Goal: Task Accomplishment & Management: Manage account settings

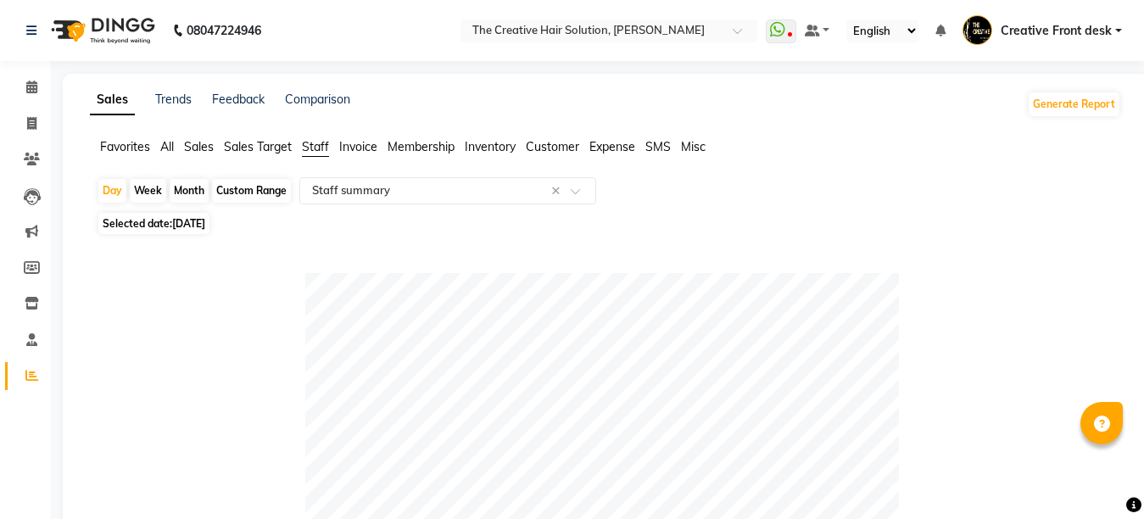
select select "pdf"
click at [30, 125] on icon at bounding box center [31, 123] width 9 height 13
select select "service"
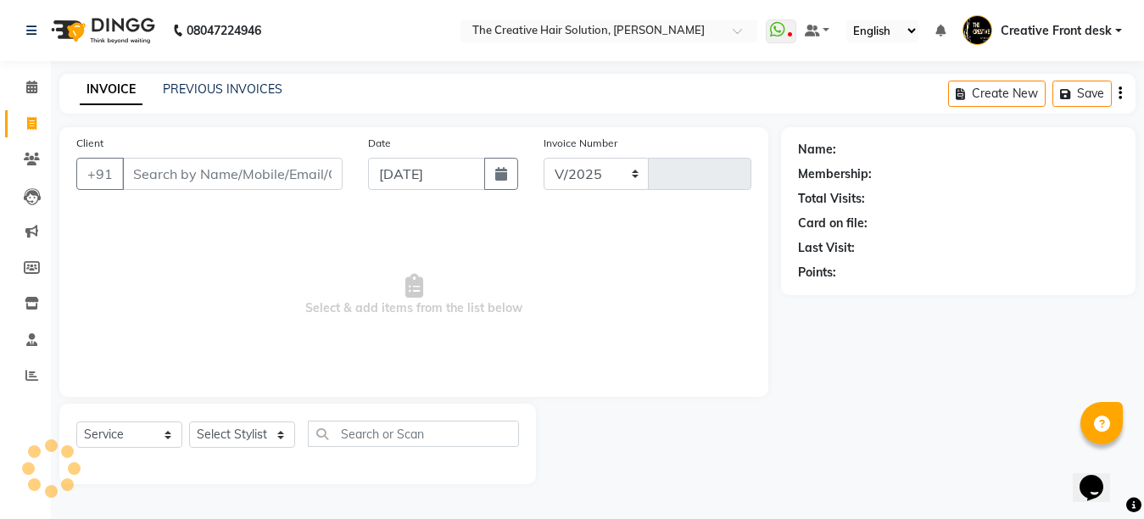
select select "146"
type input "2735"
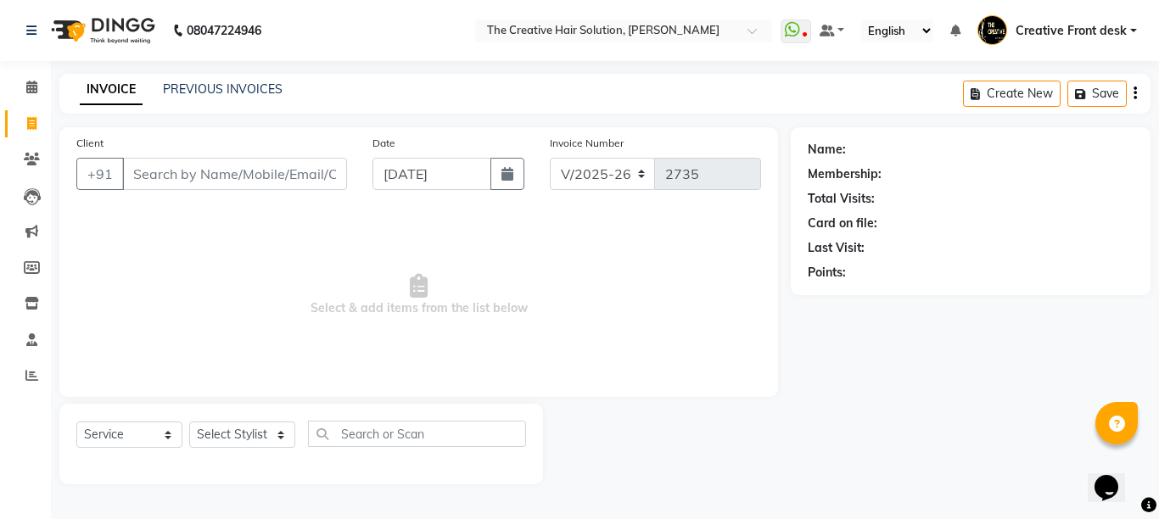
click at [162, 173] on input "Client" at bounding box center [234, 174] width 225 height 32
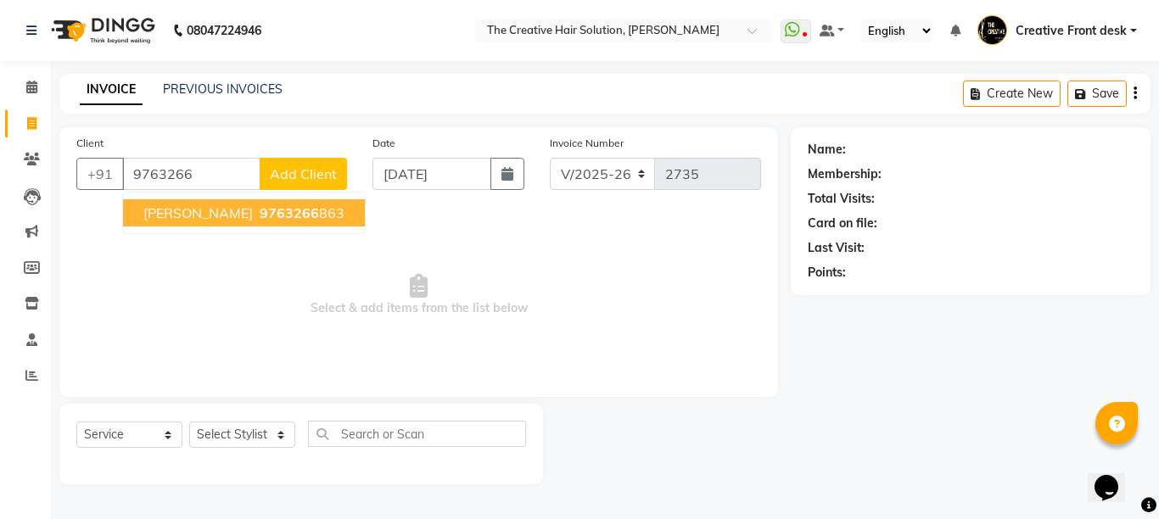
click at [277, 217] on ngb-highlight "9763266 863" at bounding box center [300, 212] width 88 height 17
type input "9763266863"
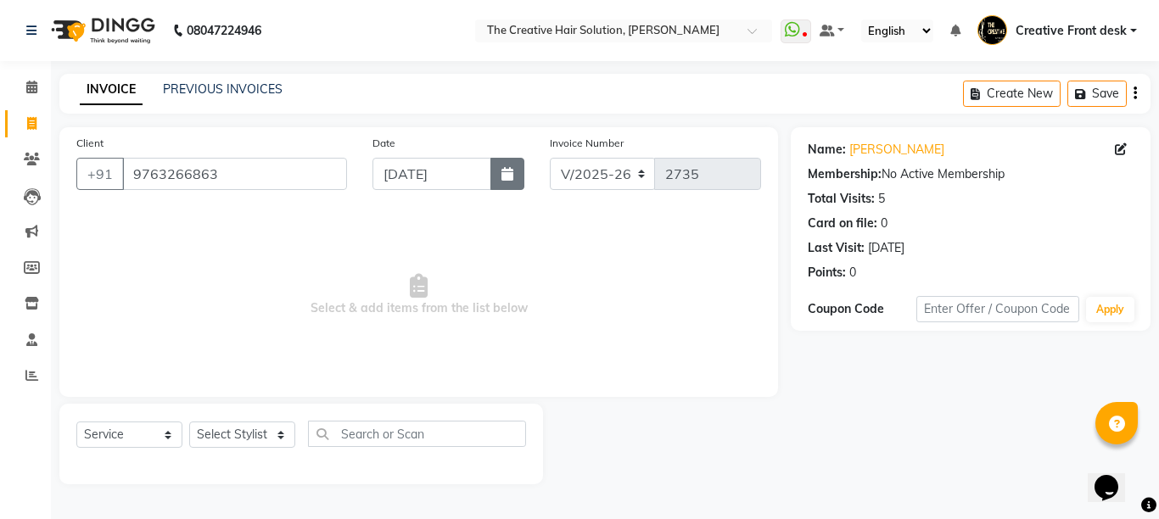
click at [508, 176] on icon "button" at bounding box center [507, 174] width 12 height 14
select select "9"
select select "2025"
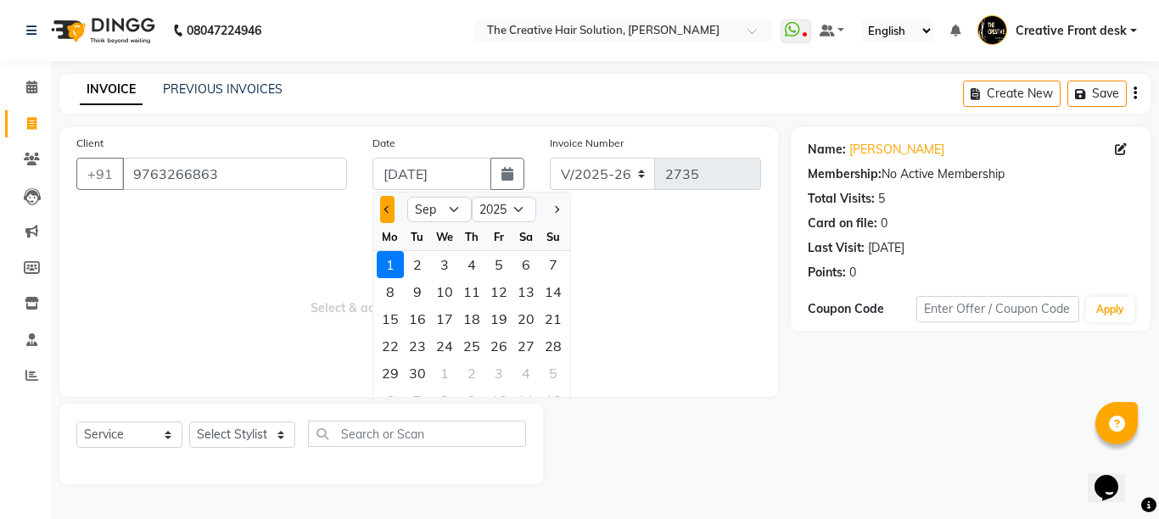
click at [385, 210] on span "Previous month" at bounding box center [387, 209] width 7 height 7
select select "8"
click at [524, 383] on div "30" at bounding box center [525, 373] width 27 height 27
type input "[DATE]"
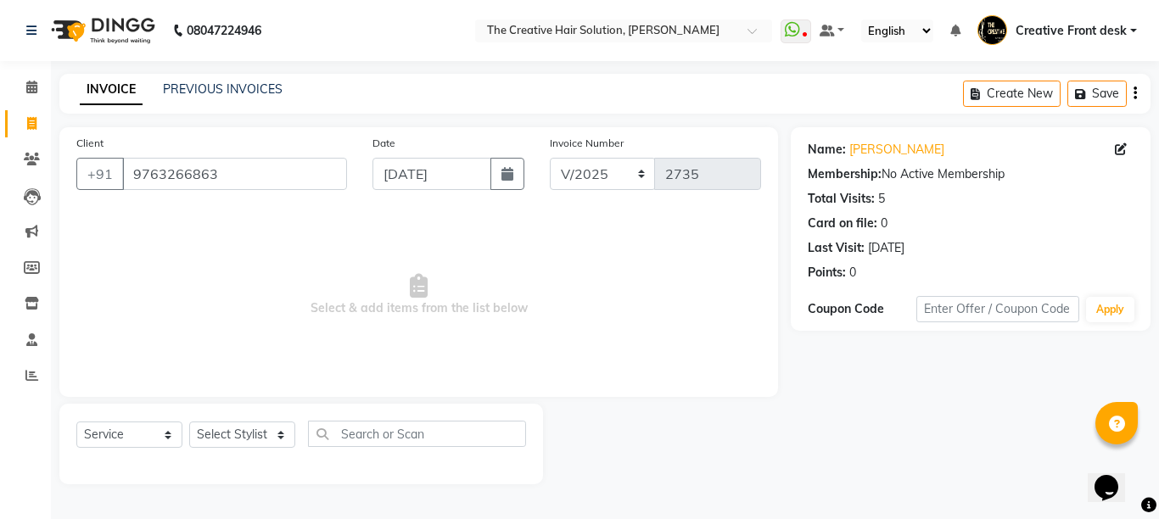
click at [466, 300] on span "Select & add items from the list below" at bounding box center [418, 295] width 685 height 170
click at [277, 440] on select "Select Stylist Ankit Arti Creative Front desk [PERSON_NAME] Geeta Golu [PERSON_…" at bounding box center [242, 435] width 106 height 26
select select "4198"
click at [189, 422] on select "Select Stylist Ankit Arti Creative Front desk [PERSON_NAME] Geeta Golu [PERSON_…" at bounding box center [242, 435] width 106 height 26
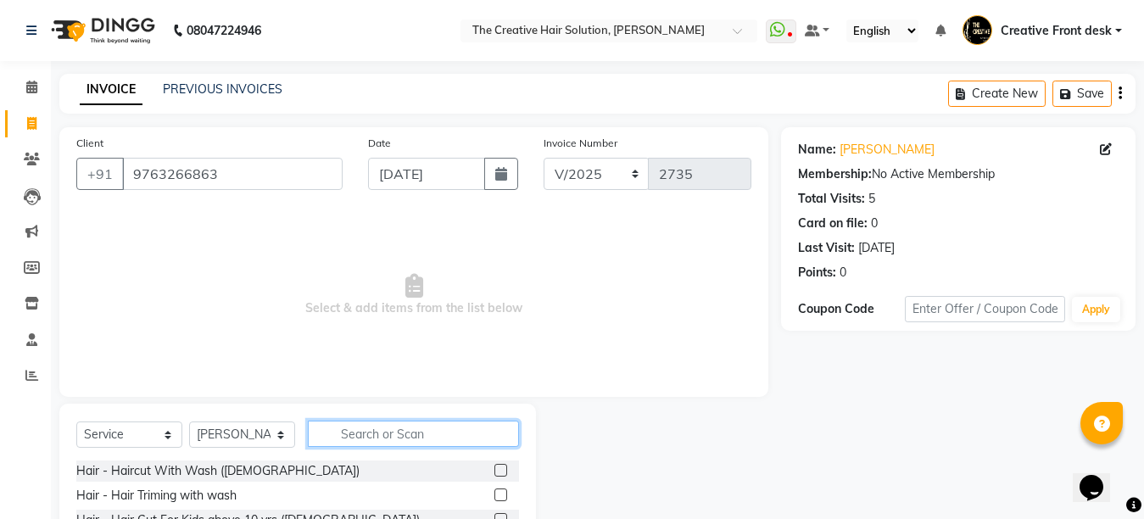
click at [434, 431] on input "text" at bounding box center [413, 434] width 211 height 26
type input "hair cut"
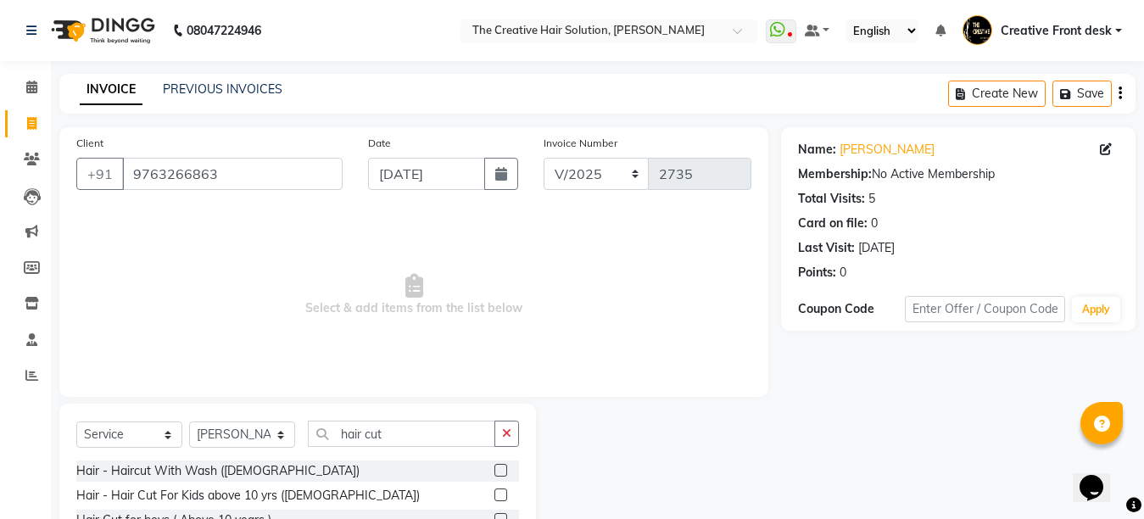
click at [446, 367] on span "Select & add items from the list below" at bounding box center [413, 295] width 675 height 170
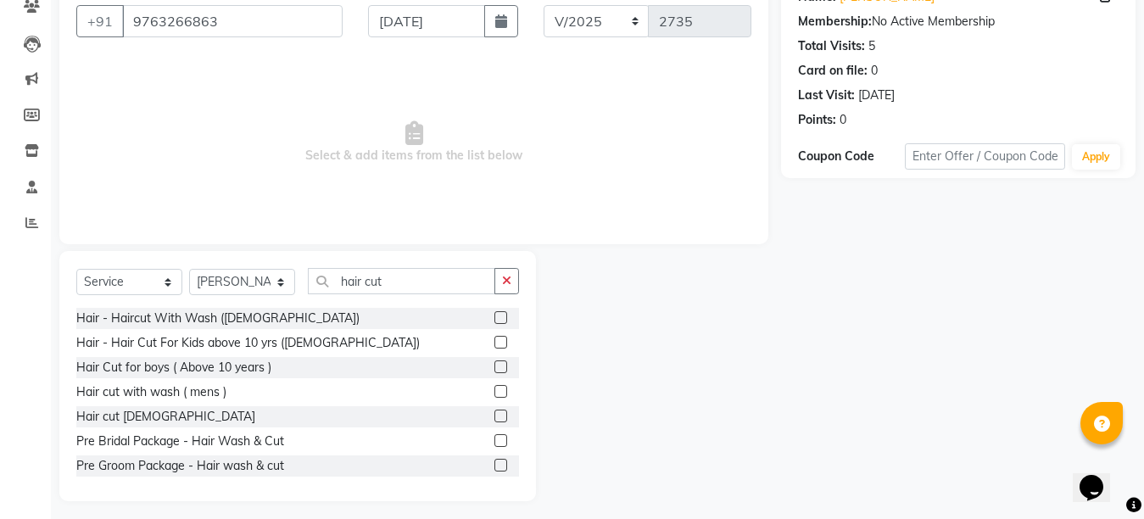
scroll to position [160, 0]
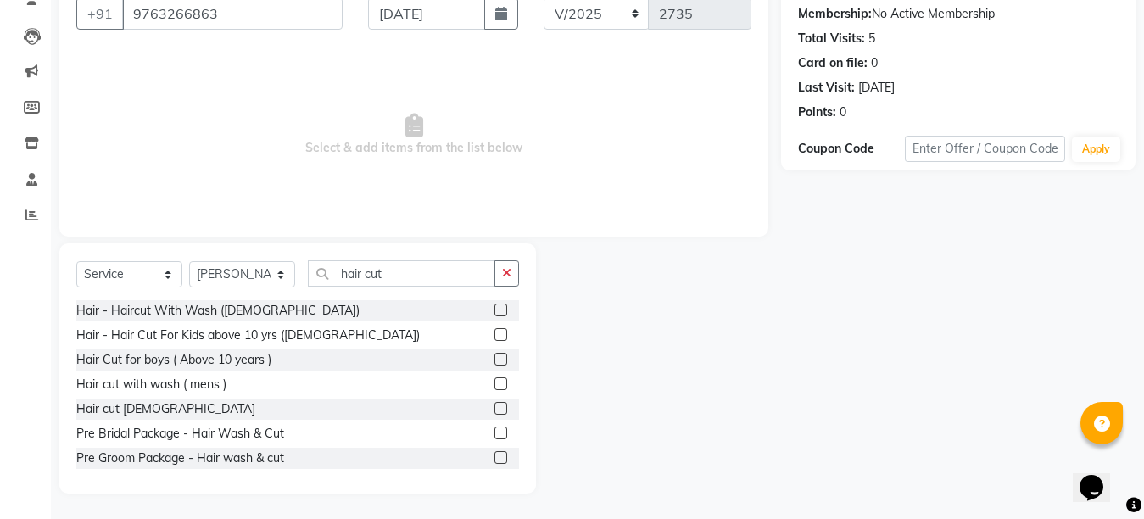
click at [495, 409] on label at bounding box center [501, 408] width 13 height 13
click at [495, 409] on input "checkbox" at bounding box center [500, 409] width 11 height 11
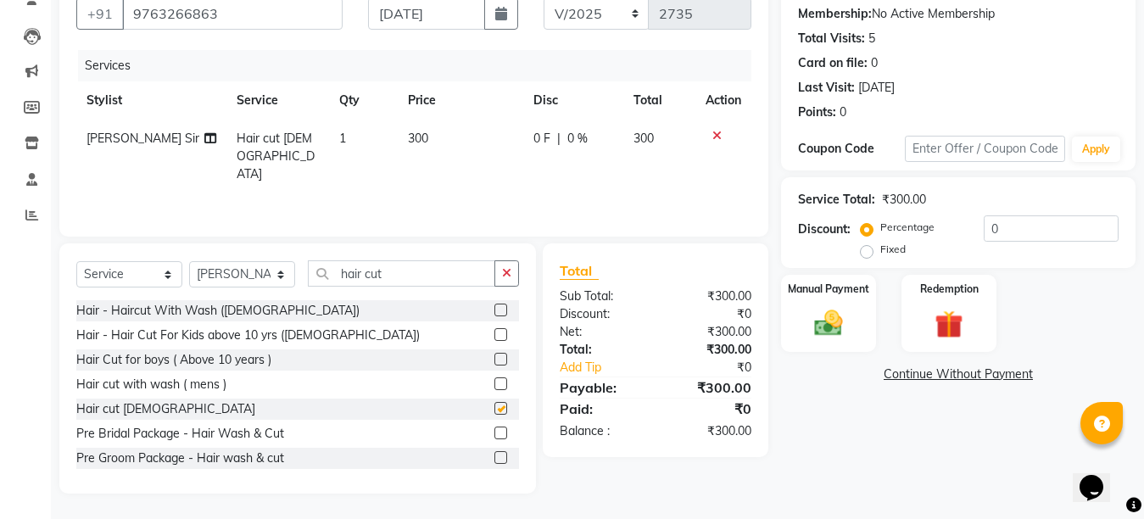
checkbox input "false"
click at [444, 150] on td "300" at bounding box center [461, 157] width 126 height 74
select select "4198"
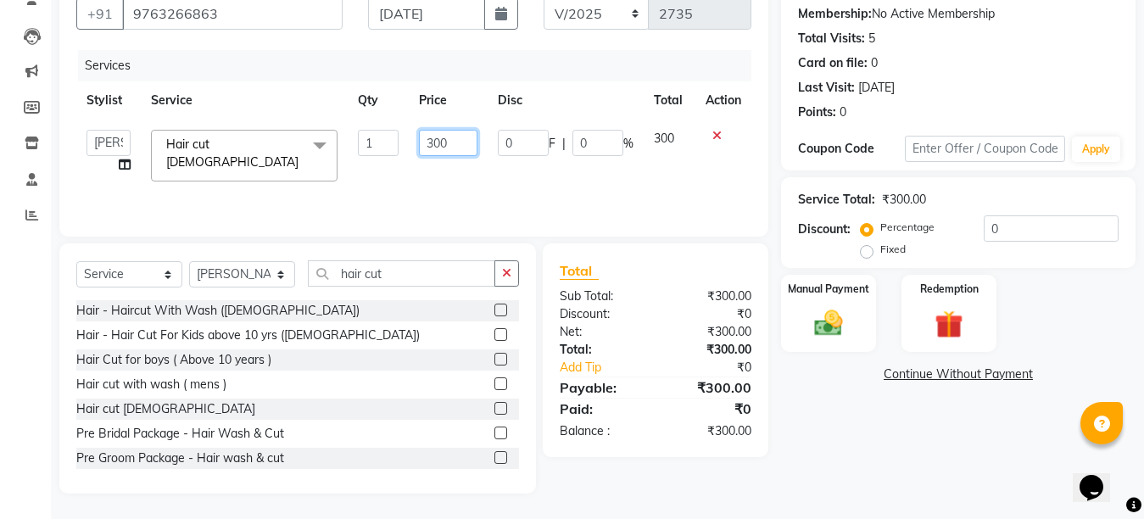
click at [434, 137] on input "300" at bounding box center [448, 143] width 59 height 26
type input "500"
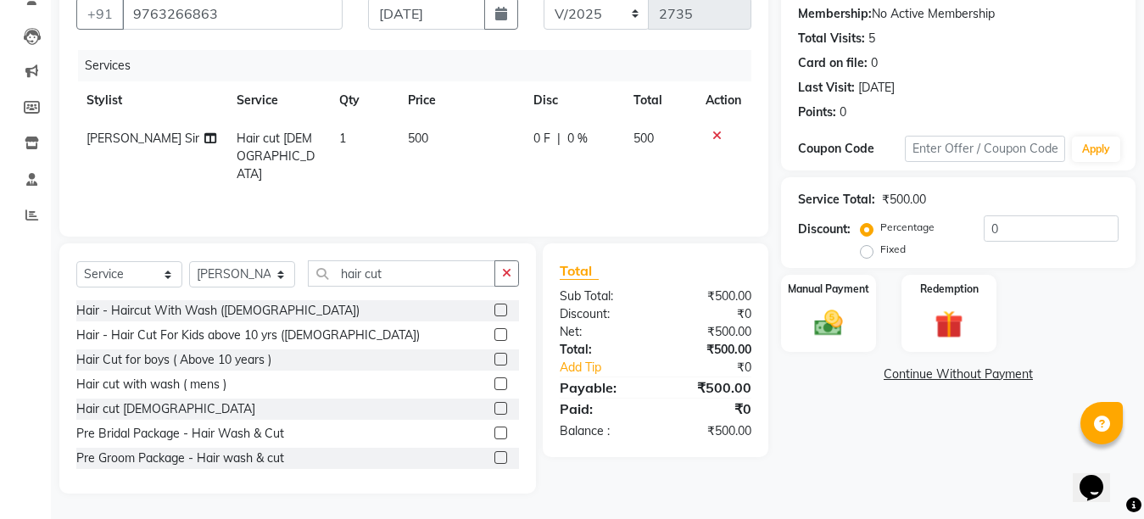
click at [433, 176] on div "Services Stylist Service Qty Price Disc Total Action [PERSON_NAME] Sir Hair cut…" at bounding box center [413, 135] width 675 height 170
click at [277, 273] on select "Select Stylist Ankit Arti Creative Front desk [PERSON_NAME] Geeta Golu [PERSON_…" at bounding box center [242, 274] width 106 height 26
select select "55240"
click at [189, 261] on select "Select Stylist Ankit Arti Creative Front desk [PERSON_NAME] Geeta Golu [PERSON_…" at bounding box center [242, 274] width 106 height 26
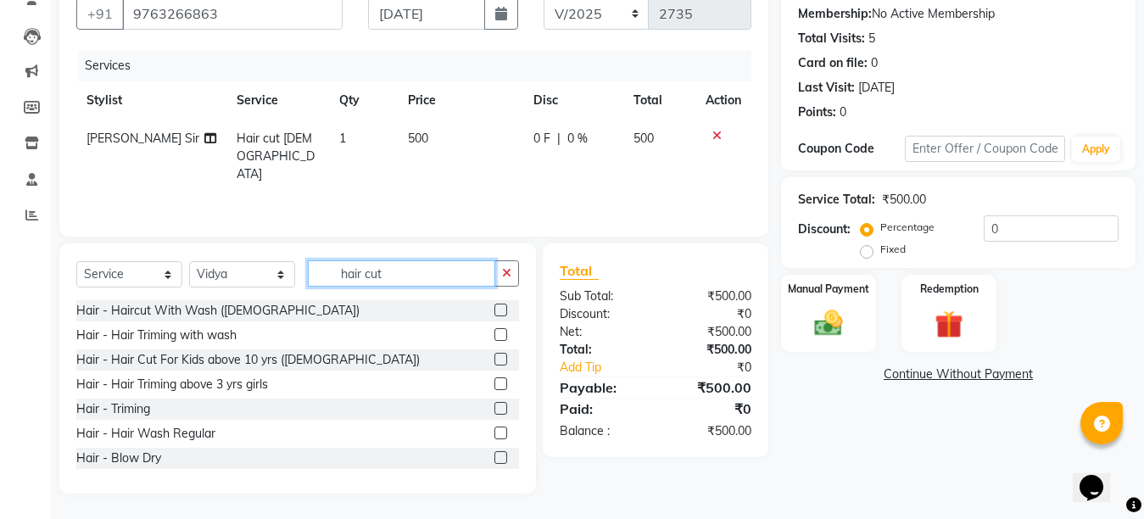
click at [383, 276] on input "hair cut" at bounding box center [401, 273] width 187 height 26
type input "h"
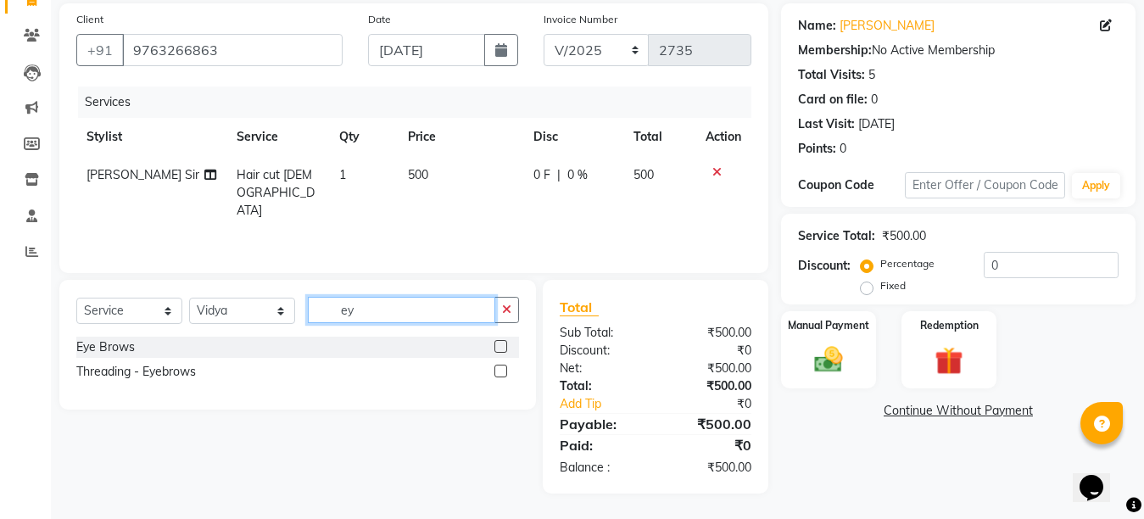
scroll to position [124, 0]
type input "eye"
click at [500, 344] on label at bounding box center [501, 346] width 13 height 13
click at [500, 344] on input "checkbox" at bounding box center [500, 347] width 11 height 11
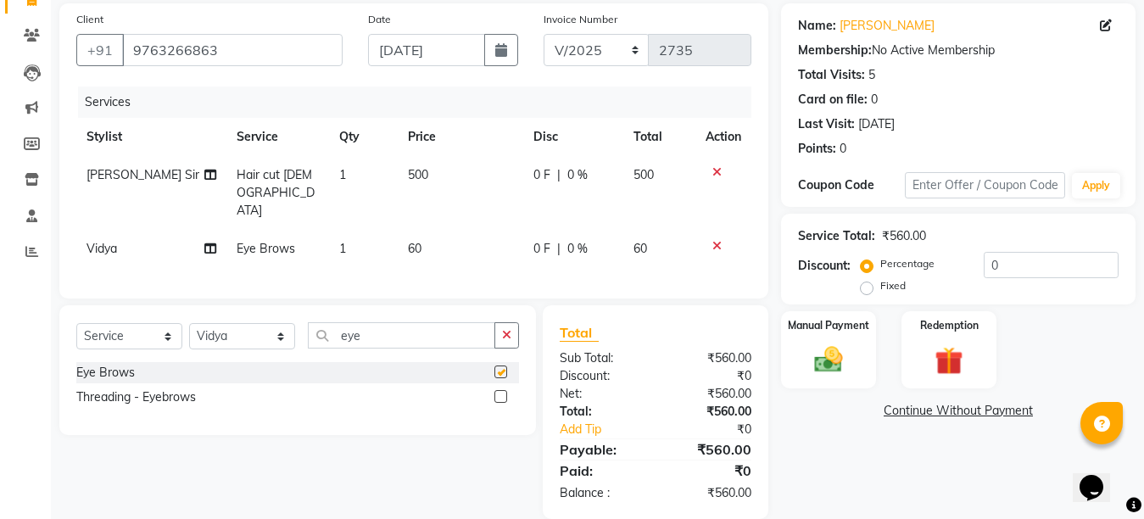
checkbox input "false"
click at [462, 230] on td "60" at bounding box center [461, 249] width 126 height 38
select select "55240"
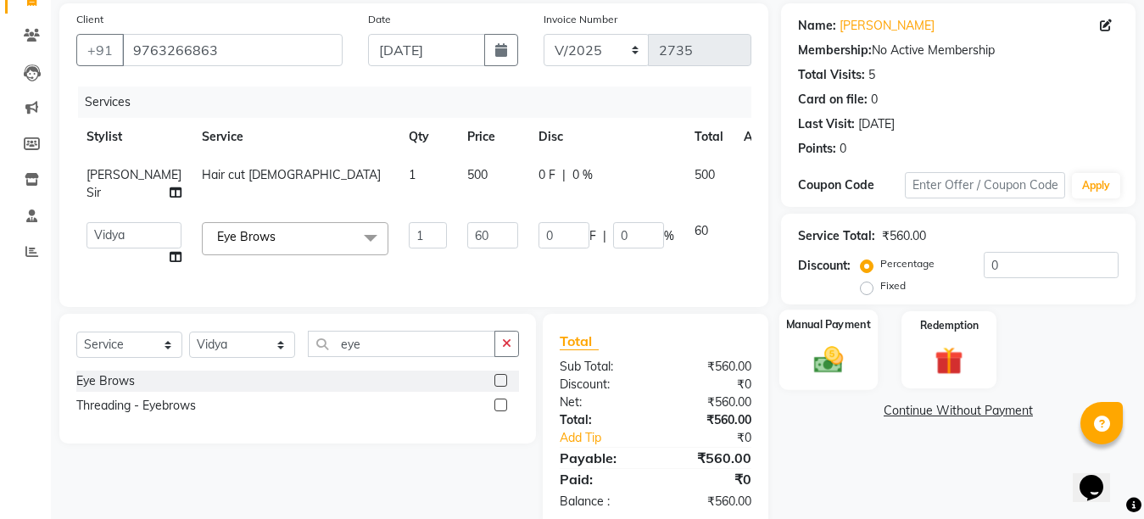
click at [820, 346] on img at bounding box center [829, 360] width 48 height 34
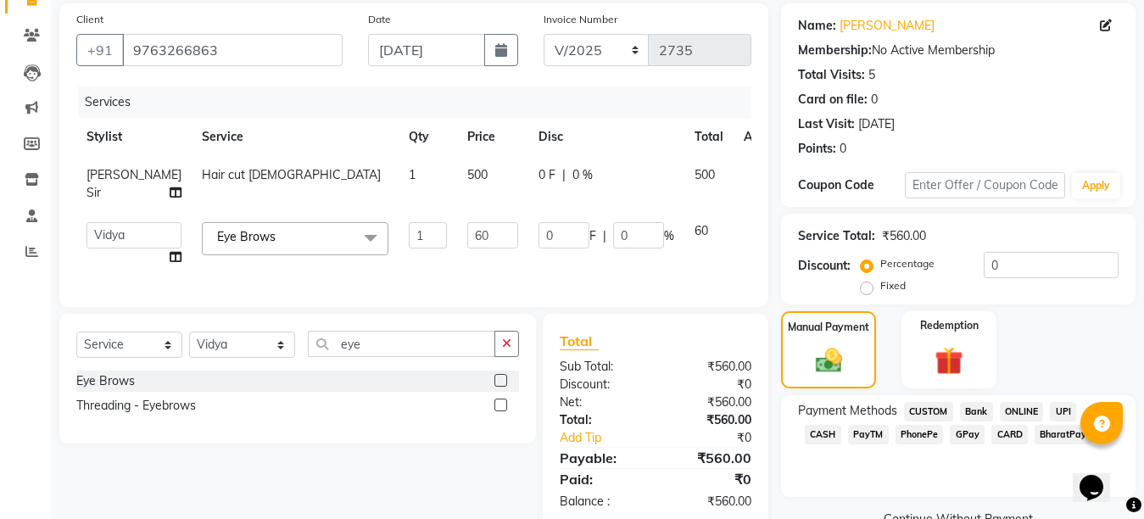
scroll to position [172, 0]
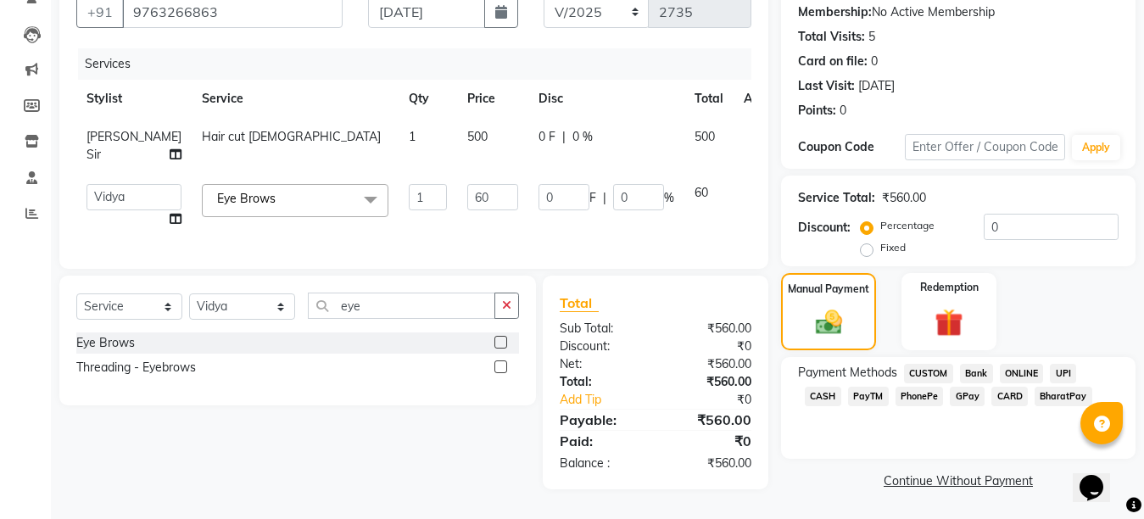
click at [842, 387] on span "CASH" at bounding box center [823, 397] width 36 height 20
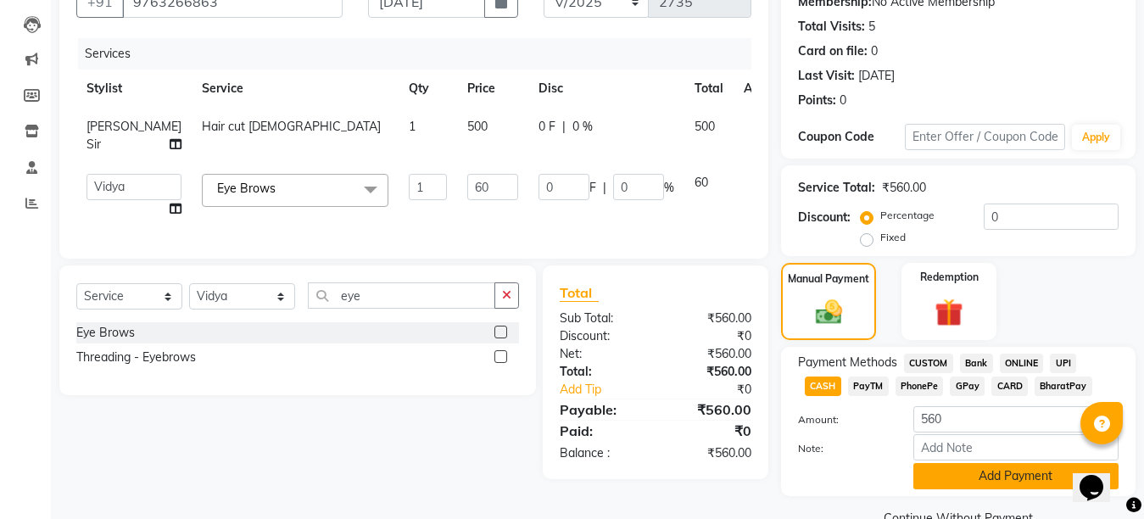
click at [1006, 474] on button "Add Payment" at bounding box center [1016, 476] width 205 height 26
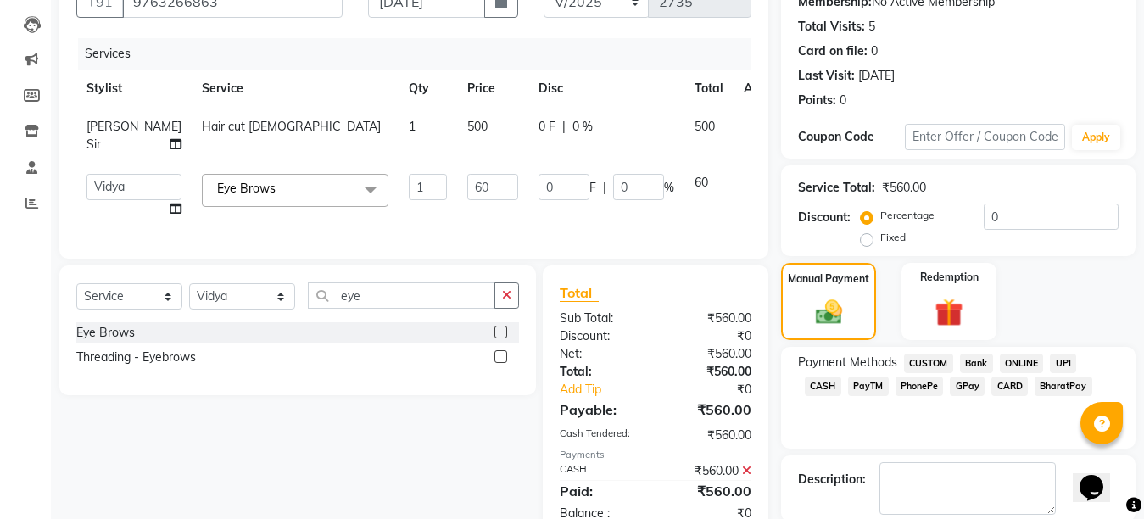
scroll to position [258, 0]
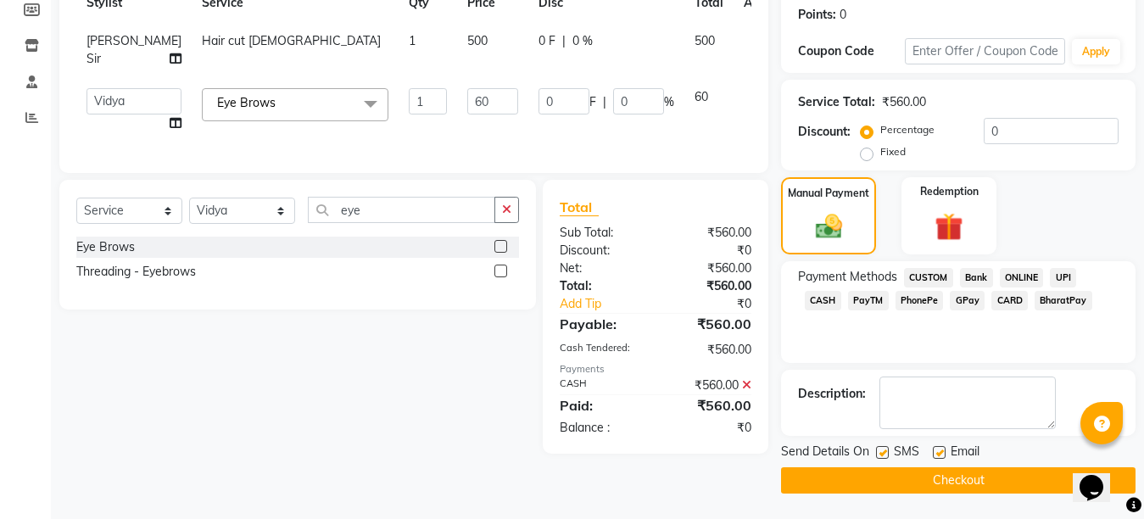
click at [939, 452] on label at bounding box center [939, 452] width 13 height 13
click at [939, 452] on input "checkbox" at bounding box center [938, 453] width 11 height 11
checkbox input "false"
click at [876, 454] on label at bounding box center [882, 452] width 13 height 13
click at [876, 454] on input "checkbox" at bounding box center [881, 453] width 11 height 11
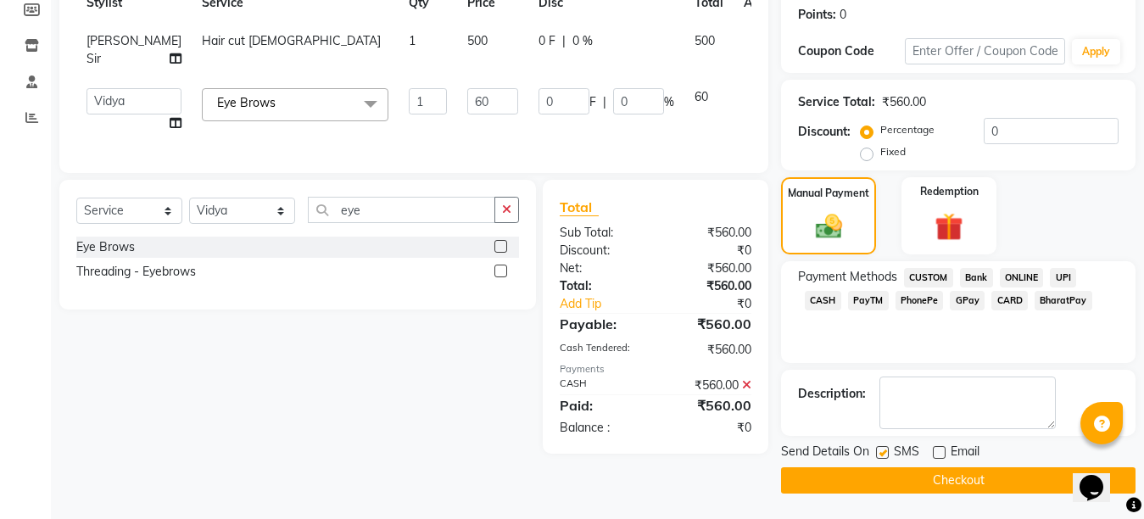
checkbox input "false"
click at [972, 482] on button "Checkout" at bounding box center [958, 480] width 355 height 26
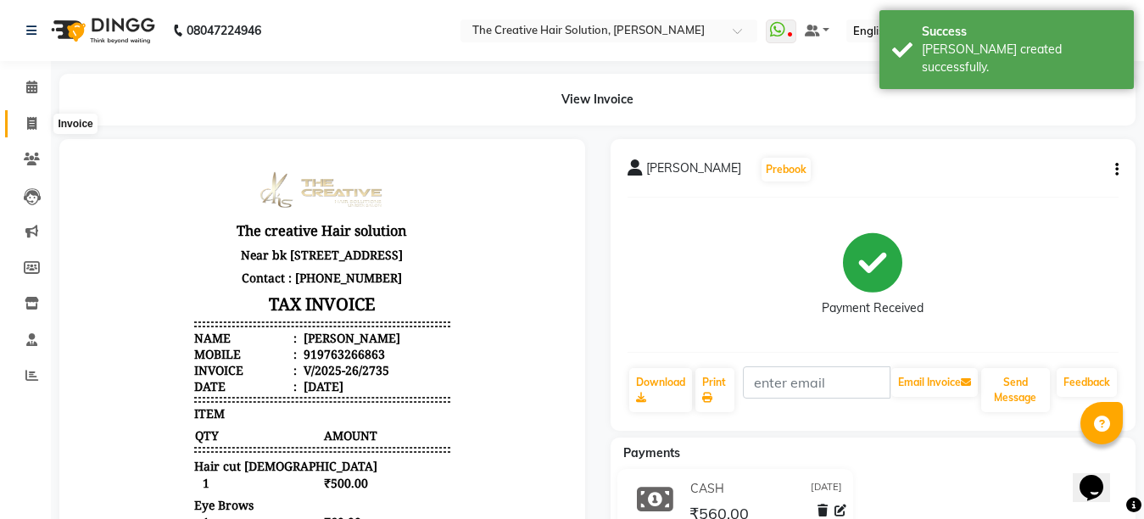
click at [25, 121] on span at bounding box center [32, 125] width 30 height 20
select select "service"
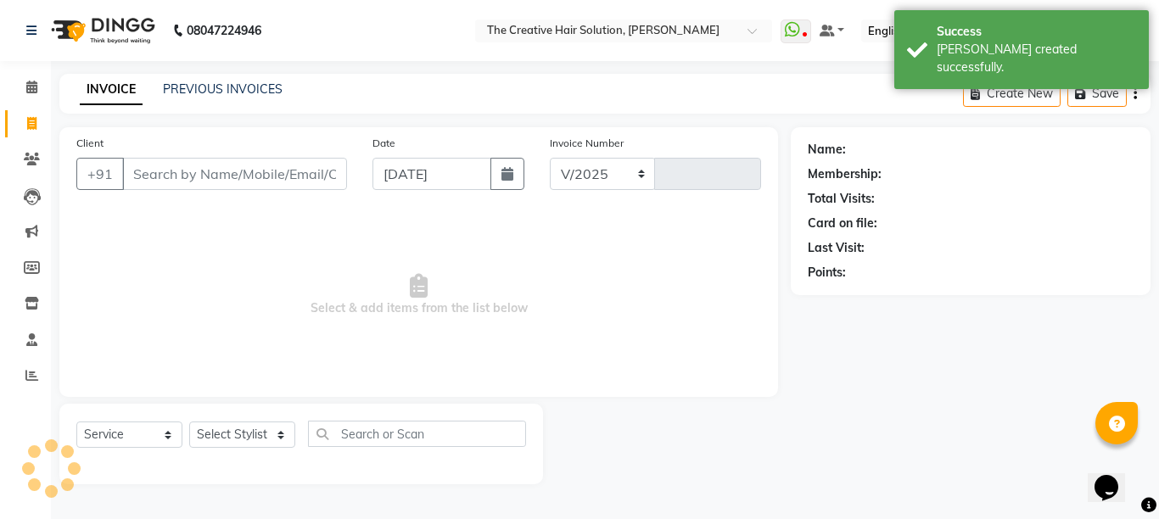
type input "8"
select select "146"
type input "2736"
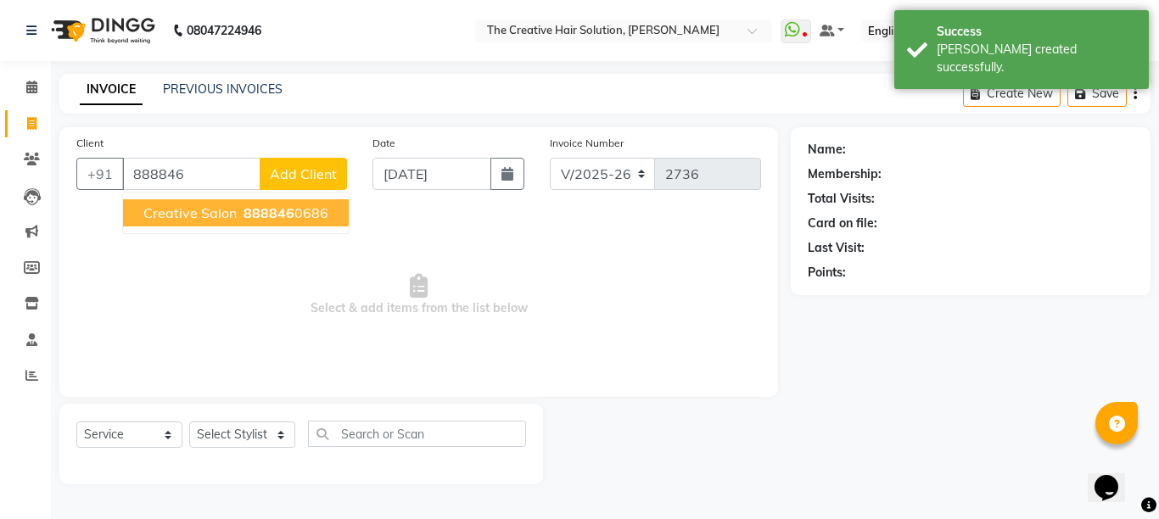
click at [209, 217] on span "Creative Salon" at bounding box center [189, 212] width 93 height 17
type input "8888460686"
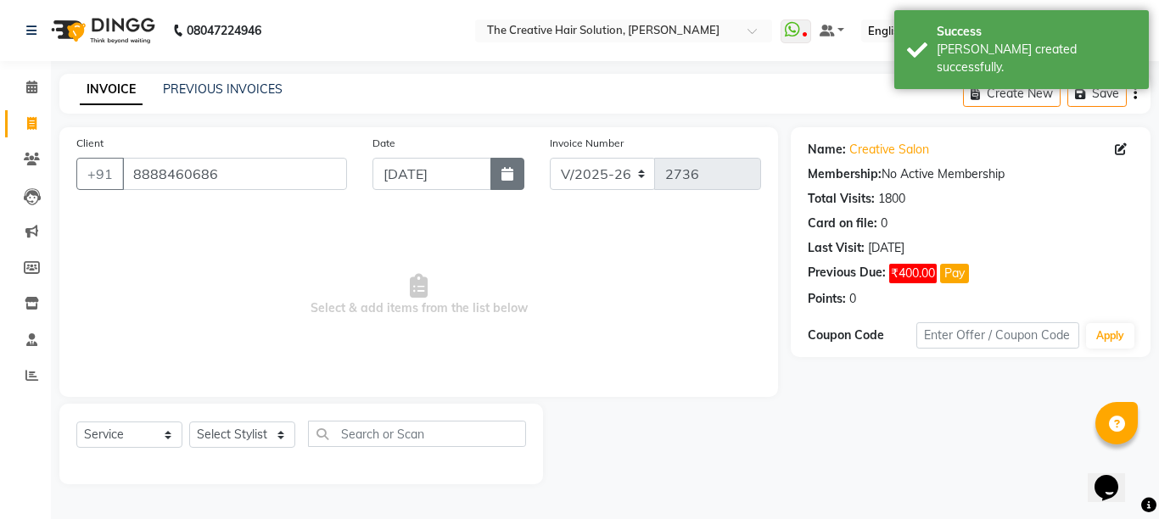
click at [520, 176] on button "button" at bounding box center [507, 174] width 34 height 32
select select "9"
select select "2025"
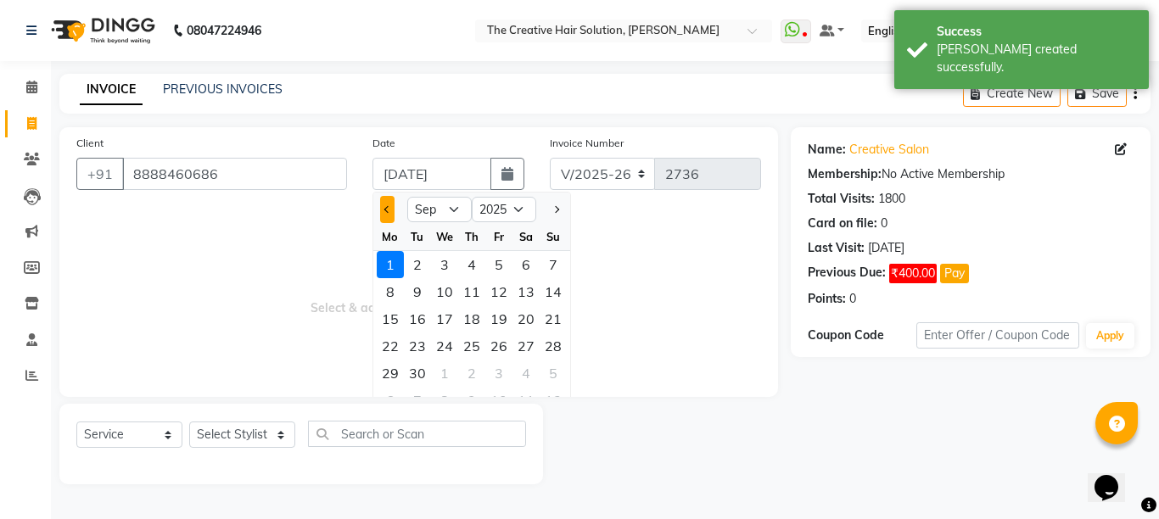
click at [385, 208] on span "Previous month" at bounding box center [387, 209] width 7 height 7
select select "8"
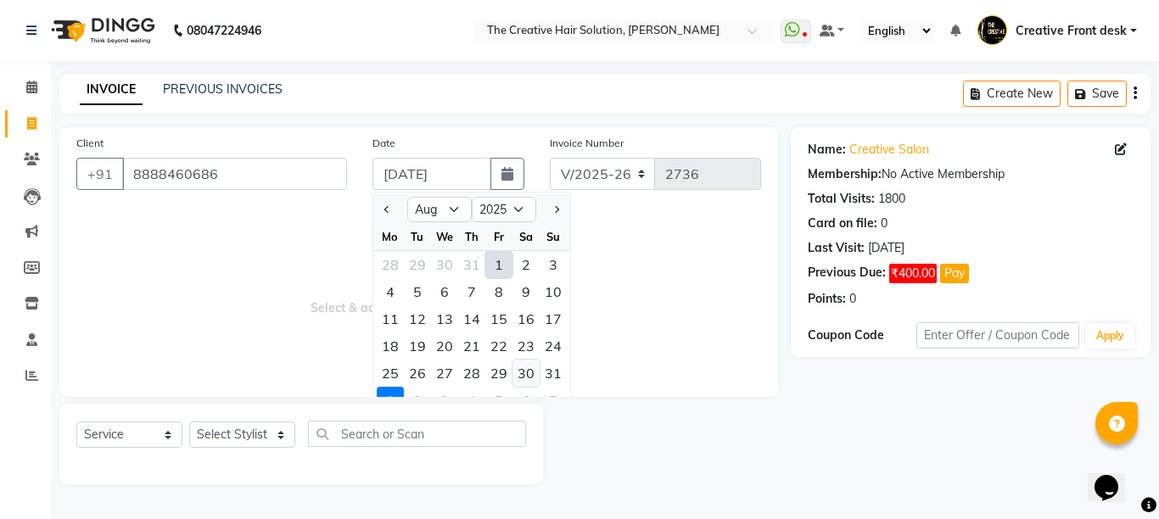
click at [521, 376] on div "30" at bounding box center [525, 373] width 27 height 27
type input "[DATE]"
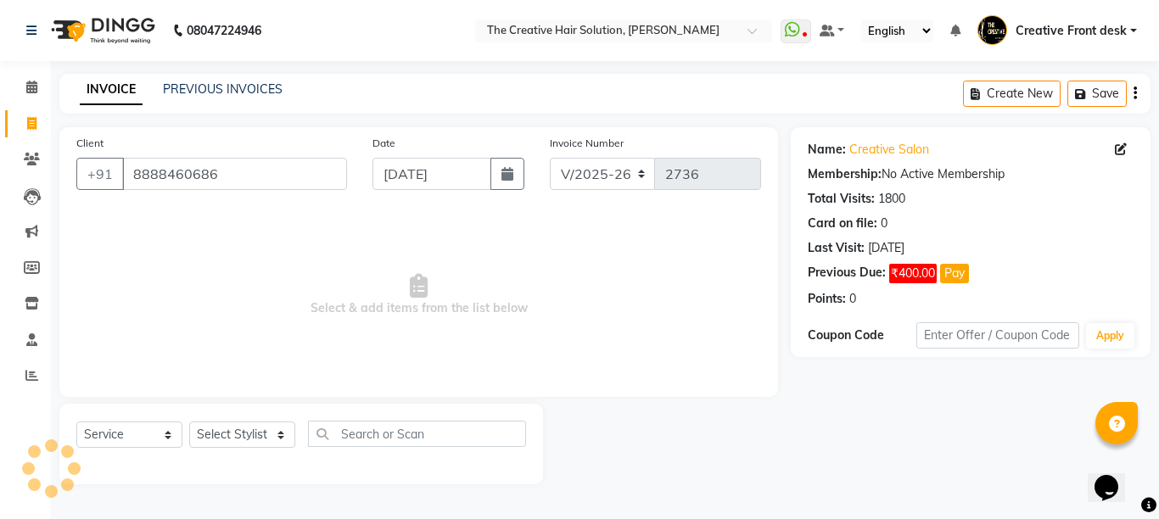
click at [435, 245] on span "Select & add items from the list below" at bounding box center [418, 295] width 685 height 170
click at [269, 436] on select "Select Stylist Ankit Arti Creative Front desk [PERSON_NAME] Geeta Golu [PERSON_…" at bounding box center [242, 435] width 106 height 26
select select "4199"
click at [189, 422] on select "Select Stylist Ankit Arti Creative Front desk [PERSON_NAME] Geeta Golu [PERSON_…" at bounding box center [242, 435] width 106 height 26
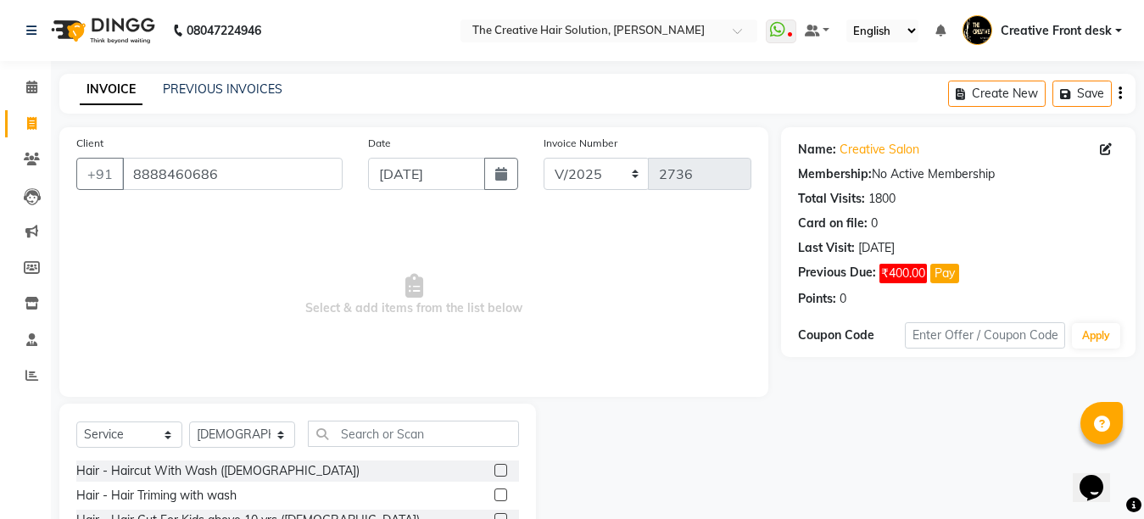
click at [443, 338] on span "Select & add items from the list below" at bounding box center [413, 295] width 675 height 170
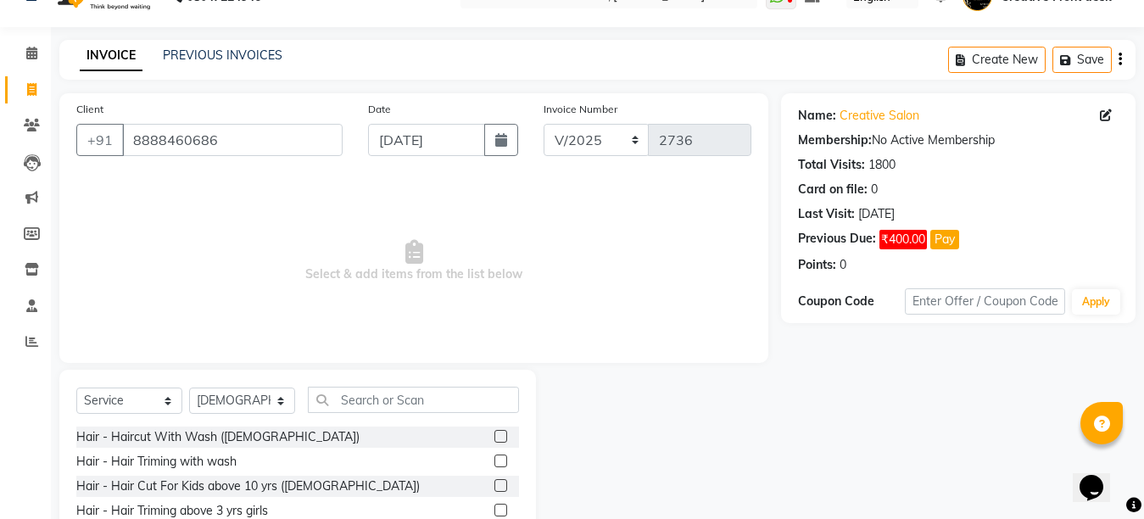
scroll to position [160, 0]
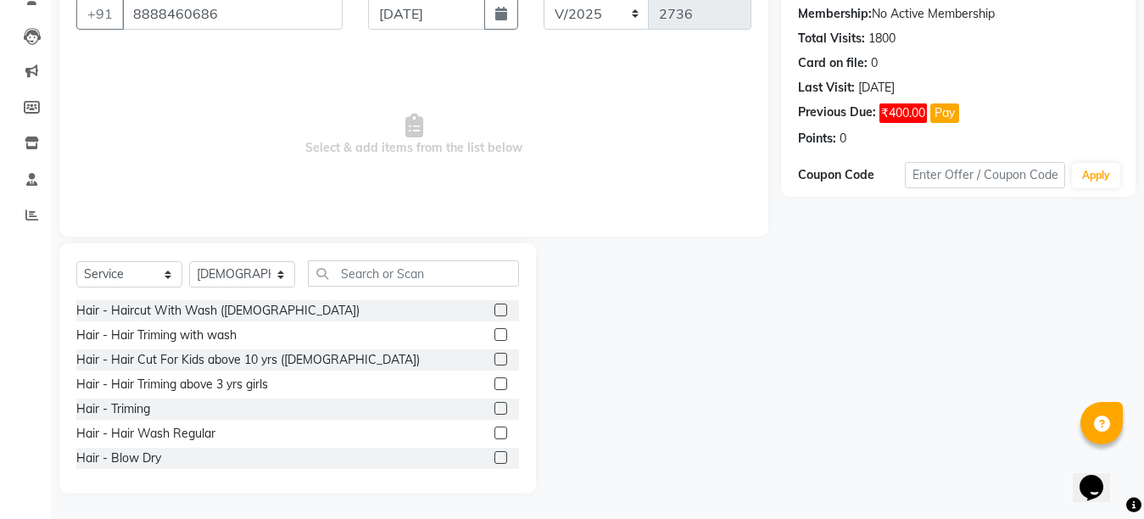
click at [495, 431] on label at bounding box center [501, 433] width 13 height 13
click at [495, 431] on input "checkbox" at bounding box center [500, 433] width 11 height 11
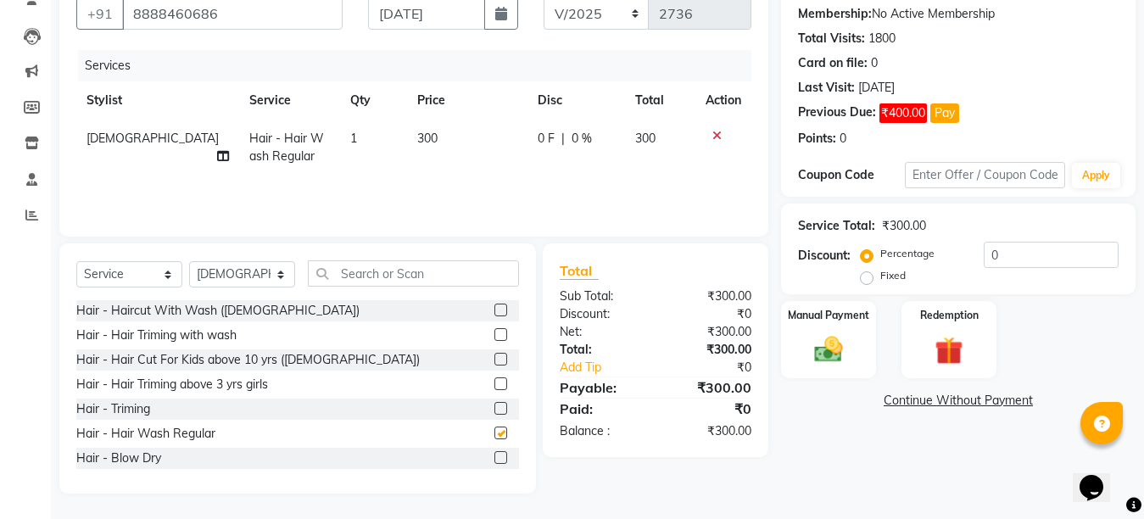
checkbox input "false"
click at [822, 355] on img at bounding box center [829, 350] width 48 height 34
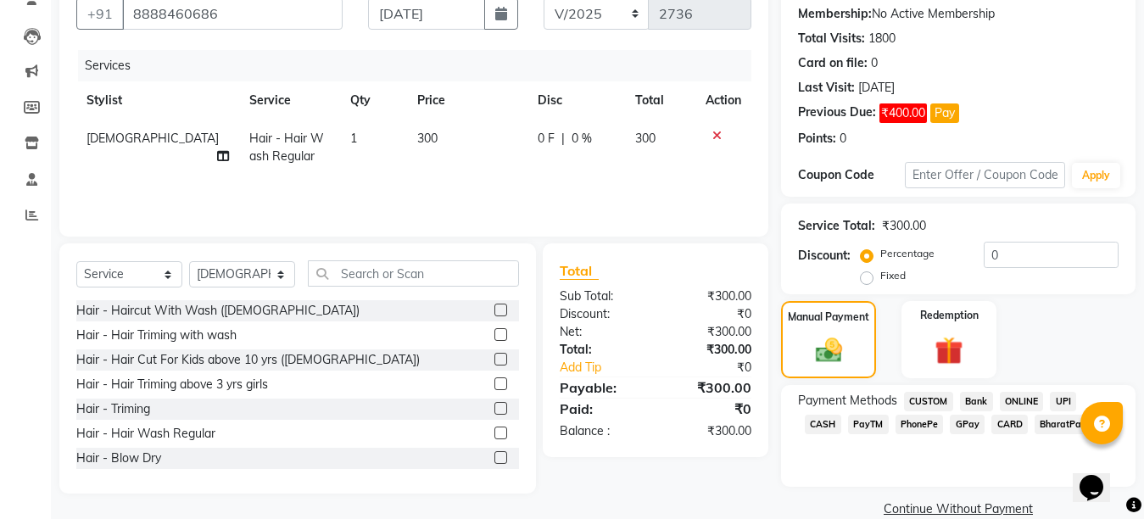
click at [950, 423] on span "GPay" at bounding box center [967, 425] width 35 height 20
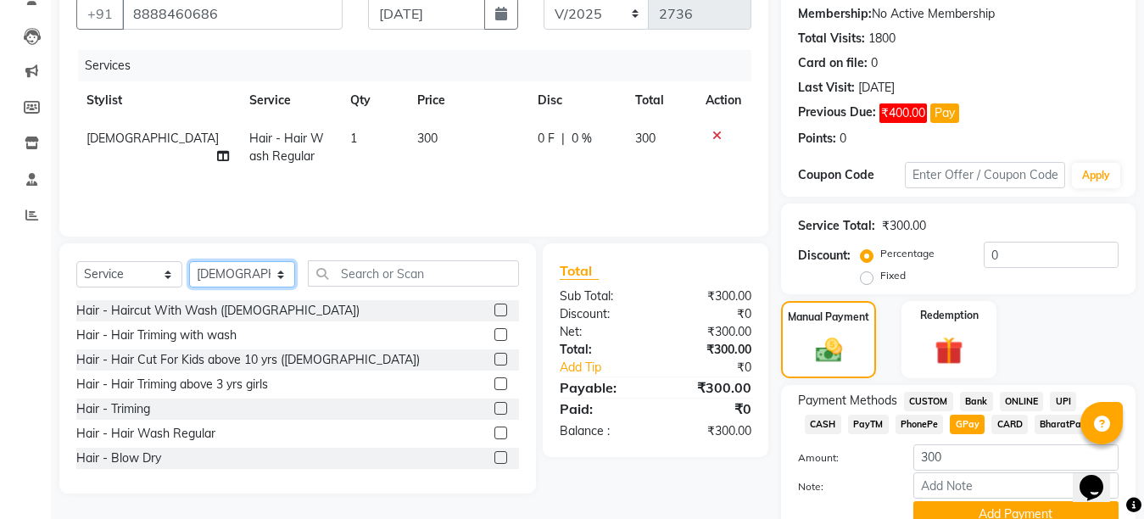
click at [277, 270] on select "Select Stylist Ankit Arti Creative Front desk [PERSON_NAME] Geeta Golu [PERSON_…" at bounding box center [242, 274] width 106 height 26
click at [253, 262] on select "Select Stylist Ankit Arti Creative Front desk [PERSON_NAME] Geeta Golu [PERSON_…" at bounding box center [242, 274] width 106 height 26
click at [278, 283] on select "Select Stylist Ankit Arti Creative Front desk [PERSON_NAME] Geeta Golu [PERSON_…" at bounding box center [242, 274] width 106 height 26
select select "55240"
click at [189, 261] on select "Select Stylist Ankit Arti Creative Front desk [PERSON_NAME] Geeta Golu [PERSON_…" at bounding box center [242, 274] width 106 height 26
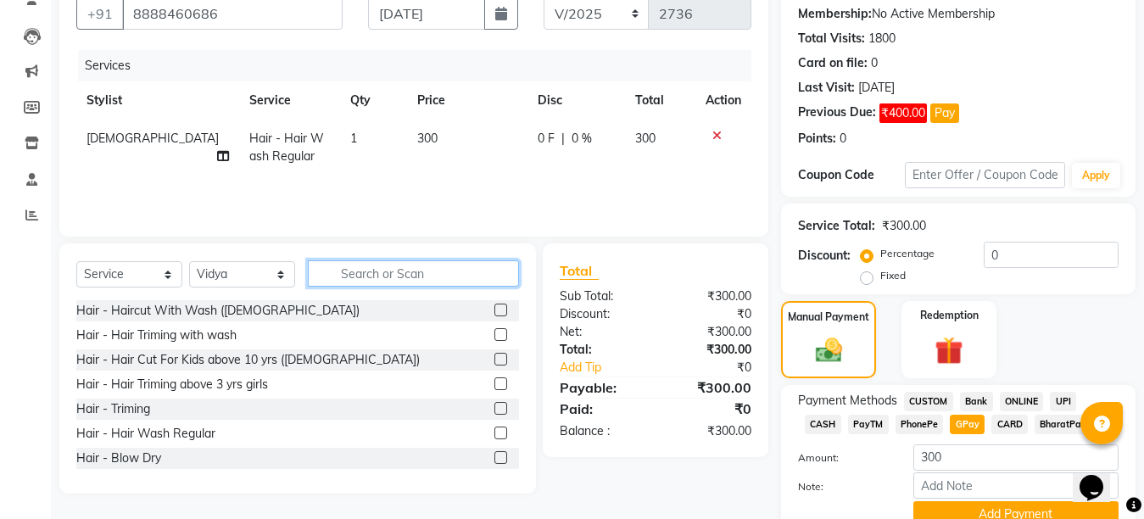
click at [356, 274] on input "text" at bounding box center [413, 273] width 211 height 26
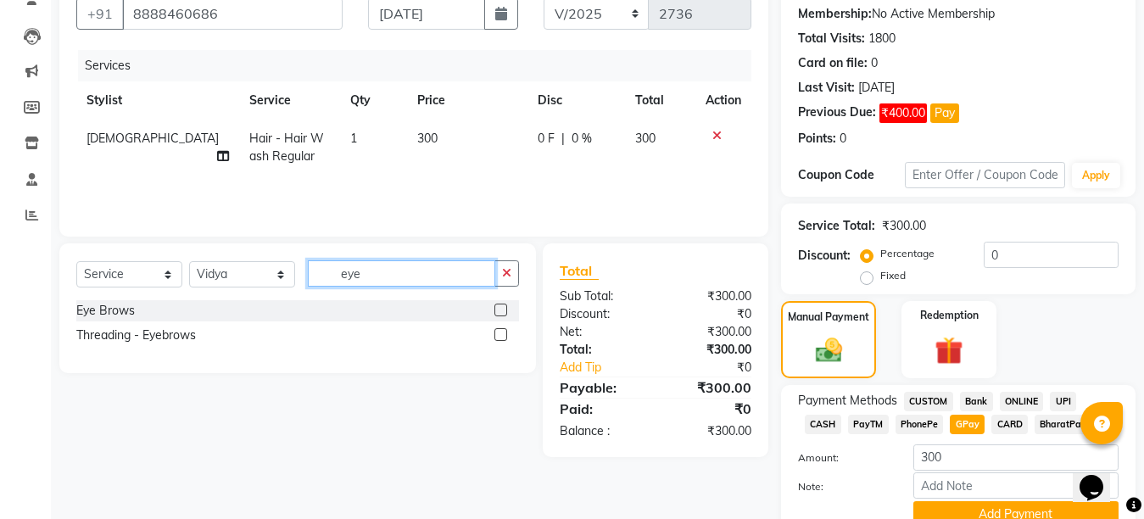
type input "eye"
click at [498, 308] on label at bounding box center [501, 310] width 13 height 13
click at [498, 308] on input "checkbox" at bounding box center [500, 310] width 11 height 11
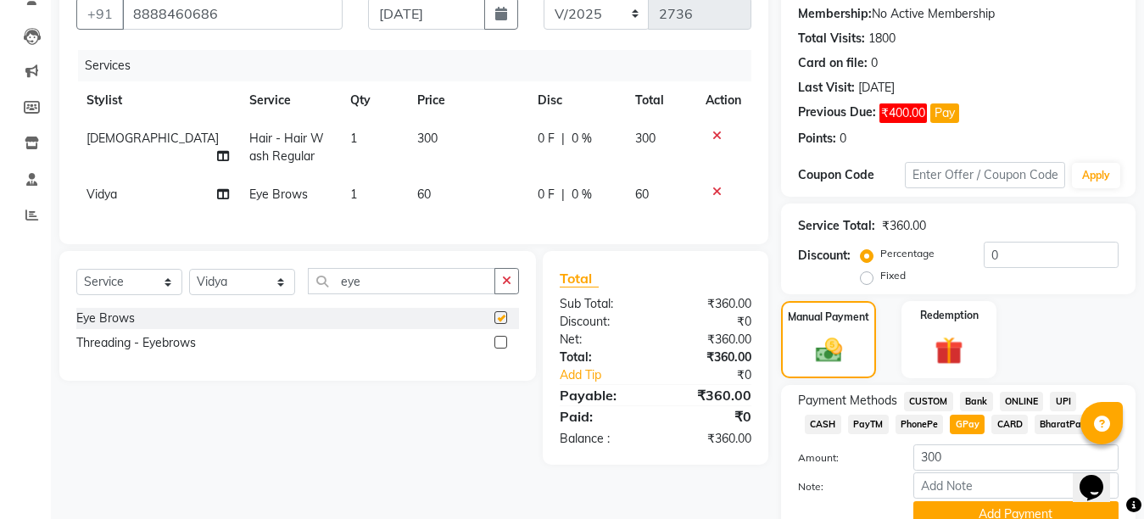
checkbox input "false"
click at [279, 295] on select "Select Stylist Ankit Arti Creative Front desk [PERSON_NAME] Geeta Golu [PERSON_…" at bounding box center [242, 282] width 106 height 26
select select "43493"
click at [189, 283] on select "Select Stylist Ankit Arti Creative Front desk [PERSON_NAME] Geeta Golu [PERSON_…" at bounding box center [242, 282] width 106 height 26
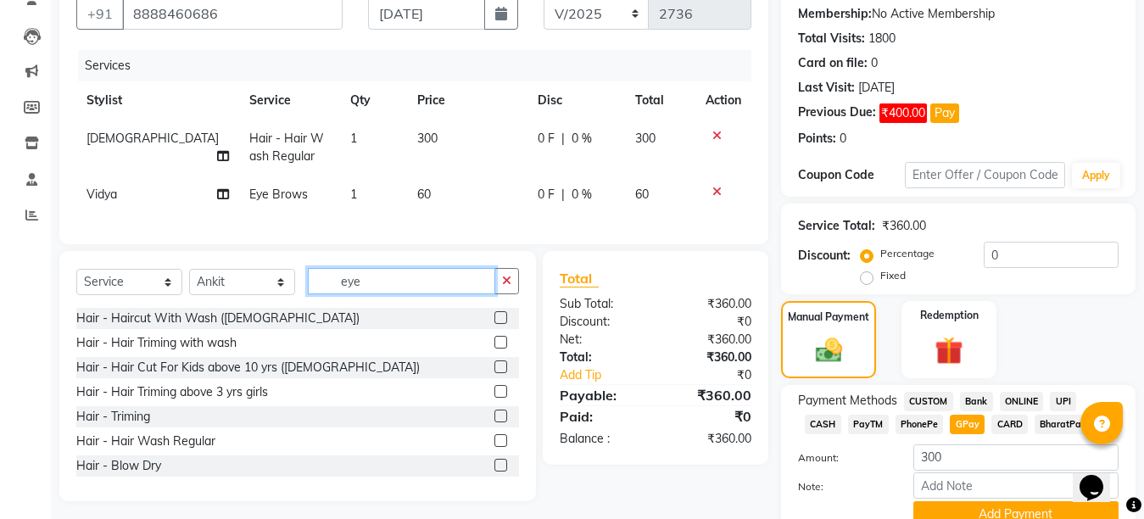
click at [383, 294] on input "eye" at bounding box center [401, 281] width 187 height 26
type input "e"
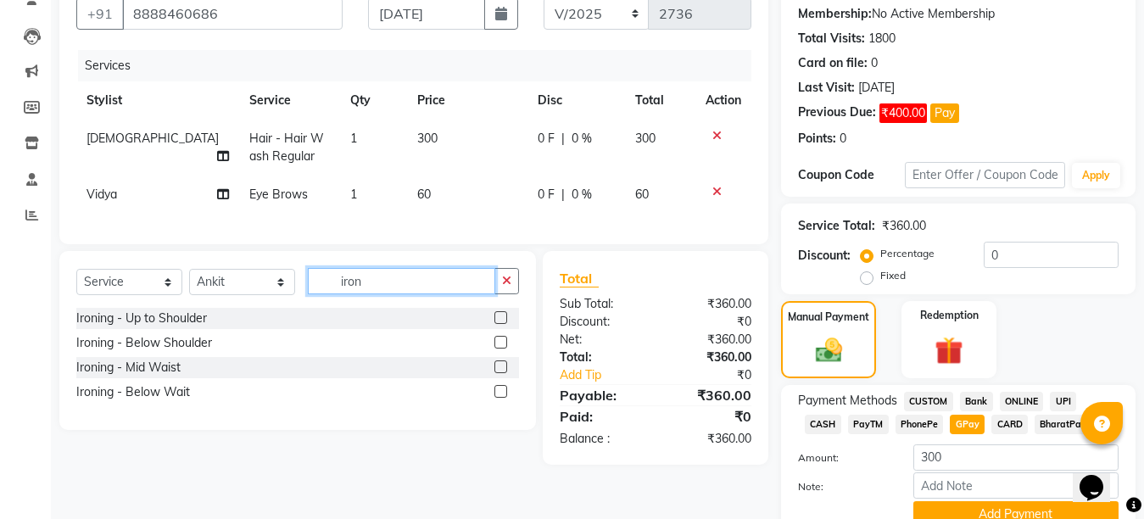
type input "iron"
click at [499, 349] on label at bounding box center [501, 342] width 13 height 13
click at [499, 349] on input "checkbox" at bounding box center [500, 343] width 11 height 11
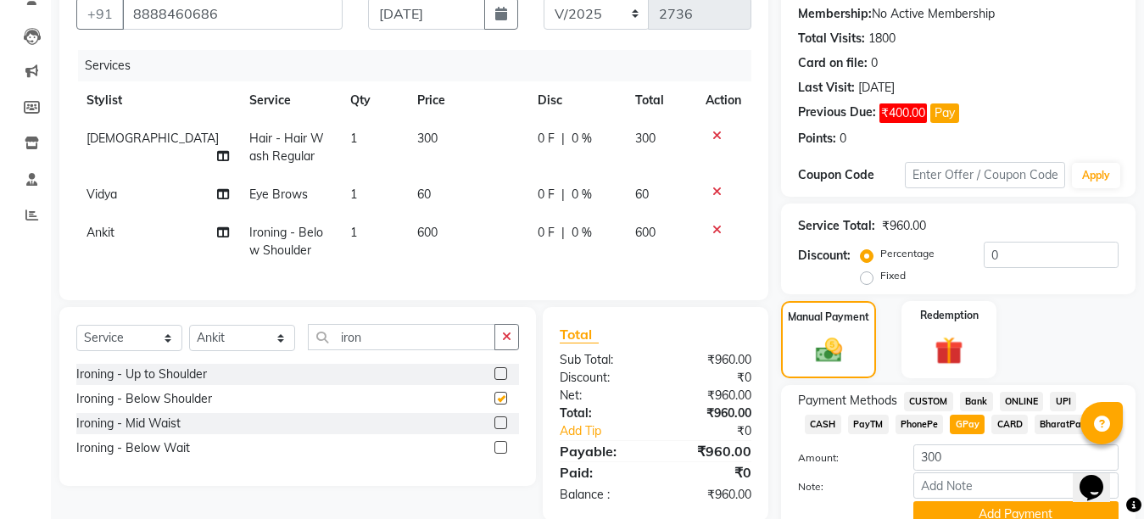
checkbox input "false"
click at [437, 241] on td "600" at bounding box center [467, 242] width 120 height 56
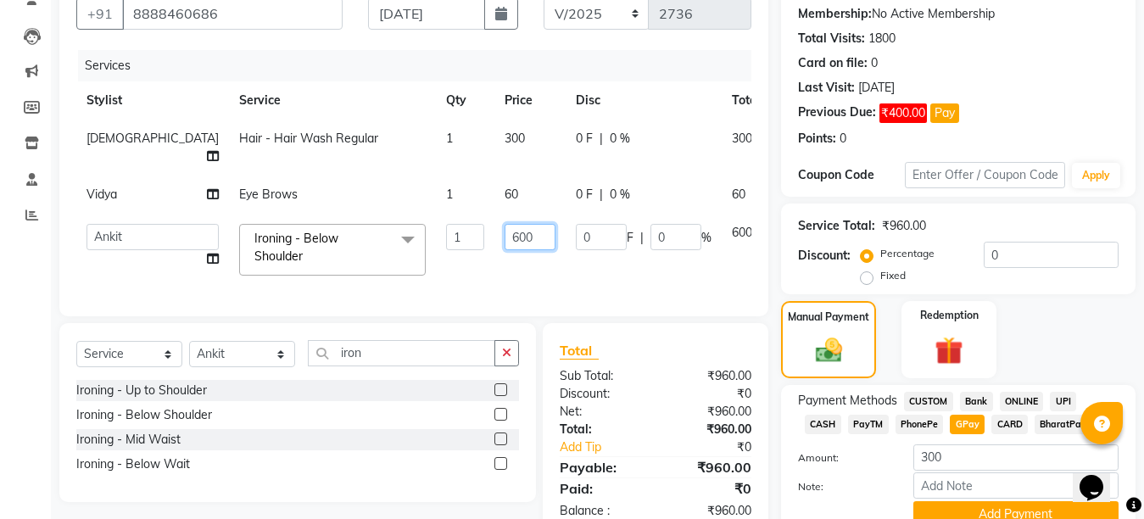
click at [505, 232] on input "600" at bounding box center [530, 237] width 51 height 26
type input "500"
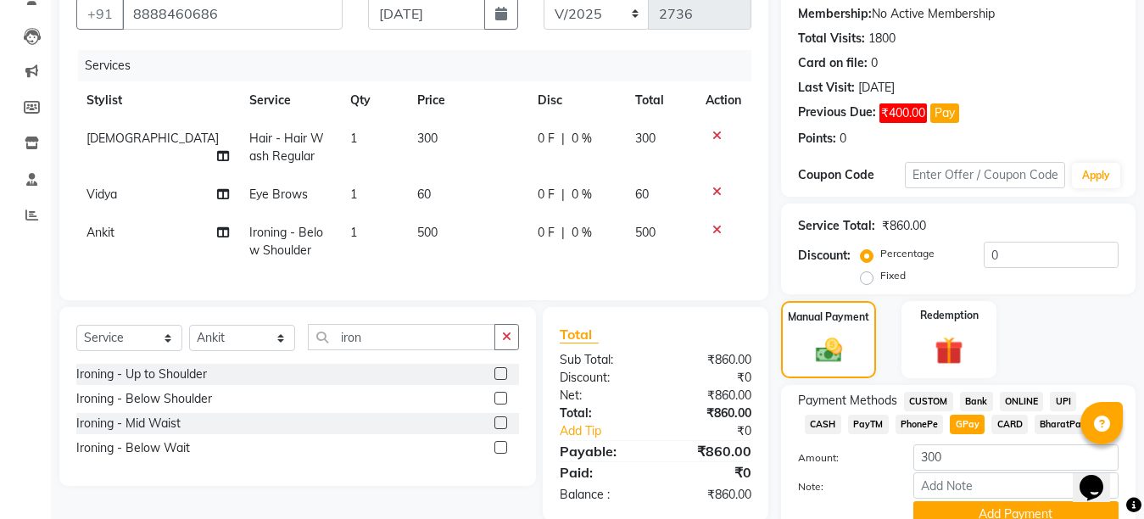
click at [439, 280] on div "Services Stylist Service Qty Price Disc Total Action Umesh Hair - Hair Wash Reg…" at bounding box center [413, 166] width 675 height 233
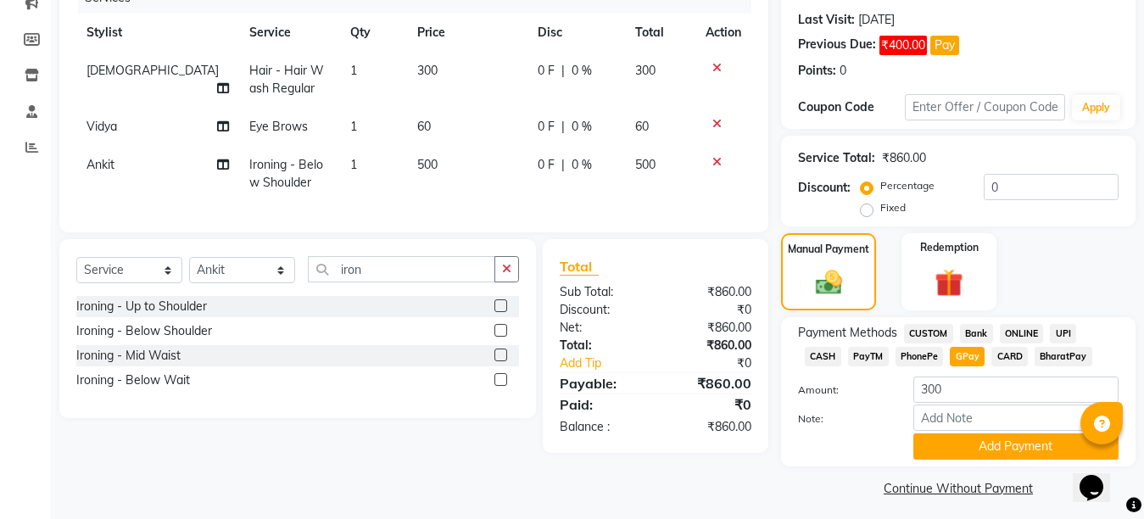
scroll to position [236, 0]
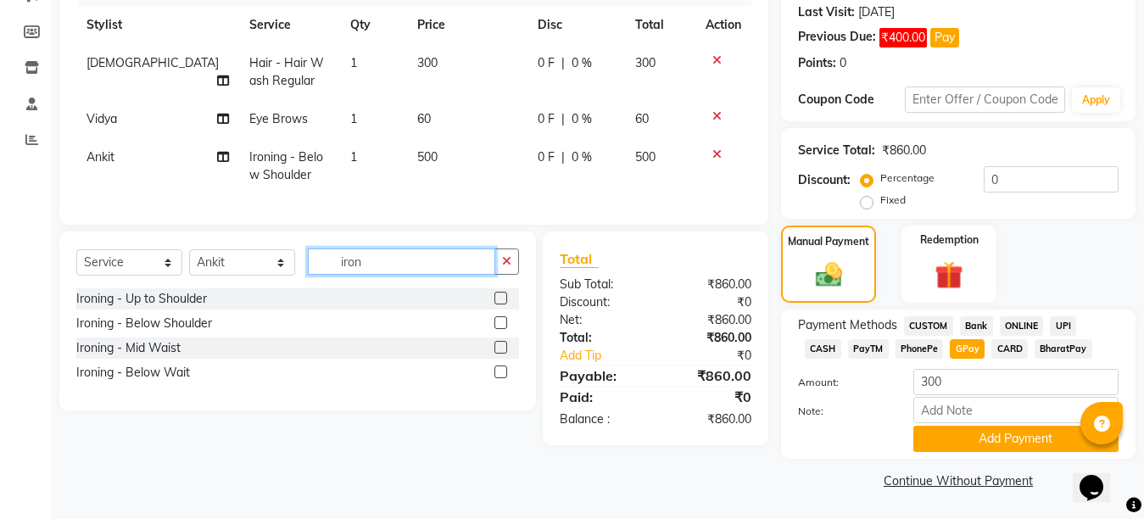
click at [395, 275] on input "iron" at bounding box center [401, 262] width 187 height 26
type input "i"
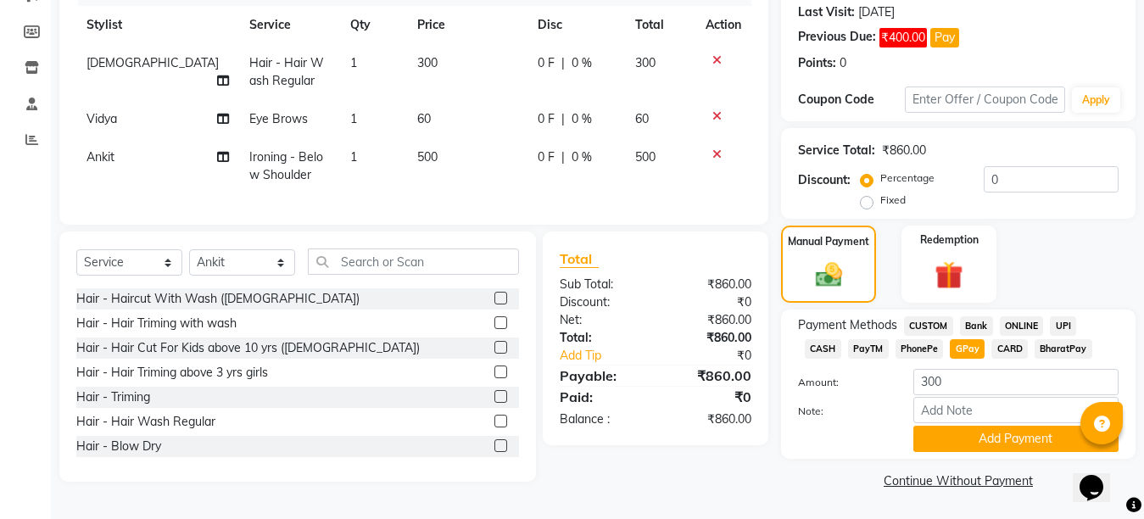
click at [495, 305] on label at bounding box center [501, 298] width 13 height 13
click at [495, 305] on input "checkbox" at bounding box center [500, 299] width 11 height 11
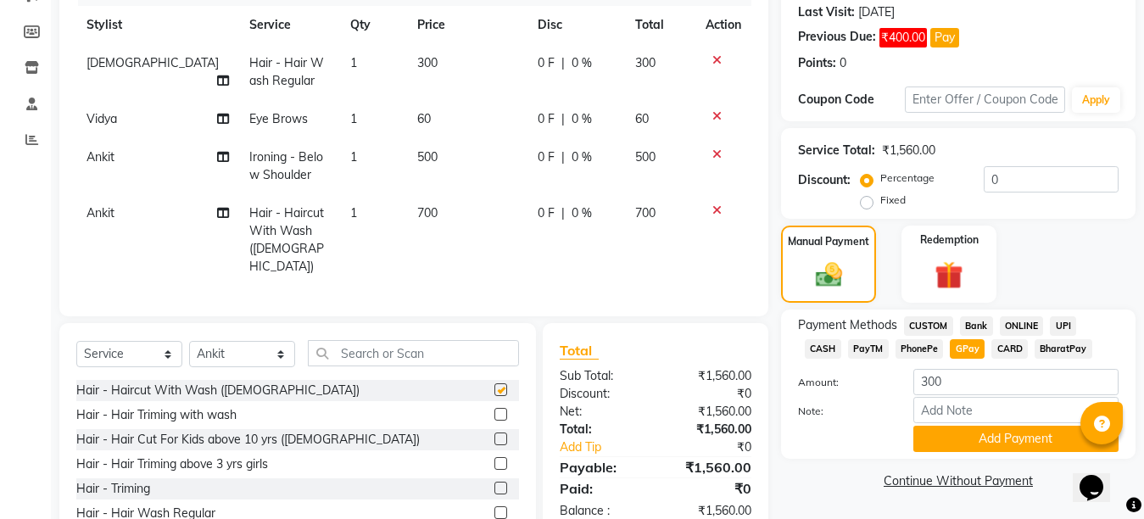
checkbox input "false"
click at [491, 219] on td "700" at bounding box center [467, 240] width 120 height 92
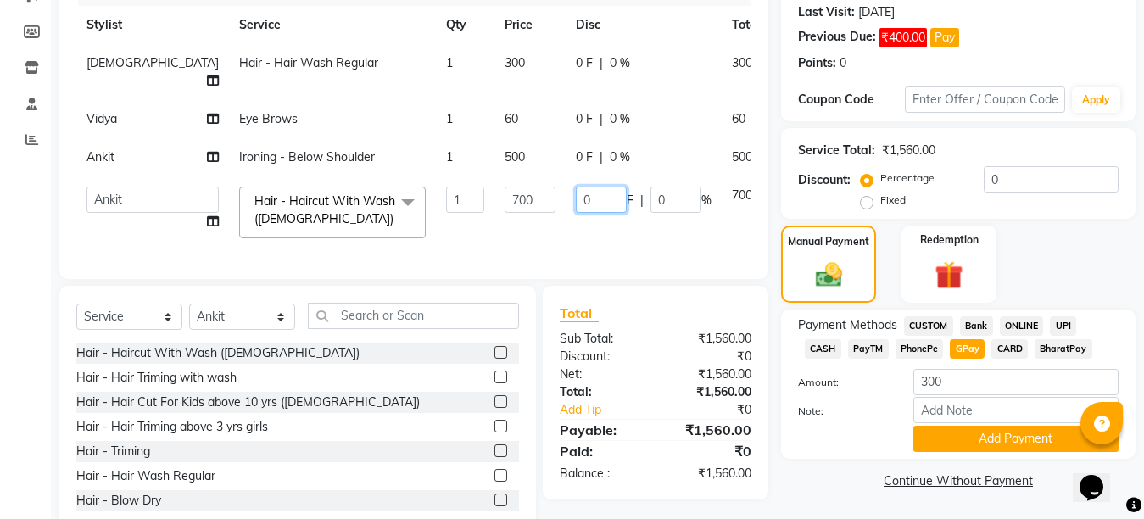
click at [576, 192] on input "0" at bounding box center [601, 200] width 51 height 26
type input "100"
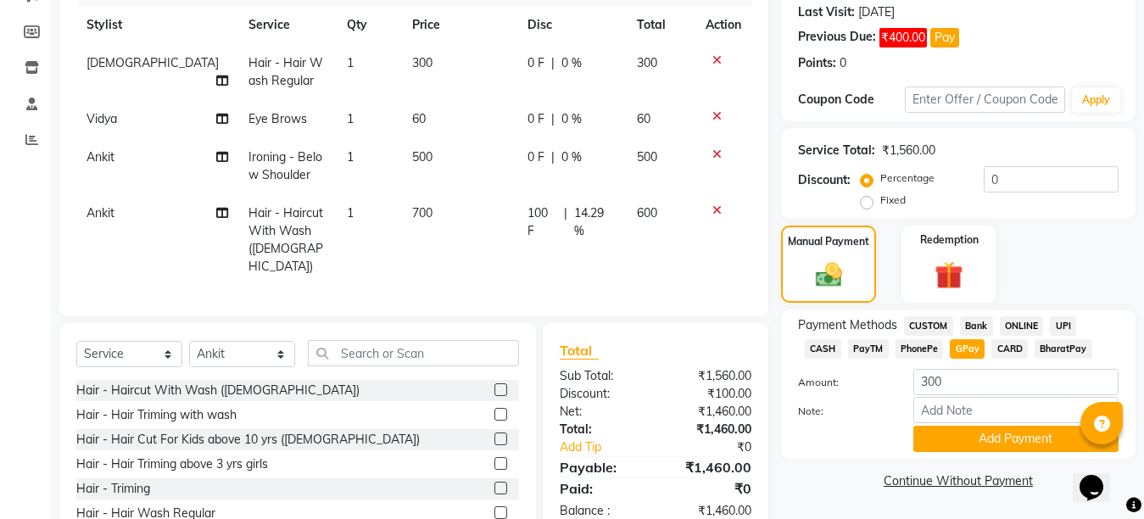
click at [483, 250] on div "Services Stylist Service Qty Price Disc Total Action Umesh Hair - Hair Wash Reg…" at bounding box center [413, 137] width 675 height 325
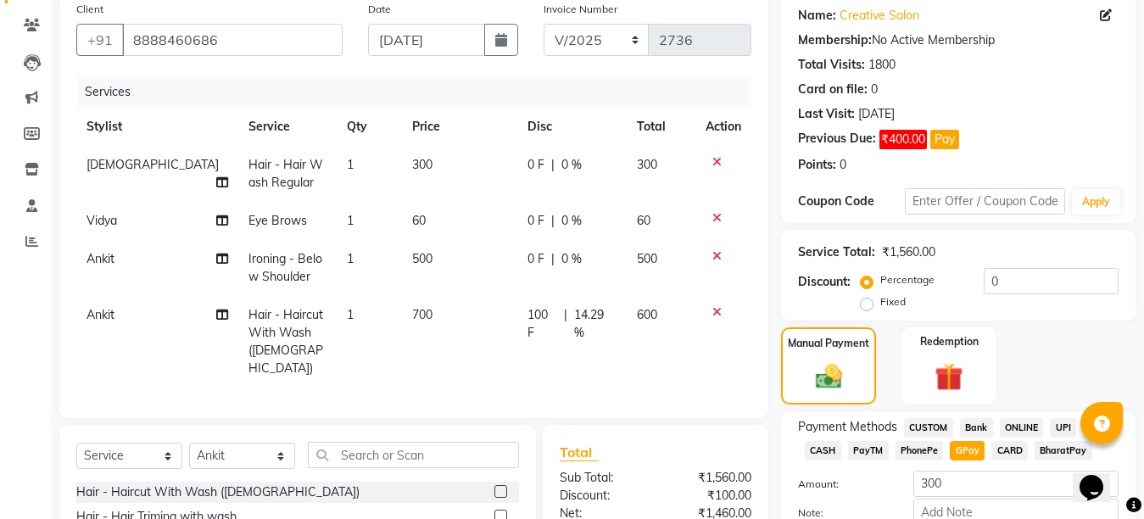
scroll to position [312, 0]
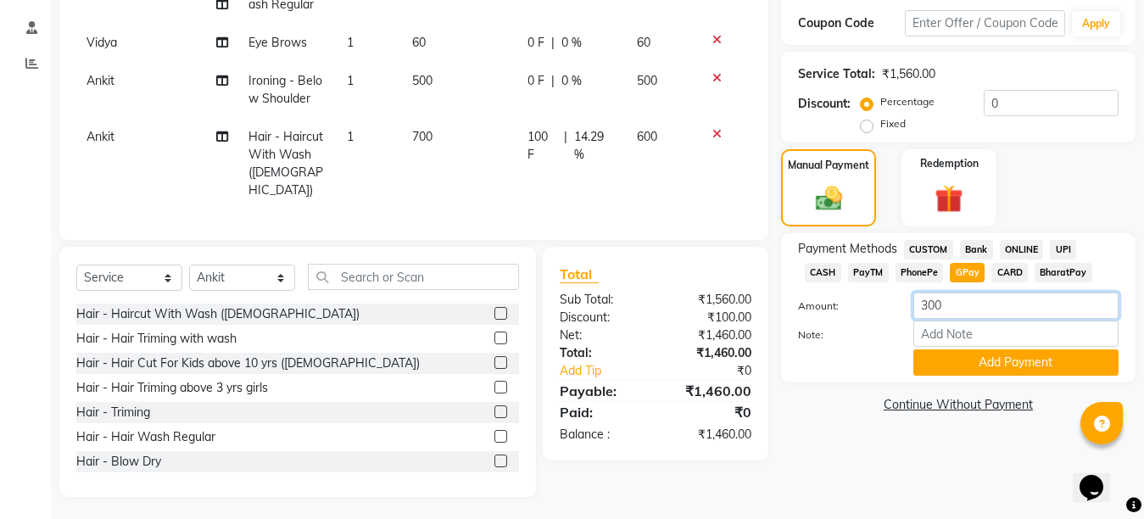
click at [929, 299] on input "300" at bounding box center [1016, 306] width 205 height 26
type input "900"
click at [985, 371] on button "Add Payment" at bounding box center [1016, 363] width 205 height 26
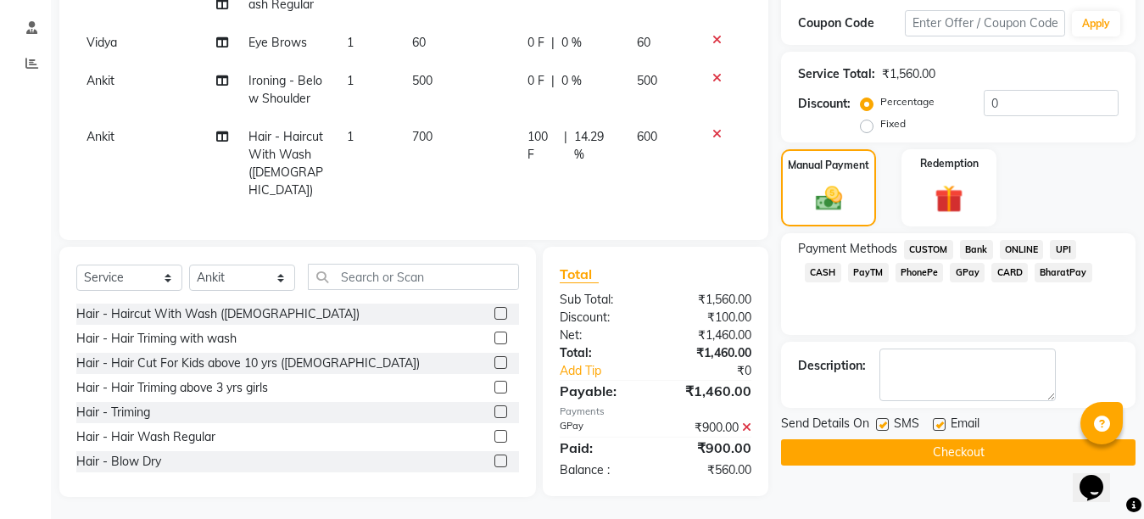
click at [842, 263] on span "CASH" at bounding box center [823, 273] width 36 height 20
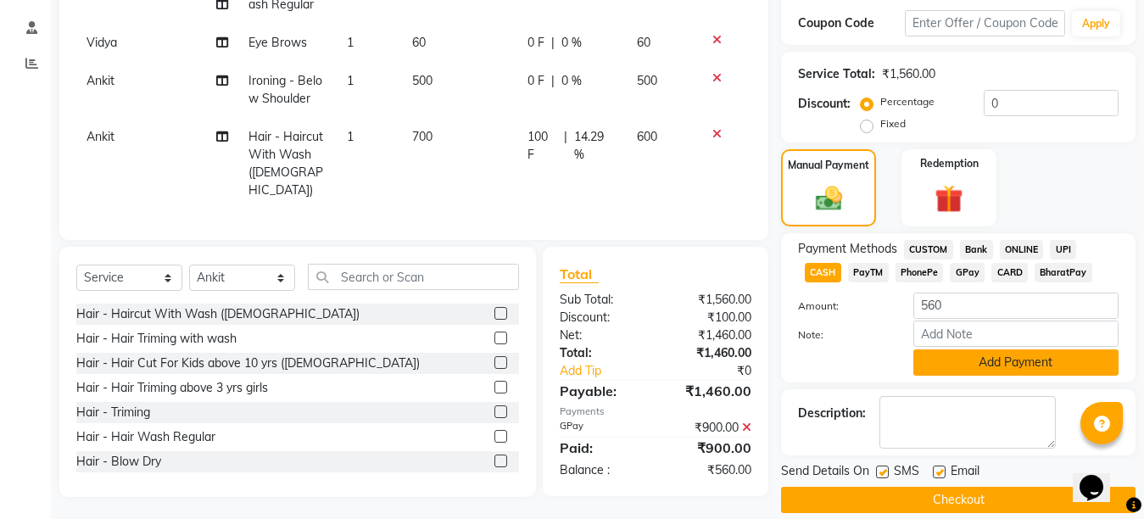
click at [1005, 366] on button "Add Payment" at bounding box center [1016, 363] width 205 height 26
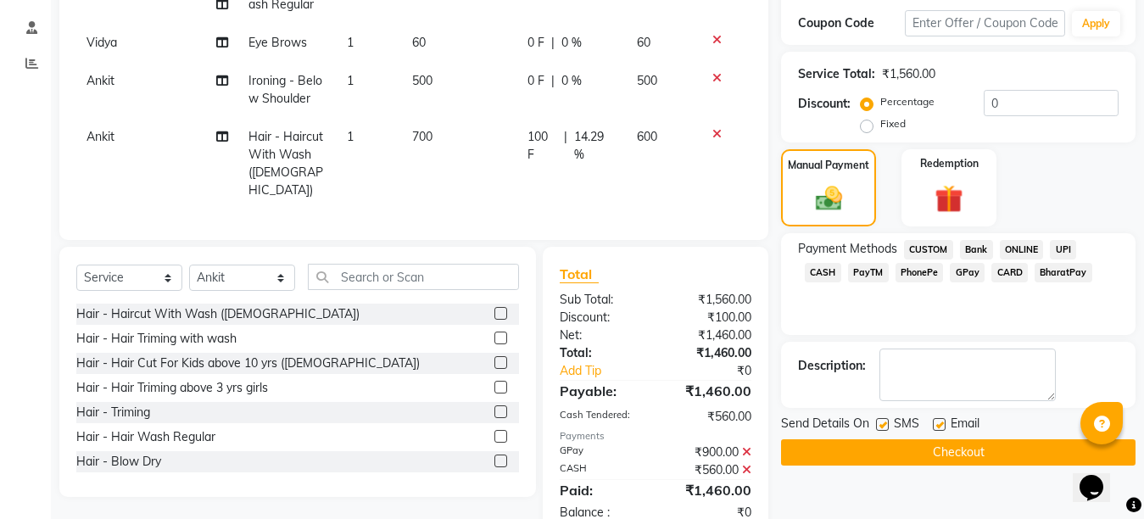
click at [938, 423] on label at bounding box center [939, 424] width 13 height 13
click at [938, 423] on input "checkbox" at bounding box center [938, 425] width 11 height 11
checkbox input "false"
click at [881, 431] on div at bounding box center [881, 427] width 11 height 18
click at [882, 428] on label at bounding box center [882, 424] width 13 height 13
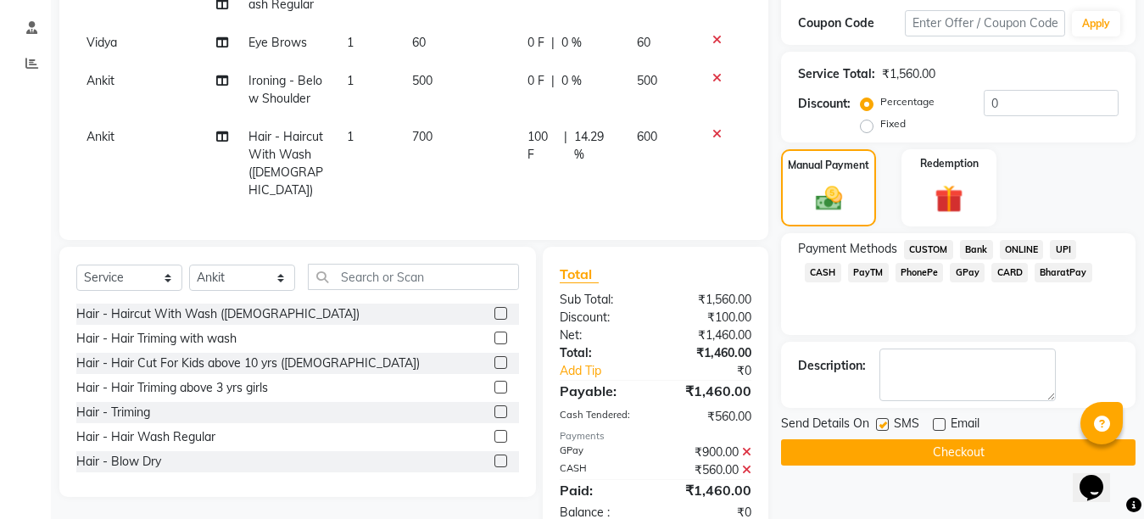
click at [882, 428] on input "checkbox" at bounding box center [881, 425] width 11 height 11
checkbox input "false"
click at [941, 441] on button "Checkout" at bounding box center [958, 452] width 355 height 26
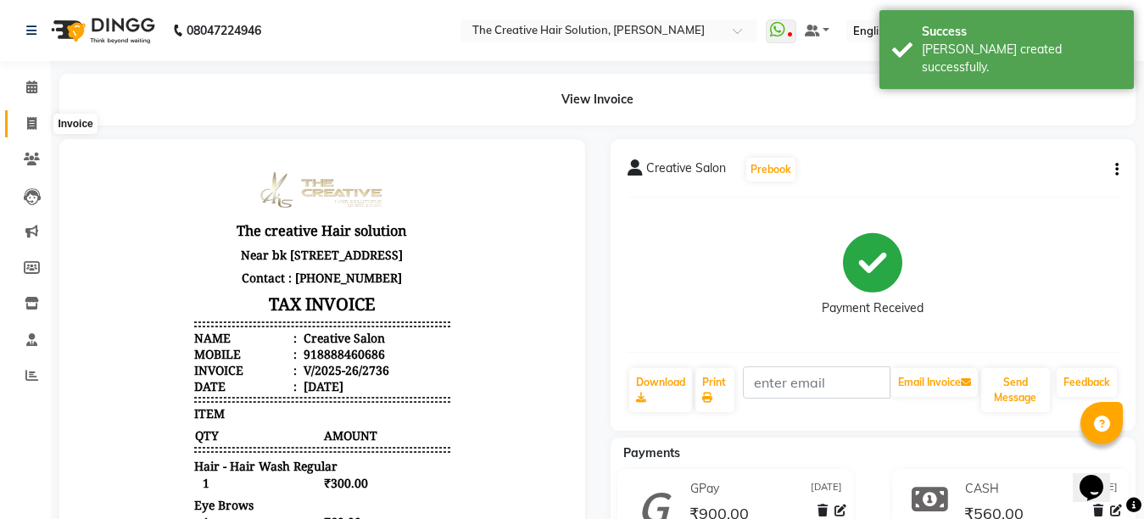
click at [31, 118] on icon at bounding box center [31, 123] width 9 height 13
select select "service"
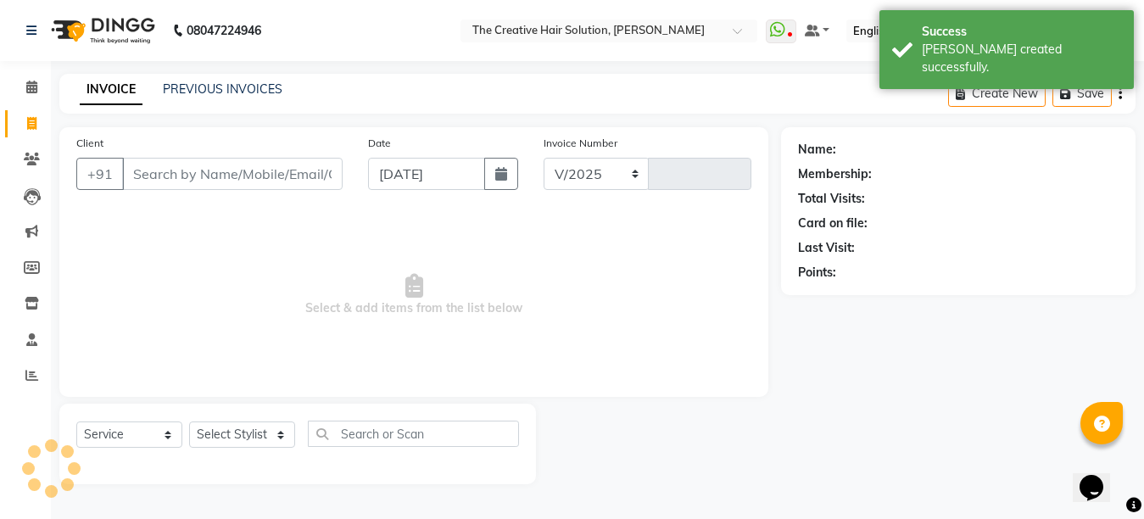
select select "146"
type input "2737"
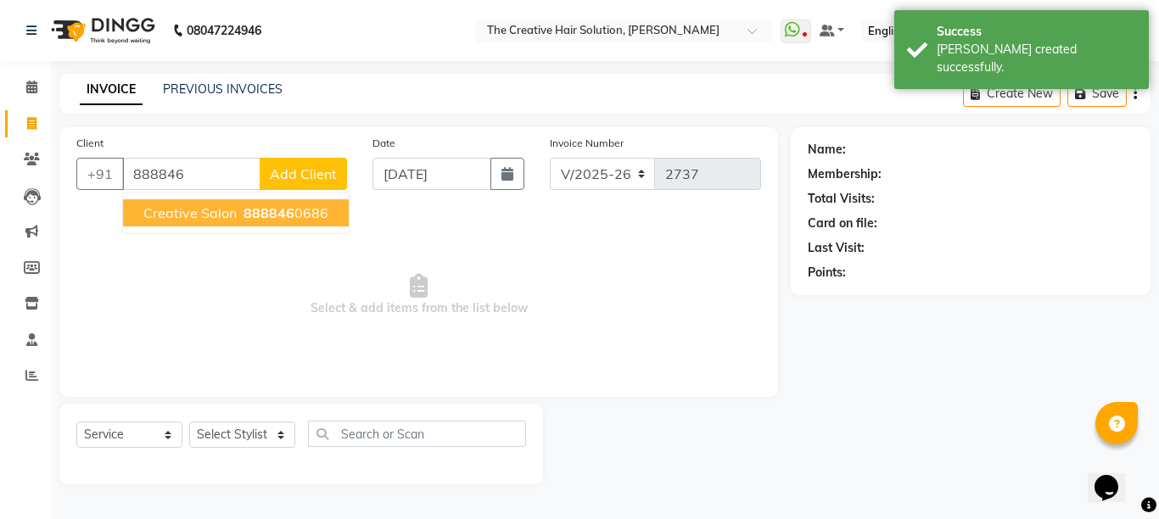
click at [220, 215] on span "Creative Salon" at bounding box center [189, 212] width 93 height 17
type input "8888460686"
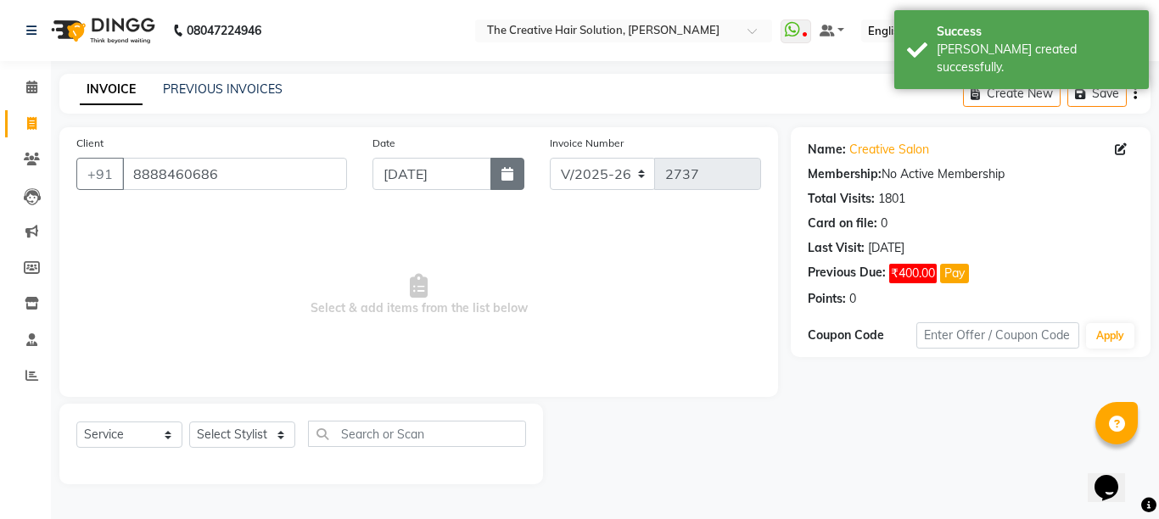
click at [506, 178] on icon "button" at bounding box center [507, 174] width 12 height 14
select select "9"
select select "2025"
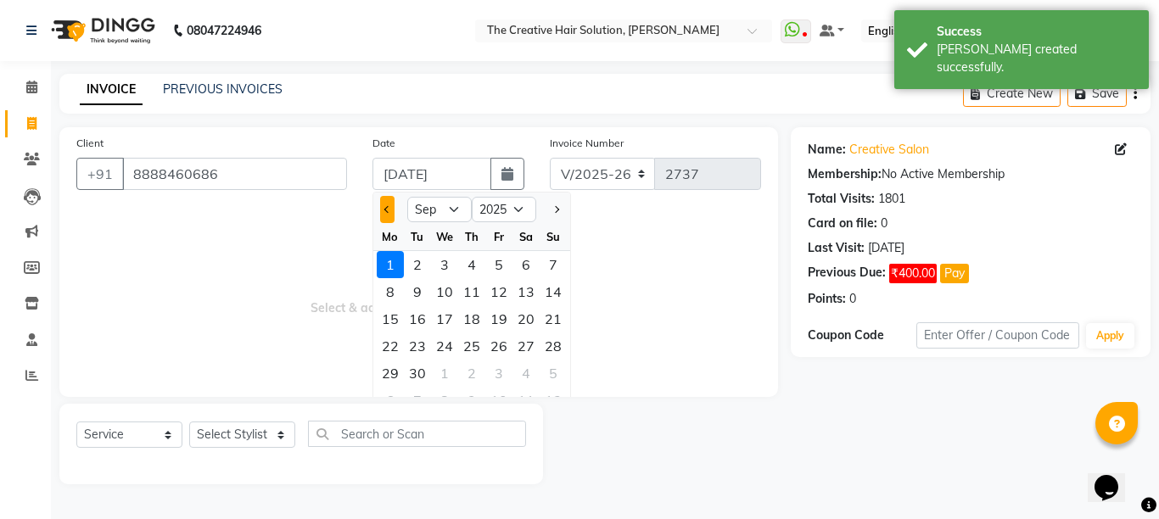
click at [381, 207] on button "Previous month" at bounding box center [387, 209] width 14 height 27
select select "8"
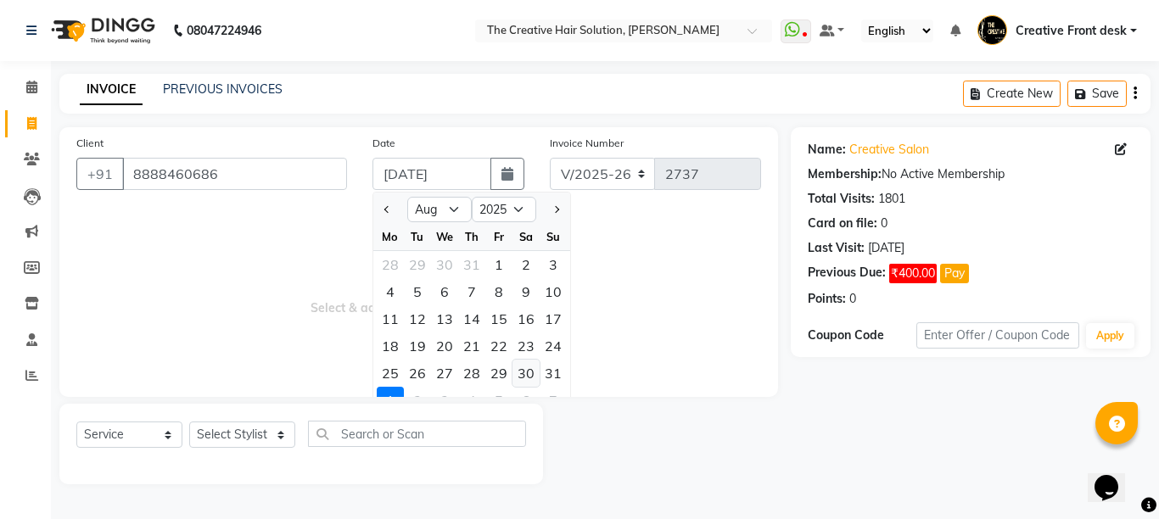
click at [533, 377] on div "30" at bounding box center [525, 373] width 27 height 27
type input "[DATE]"
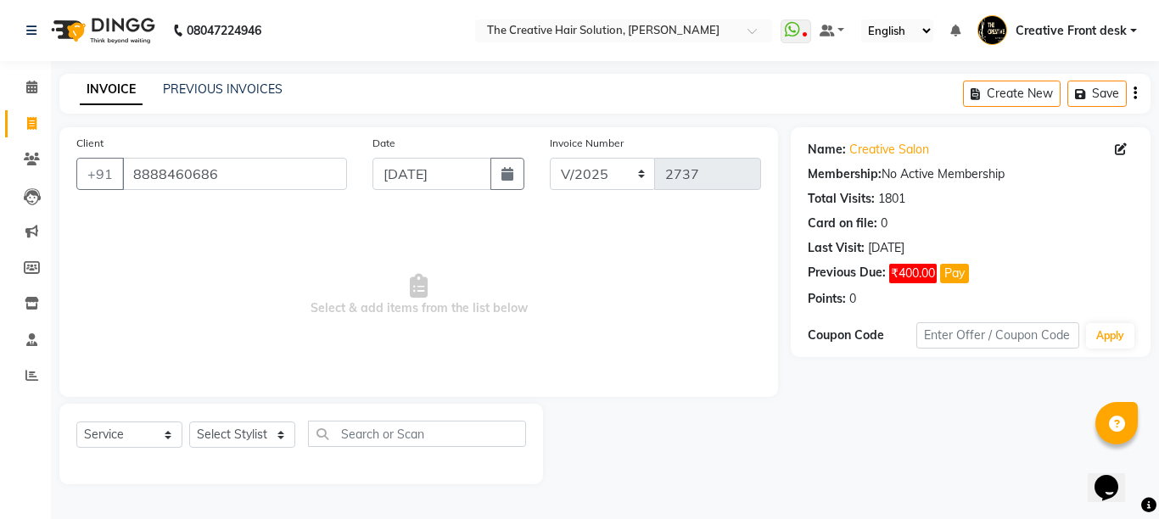
click at [480, 258] on span "Select & add items from the list below" at bounding box center [418, 295] width 685 height 170
click at [283, 434] on select "Select Stylist Ankit Arti Creative Front desk [PERSON_NAME] Geeta Golu [PERSON_…" at bounding box center [242, 435] width 106 height 26
select select "44369"
click at [189, 422] on select "Select Stylist Ankit Arti Creative Front desk [PERSON_NAME] Geeta Golu [PERSON_…" at bounding box center [242, 435] width 106 height 26
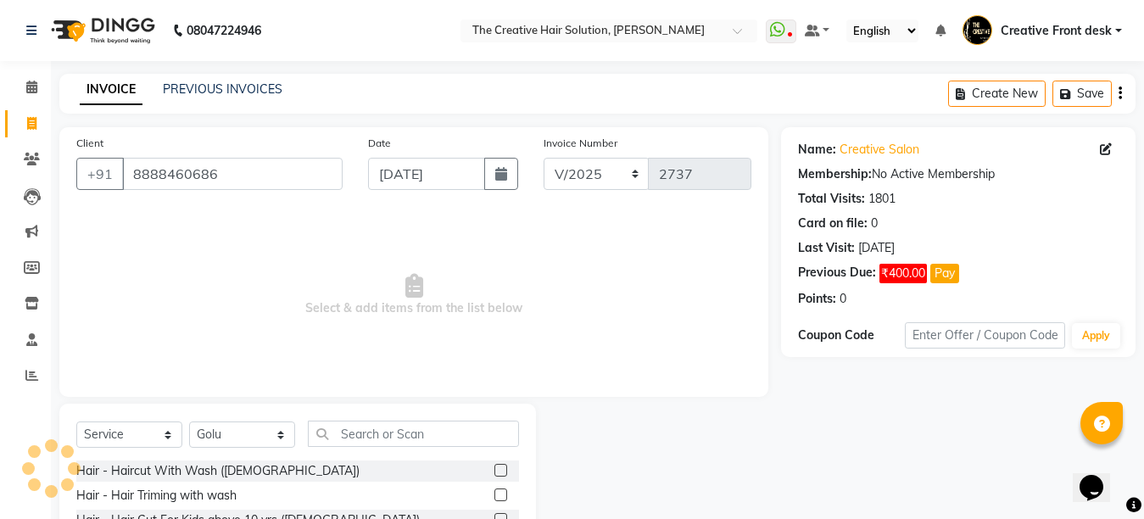
click at [391, 447] on div "Select Service Product Membership Package Voucher Prepaid Gift Card Select Styl…" at bounding box center [297, 441] width 443 height 40
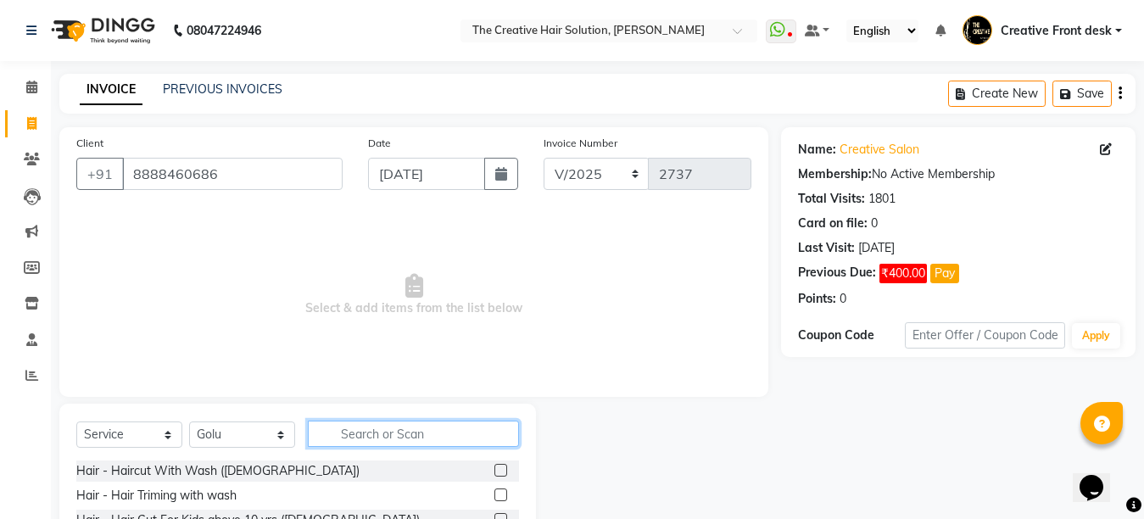
click at [380, 435] on input "text" at bounding box center [413, 434] width 211 height 26
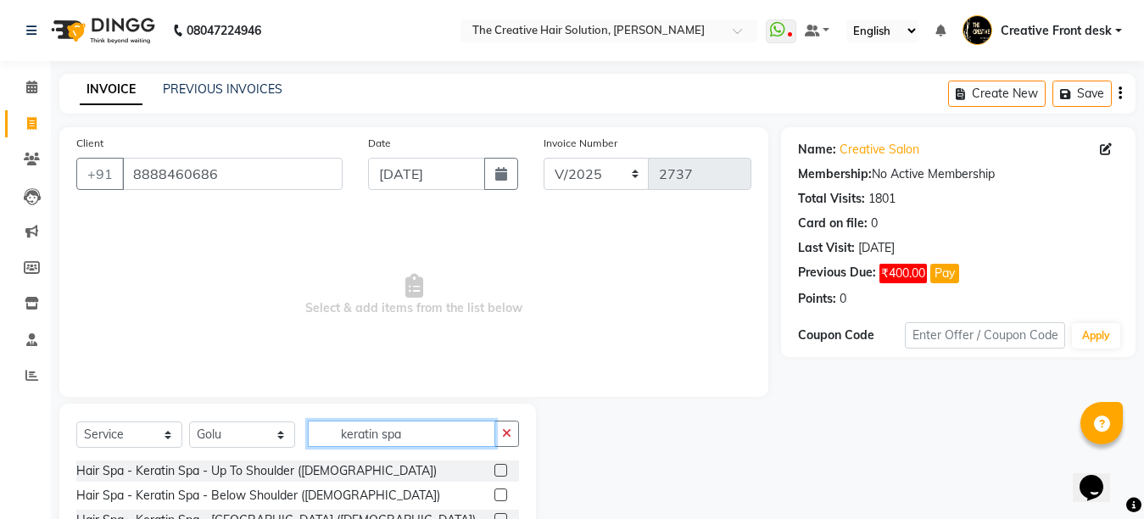
type input "keratin spa"
click at [632, 439] on div at bounding box center [658, 518] width 245 height 228
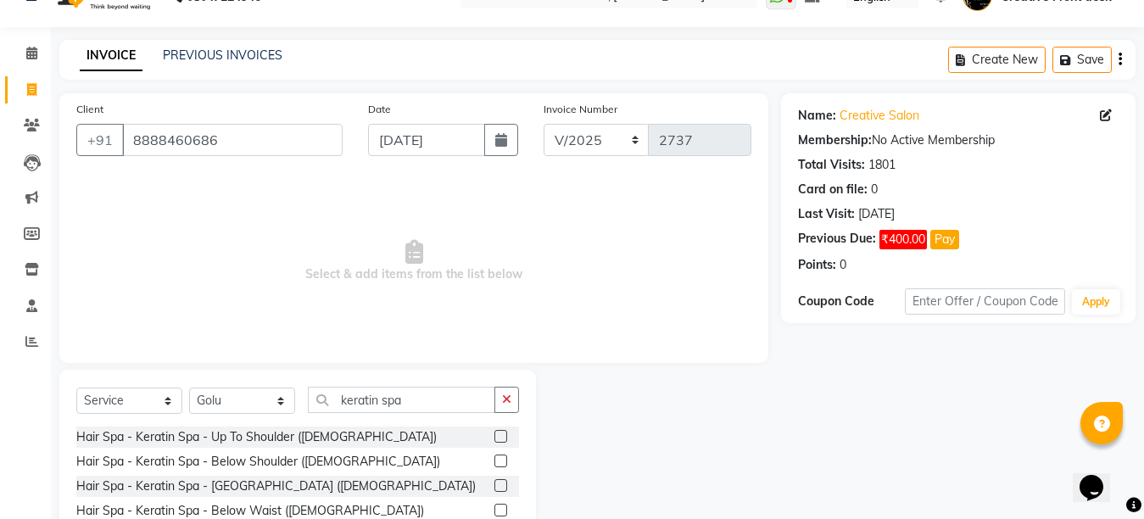
scroll to position [68, 0]
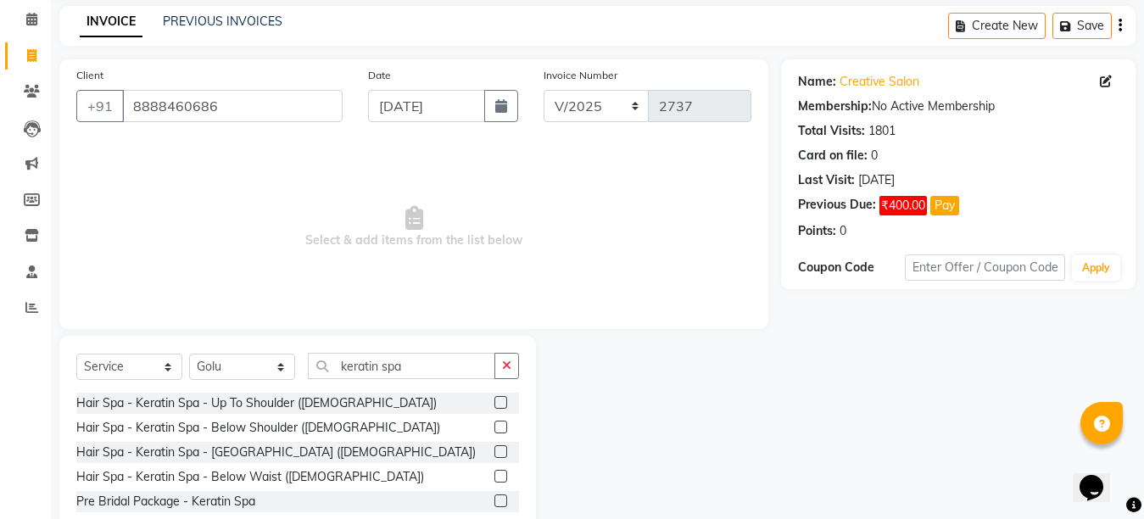
click at [503, 445] on label at bounding box center [501, 451] width 13 height 13
click at [503, 447] on input "checkbox" at bounding box center [500, 452] width 11 height 11
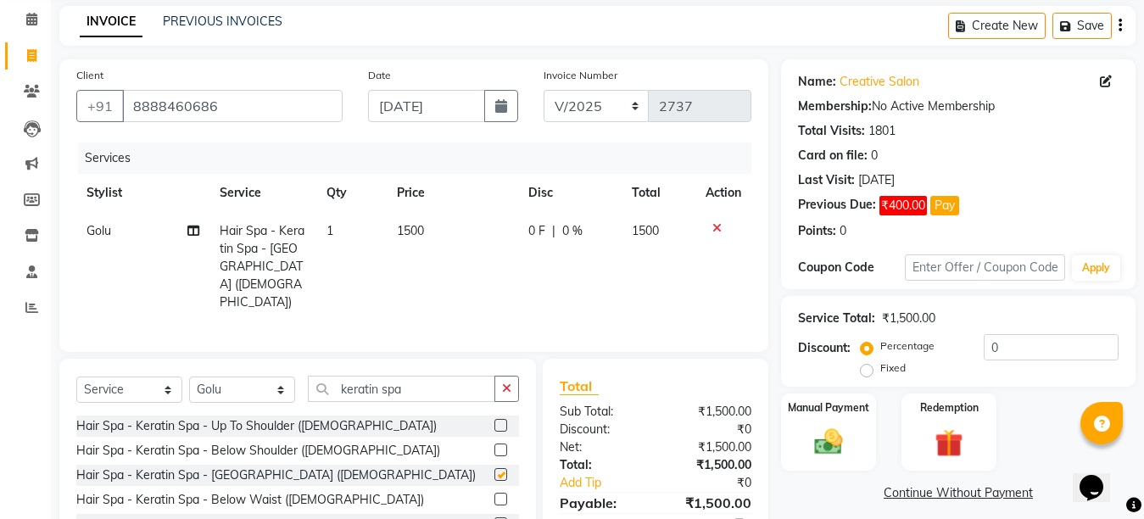
checkbox input "false"
click at [473, 236] on td "1500" at bounding box center [452, 266] width 131 height 109
select select "44369"
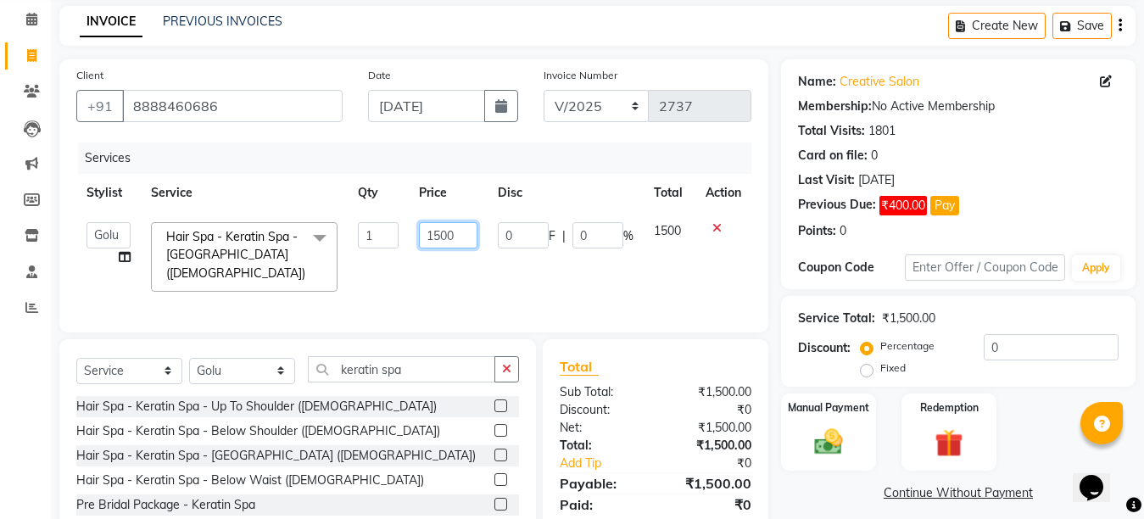
drag, startPoint x: 473, startPoint y: 236, endPoint x: 506, endPoint y: 236, distance: 32.2
click at [506, 236] on tr "Ankit Arti Creative Front desk [PERSON_NAME] Geeta Golu [PERSON_NAME] [PERSON_N…" at bounding box center [413, 257] width 675 height 90
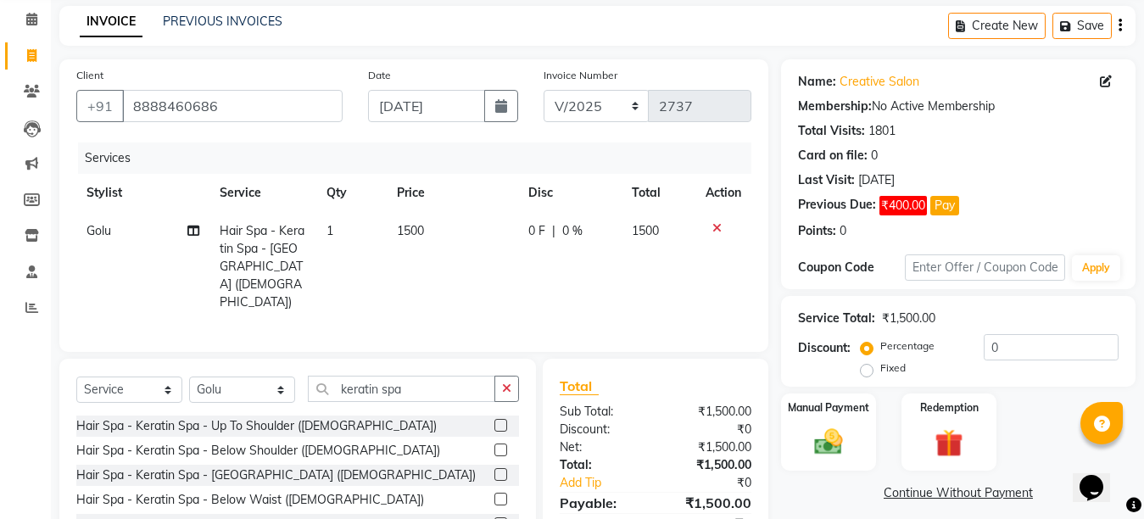
click at [506, 236] on td "1500" at bounding box center [452, 266] width 131 height 109
select select "44369"
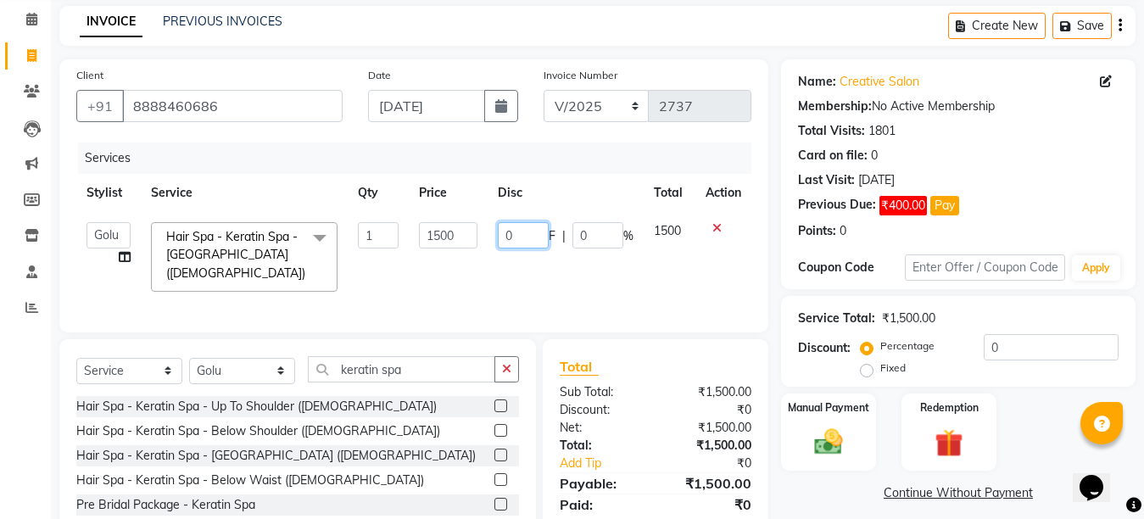
click at [506, 236] on input "0" at bounding box center [523, 235] width 51 height 26
type input "100"
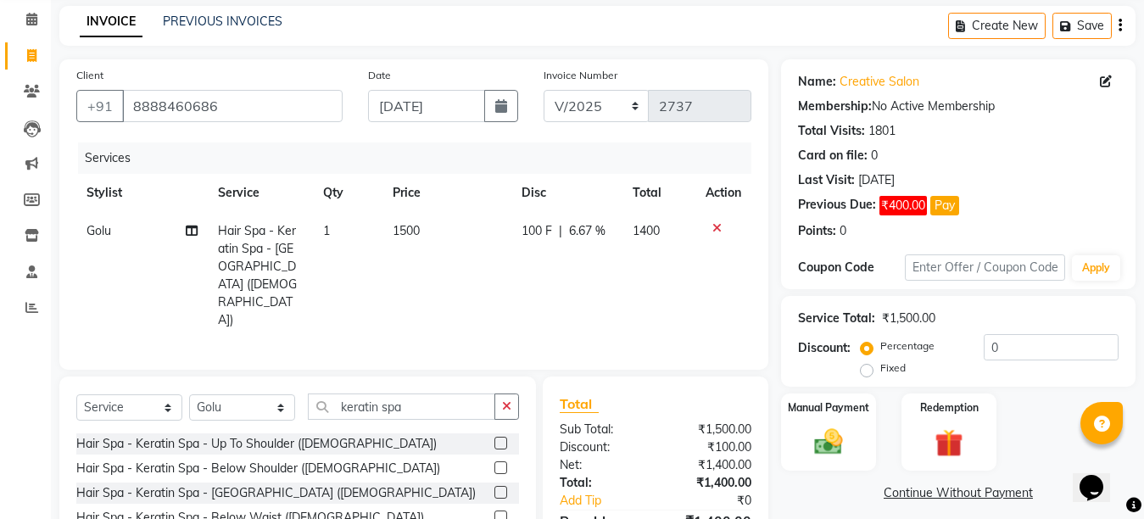
click at [492, 292] on div "Services Stylist Service Qty Price Disc Total Action Golu Hair Spa - Keratin Sp…" at bounding box center [413, 248] width 675 height 210
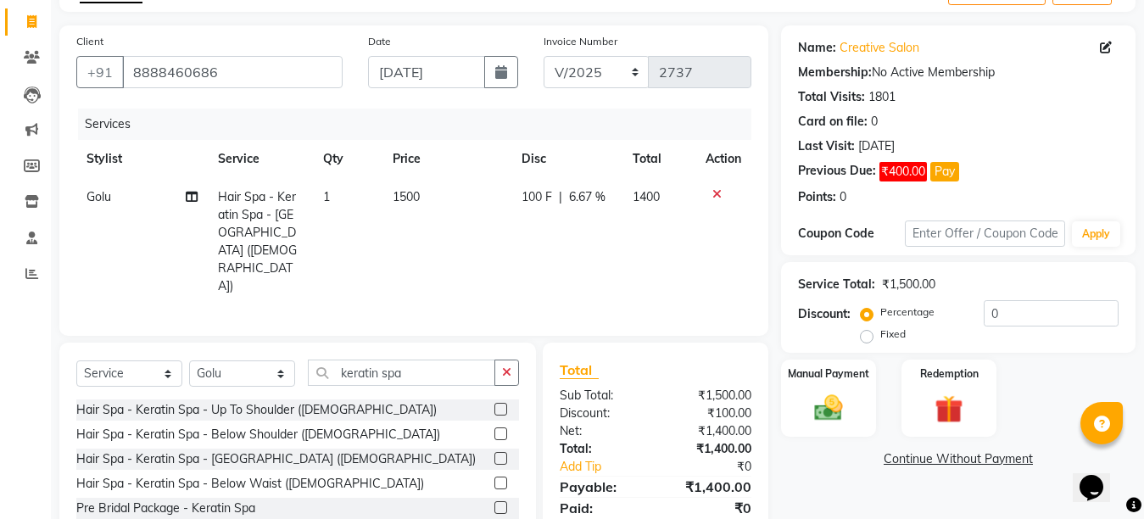
scroll to position [136, 0]
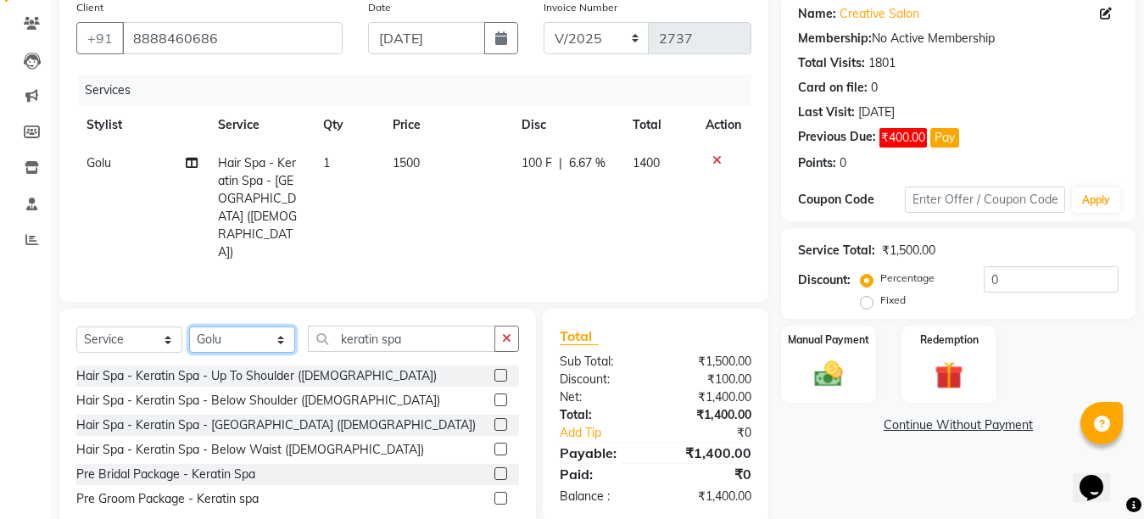
click at [290, 327] on select "Select Stylist Ankit Arti Creative Front desk [PERSON_NAME] Geeta Golu [PERSON_…" at bounding box center [242, 340] width 106 height 26
select select "55240"
click at [189, 327] on select "Select Stylist Ankit Arti Creative Front desk [PERSON_NAME] Geeta Golu [PERSON_…" at bounding box center [242, 340] width 106 height 26
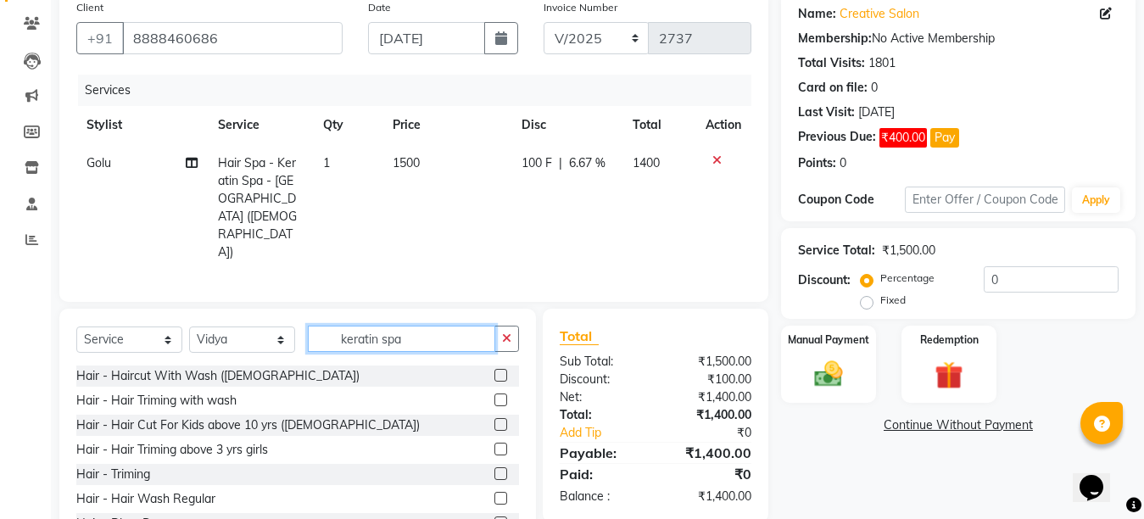
click at [423, 326] on input "keratin spa" at bounding box center [401, 339] width 187 height 26
type input "k"
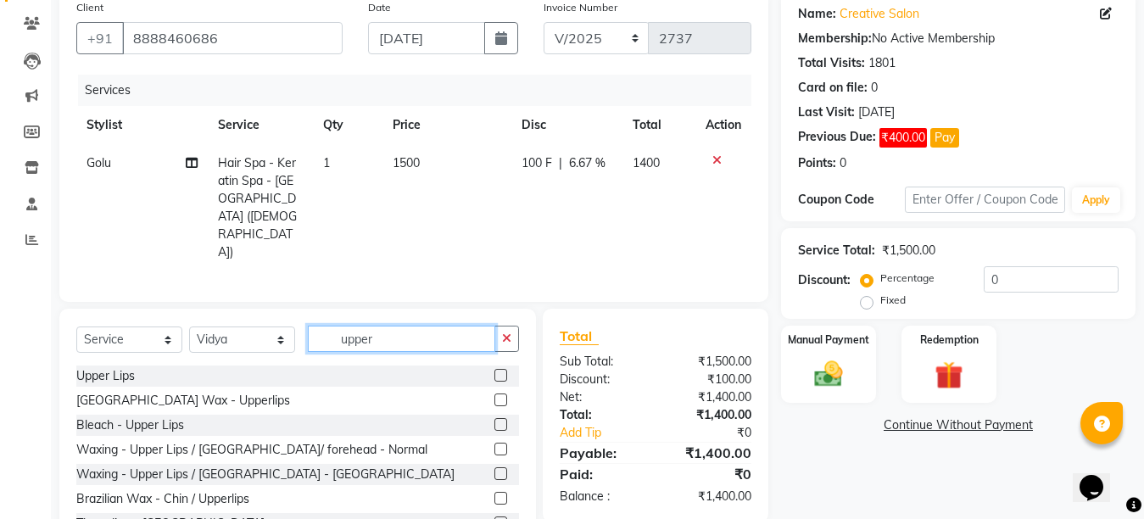
type input "upper"
click at [495, 369] on label at bounding box center [501, 375] width 13 height 13
click at [495, 371] on input "checkbox" at bounding box center [500, 376] width 11 height 11
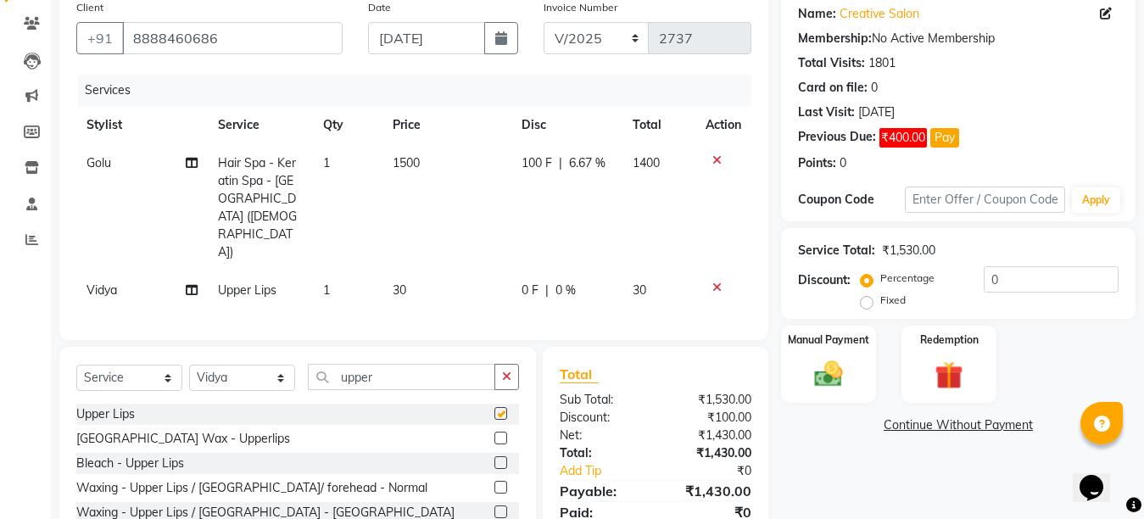
checkbox input "false"
click at [378, 364] on input "upper" at bounding box center [401, 377] width 187 height 26
type input "u"
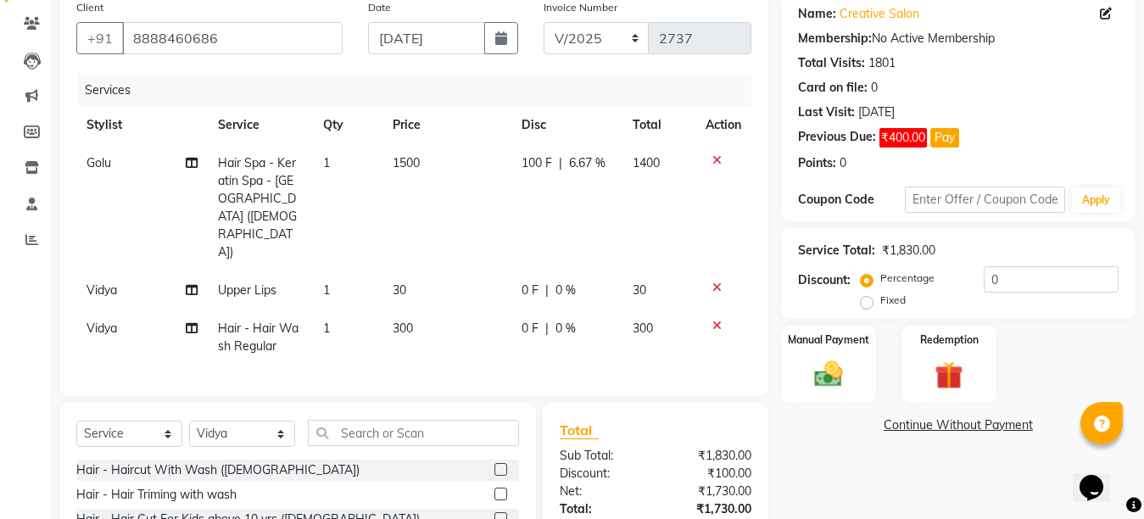
checkbox input "false"
click at [515, 310] on td "0 F | 0 %" at bounding box center [567, 338] width 111 height 56
select select "55240"
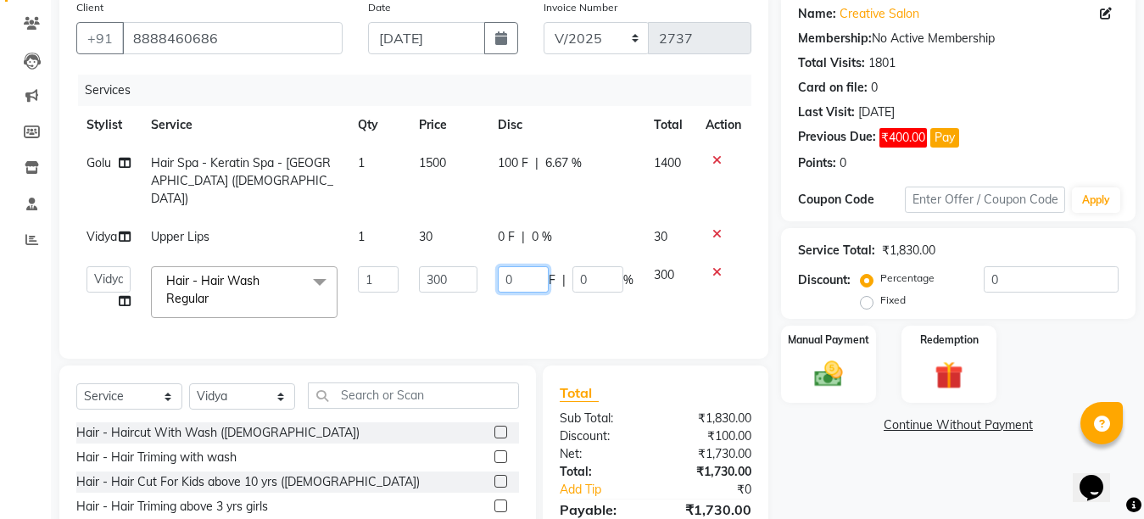
click at [498, 266] on input "0" at bounding box center [523, 279] width 51 height 26
type input "50"
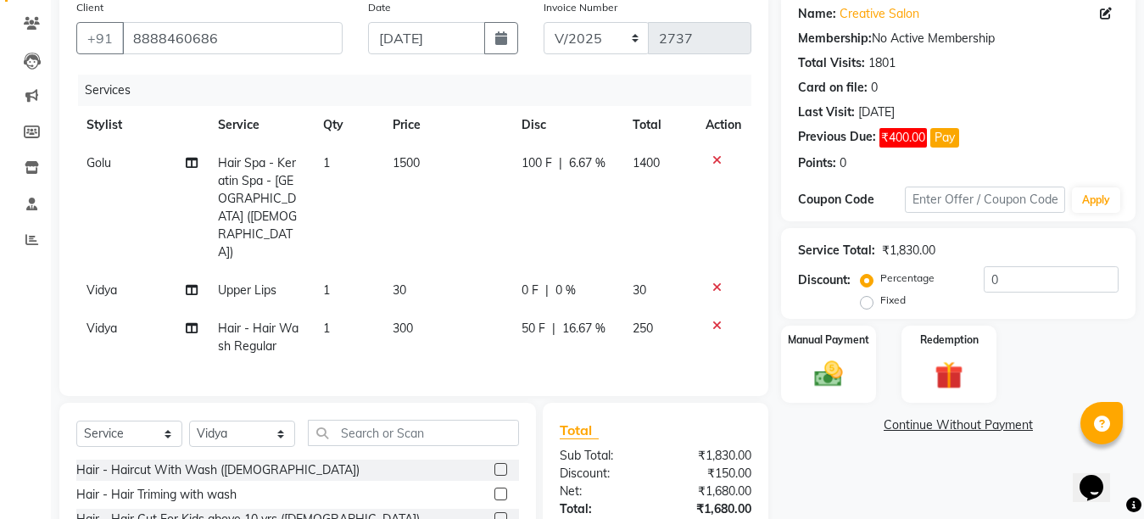
click at [495, 310] on tr "Vidya Hair - Hair Wash Regular 1 300 50 F | 16.67 % 250" at bounding box center [413, 338] width 675 height 56
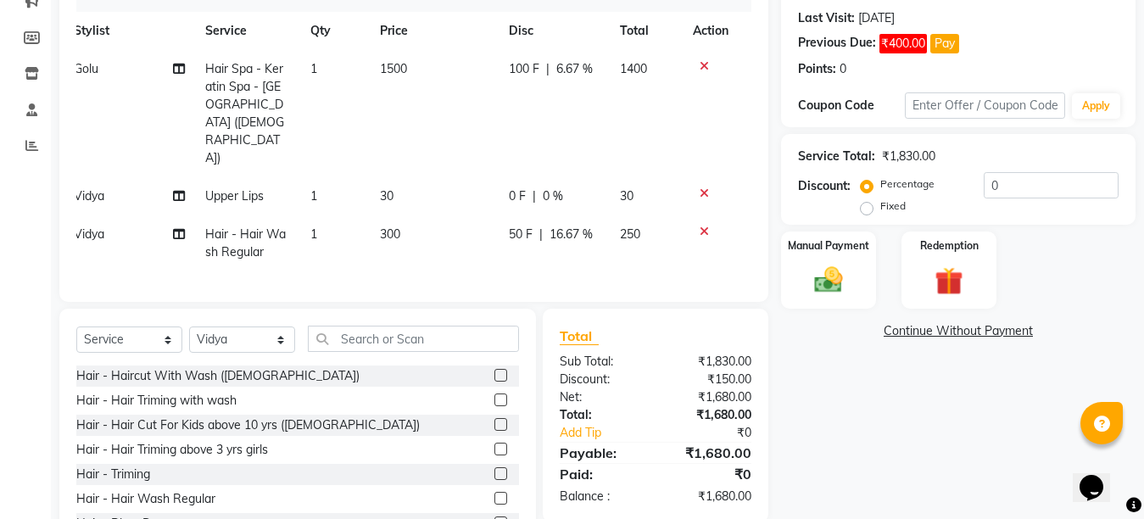
scroll to position [256, 0]
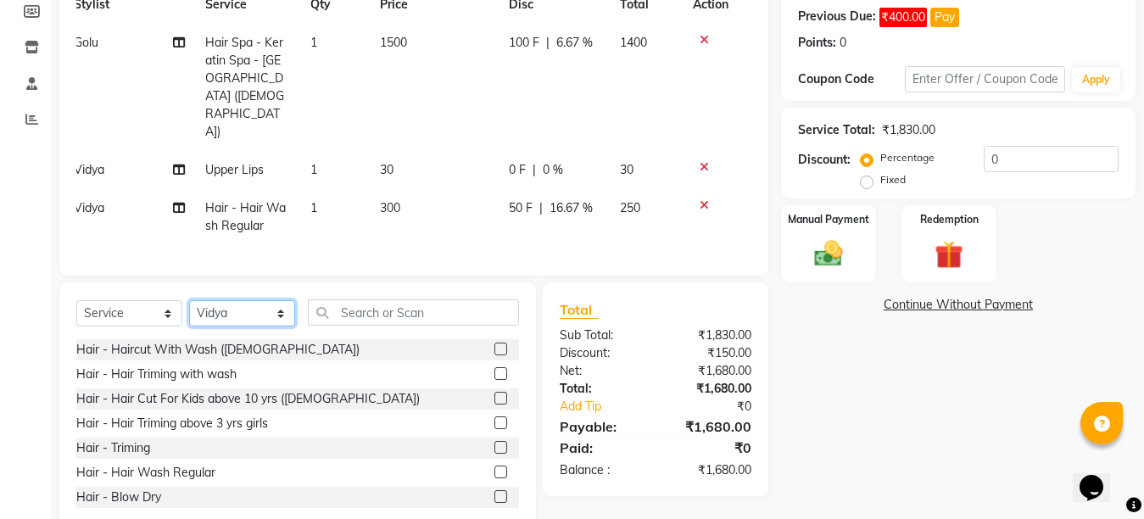
click at [277, 300] on select "Select Stylist Ankit Arti Creative Front desk [PERSON_NAME] Geeta Golu [PERSON_…" at bounding box center [242, 313] width 106 height 26
select select "28735"
click at [189, 300] on select "Select Stylist Ankit Arti Creative Front desk [PERSON_NAME] Geeta Golu [PERSON_…" at bounding box center [242, 313] width 106 height 26
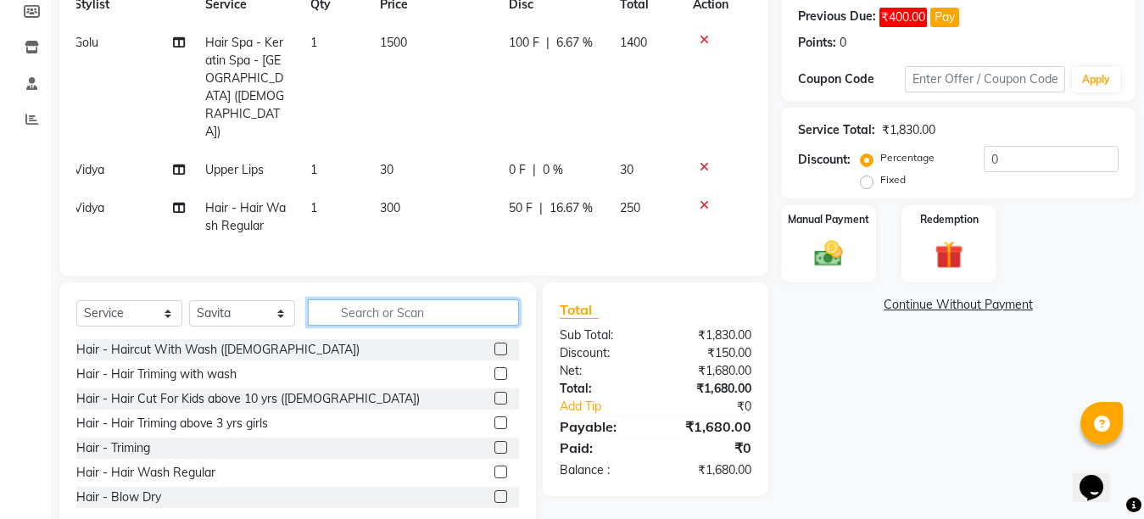
click at [425, 299] on input "text" at bounding box center [413, 312] width 211 height 26
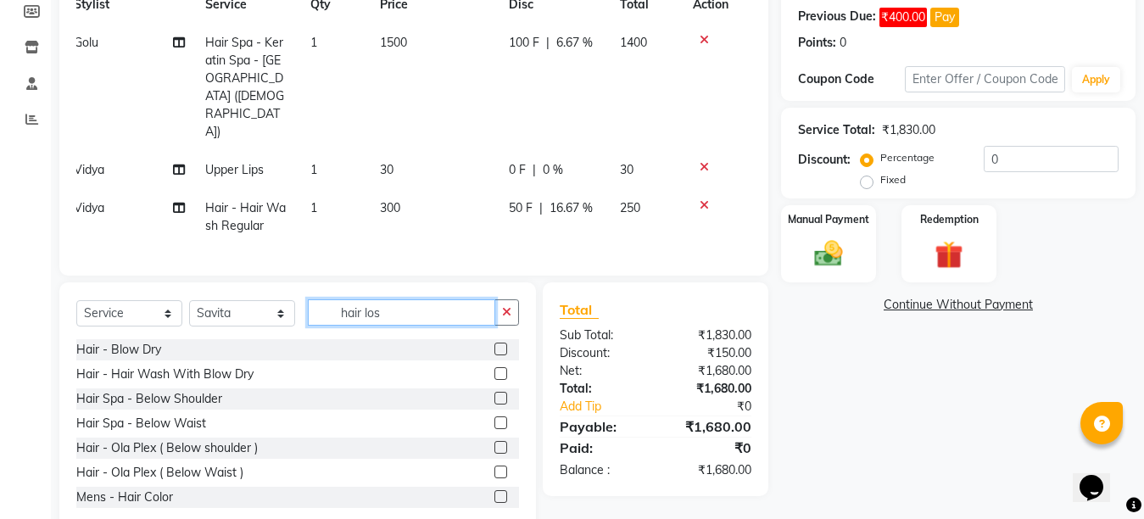
scroll to position [220, 0]
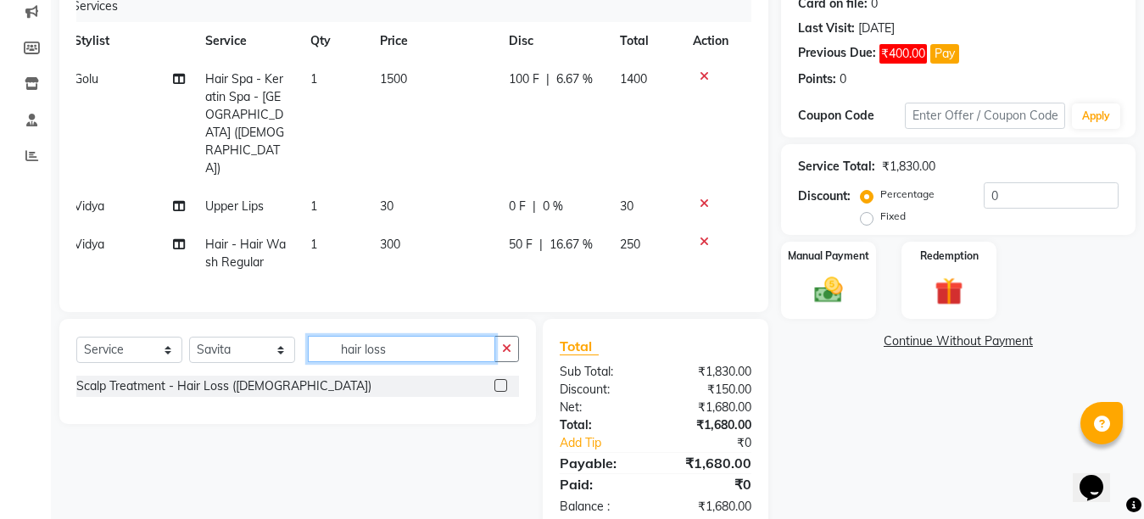
type input "hair loss"
click at [499, 379] on label at bounding box center [501, 385] width 13 height 13
click at [499, 381] on input "checkbox" at bounding box center [500, 386] width 11 height 11
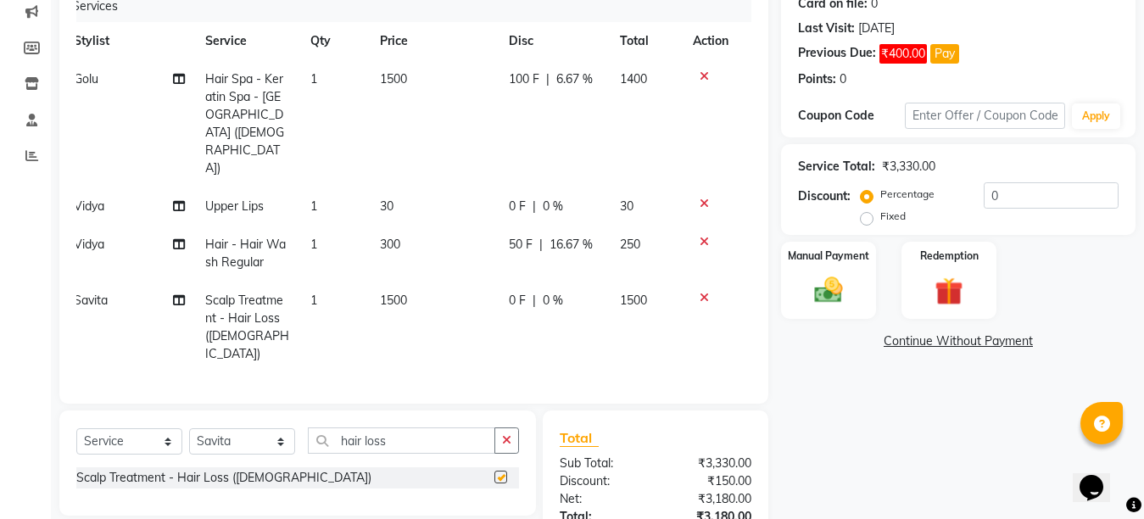
checkbox input "false"
click at [282, 428] on select "Select Stylist Ankit Arti Creative Front desk [PERSON_NAME] Geeta Golu [PERSON_…" at bounding box center [242, 441] width 106 height 26
select select "4199"
click at [189, 428] on select "Select Stylist Ankit Arti Creative Front desk [PERSON_NAME] Geeta Golu [PERSON_…" at bounding box center [242, 441] width 106 height 26
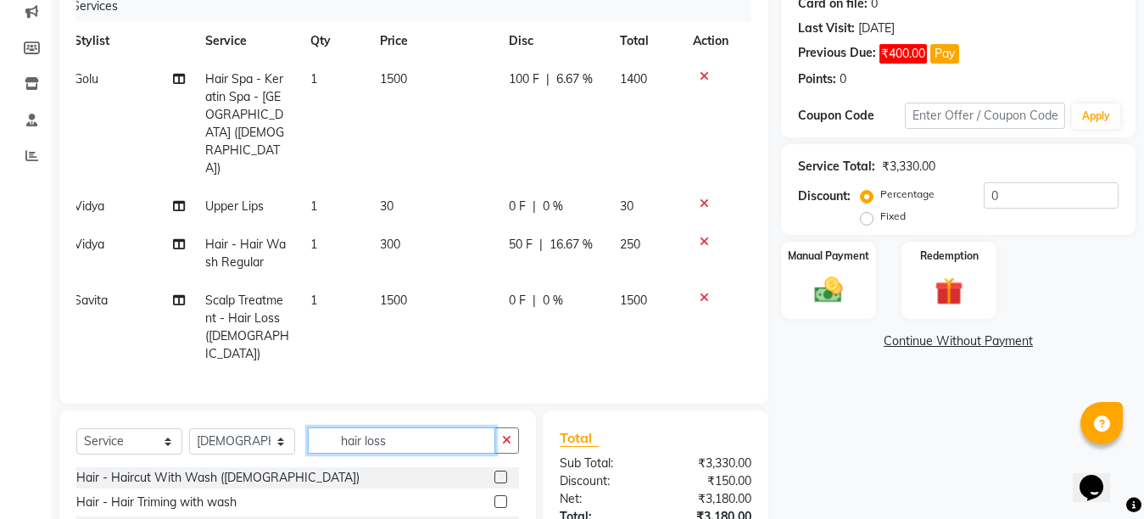
click at [406, 428] on input "hair loss" at bounding box center [401, 441] width 187 height 26
type input "h"
type input "root"
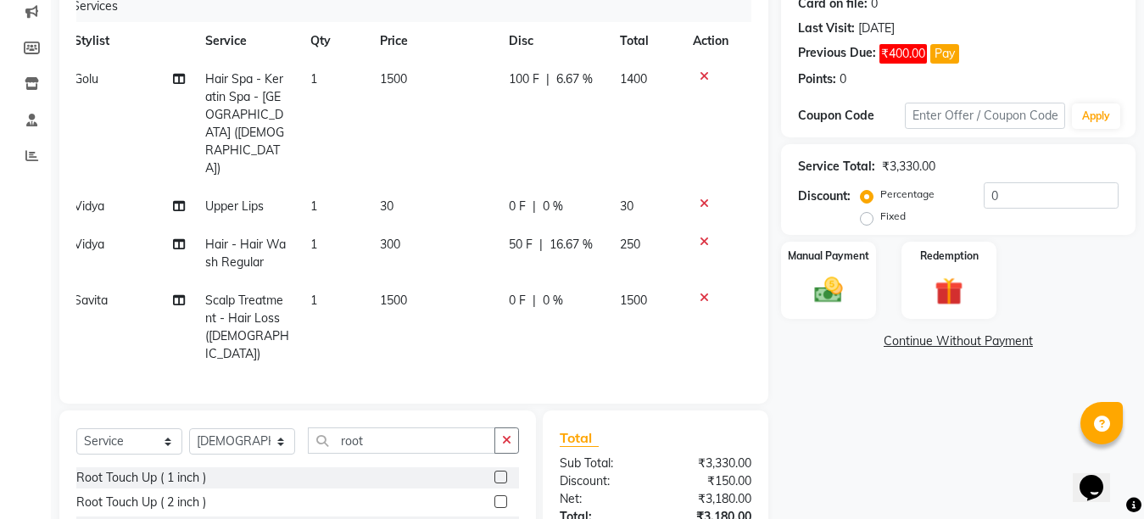
click at [501, 471] on label at bounding box center [501, 477] width 13 height 13
click at [501, 473] on input "checkbox" at bounding box center [500, 478] width 11 height 11
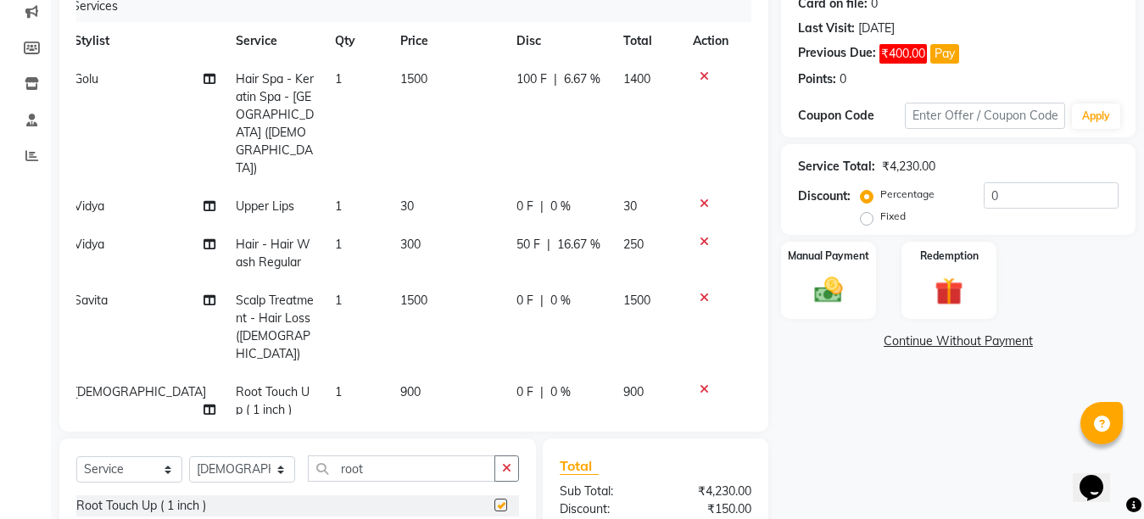
checkbox input "false"
click at [424, 456] on input "root" at bounding box center [401, 469] width 187 height 26
type input "r"
click at [495, 499] on label at bounding box center [501, 505] width 13 height 13
click at [495, 501] on input "checkbox" at bounding box center [500, 506] width 11 height 11
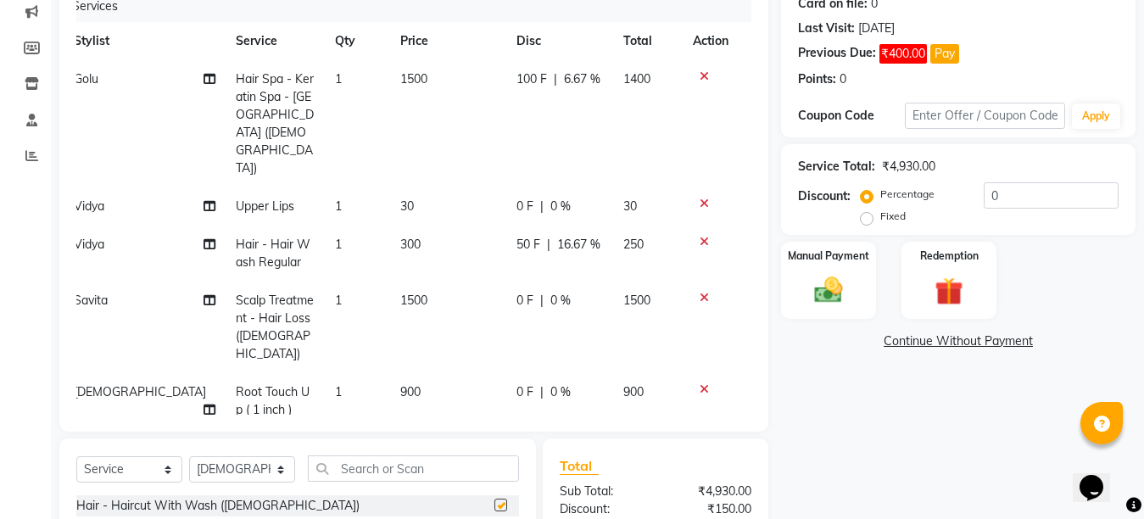
checkbox input "false"
click at [422, 373] on td "900" at bounding box center [448, 401] width 117 height 56
select select "4199"
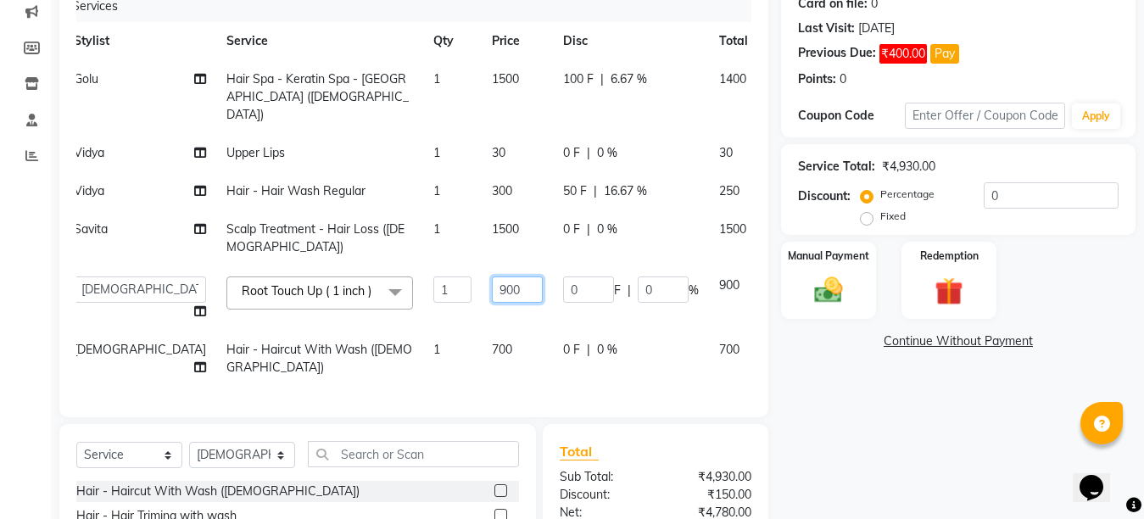
click at [492, 303] on input "900" at bounding box center [517, 290] width 51 height 26
type input "1000"
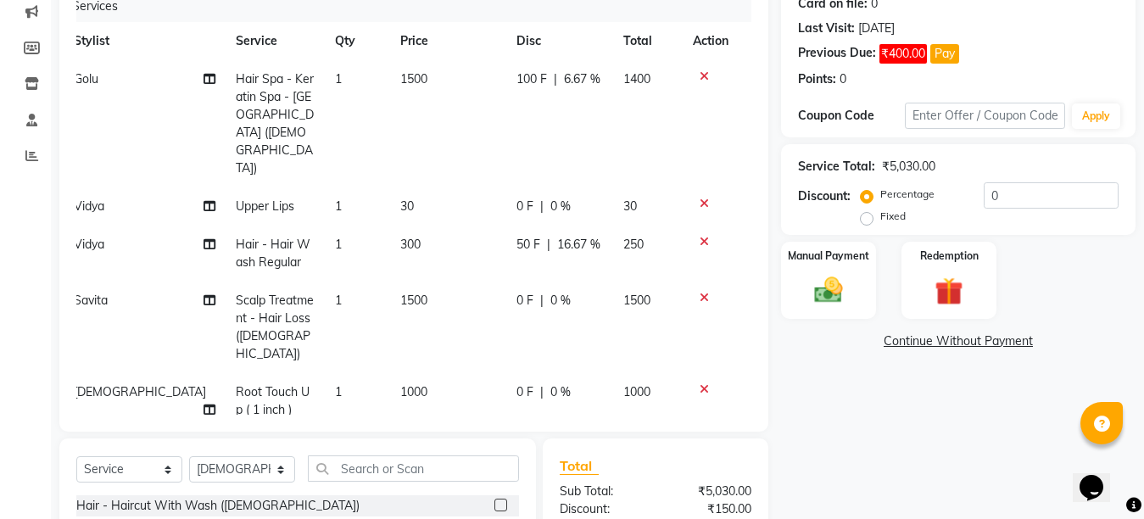
click at [432, 373] on td "1000" at bounding box center [448, 401] width 117 height 56
select select "4199"
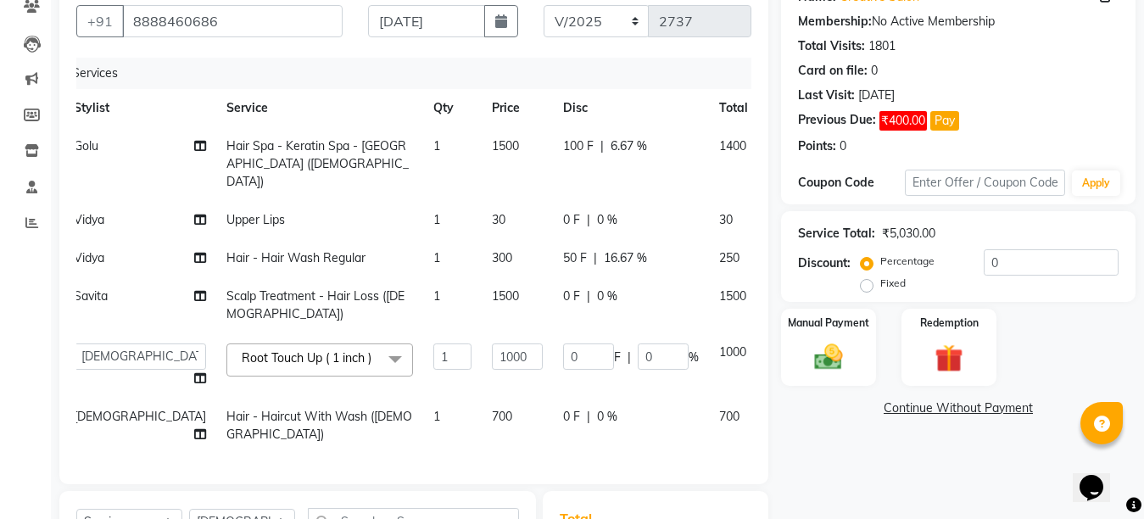
scroll to position [152, 0]
click at [832, 379] on div "Manual Payment" at bounding box center [829, 348] width 98 height 81
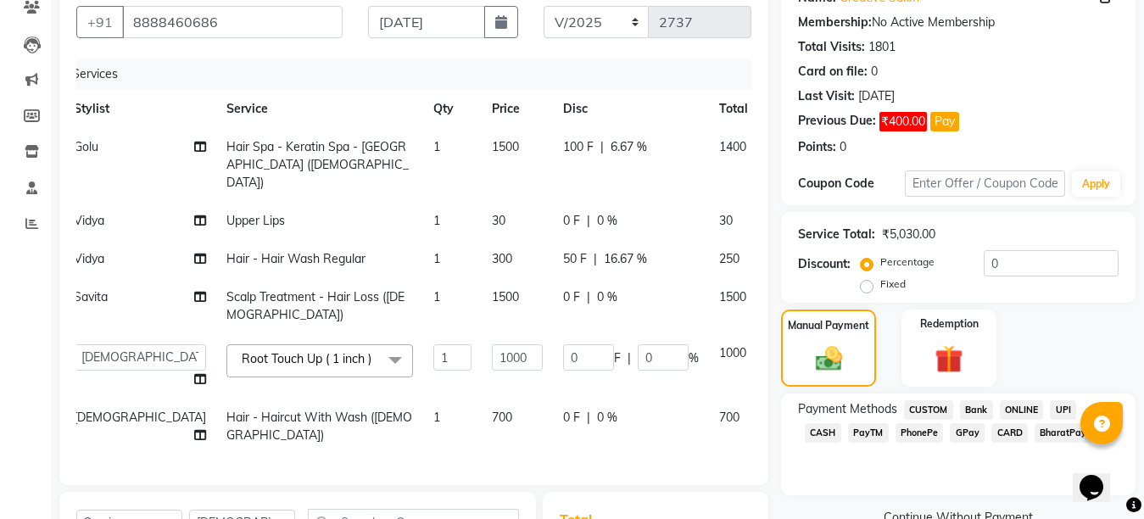
scroll to position [415, 0]
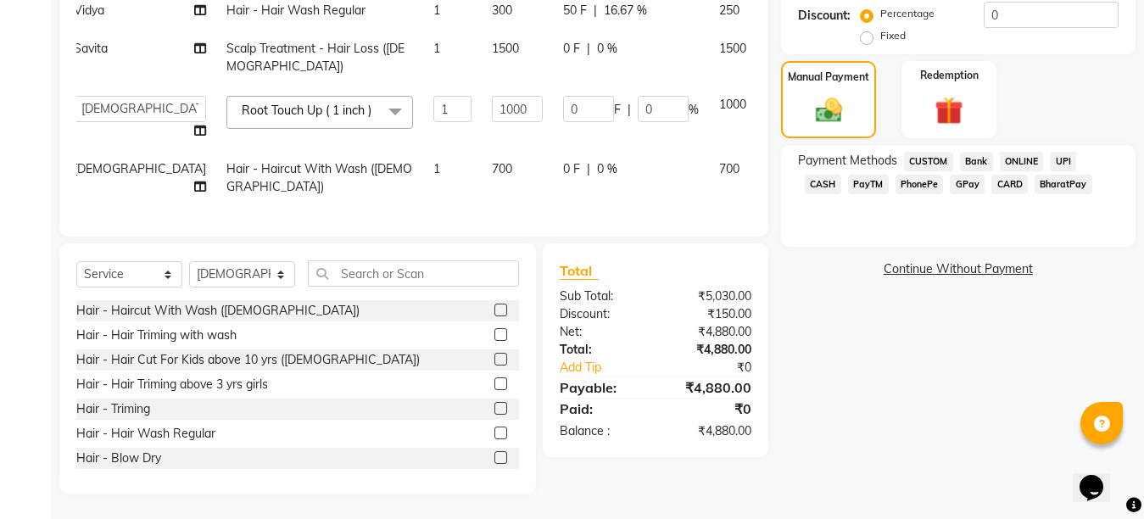
click at [842, 175] on span "CASH" at bounding box center [823, 185] width 36 height 20
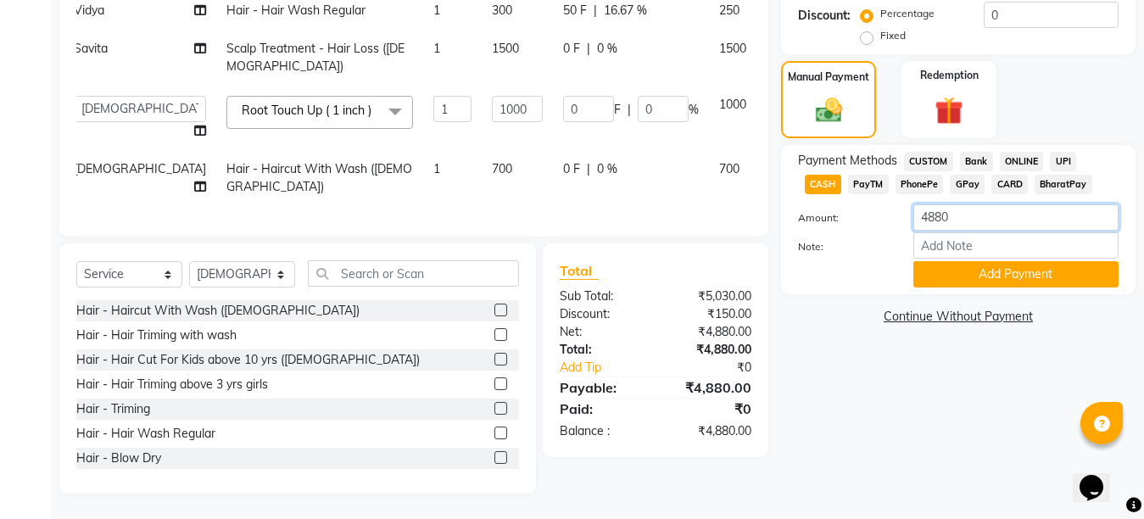
click at [943, 204] on input "4880" at bounding box center [1016, 217] width 205 height 26
type input "1750"
click at [987, 261] on button "Add Payment" at bounding box center [1016, 274] width 205 height 26
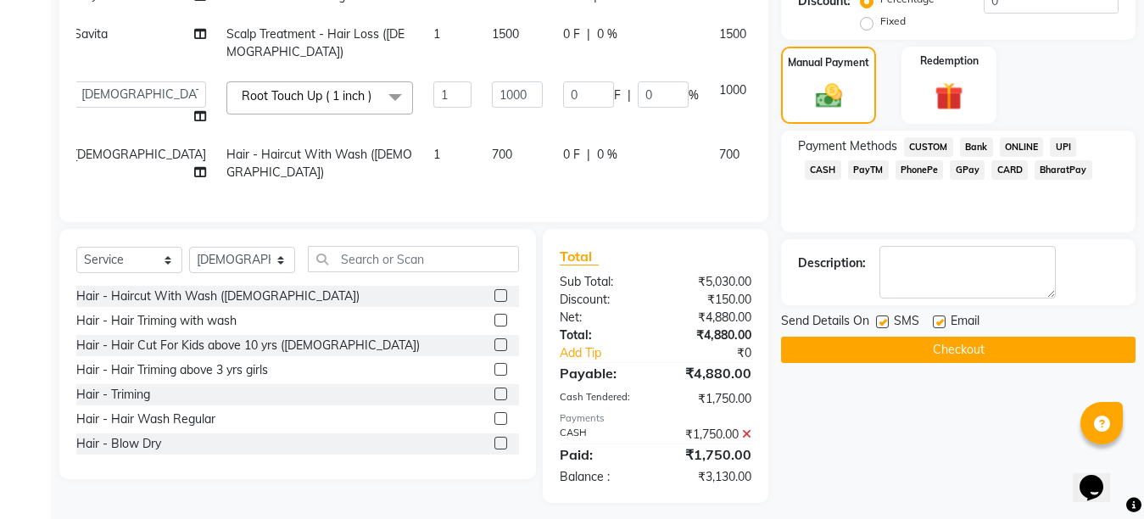
click at [950, 167] on span "GPay" at bounding box center [967, 170] width 35 height 20
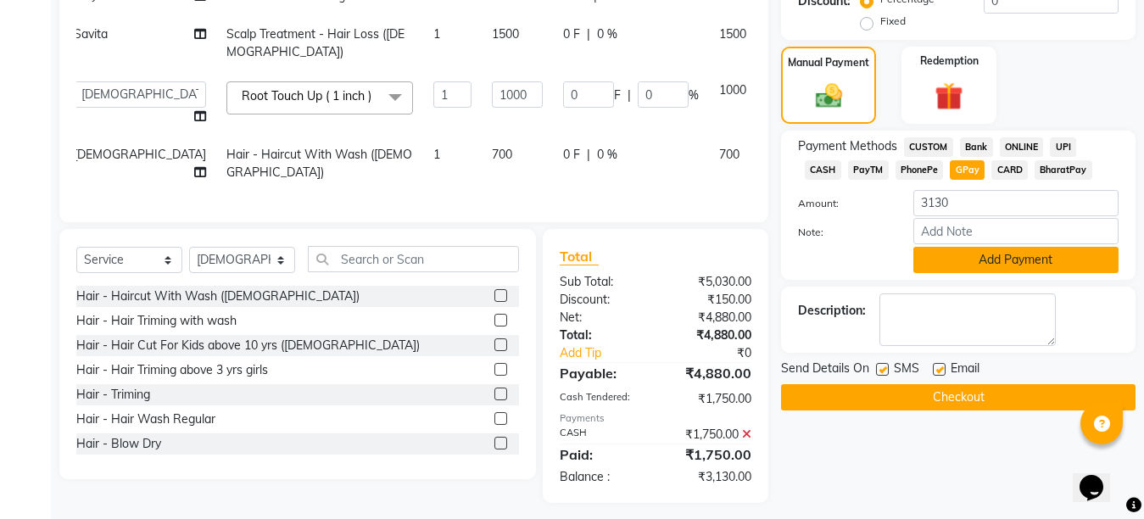
click at [1000, 255] on button "Add Payment" at bounding box center [1016, 260] width 205 height 26
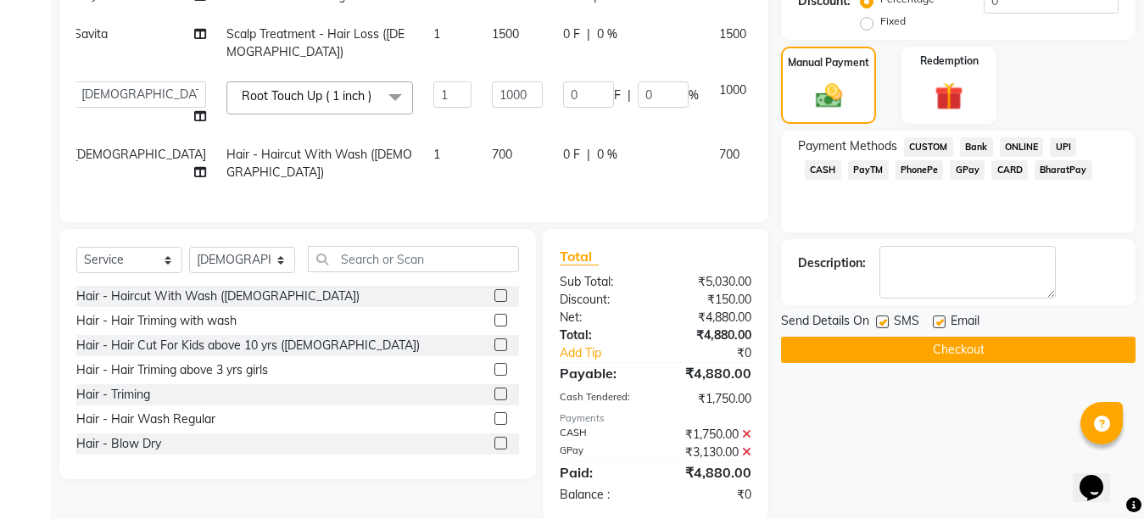
click at [943, 322] on label at bounding box center [939, 322] width 13 height 13
click at [943, 322] on input "checkbox" at bounding box center [938, 322] width 11 height 11
checkbox input "false"
click at [886, 322] on label at bounding box center [882, 322] width 13 height 13
click at [886, 322] on input "checkbox" at bounding box center [881, 322] width 11 height 11
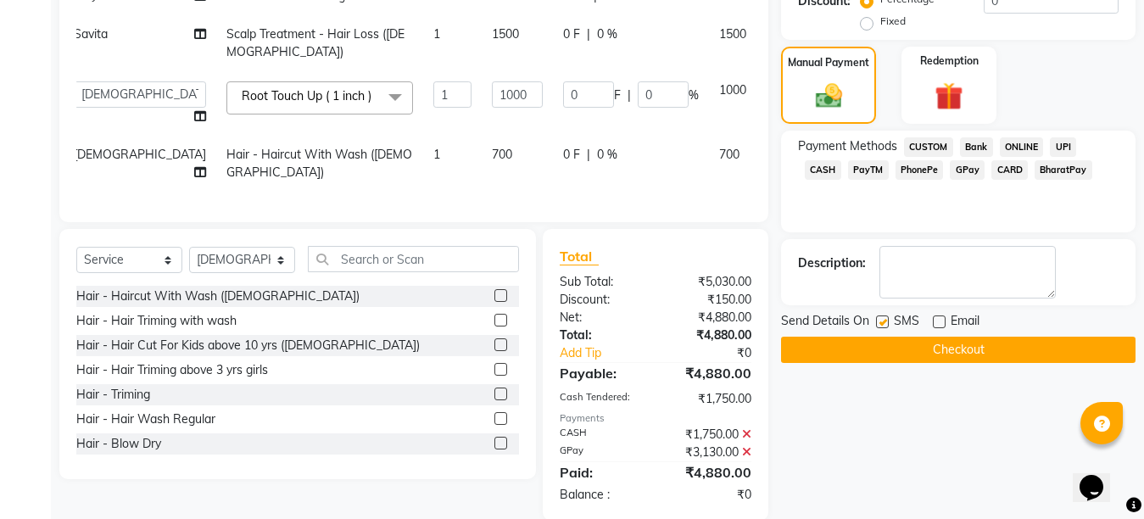
checkbox input "false"
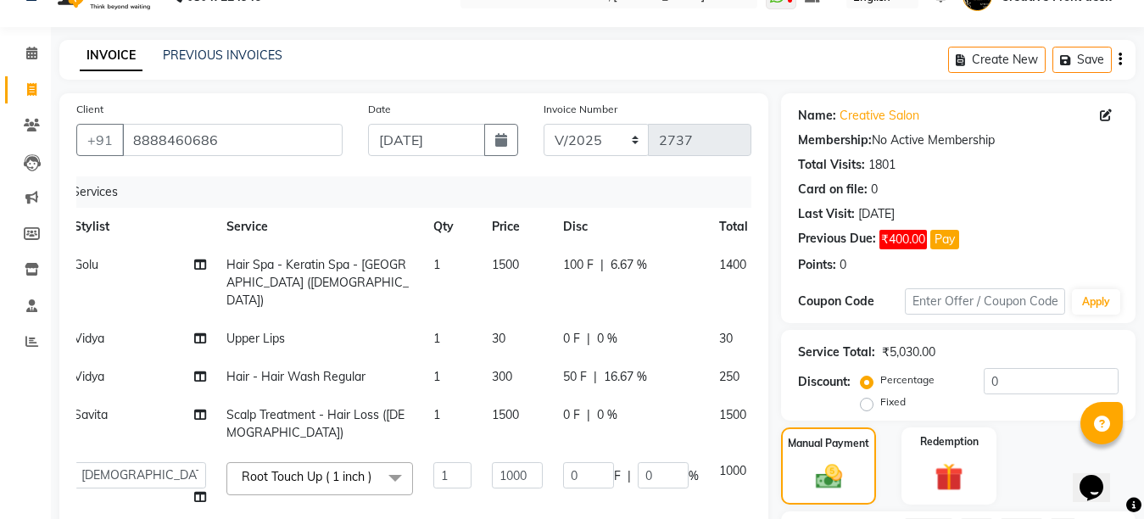
scroll to position [456, 0]
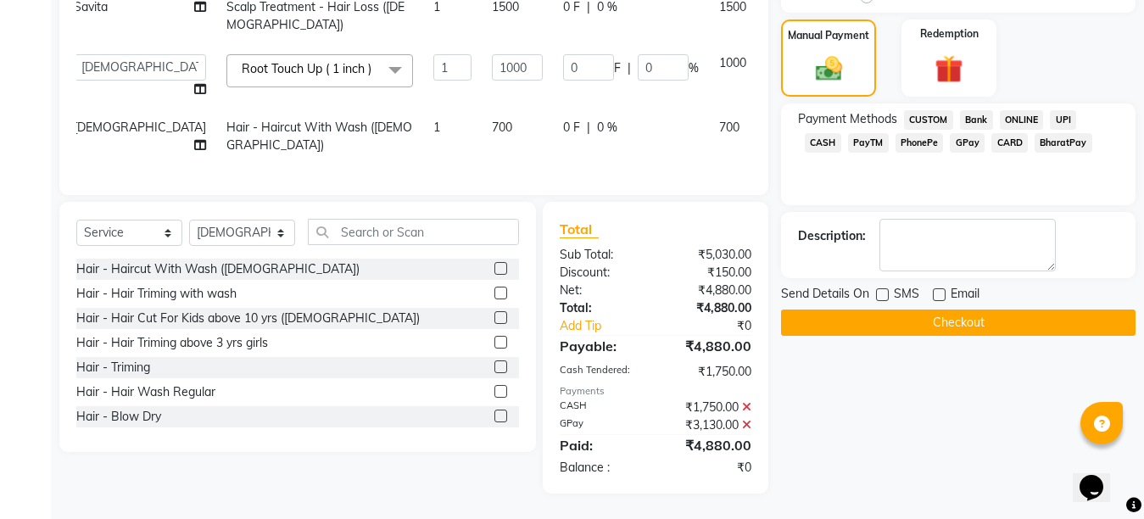
click at [933, 316] on button "Checkout" at bounding box center [958, 323] width 355 height 26
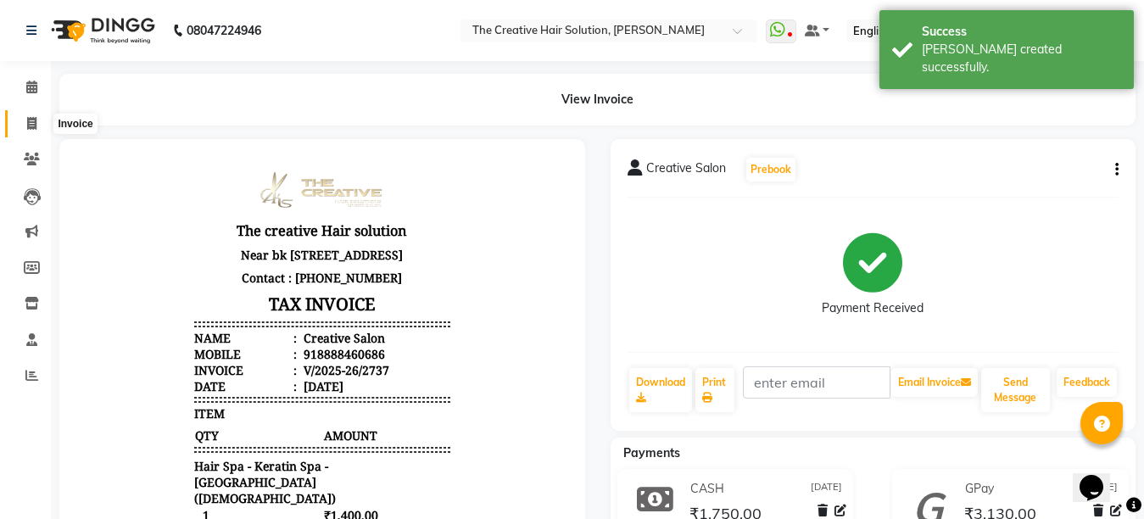
click at [30, 123] on icon at bounding box center [31, 123] width 9 height 13
select select "service"
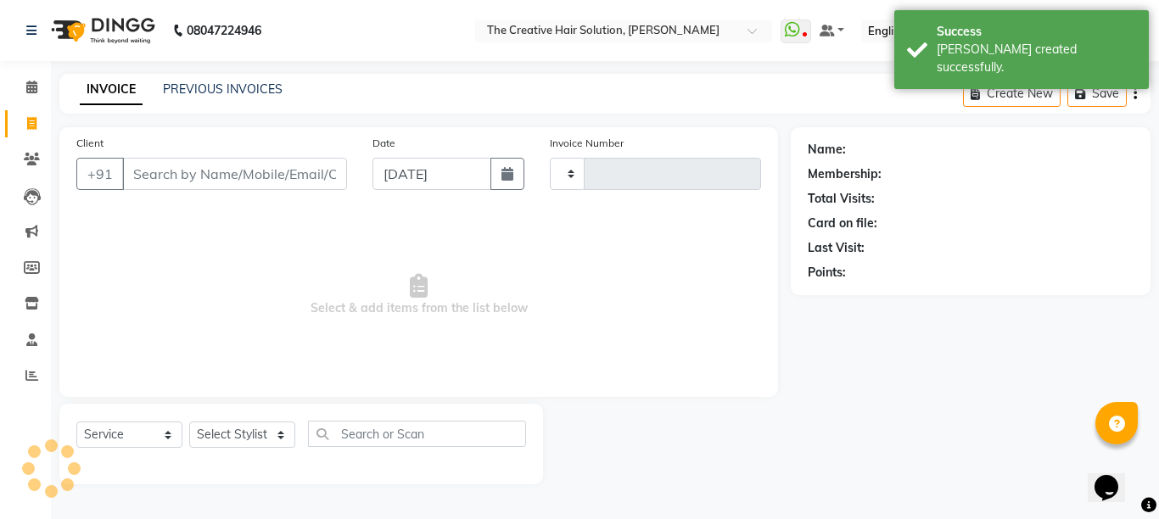
type input "2738"
select select "146"
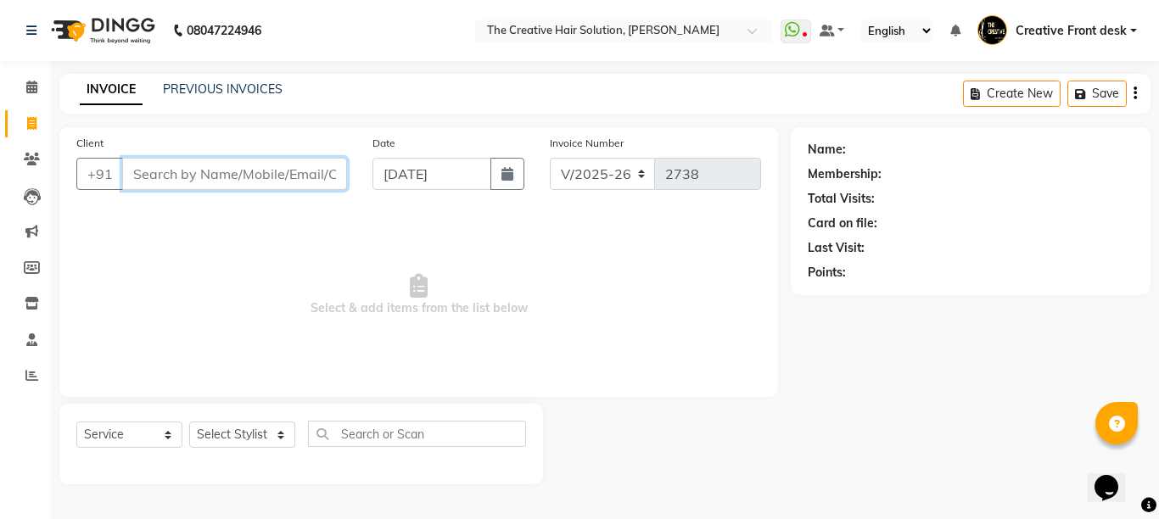
click at [148, 165] on input "Client" at bounding box center [234, 174] width 225 height 32
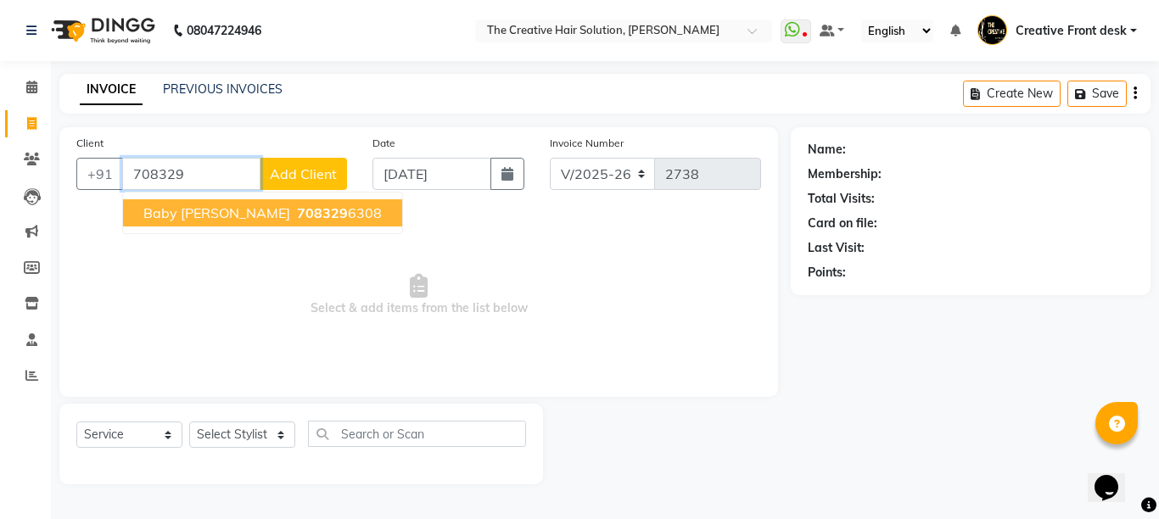
click at [317, 214] on ngb-highlight "708329 6308" at bounding box center [338, 212] width 88 height 17
type input "7083296308"
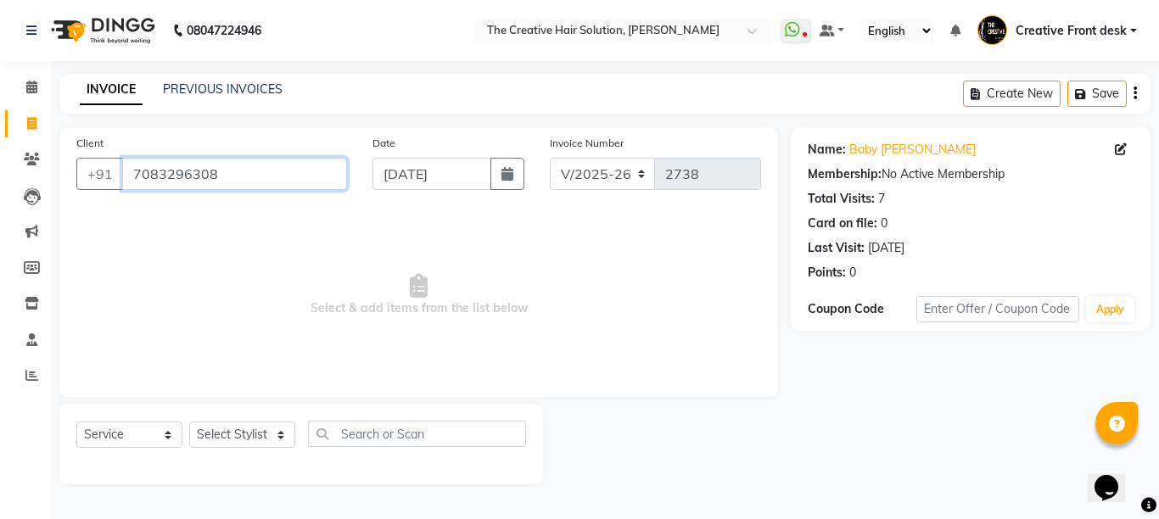
click at [253, 171] on input "7083296308" at bounding box center [234, 174] width 225 height 32
click at [511, 164] on button "button" at bounding box center [507, 174] width 34 height 32
select select "9"
select select "2025"
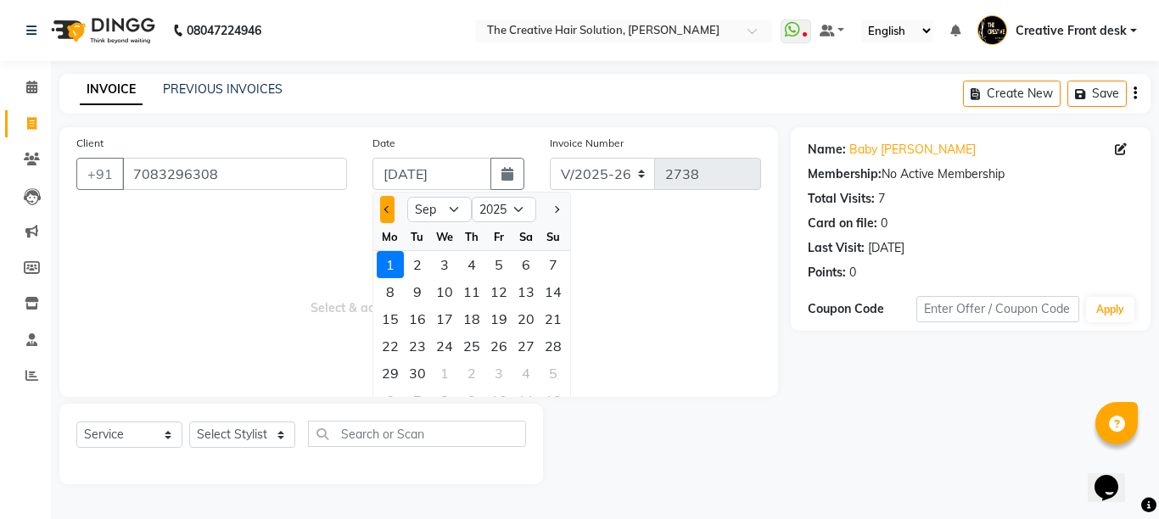
click at [394, 210] on button "Previous month" at bounding box center [387, 209] width 14 height 27
select select "8"
click at [534, 373] on div "30" at bounding box center [525, 373] width 27 height 27
type input "[DATE]"
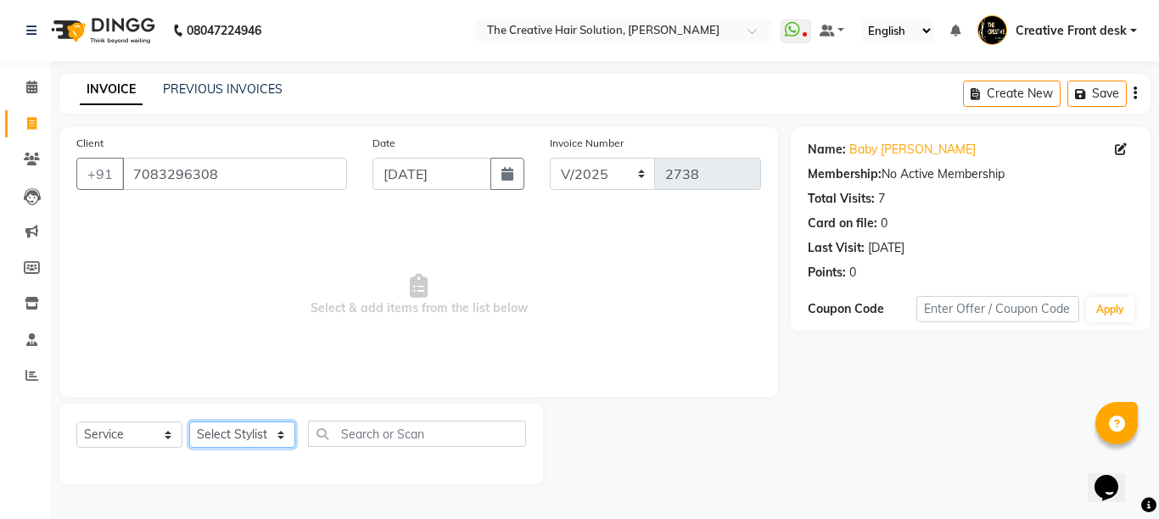
click at [286, 434] on select "Select Stylist Ankit Arti Creative Front desk [PERSON_NAME] Geeta Golu [PERSON_…" at bounding box center [242, 435] width 106 height 26
select select "4199"
click at [189, 422] on select "Select Stylist Ankit Arti Creative Front desk [PERSON_NAME] Geeta Golu [PERSON_…" at bounding box center [242, 435] width 106 height 26
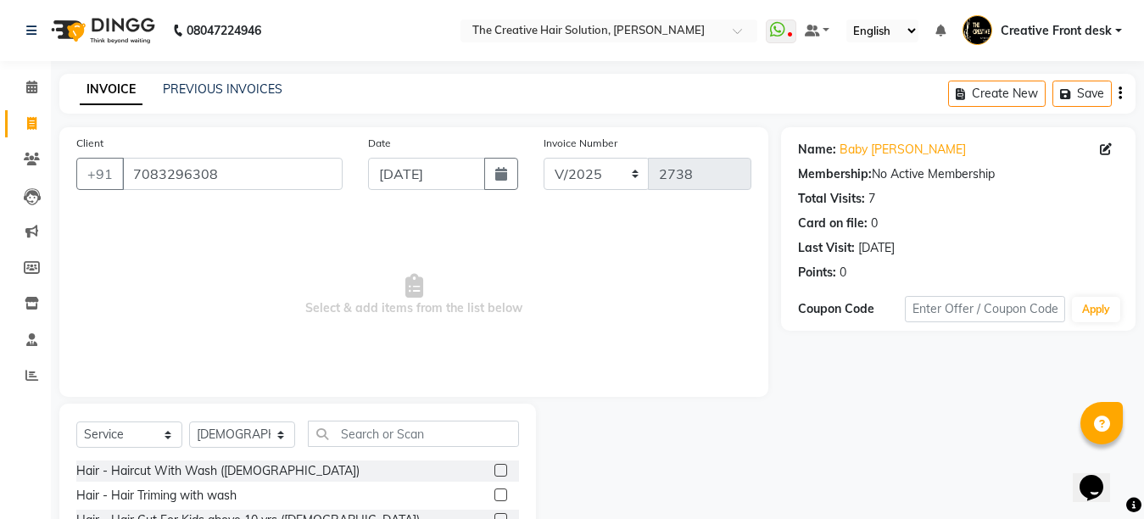
click at [508, 310] on span "Select & add items from the list below" at bounding box center [413, 295] width 675 height 170
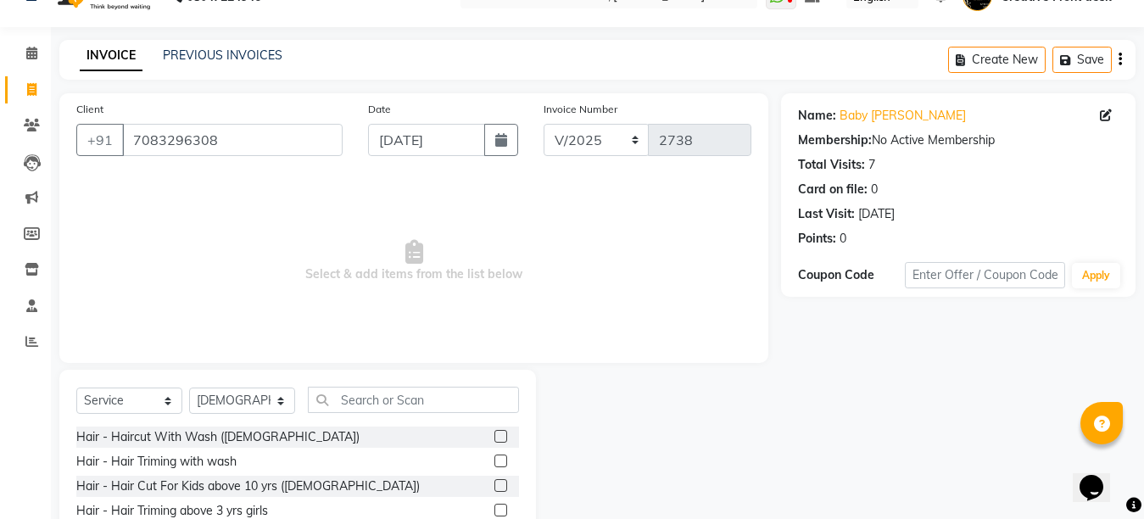
scroll to position [160, 0]
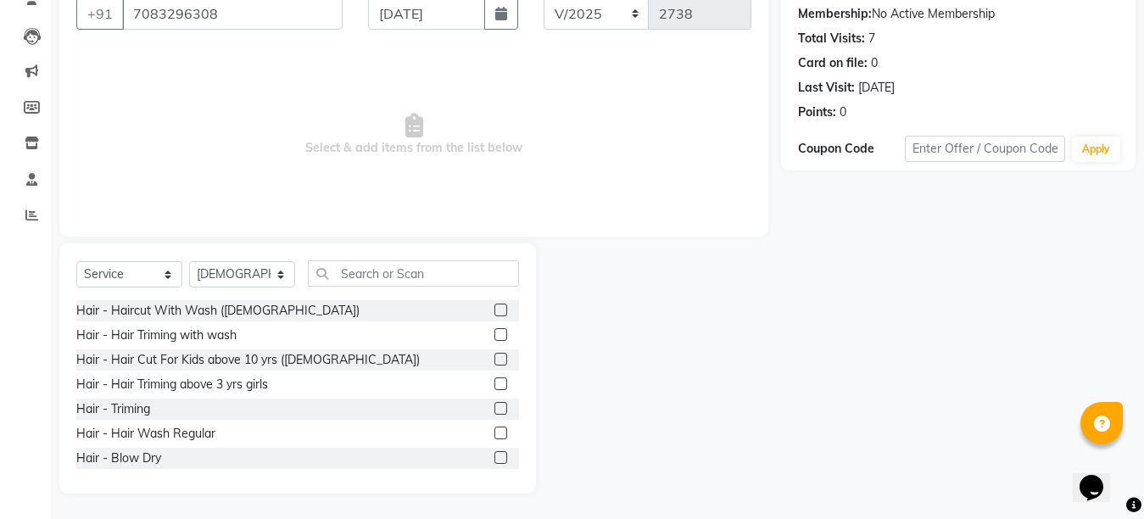
click at [495, 308] on label at bounding box center [501, 310] width 13 height 13
click at [495, 308] on input "checkbox" at bounding box center [500, 310] width 11 height 11
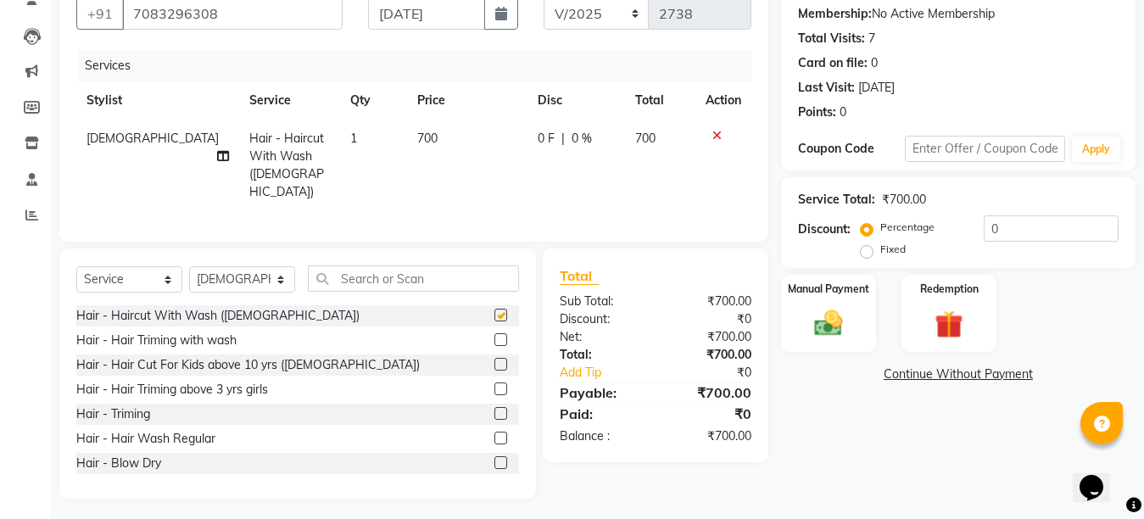
checkbox input "false"
click at [380, 273] on input "text" at bounding box center [413, 279] width 211 height 26
click at [276, 273] on select "Select Stylist Ankit Arti Creative Front desk [PERSON_NAME] Geeta Golu [PERSON_…" at bounding box center [242, 279] width 106 height 26
select select "28735"
click at [189, 266] on select "Select Stylist Ankit Arti Creative Front desk [PERSON_NAME] Geeta Golu [PERSON_…" at bounding box center [242, 279] width 106 height 26
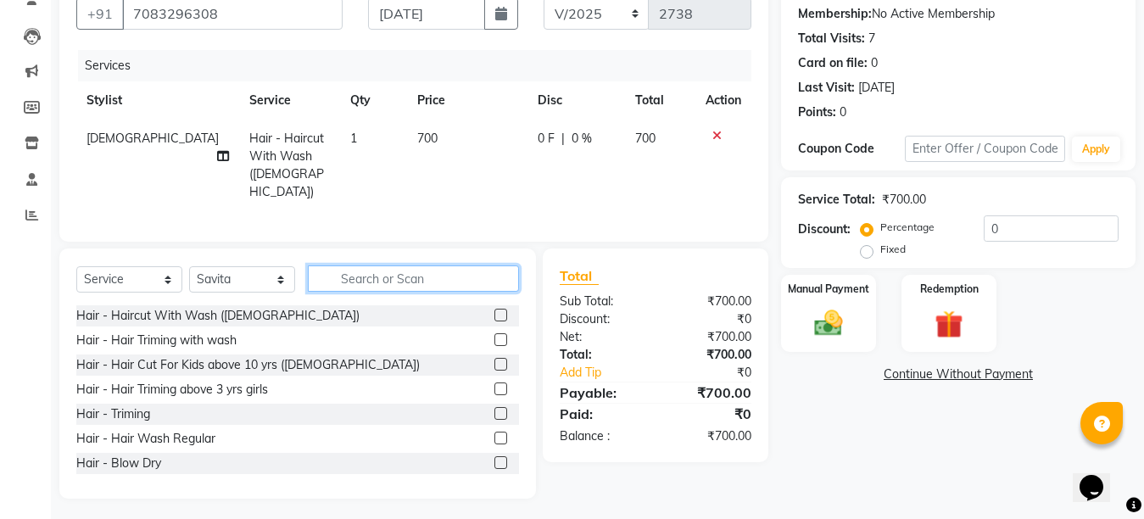
click at [344, 280] on input "text" at bounding box center [413, 279] width 211 height 26
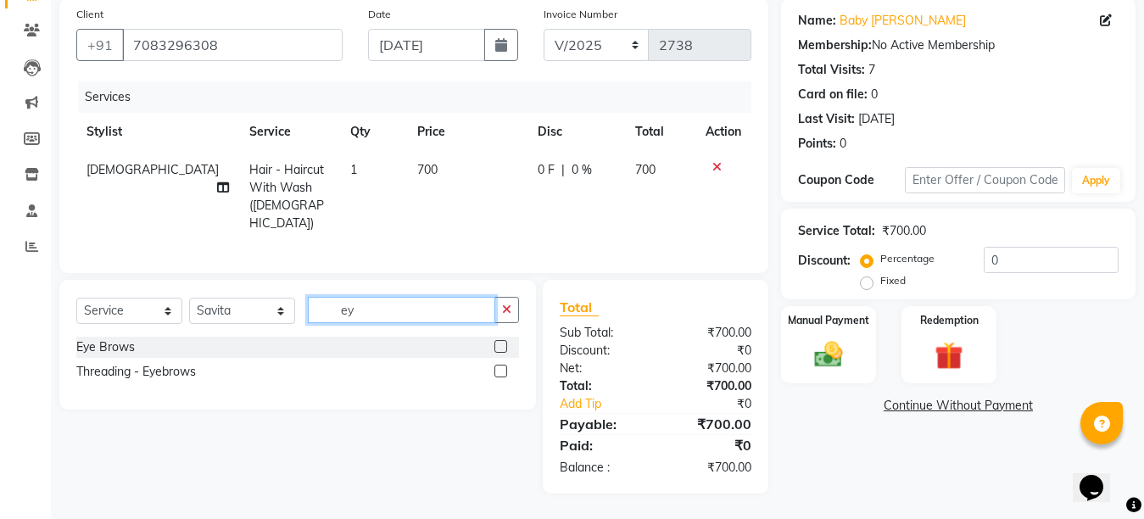
scroll to position [126, 0]
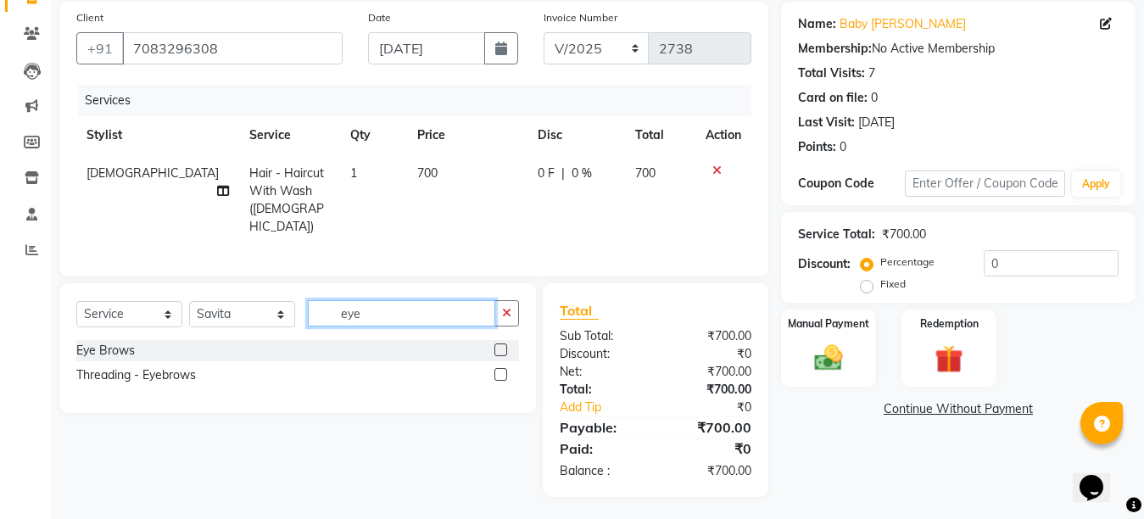
type input "eye"
click at [498, 347] on label at bounding box center [501, 350] width 13 height 13
click at [498, 347] on input "checkbox" at bounding box center [500, 350] width 11 height 11
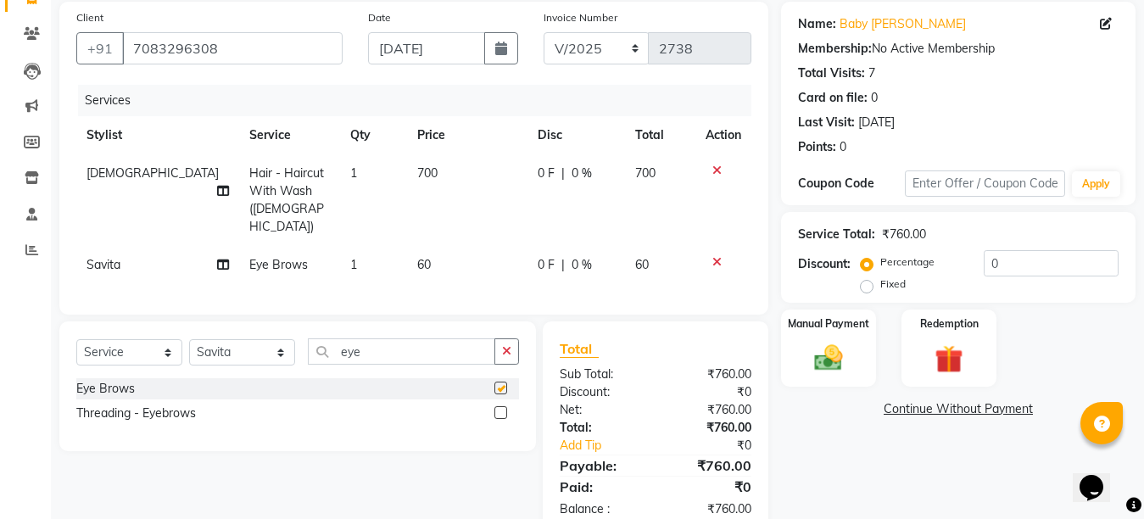
checkbox input "false"
click at [389, 348] on input "eye" at bounding box center [401, 351] width 187 height 26
type input "e"
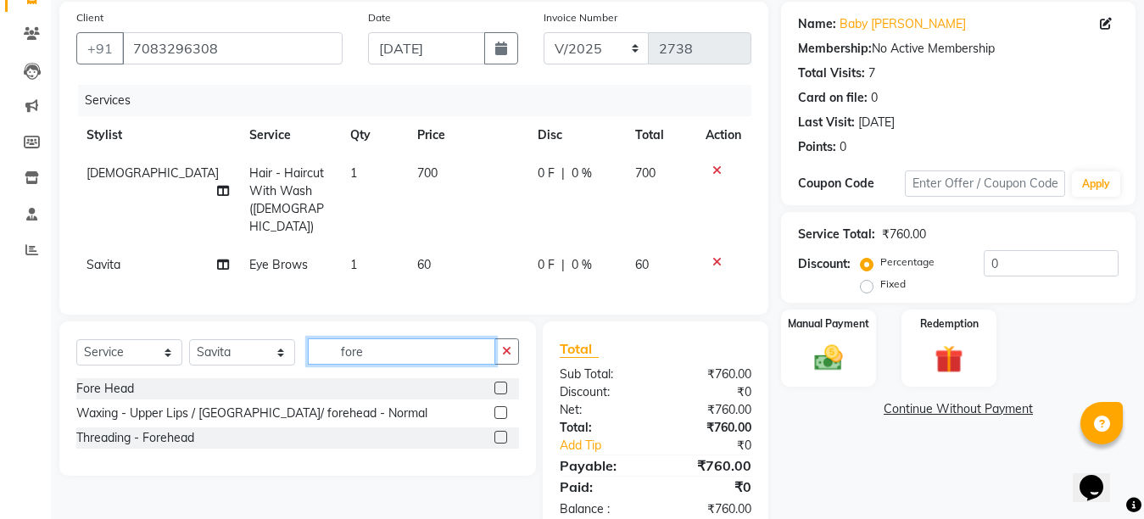
type input "fore"
click at [504, 383] on label at bounding box center [501, 388] width 13 height 13
click at [504, 383] on input "checkbox" at bounding box center [500, 388] width 11 height 11
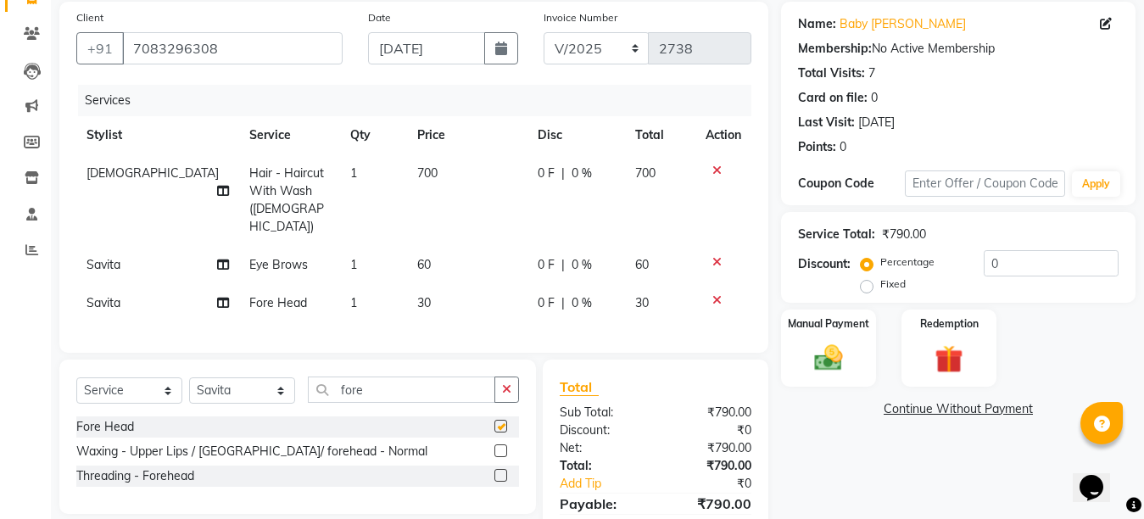
checkbox input "false"
click at [389, 377] on input "fore" at bounding box center [401, 390] width 187 height 26
type input "f"
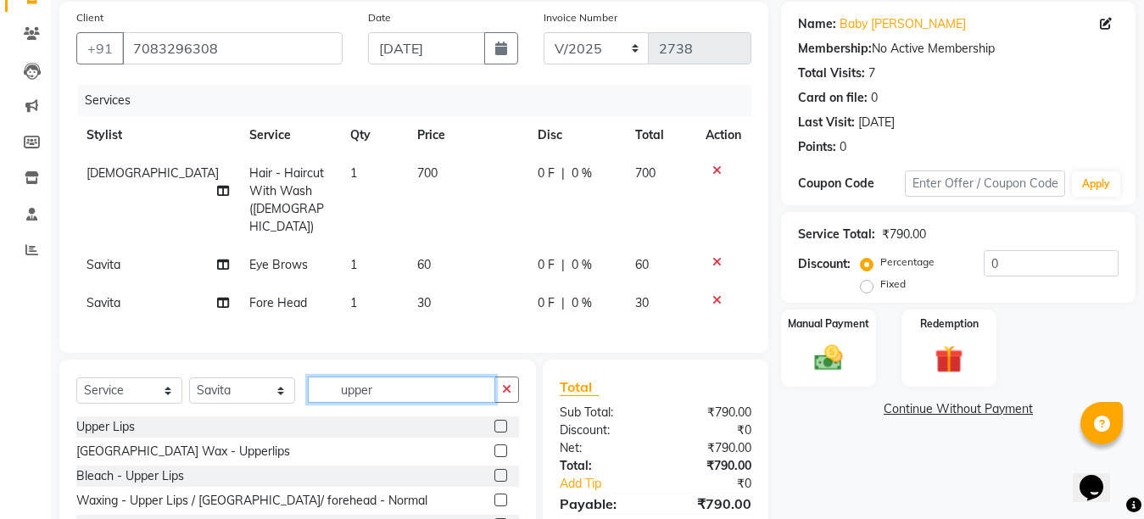
type input "upper"
click at [495, 425] on label at bounding box center [501, 426] width 13 height 13
click at [495, 425] on input "checkbox" at bounding box center [500, 427] width 11 height 11
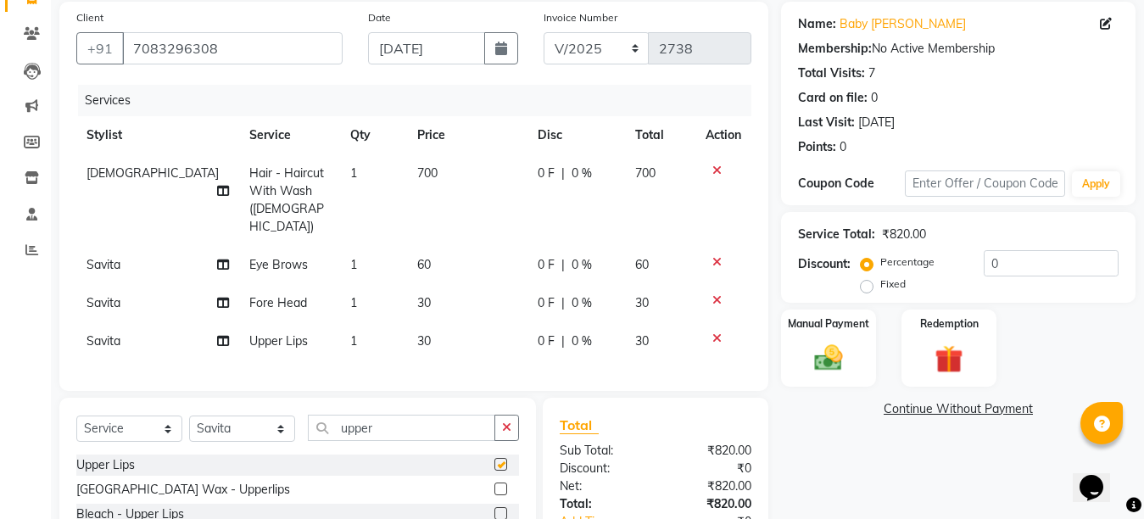
checkbox input "false"
click at [831, 358] on img at bounding box center [829, 358] width 48 height 34
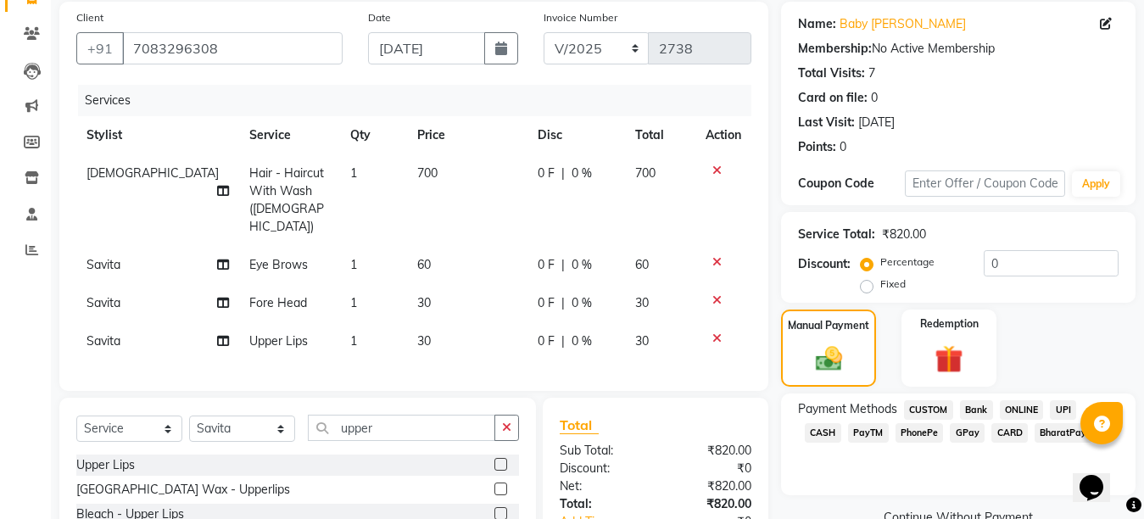
click at [950, 439] on span "GPay" at bounding box center [967, 433] width 35 height 20
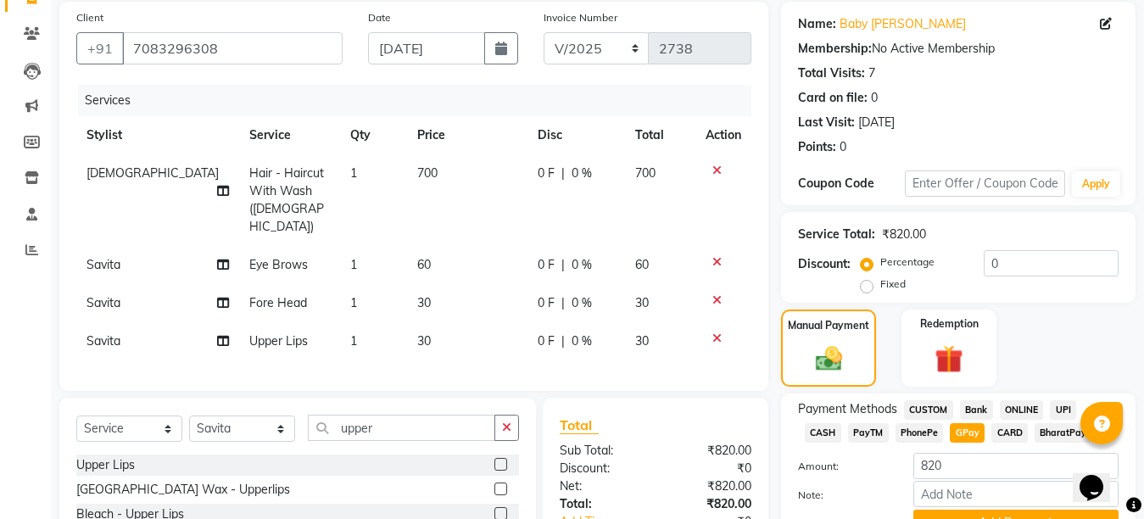
scroll to position [277, 0]
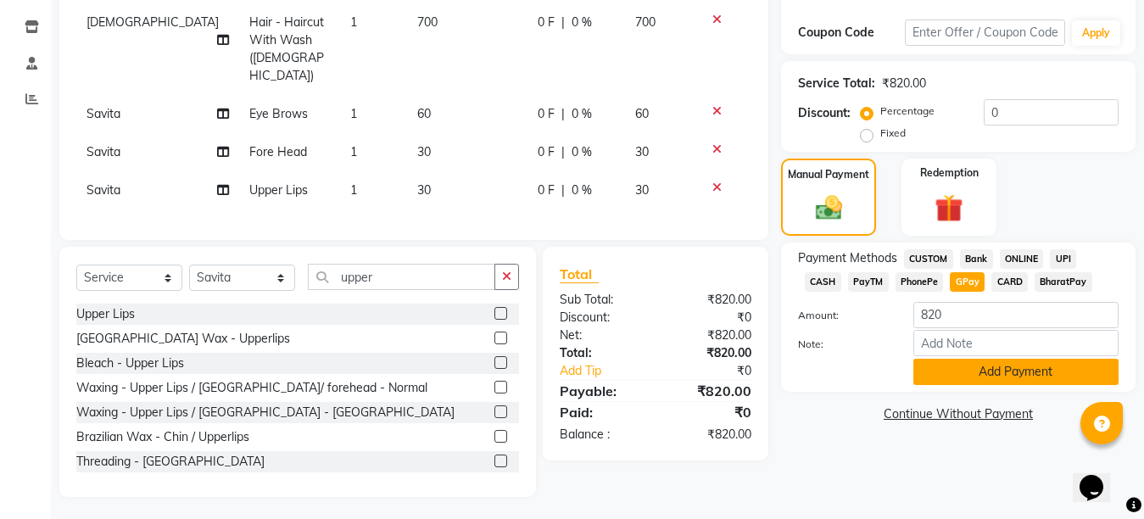
click at [1015, 375] on button "Add Payment" at bounding box center [1016, 372] width 205 height 26
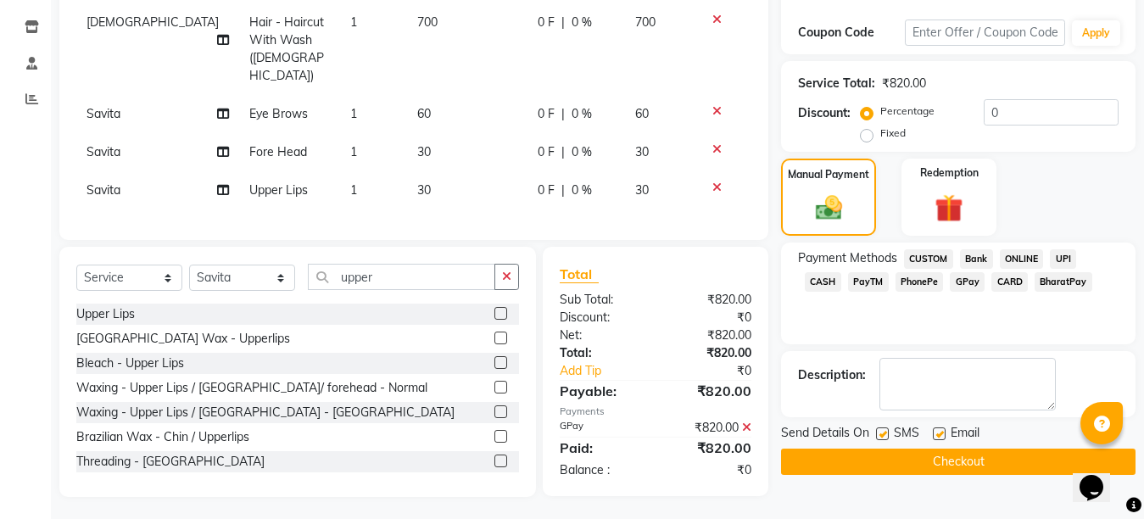
click at [944, 432] on label at bounding box center [939, 434] width 13 height 13
click at [944, 432] on input "checkbox" at bounding box center [938, 434] width 11 height 11
checkbox input "false"
click at [875, 433] on div "Send Details On SMS Email" at bounding box center [958, 434] width 355 height 21
click at [881, 434] on label at bounding box center [882, 434] width 13 height 13
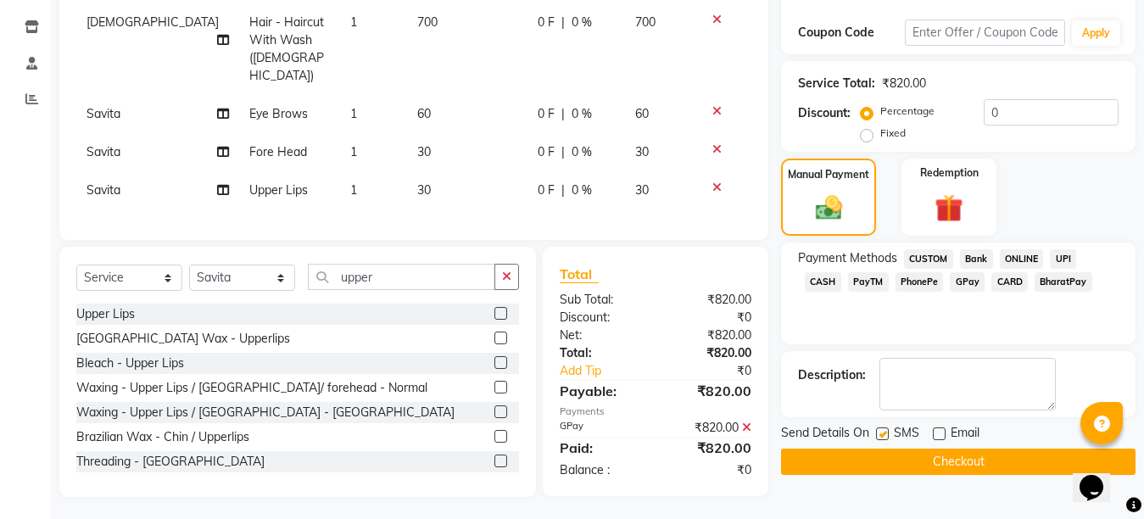
click at [881, 434] on input "checkbox" at bounding box center [881, 434] width 11 height 11
checkbox input "false"
click at [932, 459] on button "Checkout" at bounding box center [958, 462] width 355 height 26
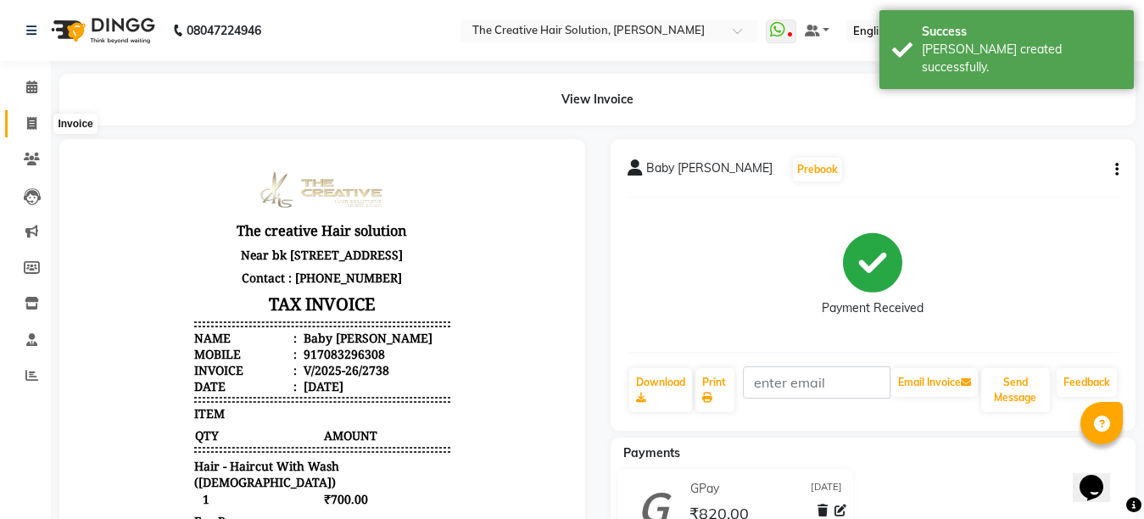
click at [38, 120] on span at bounding box center [32, 125] width 30 height 20
select select "service"
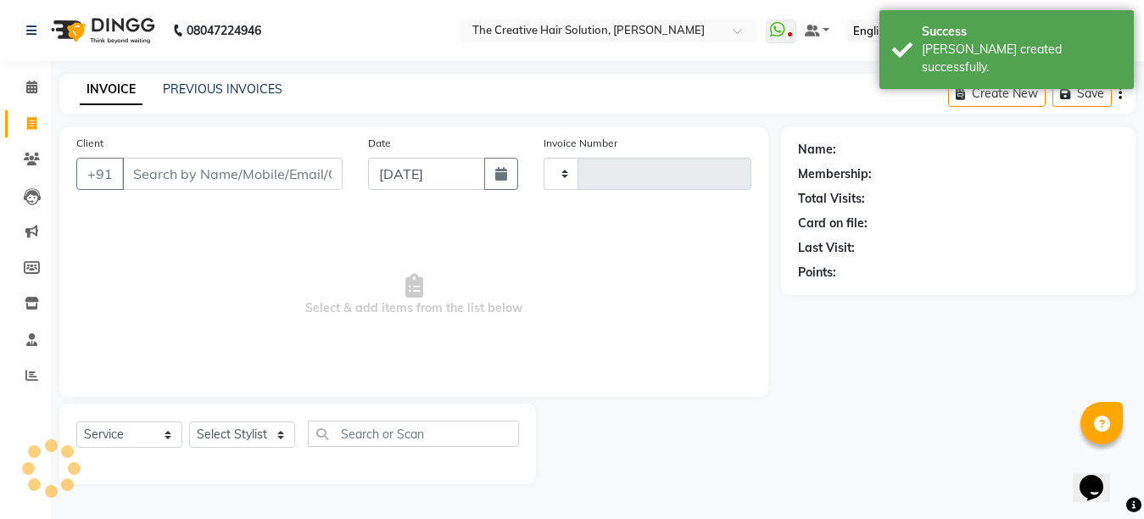
type input "2739"
select select "146"
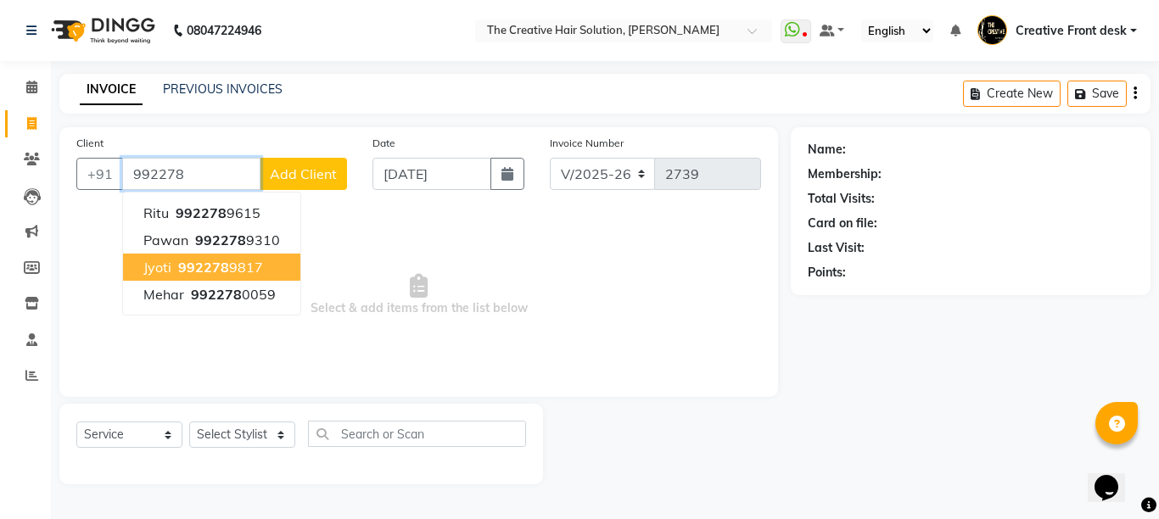
click at [263, 263] on button "Jyoti 992278 9817" at bounding box center [211, 267] width 177 height 27
type input "9922789817"
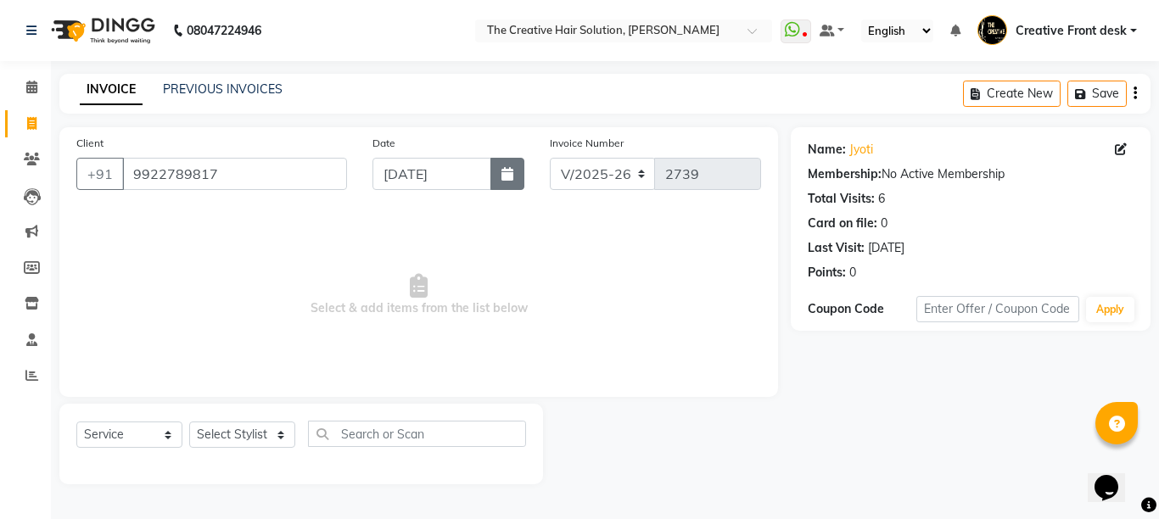
click at [517, 169] on button "button" at bounding box center [507, 174] width 34 height 32
select select "9"
select select "2025"
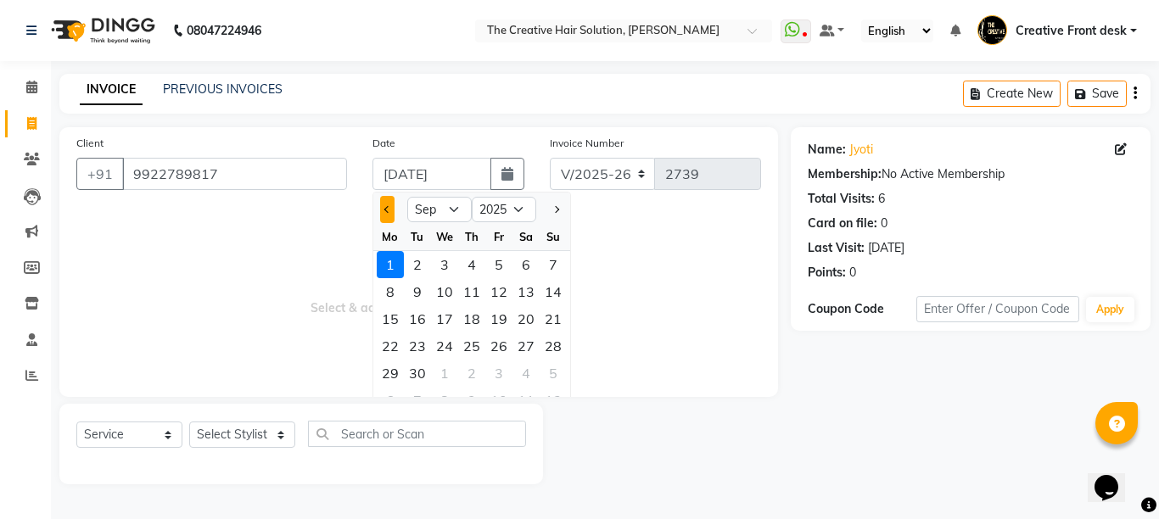
click at [385, 214] on button "Previous month" at bounding box center [387, 209] width 14 height 27
select select "8"
click at [521, 371] on div "30" at bounding box center [525, 373] width 27 height 27
type input "[DATE]"
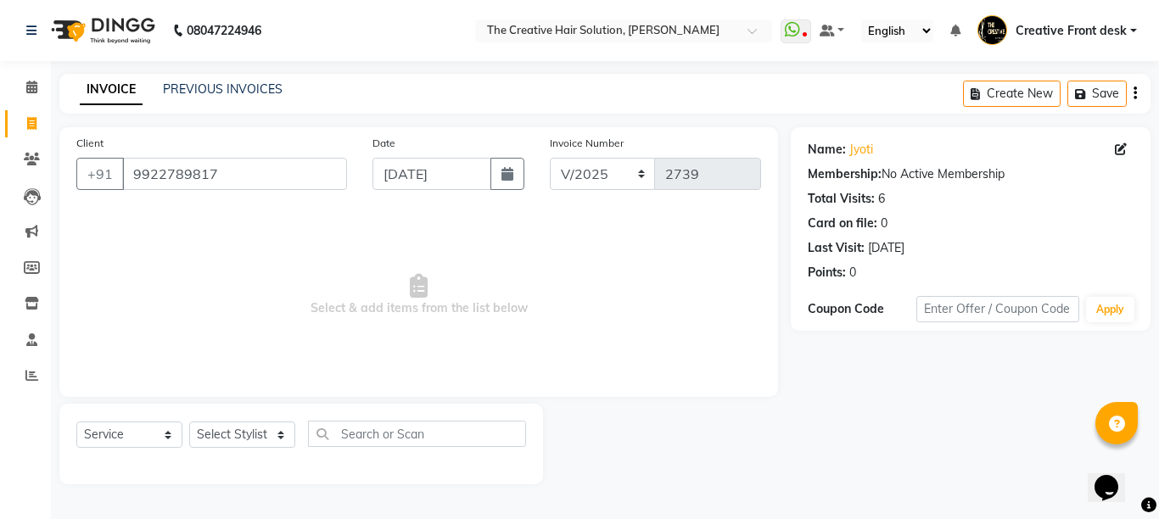
click at [415, 277] on icon at bounding box center [419, 286] width 18 height 24
click at [366, 235] on span "Select & add items from the list below" at bounding box center [418, 295] width 685 height 170
click at [277, 439] on select "Select Stylist Ankit Arti Creative Front desk [PERSON_NAME] Geeta Golu [PERSON_…" at bounding box center [242, 435] width 106 height 26
select select "44369"
click at [189, 422] on select "Select Stylist Ankit Arti Creative Front desk [PERSON_NAME] Geeta Golu [PERSON_…" at bounding box center [242, 435] width 106 height 26
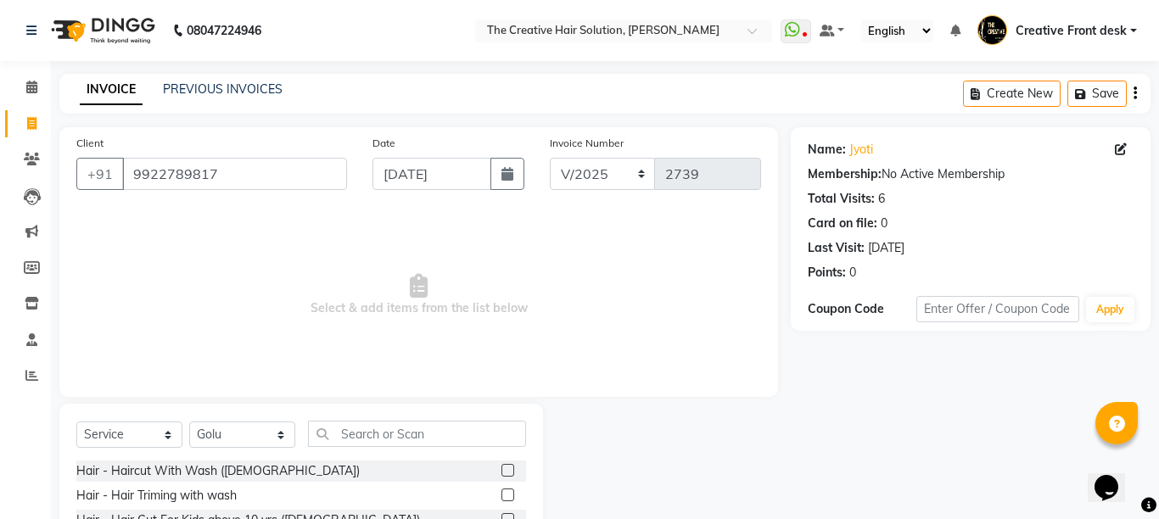
click at [245, 224] on span "Select & add items from the list below" at bounding box center [418, 295] width 685 height 170
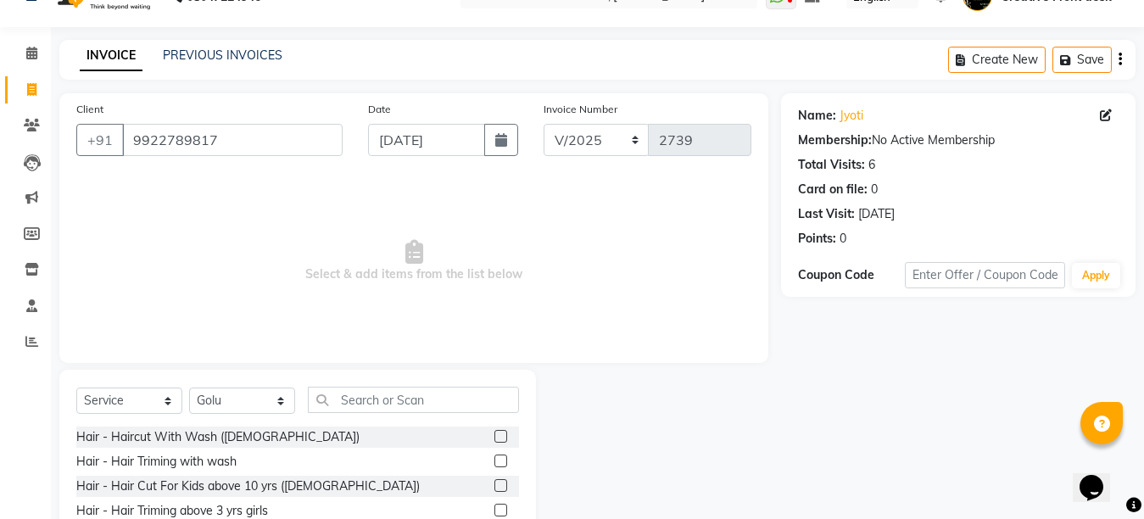
scroll to position [160, 0]
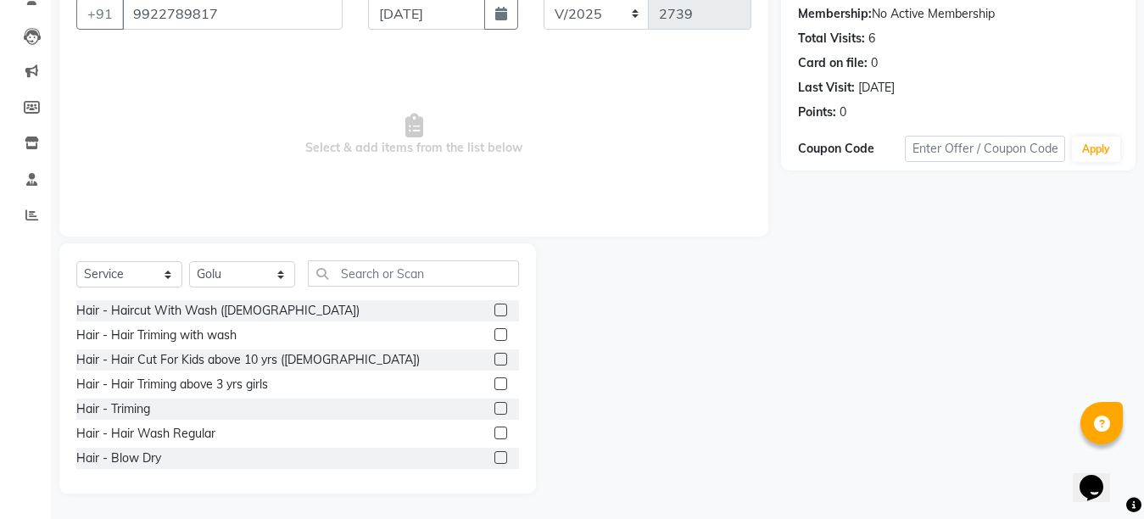
click at [495, 433] on label at bounding box center [501, 433] width 13 height 13
click at [495, 433] on input "checkbox" at bounding box center [500, 433] width 11 height 11
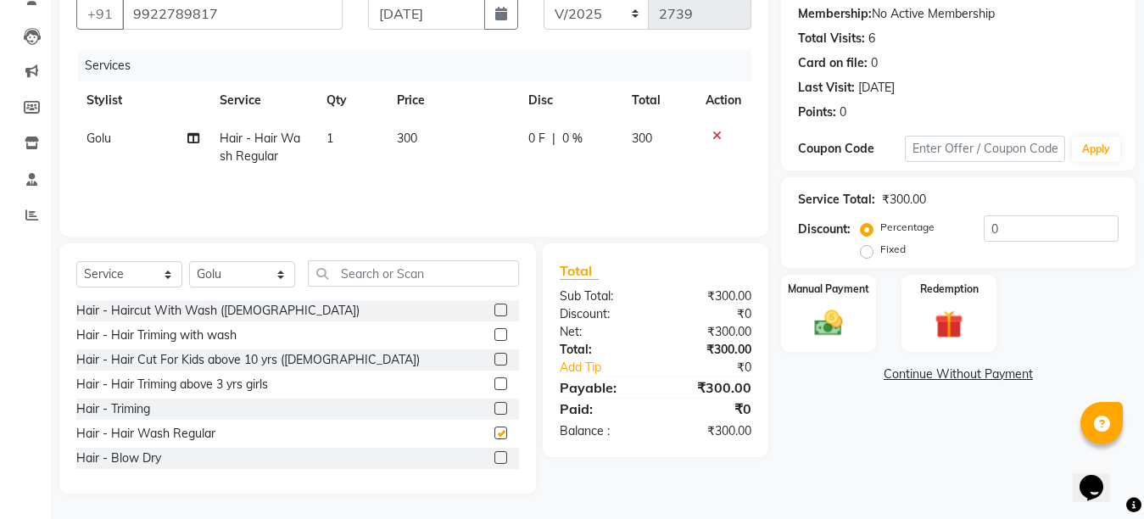
checkbox input "false"
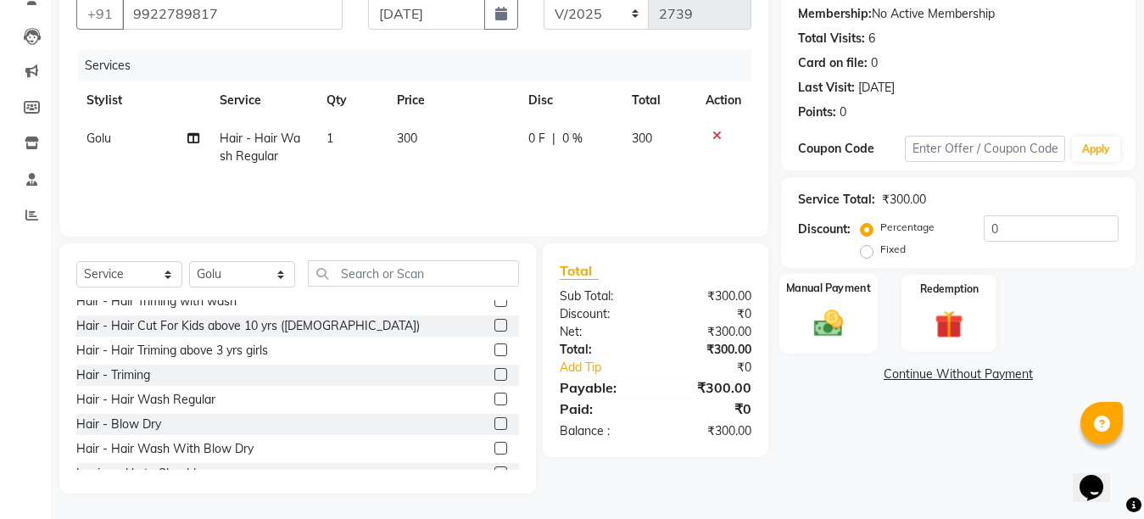
click at [845, 324] on img at bounding box center [829, 323] width 48 height 34
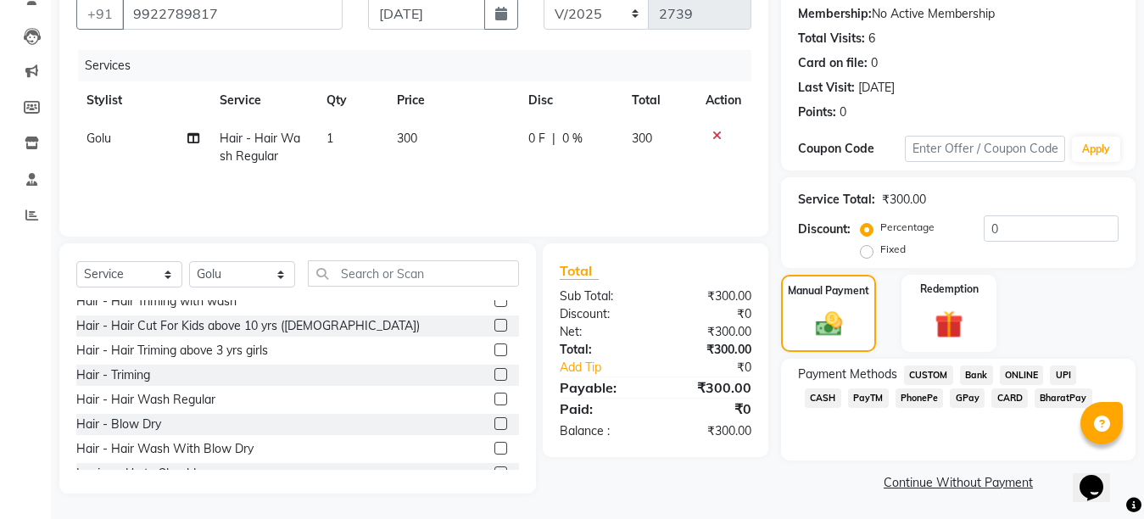
click at [950, 405] on span "GPay" at bounding box center [967, 399] width 35 height 20
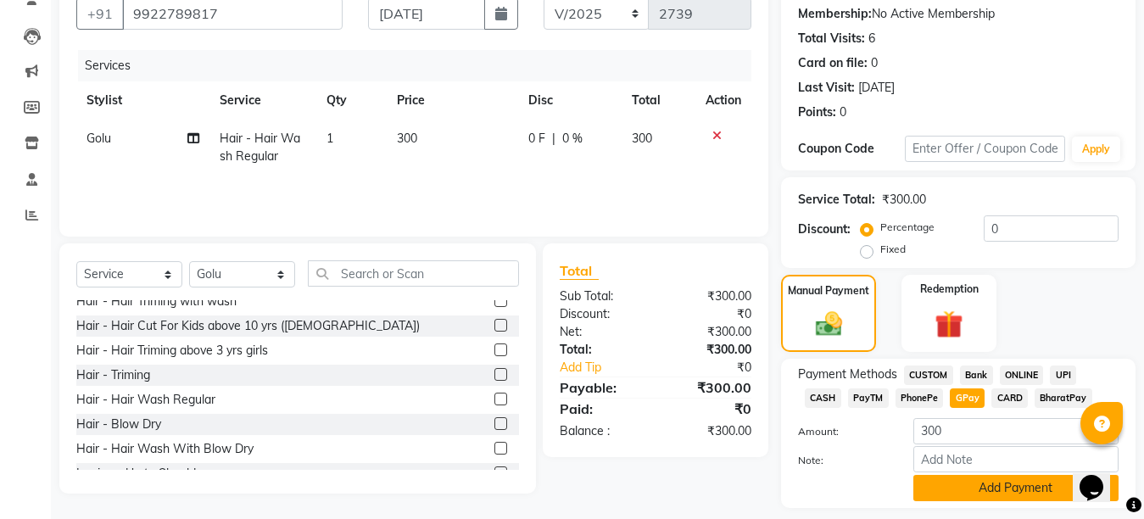
click at [965, 495] on button "Add Payment" at bounding box center [1016, 488] width 205 height 26
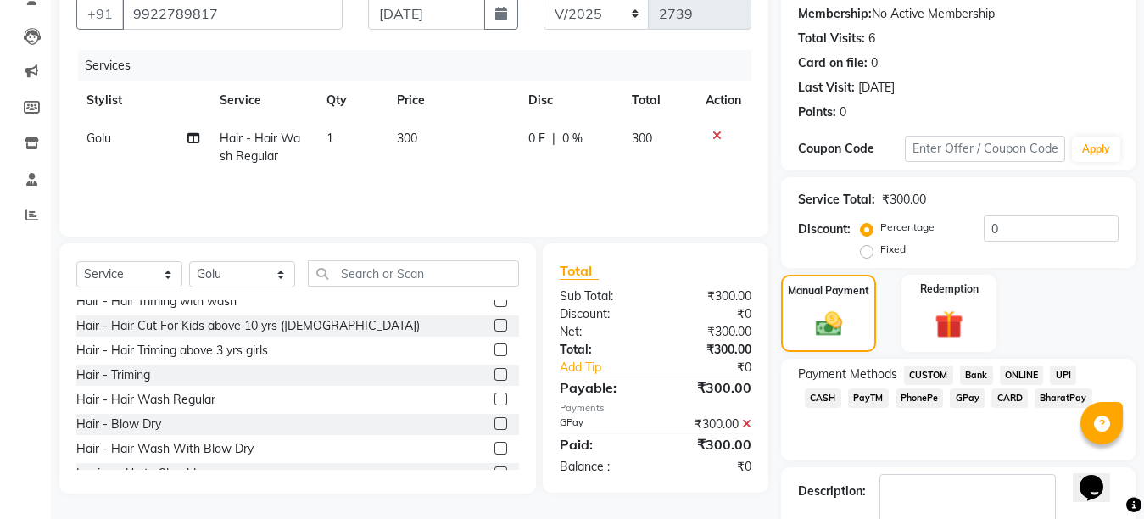
scroll to position [258, 0]
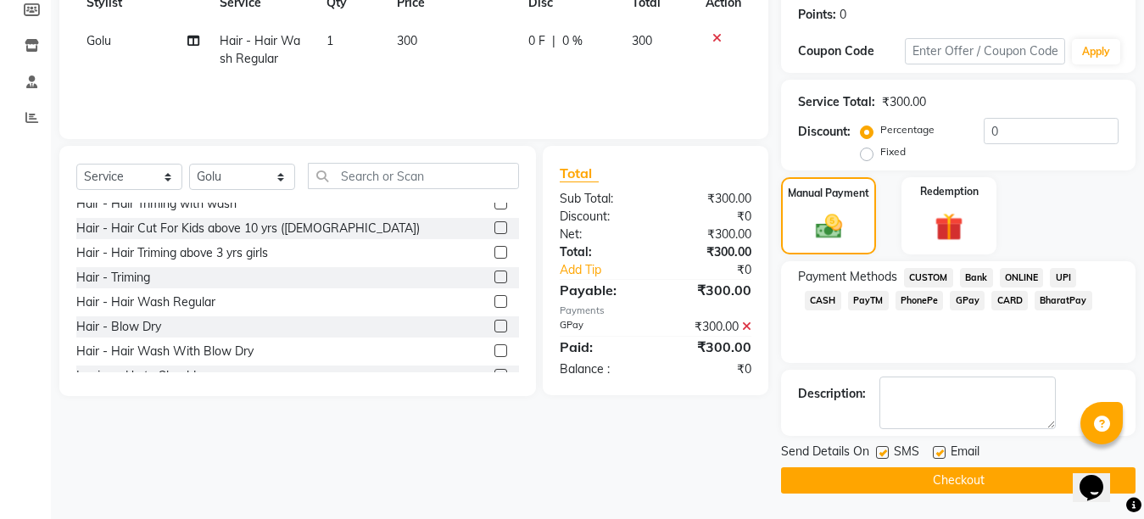
click at [937, 449] on label at bounding box center [939, 452] width 13 height 13
click at [937, 449] on input "checkbox" at bounding box center [938, 453] width 11 height 11
checkbox input "false"
click at [880, 454] on label at bounding box center [882, 452] width 13 height 13
click at [880, 454] on input "checkbox" at bounding box center [881, 453] width 11 height 11
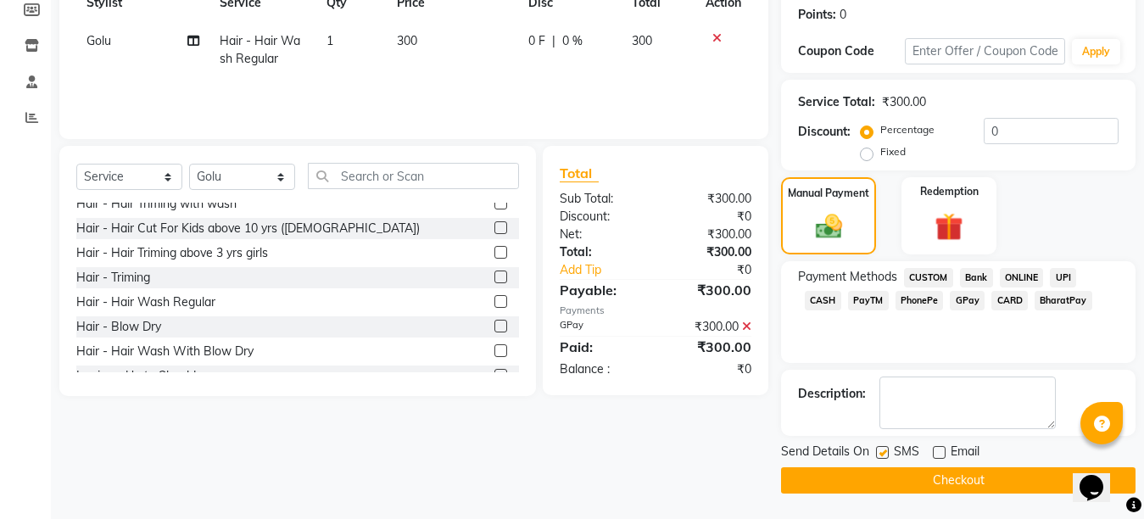
checkbox input "false"
click at [931, 490] on button "Checkout" at bounding box center [958, 480] width 355 height 26
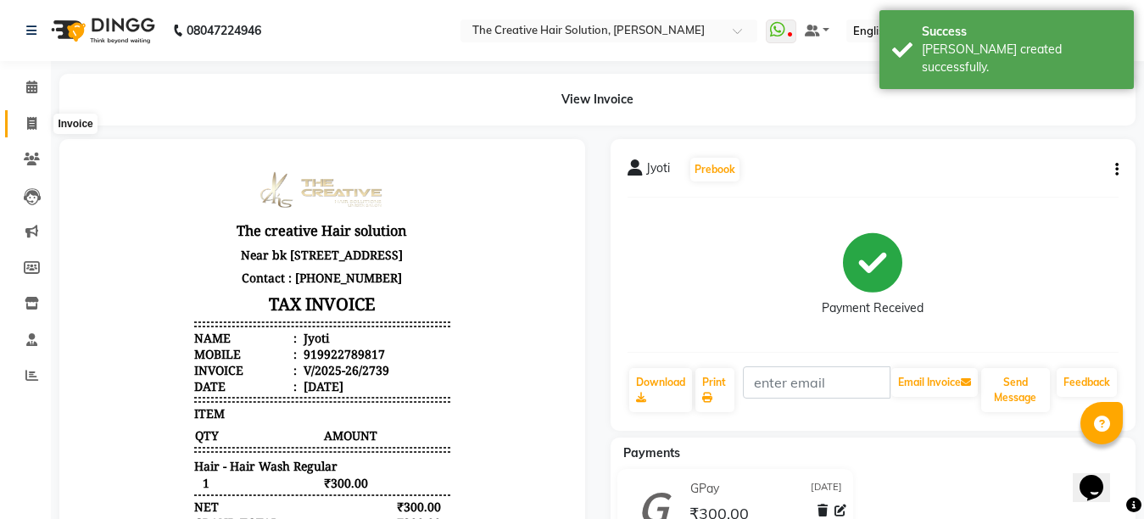
click at [33, 119] on icon at bounding box center [31, 123] width 9 height 13
select select "service"
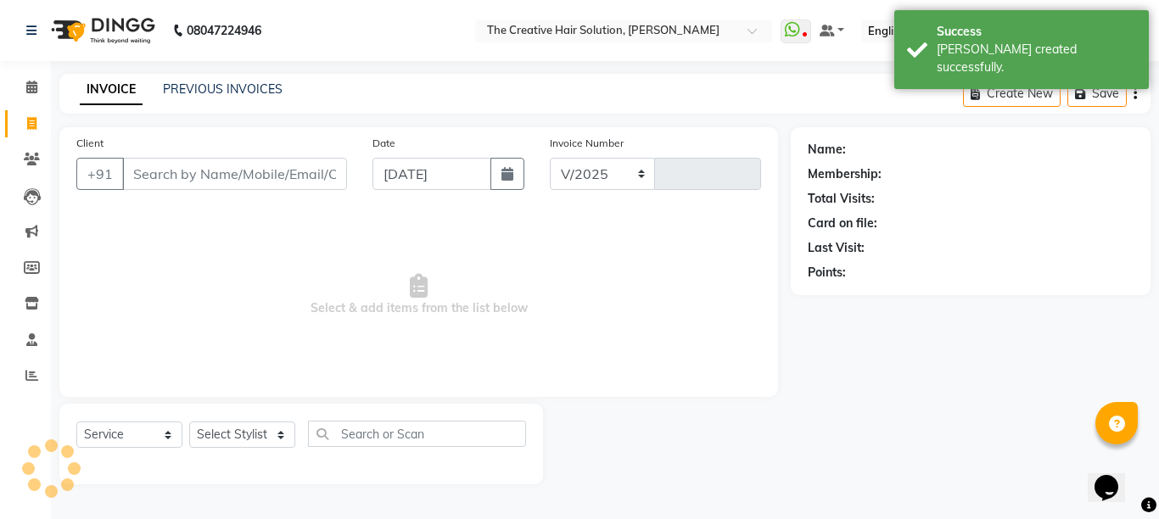
select select "146"
type input "2740"
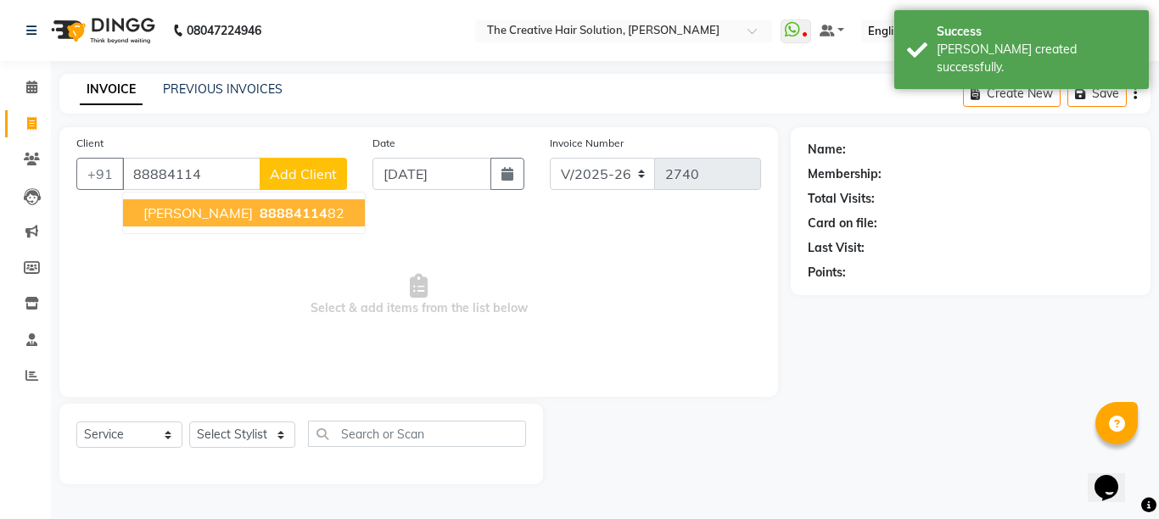
click at [260, 220] on span "88884114" at bounding box center [294, 212] width 68 height 17
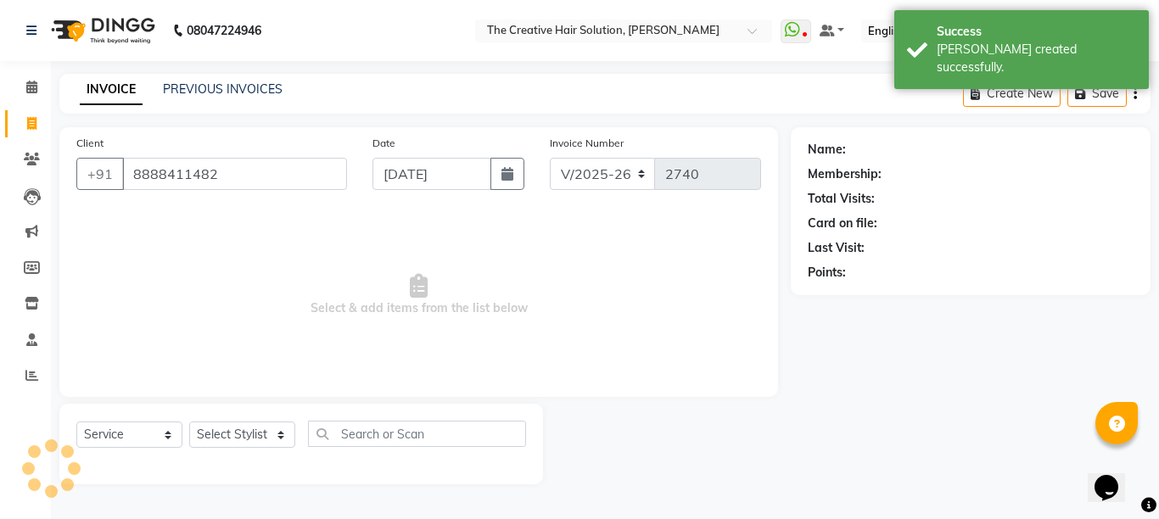
type input "8888411482"
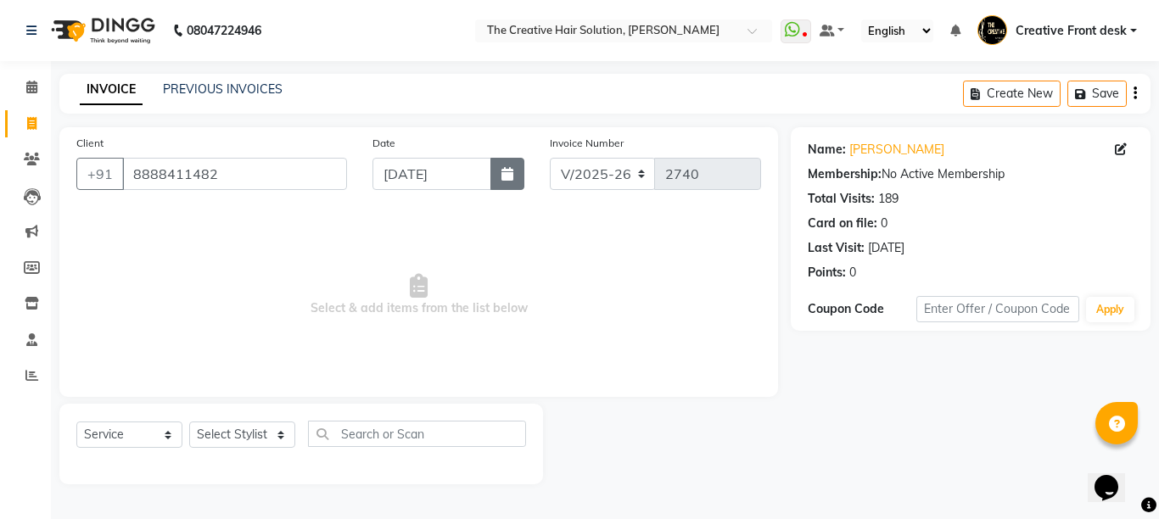
click at [514, 178] on button "button" at bounding box center [507, 174] width 34 height 32
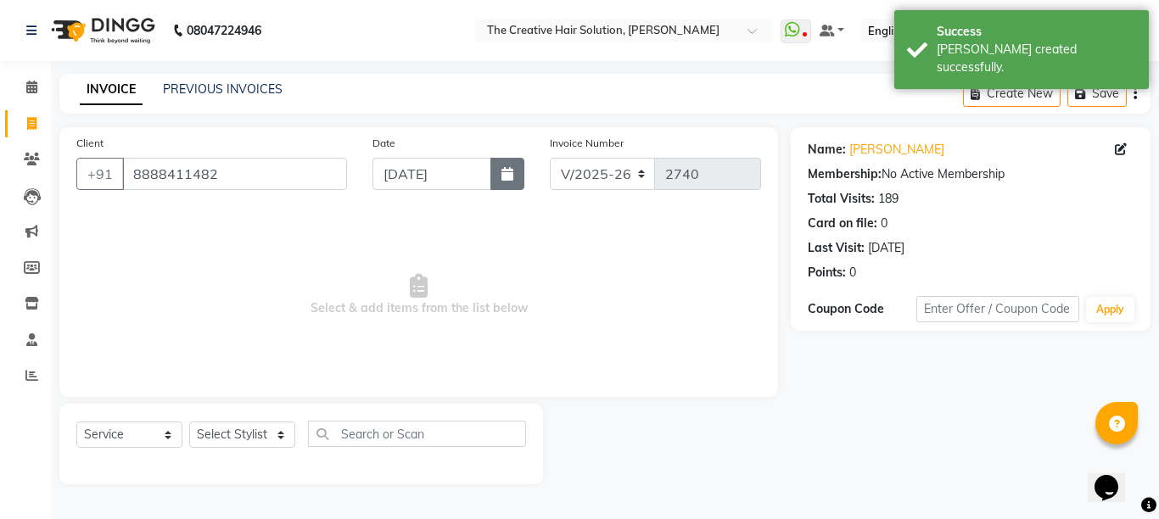
select select "9"
select select "2025"
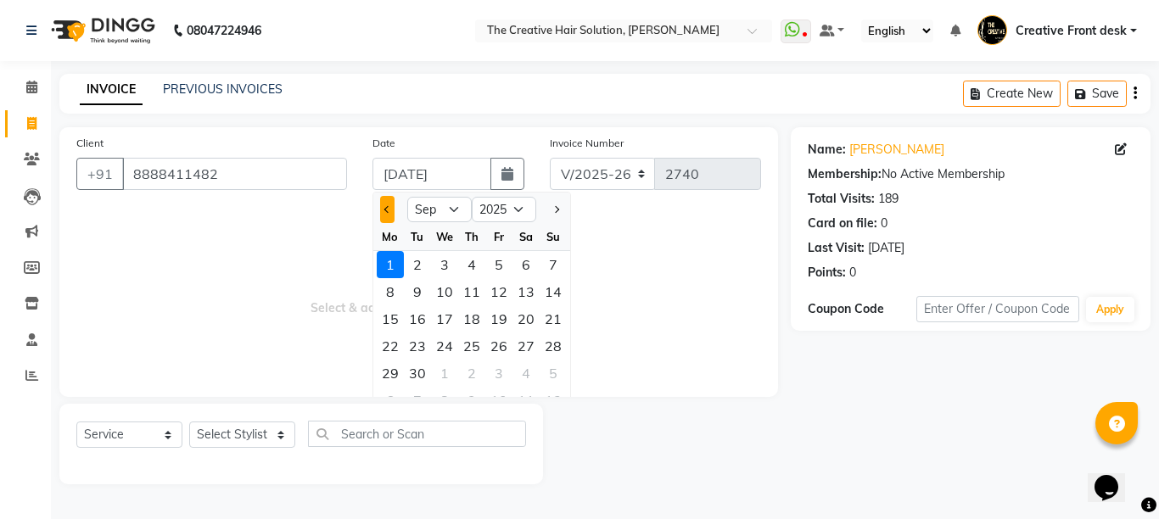
click at [394, 208] on button "Previous month" at bounding box center [387, 209] width 14 height 27
select select "8"
click at [527, 375] on div "30" at bounding box center [525, 373] width 27 height 27
type input "[DATE]"
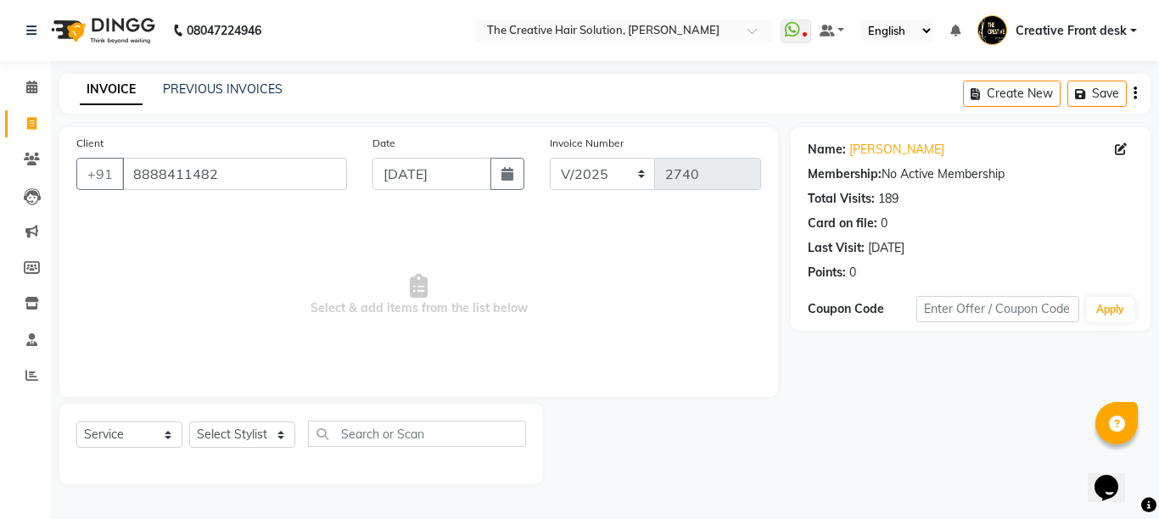
click at [463, 221] on span "Select & add items from the list below" at bounding box center [418, 295] width 685 height 170
click at [279, 439] on select "Select Stylist Ankit Arti Creative Front desk [PERSON_NAME] Geeta Golu [PERSON_…" at bounding box center [242, 435] width 106 height 26
select select "43493"
click at [189, 422] on select "Select Stylist Ankit Arti Creative Front desk [PERSON_NAME] Geeta Golu [PERSON_…" at bounding box center [242, 435] width 106 height 26
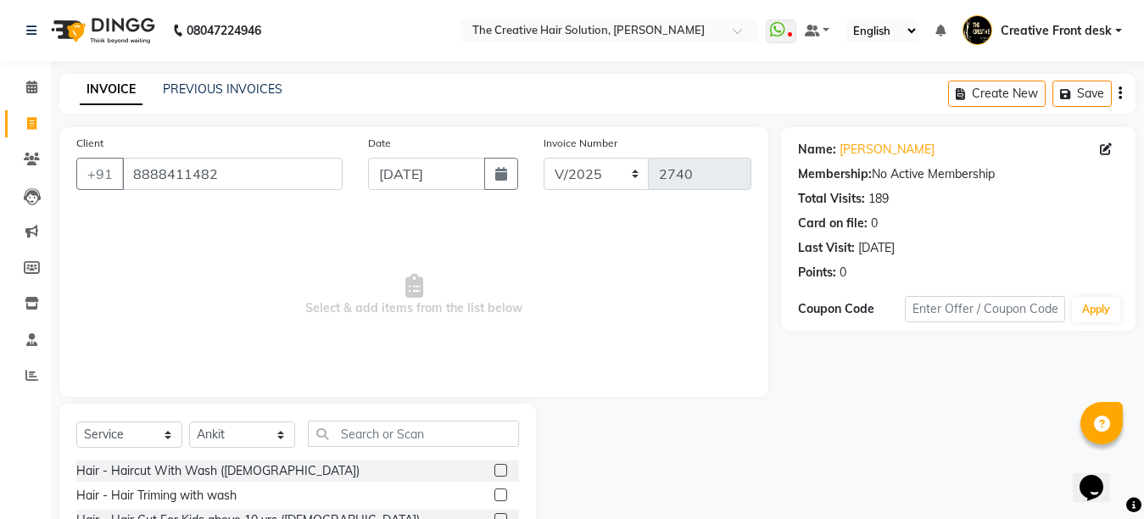
click at [337, 376] on span "Select & add items from the list below" at bounding box center [413, 295] width 675 height 170
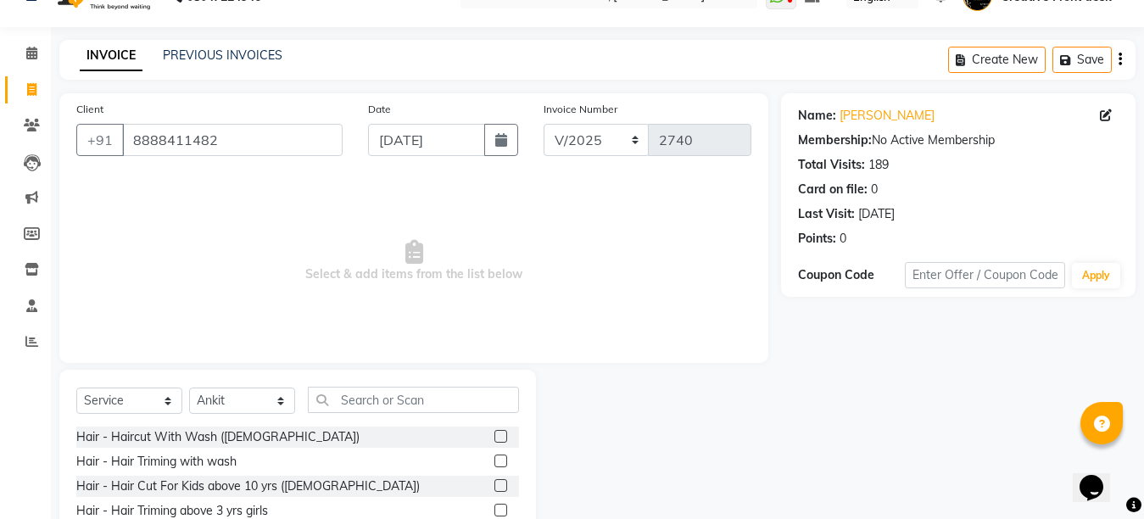
scroll to position [160, 0]
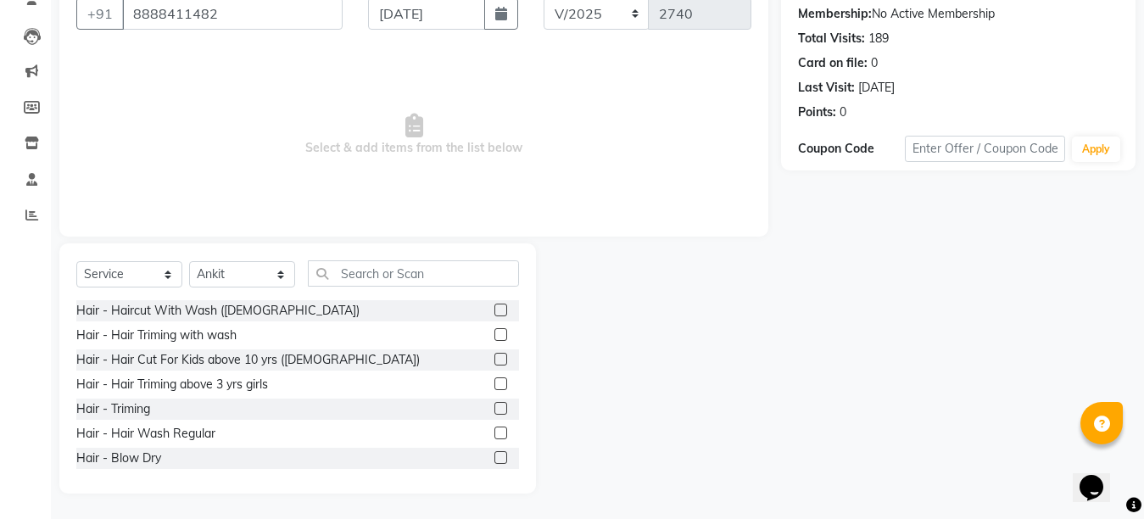
click at [495, 431] on label at bounding box center [501, 433] width 13 height 13
click at [495, 431] on input "checkbox" at bounding box center [500, 433] width 11 height 11
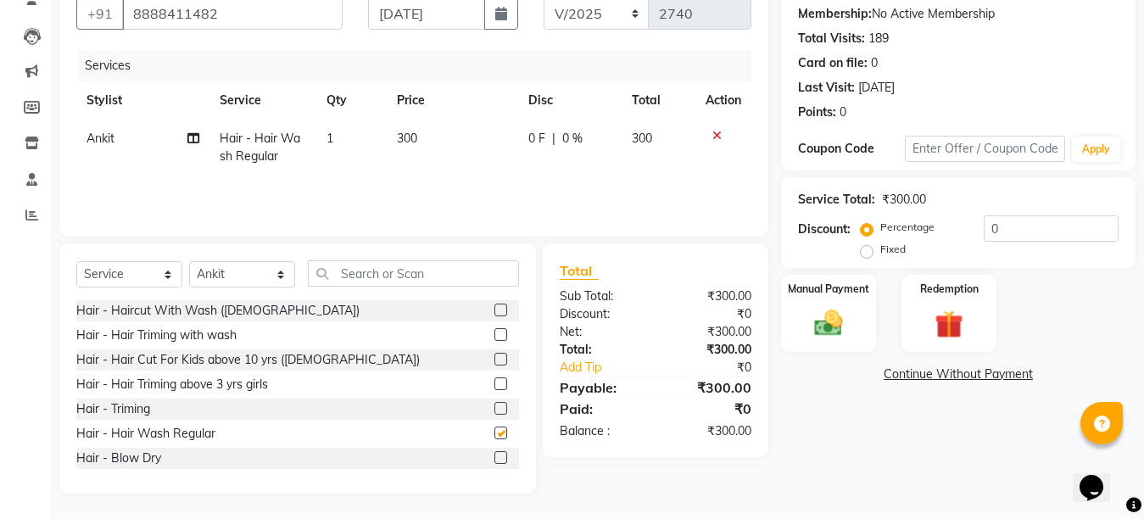
checkbox input "false"
click at [821, 311] on img at bounding box center [829, 323] width 48 height 34
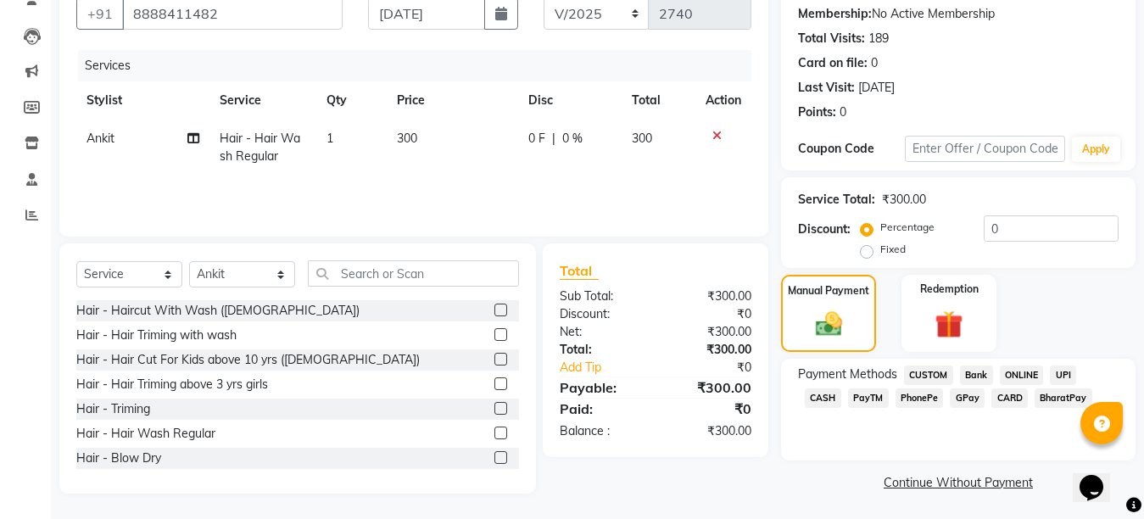
click at [992, 401] on span "CARD" at bounding box center [1010, 399] width 36 height 20
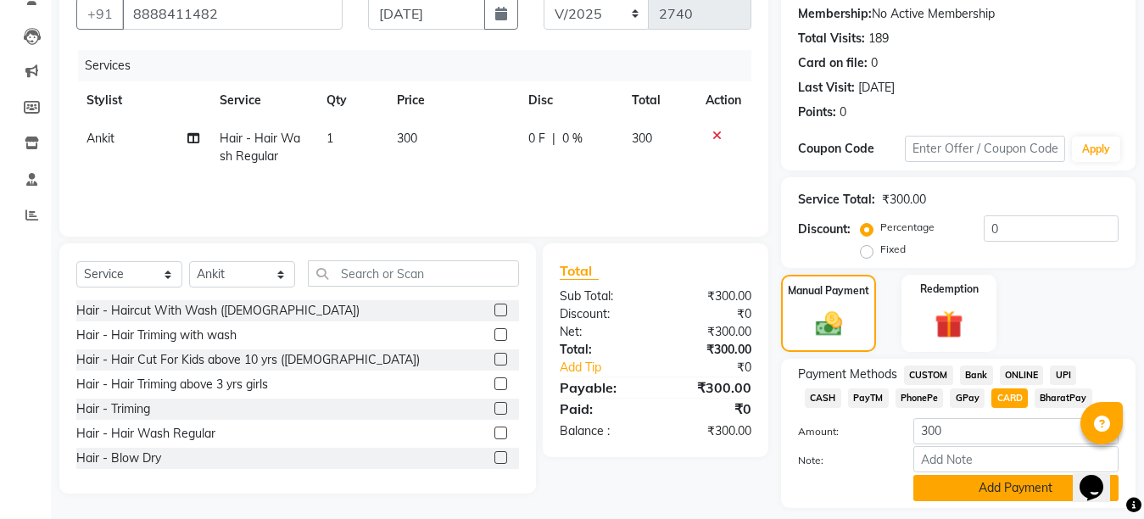
drag, startPoint x: 971, startPoint y: 486, endPoint x: 20, endPoint y: 15, distance: 1061.2
click at [971, 486] on button "Add Payment" at bounding box center [1016, 488] width 205 height 26
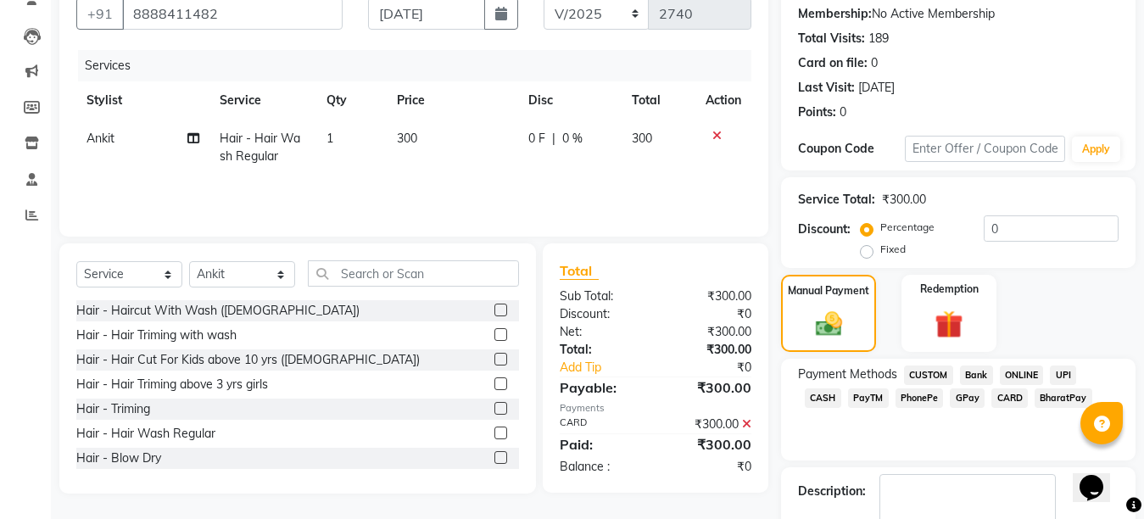
scroll to position [258, 0]
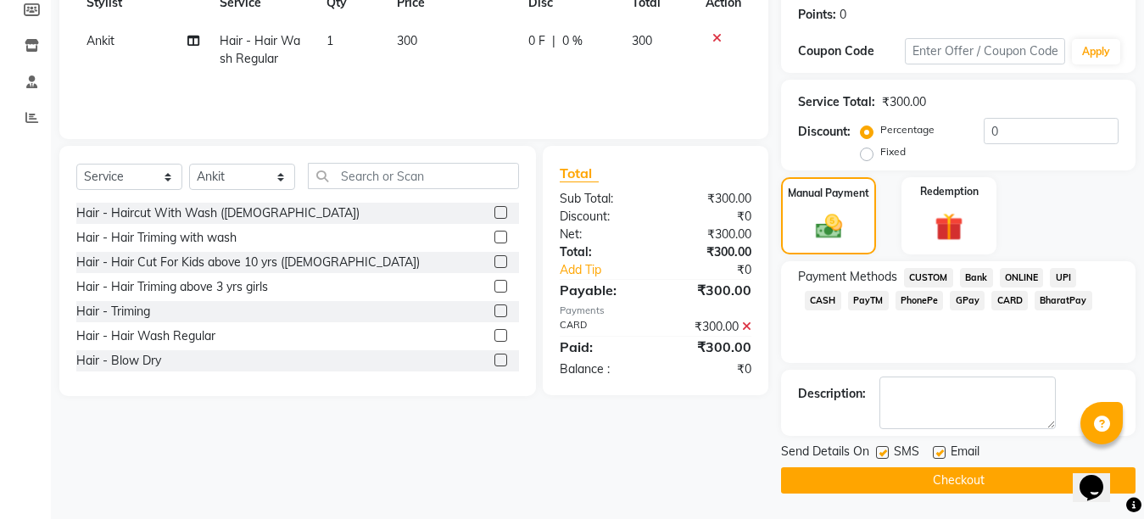
click at [941, 454] on label at bounding box center [939, 452] width 13 height 13
click at [941, 454] on input "checkbox" at bounding box center [938, 453] width 11 height 11
checkbox input "false"
click at [881, 457] on label at bounding box center [882, 452] width 13 height 13
click at [881, 457] on input "checkbox" at bounding box center [881, 453] width 11 height 11
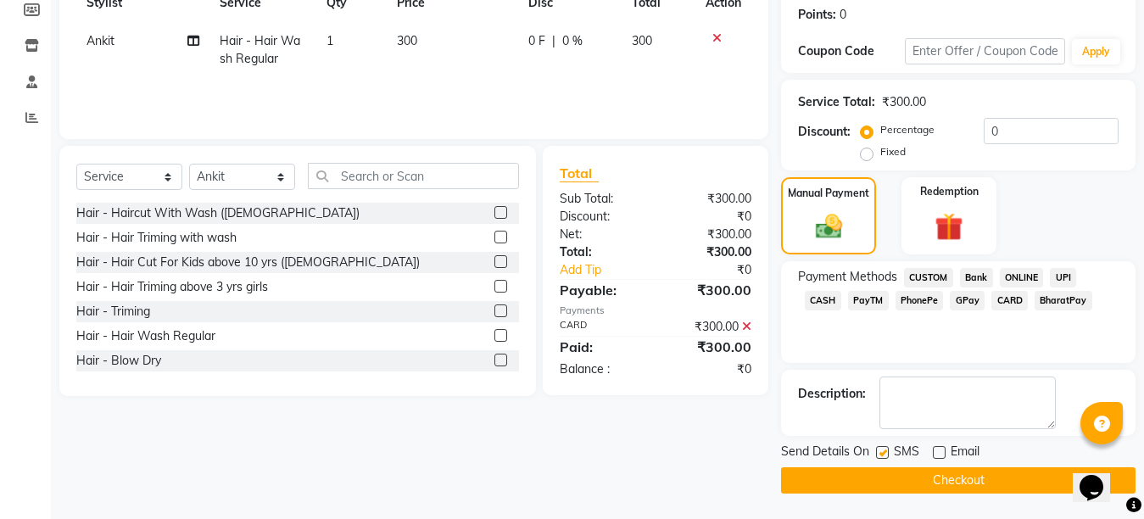
checkbox input "false"
click at [937, 483] on button "Checkout" at bounding box center [958, 480] width 355 height 26
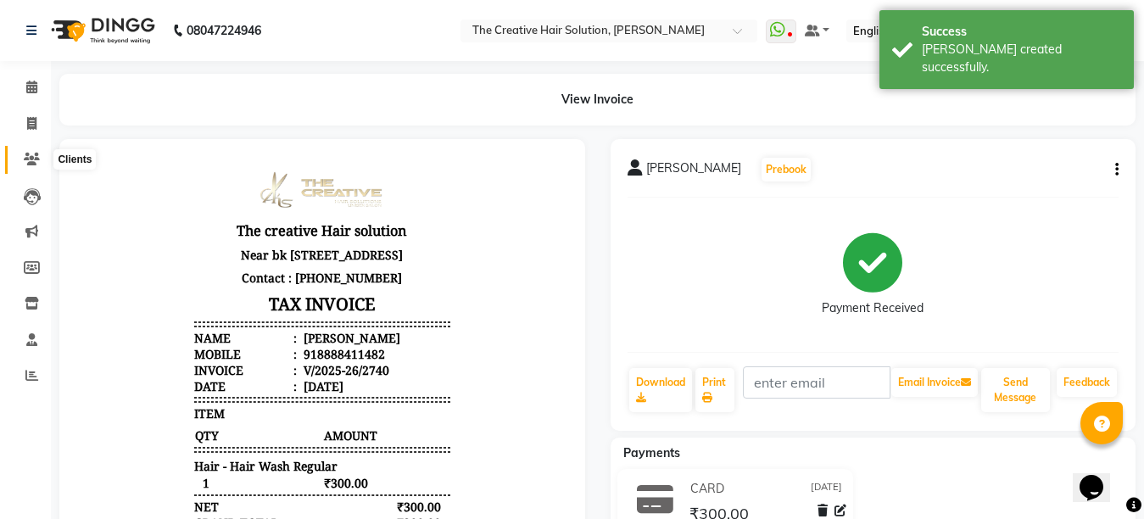
click at [27, 161] on icon at bounding box center [32, 159] width 16 height 13
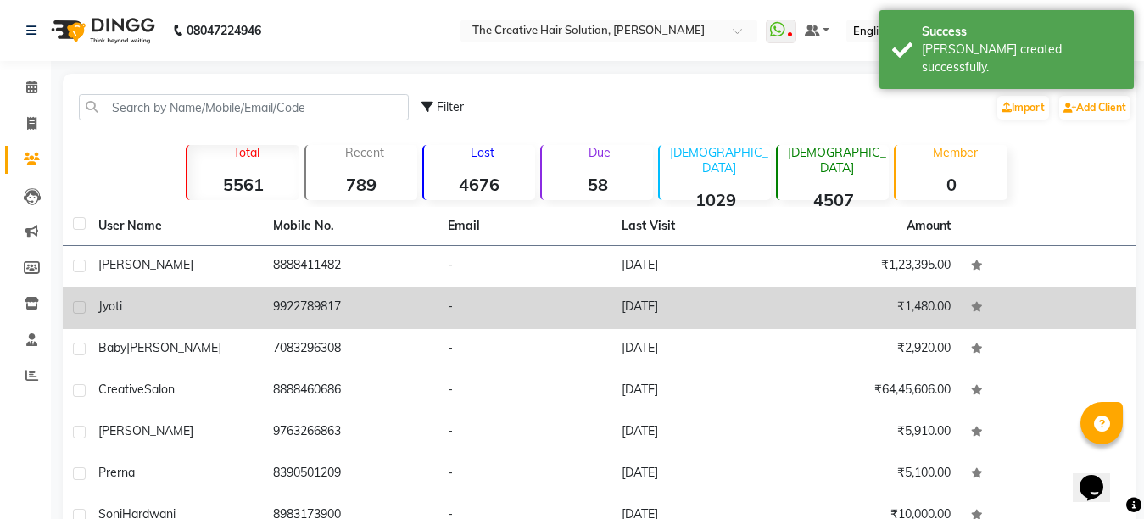
click at [375, 294] on td "9922789817" at bounding box center [350, 309] width 175 height 42
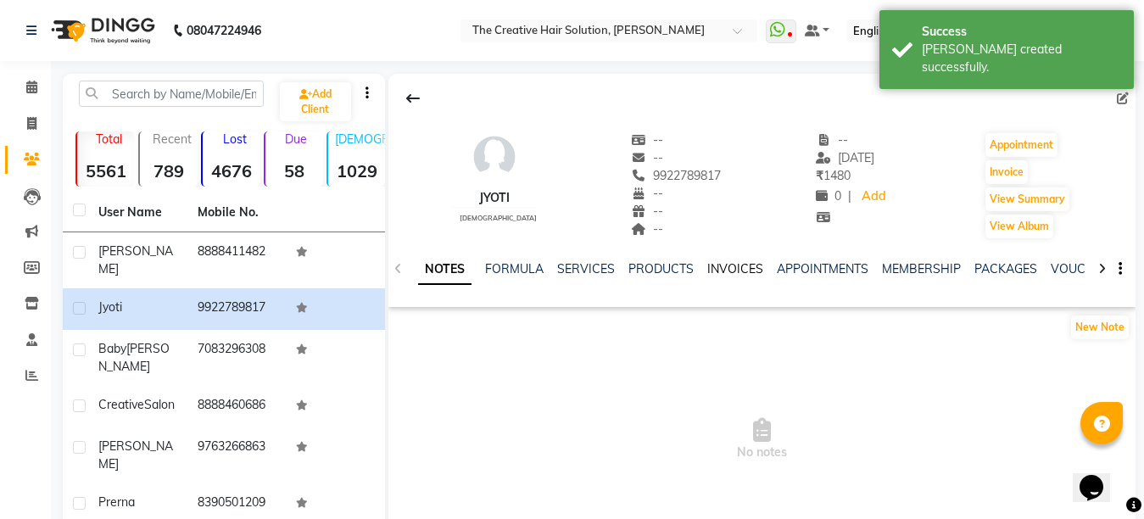
drag, startPoint x: 728, startPoint y: 278, endPoint x: 729, endPoint y: 266, distance: 12.8
click at [729, 266] on div "NOTES FORMULA SERVICES PRODUCTS INVOICES APPOINTMENTS MEMBERSHIP PACKAGES VOUCH…" at bounding box center [742, 275] width 648 height 31
click at [729, 266] on link "INVOICES" at bounding box center [736, 268] width 56 height 15
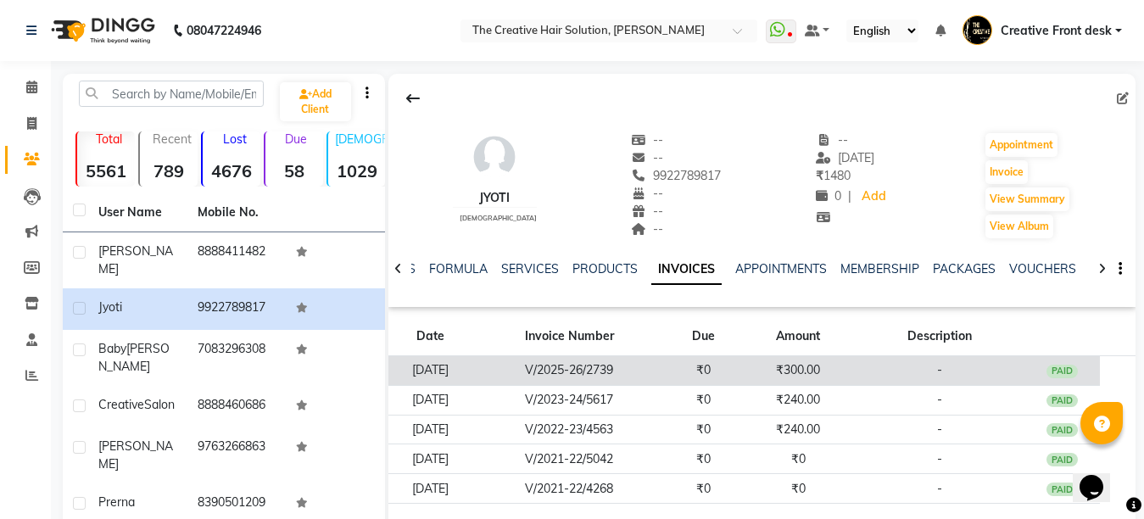
click at [816, 368] on td "₹300.00" at bounding box center [798, 371] width 114 height 30
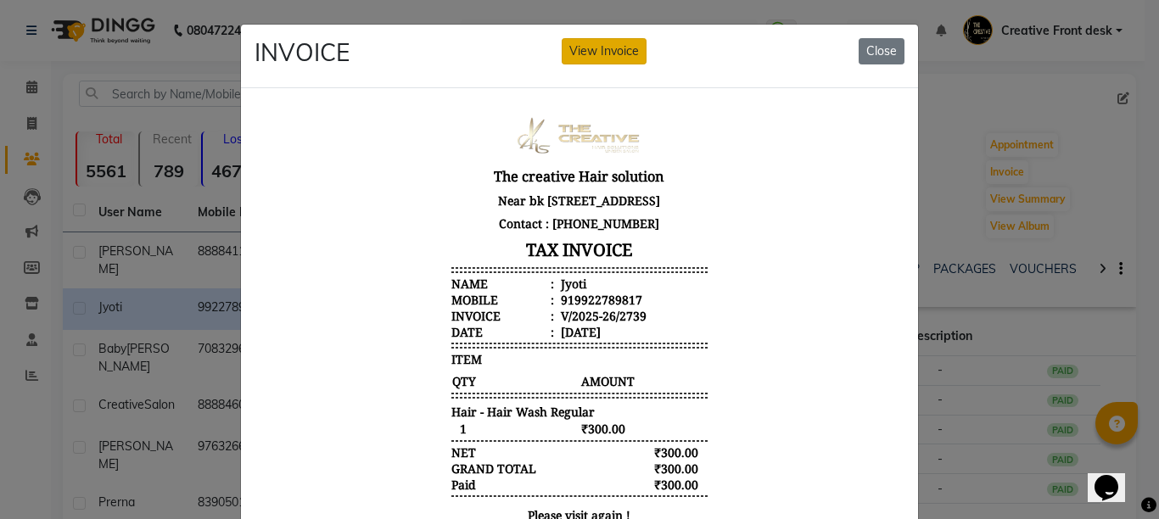
click at [604, 62] on button "View Invoice" at bounding box center [604, 51] width 85 height 26
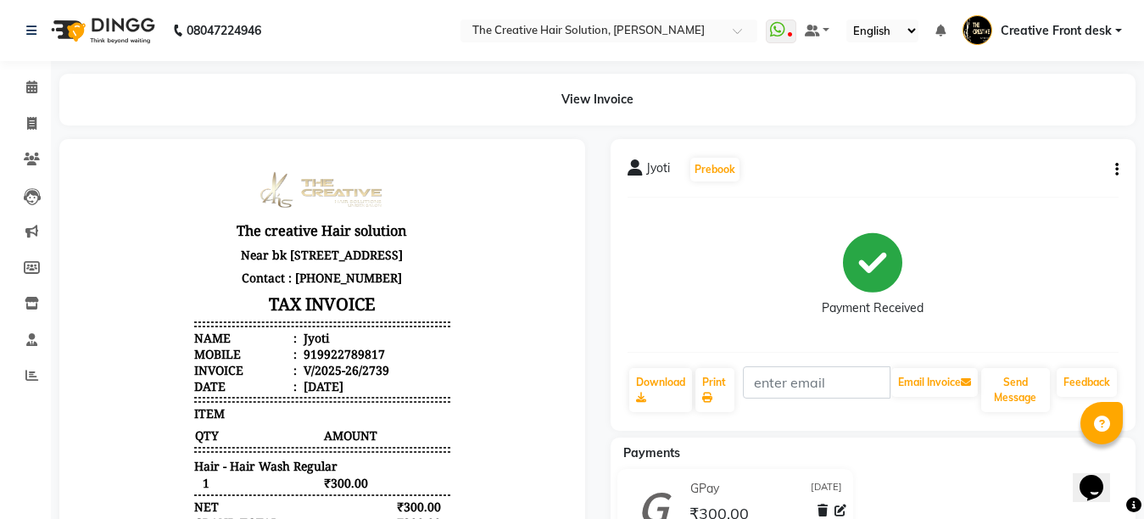
click at [1114, 171] on button "button" at bounding box center [1114, 170] width 10 height 18
click at [1036, 193] on div "Edit Invoice" at bounding box center [1033, 191] width 116 height 21
select select "service"
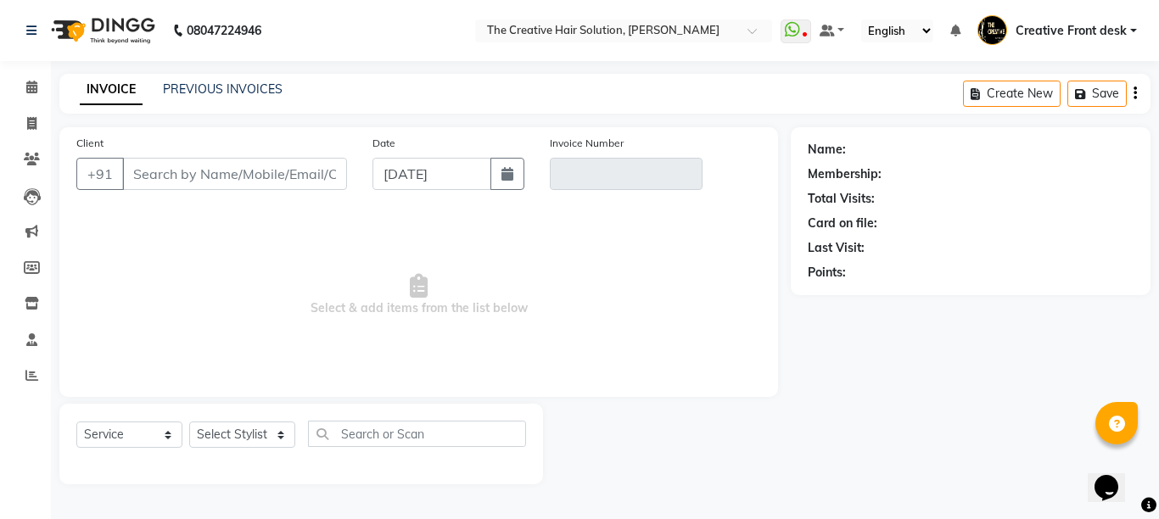
type input "9922789817"
type input "V/2025-26/2739"
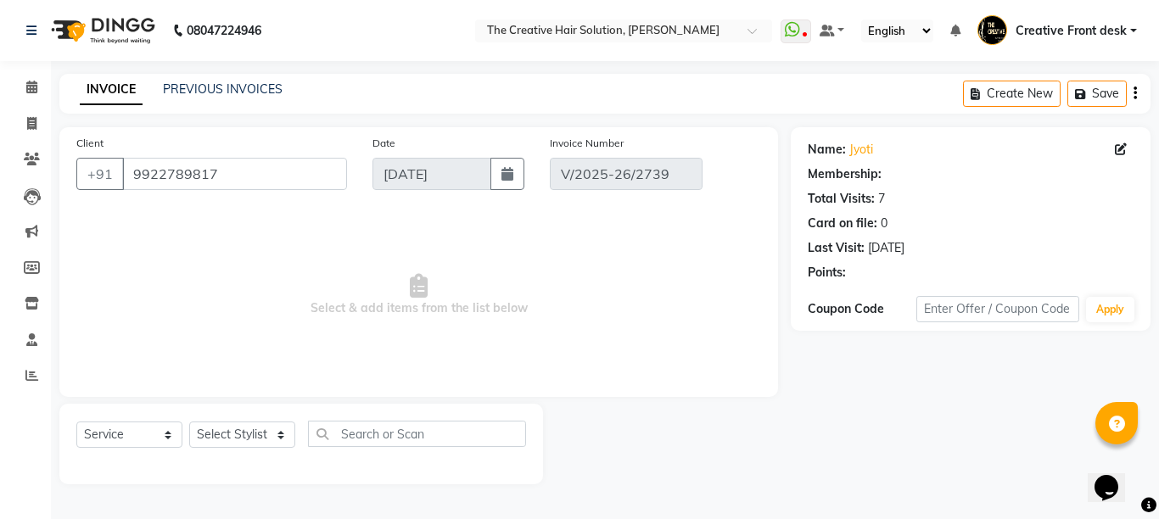
type input "[DATE]"
select select "select"
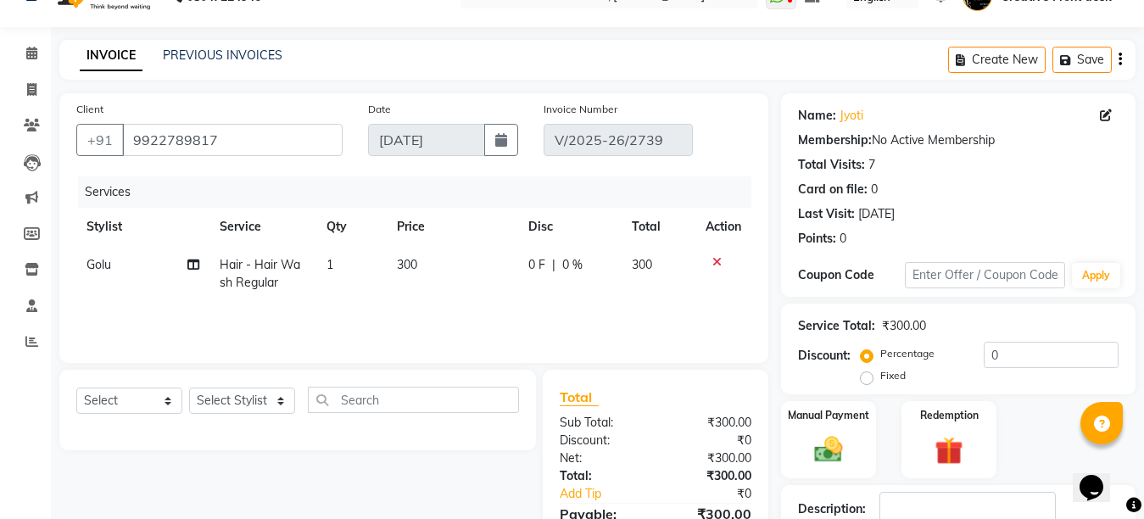
scroll to position [159, 0]
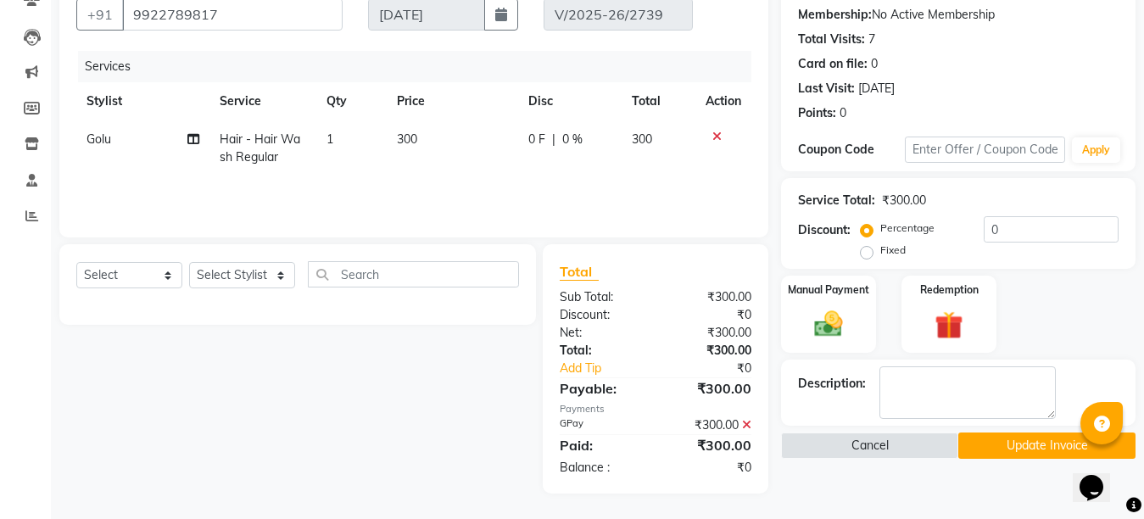
click at [747, 425] on icon at bounding box center [746, 425] width 9 height 12
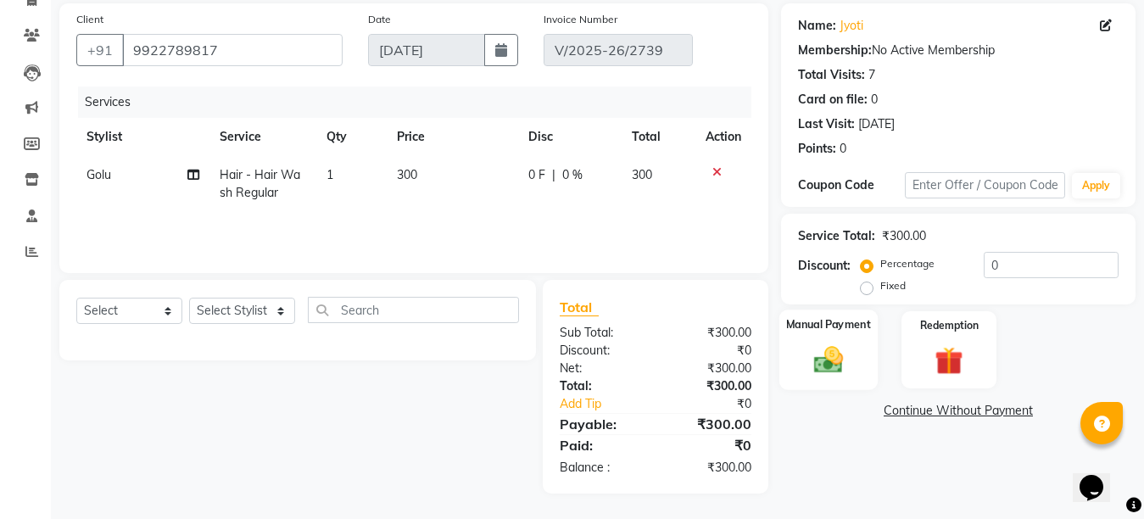
click at [808, 347] on img at bounding box center [829, 360] width 48 height 34
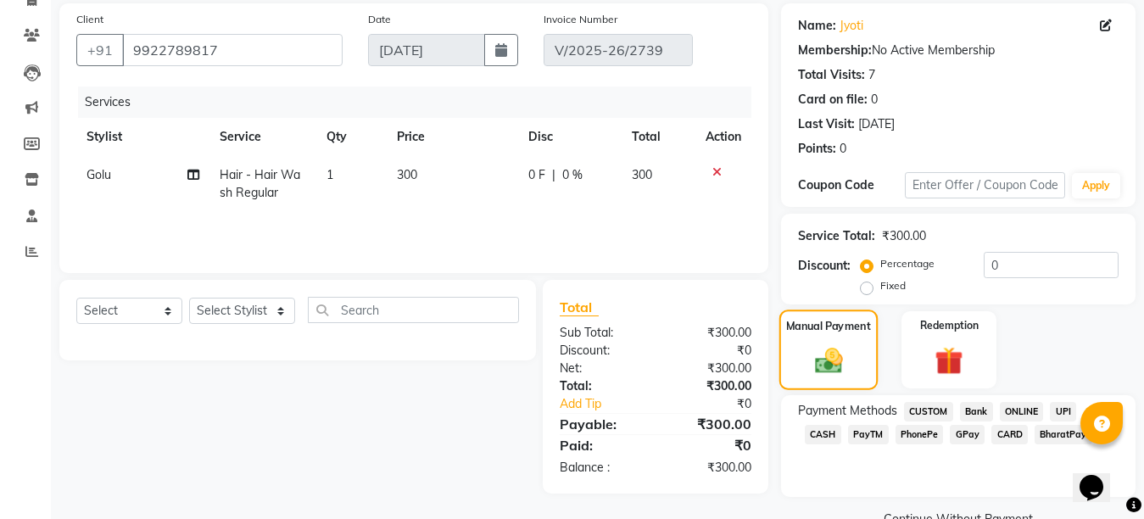
scroll to position [159, 0]
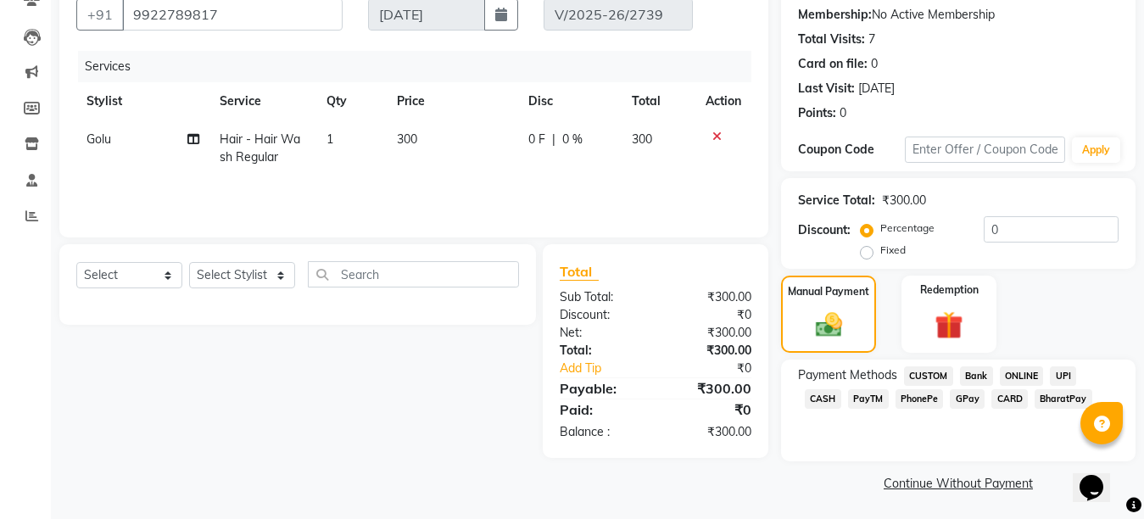
click at [992, 396] on span "CARD" at bounding box center [1010, 399] width 36 height 20
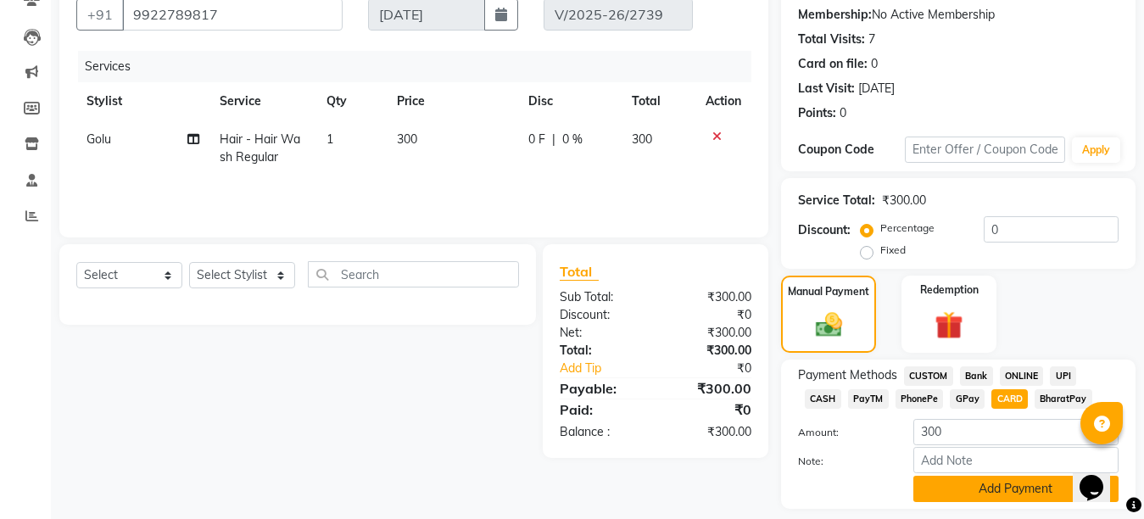
click at [960, 481] on button "Add Payment" at bounding box center [1016, 489] width 205 height 26
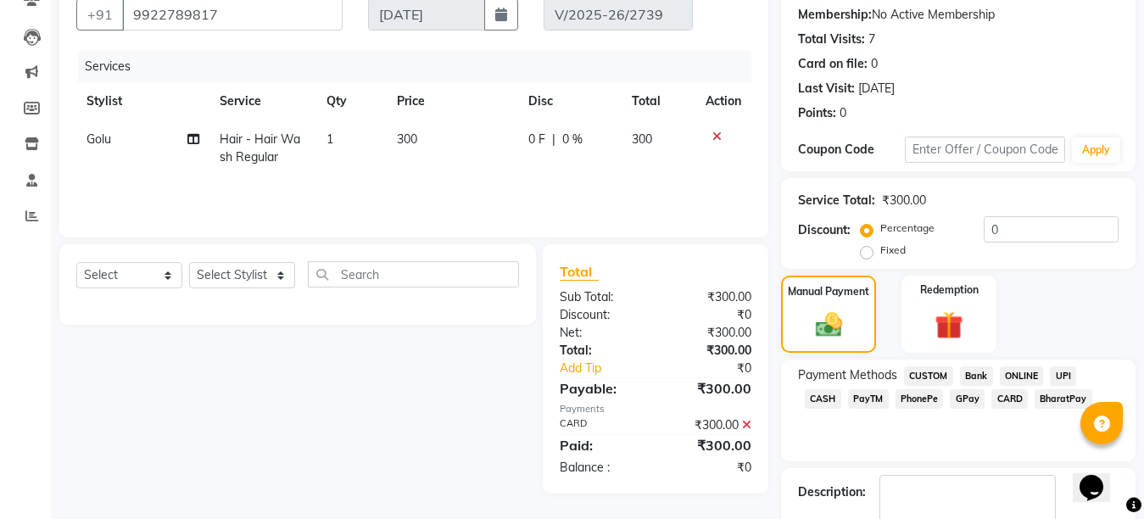
scroll to position [233, 0]
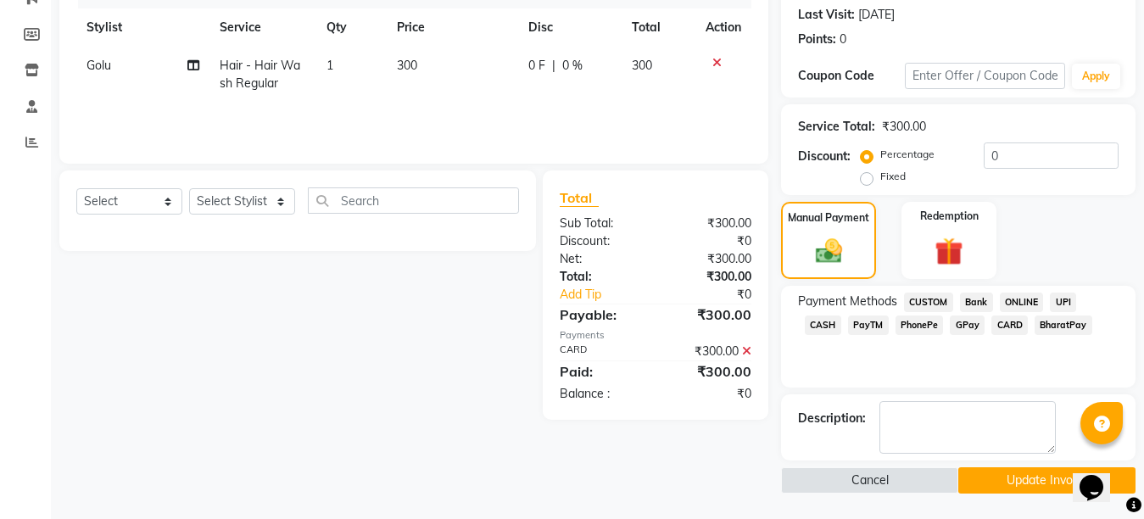
click at [1022, 483] on button "Update Invoice" at bounding box center [1047, 480] width 177 height 26
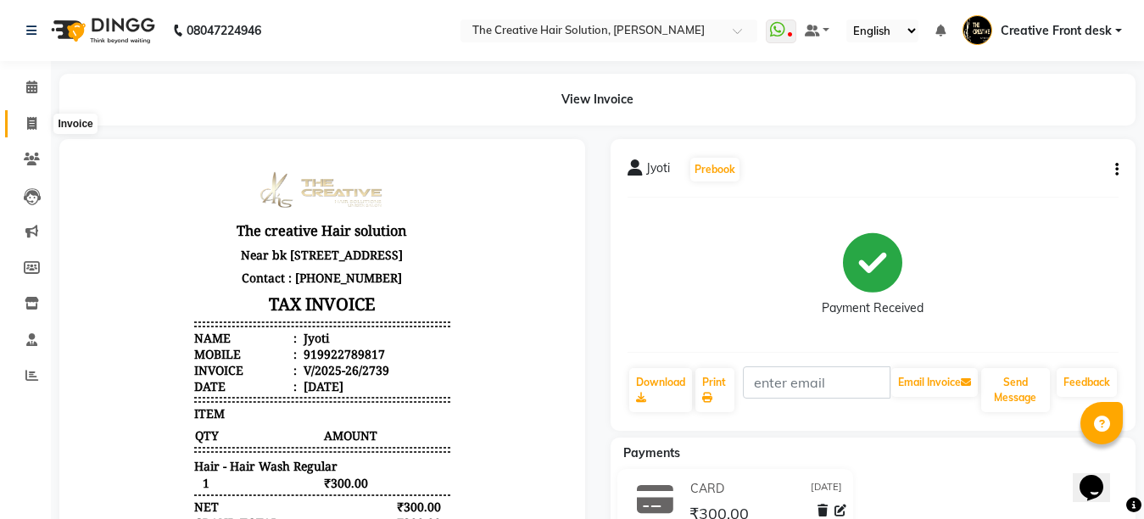
click at [33, 120] on icon at bounding box center [31, 123] width 9 height 13
select select "service"
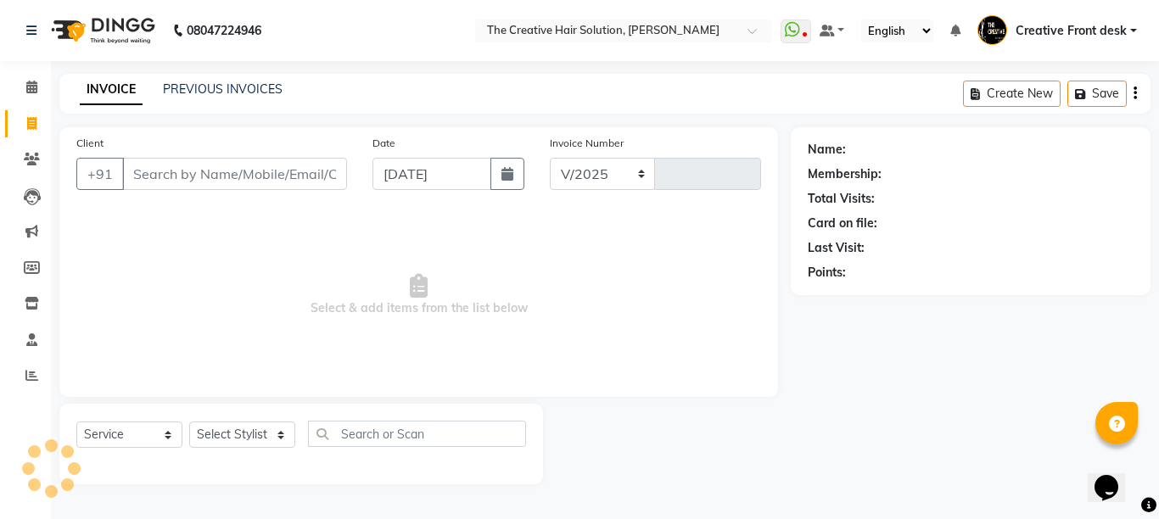
select select "146"
type input "2741"
click at [172, 171] on input "Client" at bounding box center [234, 174] width 225 height 32
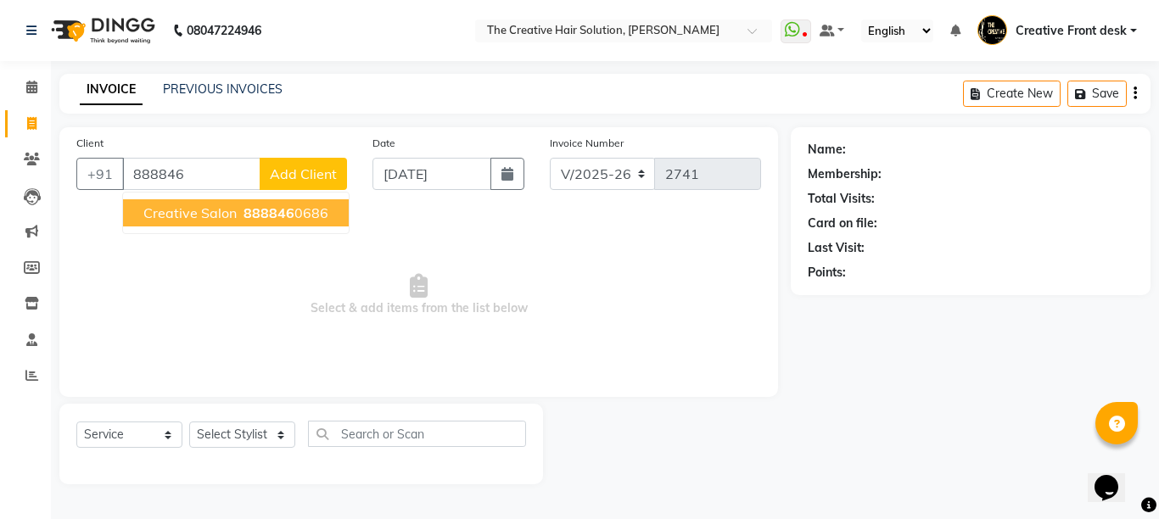
click at [292, 211] on span "888846" at bounding box center [268, 212] width 51 height 17
type input "8888460686"
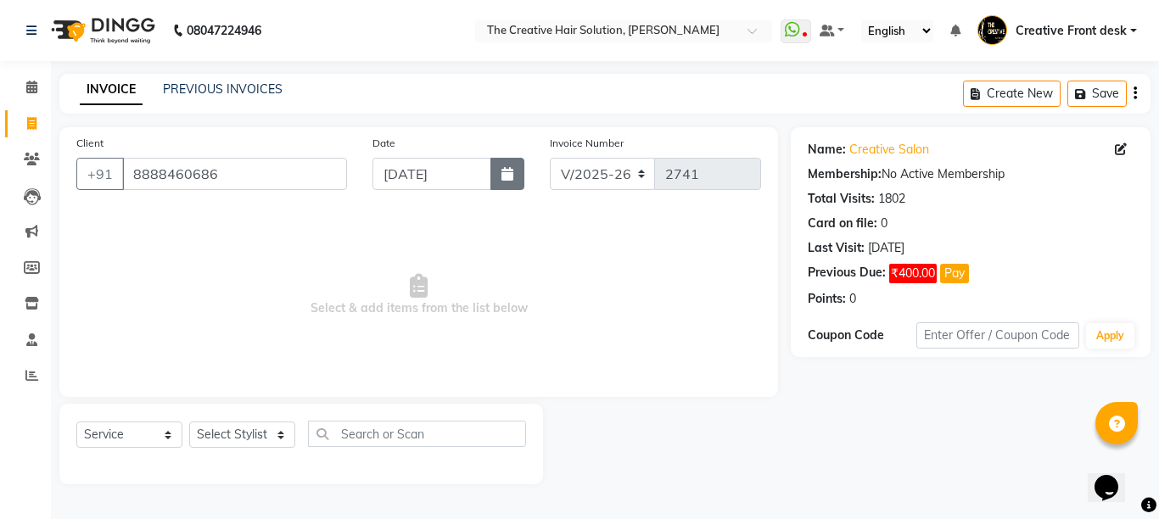
click at [518, 171] on button "button" at bounding box center [507, 174] width 34 height 32
select select "9"
select select "2025"
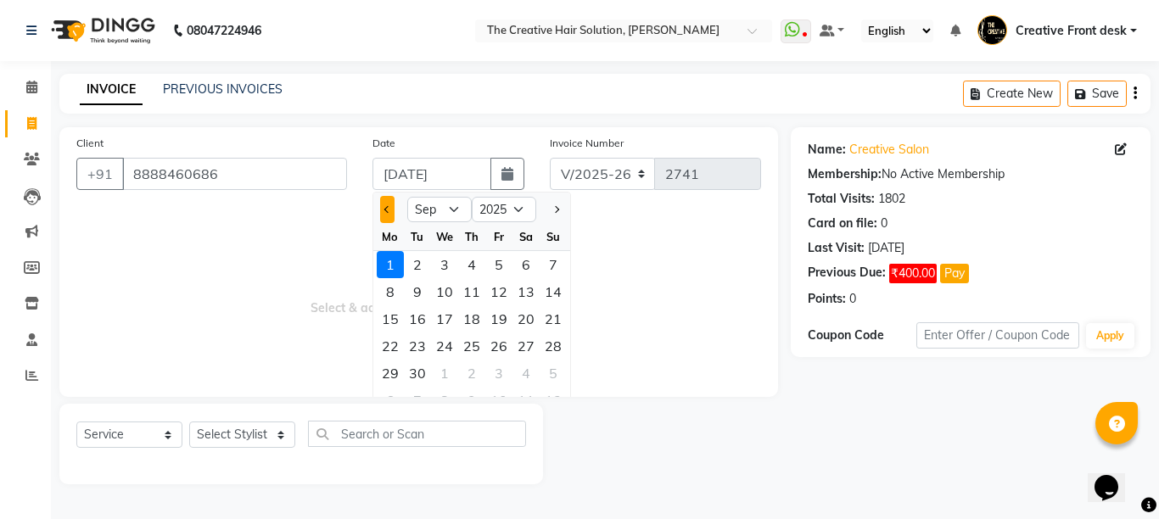
click at [389, 207] on span "Previous month" at bounding box center [387, 209] width 7 height 7
select select "8"
click at [519, 375] on div "30" at bounding box center [525, 373] width 27 height 27
type input "[DATE]"
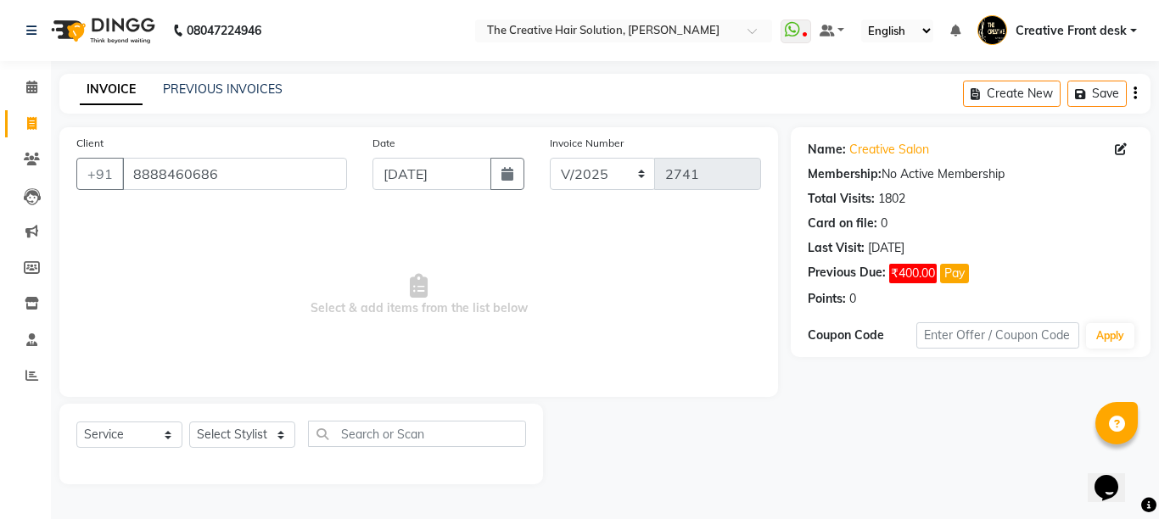
click at [519, 375] on span "Select & add items from the list below" at bounding box center [418, 295] width 685 height 170
click at [275, 435] on select "Select Stylist Ankit Arti Creative Front desk [PERSON_NAME] Geeta Golu [PERSON_…" at bounding box center [242, 435] width 106 height 26
select select "28735"
click at [189, 422] on select "Select Stylist Ankit Arti Creative Front desk [PERSON_NAME] Geeta Golu [PERSON_…" at bounding box center [242, 435] width 106 height 26
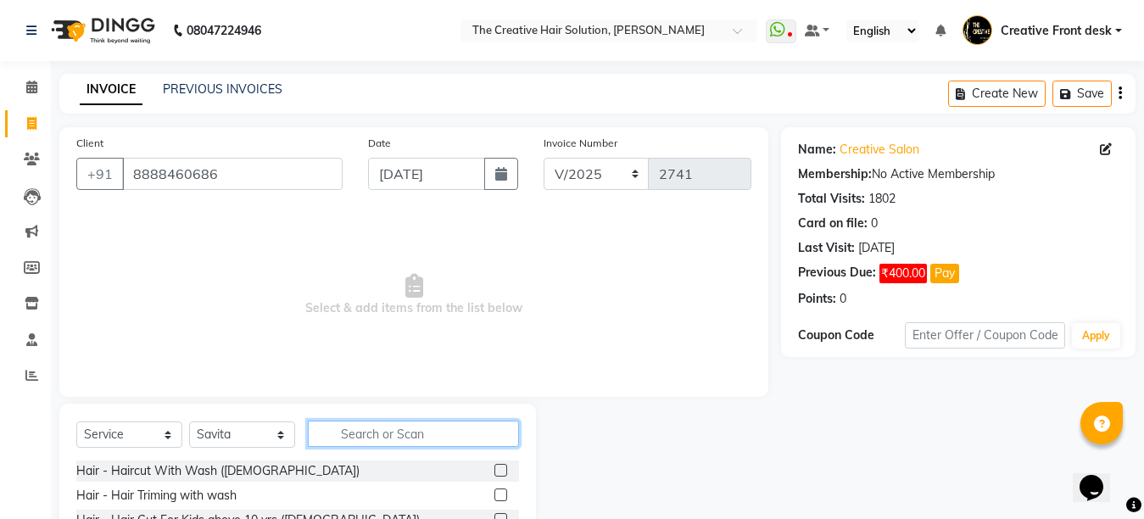
click at [342, 431] on input "text" at bounding box center [413, 434] width 211 height 26
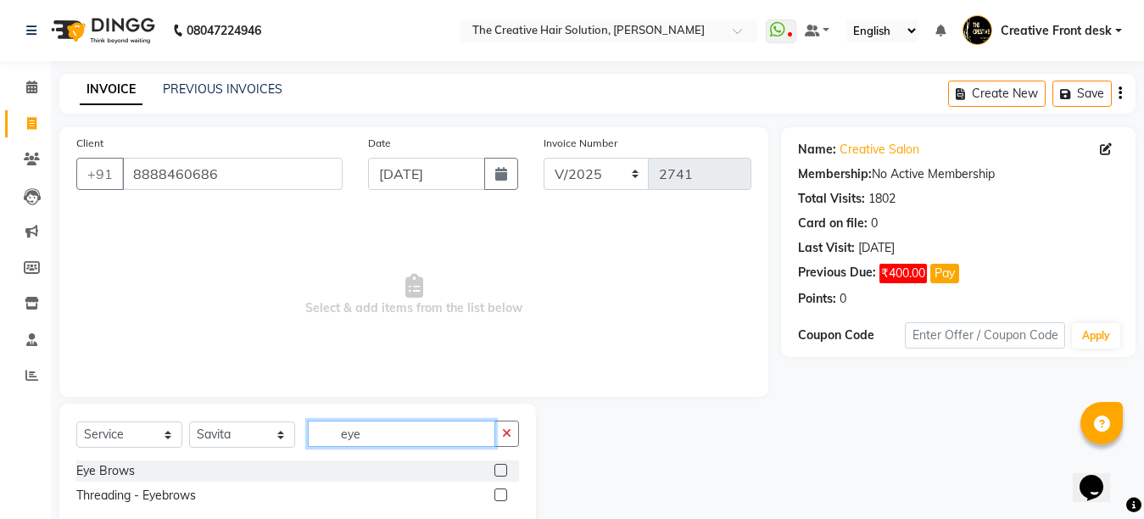
type input "eye"
click at [504, 472] on label at bounding box center [501, 470] width 13 height 13
click at [504, 472] on input "checkbox" at bounding box center [500, 471] width 11 height 11
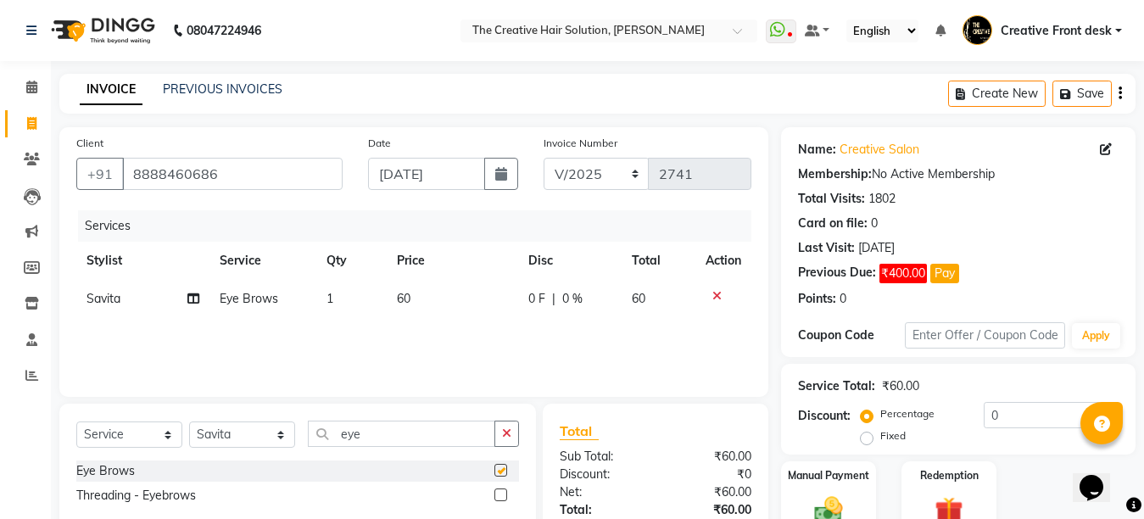
checkbox input "false"
click at [363, 444] on input "eye" at bounding box center [401, 434] width 187 height 26
type input "e"
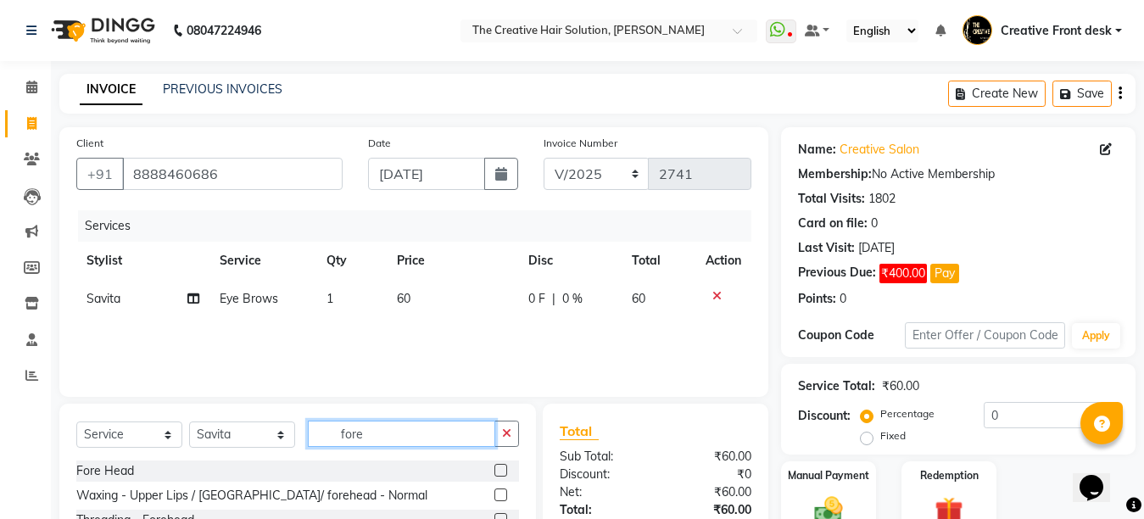
type input "fore"
click at [500, 467] on label at bounding box center [501, 470] width 13 height 13
click at [500, 467] on input "checkbox" at bounding box center [500, 471] width 11 height 11
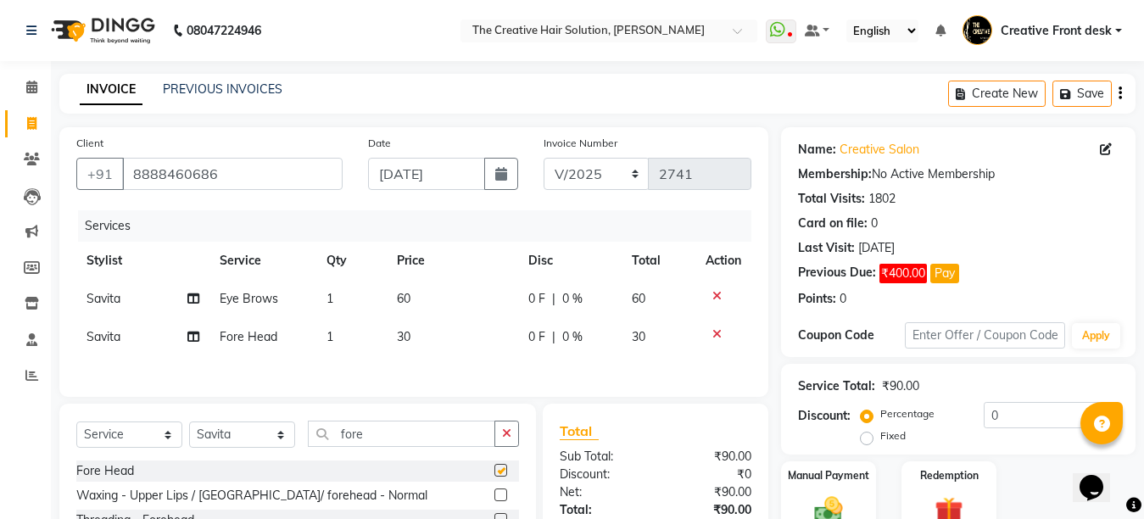
checkbox input "false"
click at [406, 440] on input "fore" at bounding box center [401, 434] width 187 height 26
type input "f"
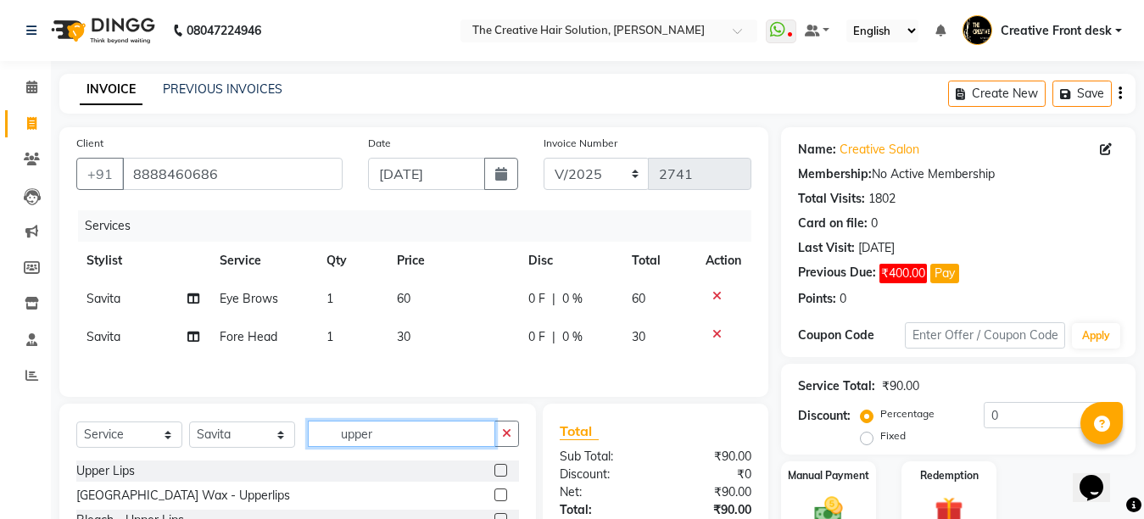
type input "upper"
click at [495, 475] on label at bounding box center [501, 470] width 13 height 13
click at [495, 475] on input "checkbox" at bounding box center [500, 471] width 11 height 11
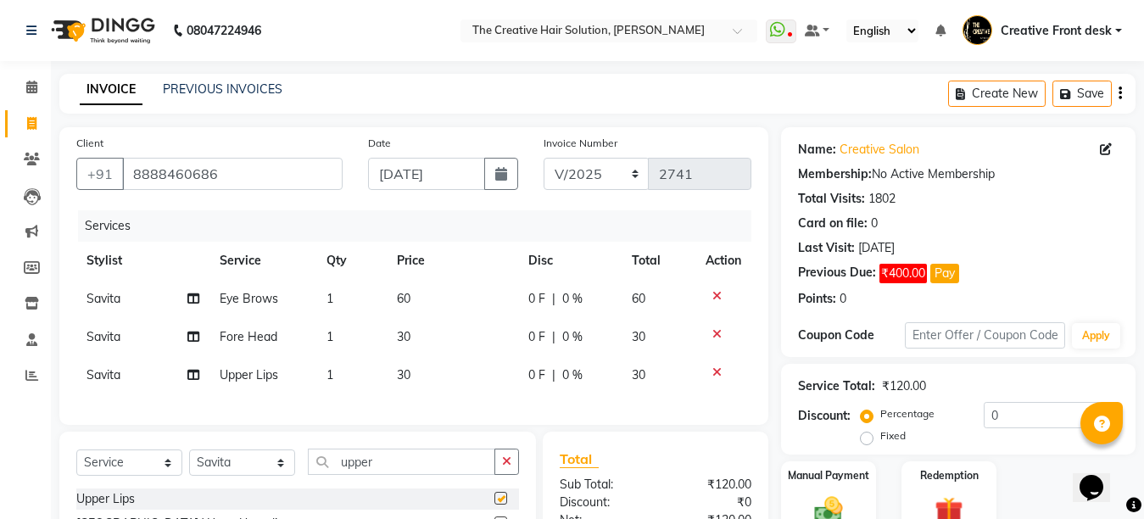
checkbox input "false"
click at [456, 308] on td "60" at bounding box center [452, 299] width 131 height 38
select select "28735"
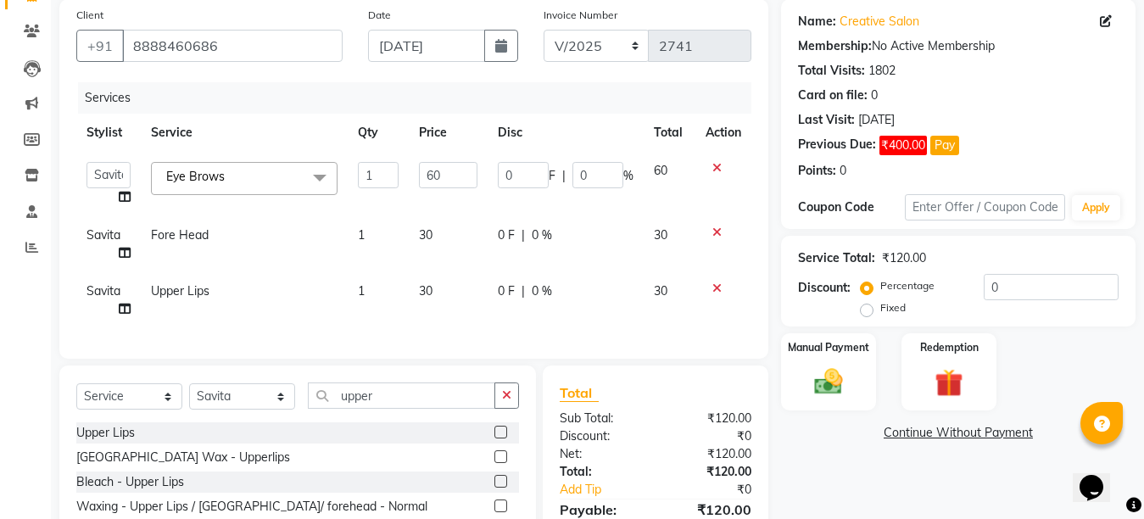
scroll to position [265, 0]
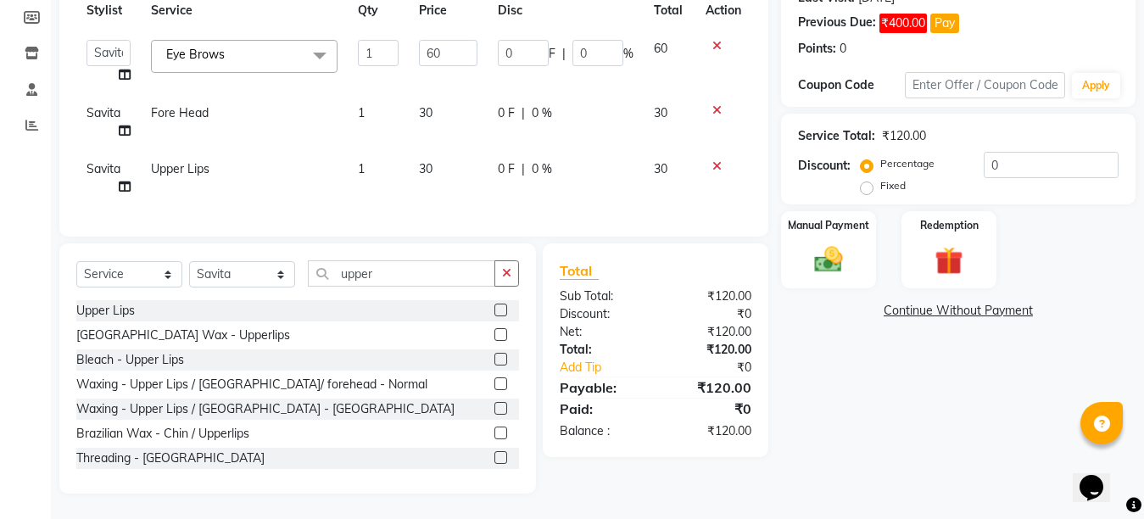
click at [451, 118] on td "30" at bounding box center [448, 122] width 79 height 56
select select "28735"
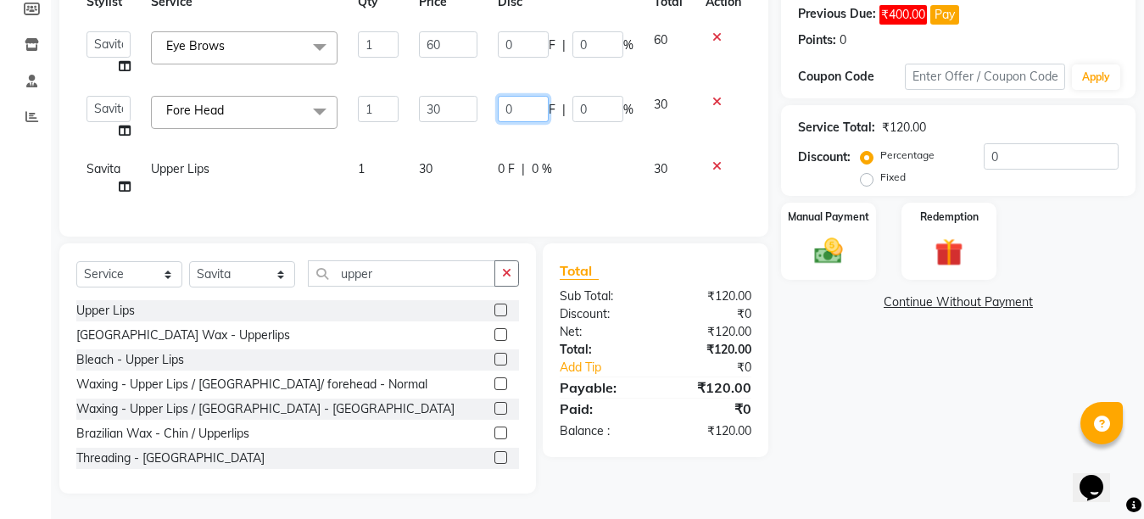
click at [504, 103] on input "0" at bounding box center [523, 109] width 51 height 26
type input "10"
click at [506, 161] on span "0 F" at bounding box center [506, 169] width 17 height 18
select select "28735"
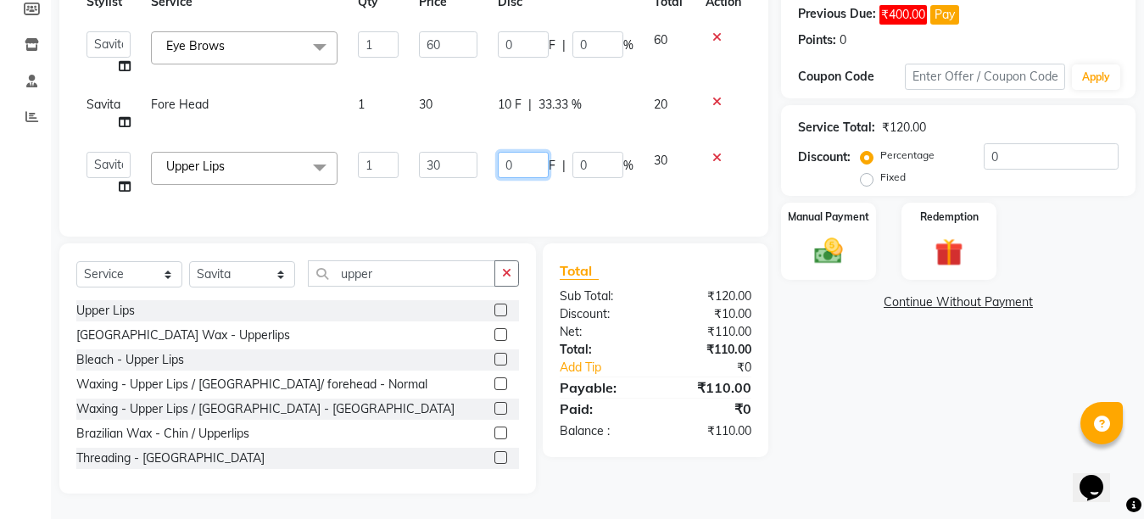
type input "10"
click at [499, 160] on input "10" at bounding box center [523, 165] width 51 height 26
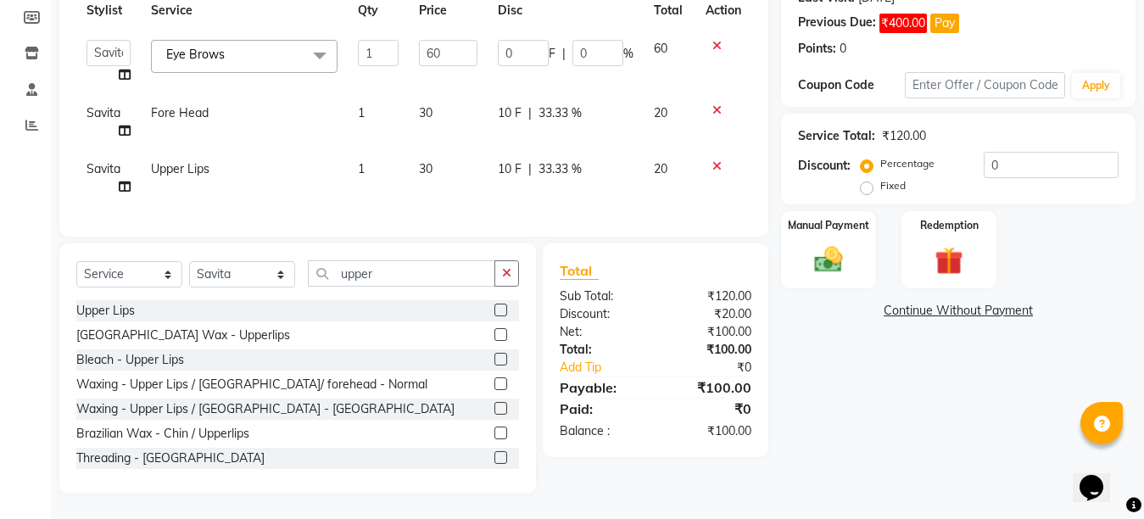
click at [796, 344] on div "Name: Creative Salon Membership: No Active Membership Total Visits: 1802 Card o…" at bounding box center [964, 185] width 367 height 617
click at [269, 269] on select "Select Stylist Ankit Arti Creative Front desk [PERSON_NAME] Geeta Golu [PERSON_…" at bounding box center [242, 274] width 106 height 26
select select "44369"
click at [189, 261] on select "Select Stylist Ankit Arti Creative Front desk [PERSON_NAME] Geeta Golu [PERSON_…" at bounding box center [242, 274] width 106 height 26
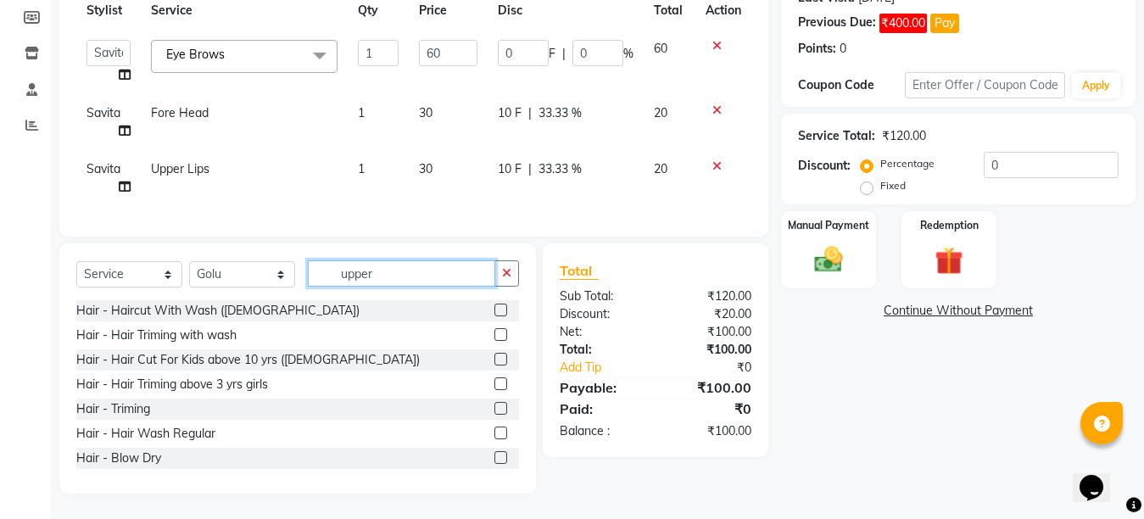
click at [393, 277] on input "upper" at bounding box center [401, 273] width 187 height 26
click at [386, 175] on td "1" at bounding box center [378, 178] width 60 height 56
select select "28735"
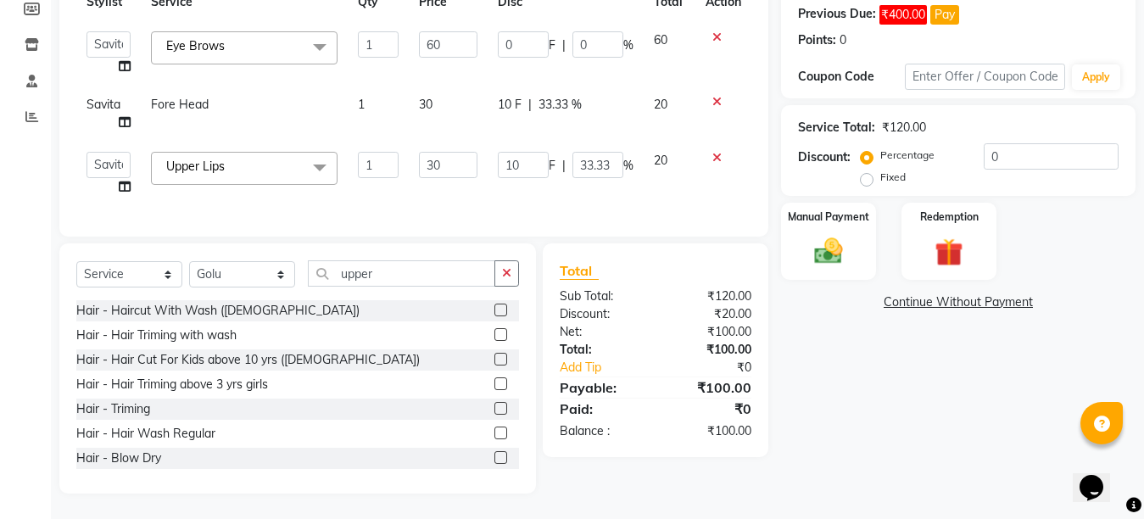
click at [495, 439] on label at bounding box center [501, 433] width 13 height 13
click at [495, 439] on input "checkbox" at bounding box center [500, 433] width 11 height 11
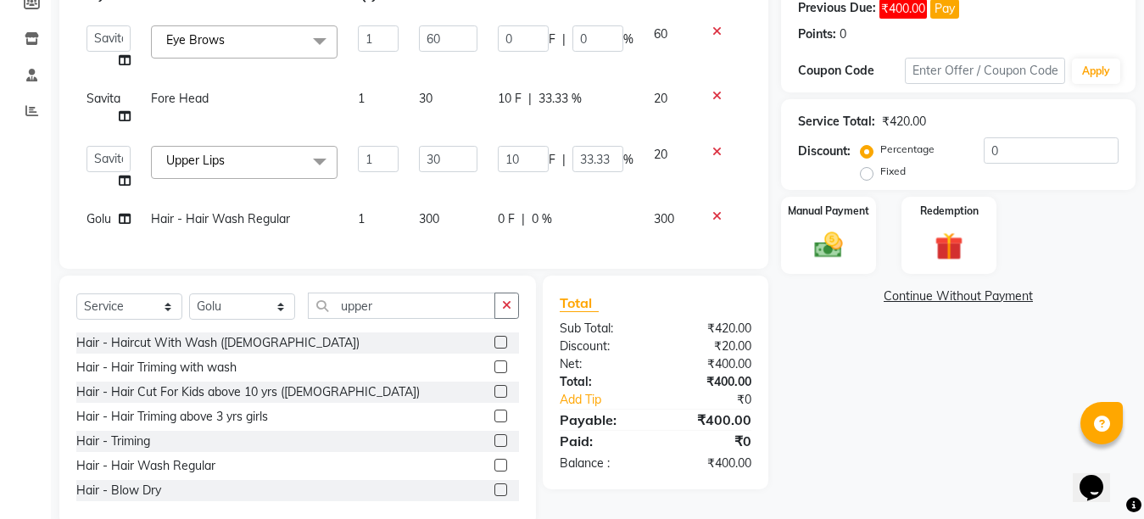
click at [495, 472] on label at bounding box center [501, 465] width 13 height 13
click at [495, 472] on input "checkbox" at bounding box center [500, 466] width 11 height 11
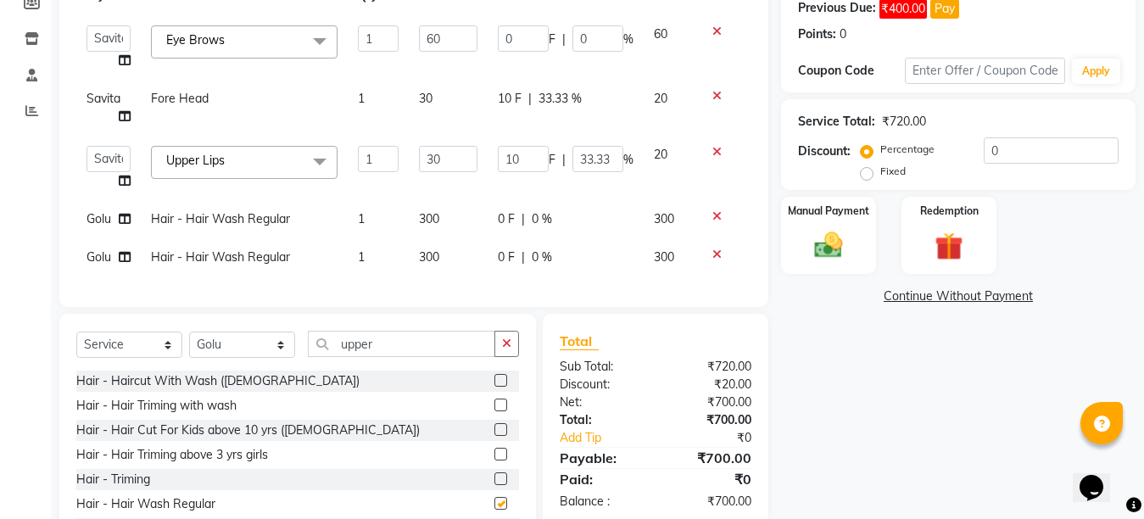
checkbox input "false"
click at [456, 263] on td "300" at bounding box center [448, 257] width 79 height 38
select select "44369"
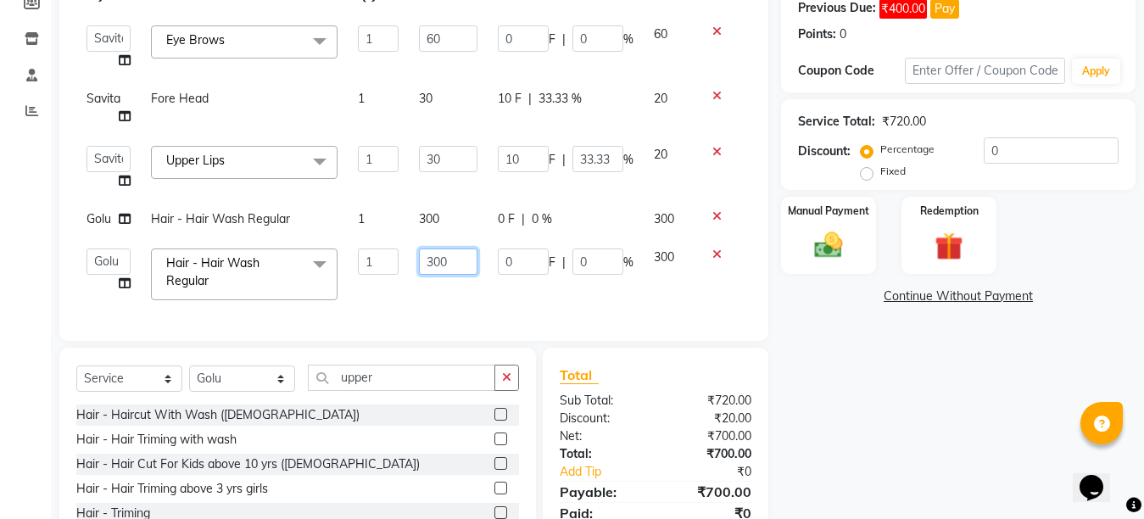
click at [434, 256] on input "300" at bounding box center [448, 262] width 59 height 26
type input "200"
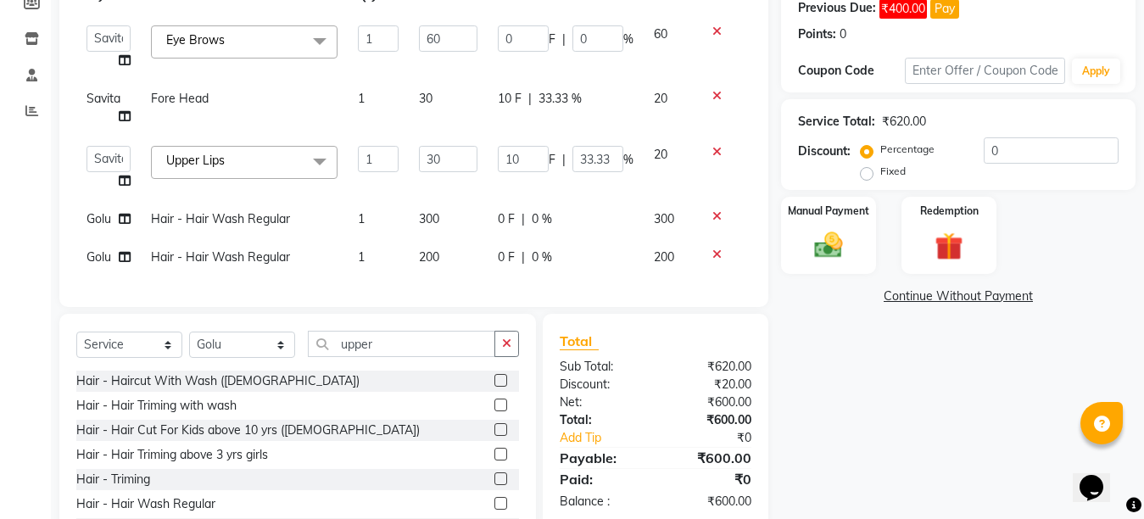
click at [467, 307] on div "Client [PHONE_NUMBER] Date [DATE] Invoice Number V/2025 V/[PHONE_NUMBER] Servic…" at bounding box center [413, 85] width 709 height 445
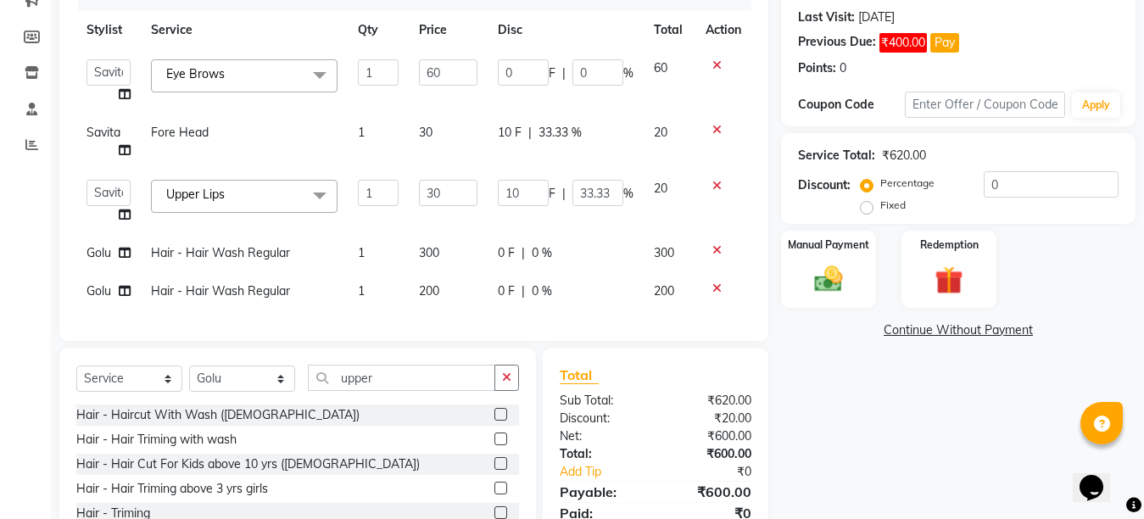
scroll to position [163, 0]
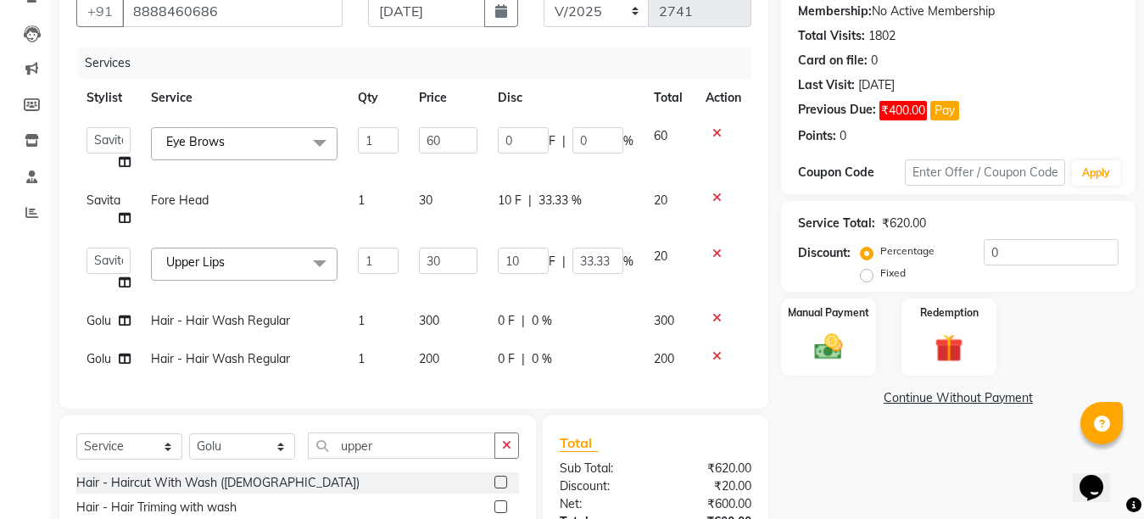
click at [513, 190] on td "10 F | 33.33 %" at bounding box center [566, 210] width 156 height 56
select select "28735"
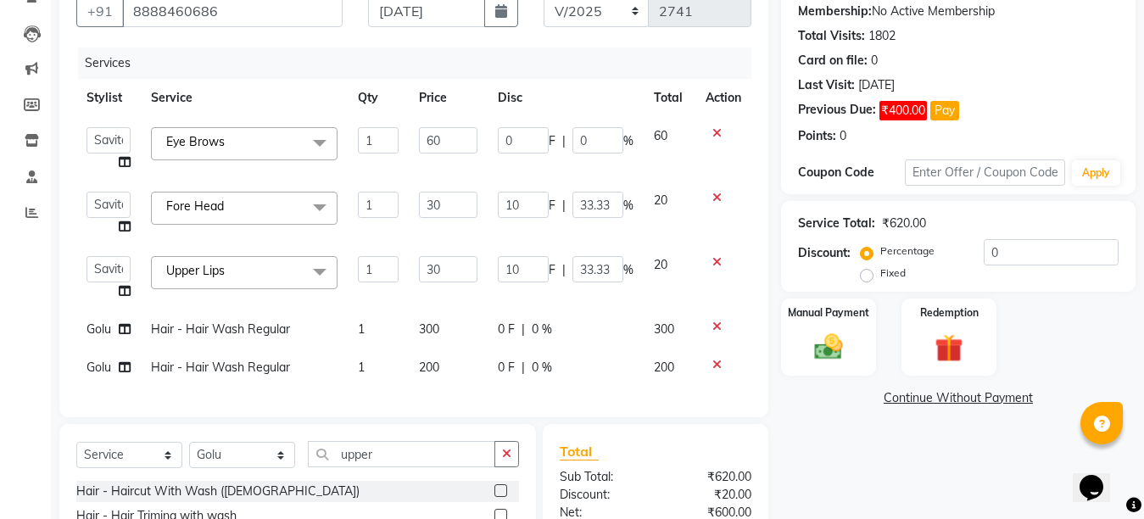
scroll to position [129, 0]
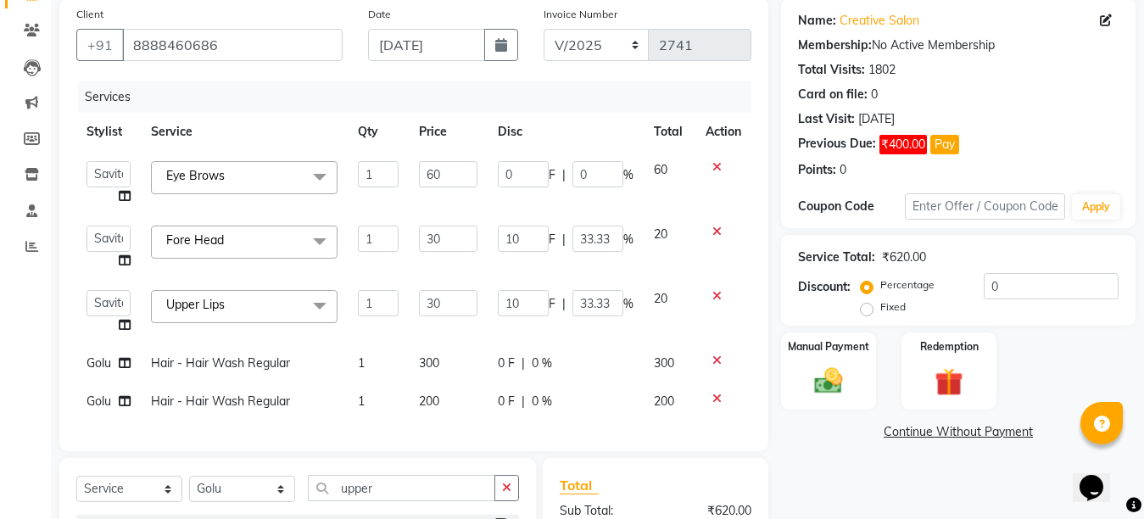
click at [714, 361] on icon at bounding box center [717, 361] width 9 height 12
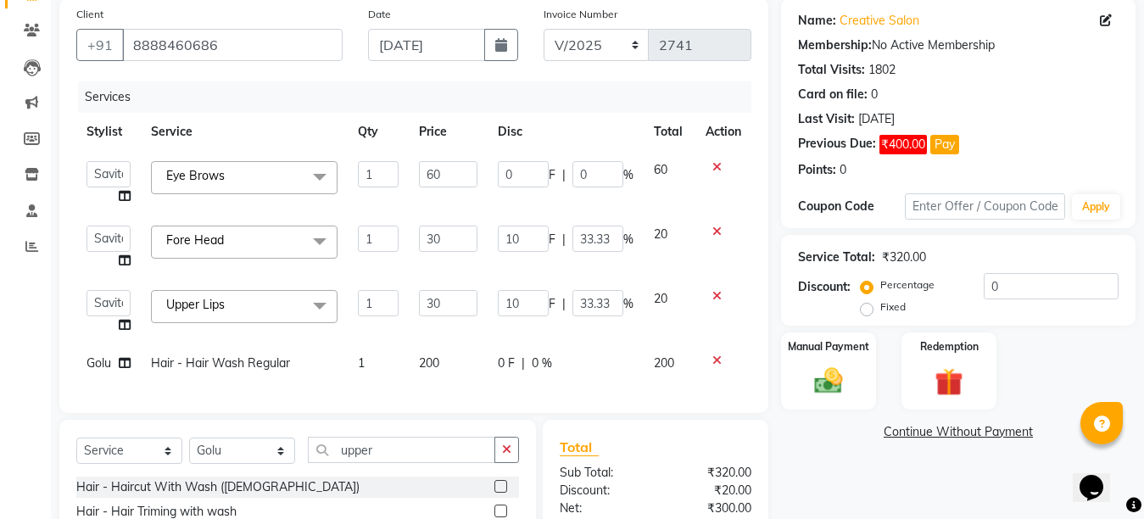
click at [816, 433] on link "Continue Without Payment" at bounding box center [959, 432] width 348 height 18
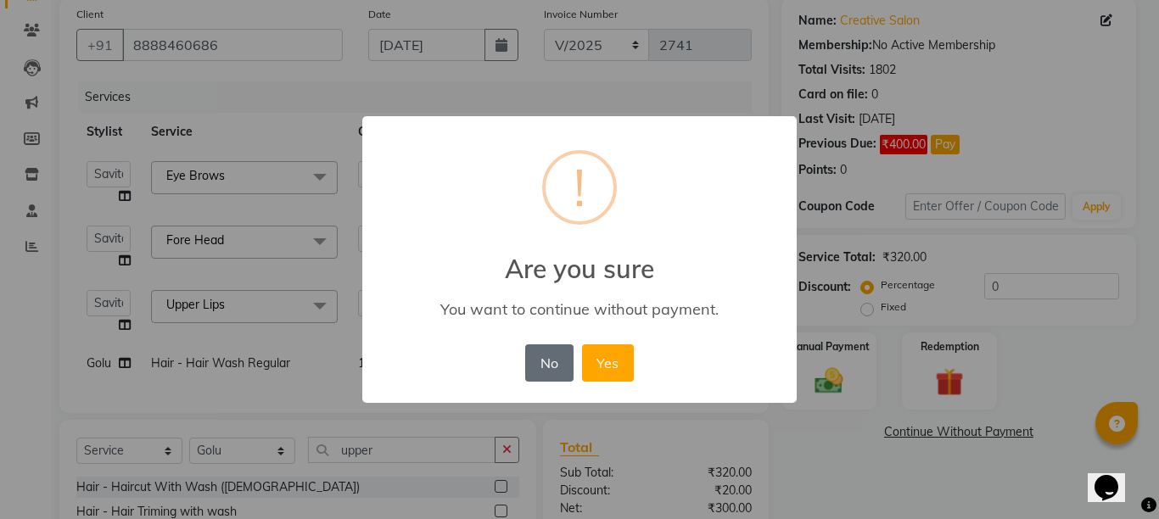
click at [542, 373] on button "No" at bounding box center [549, 362] width 48 height 37
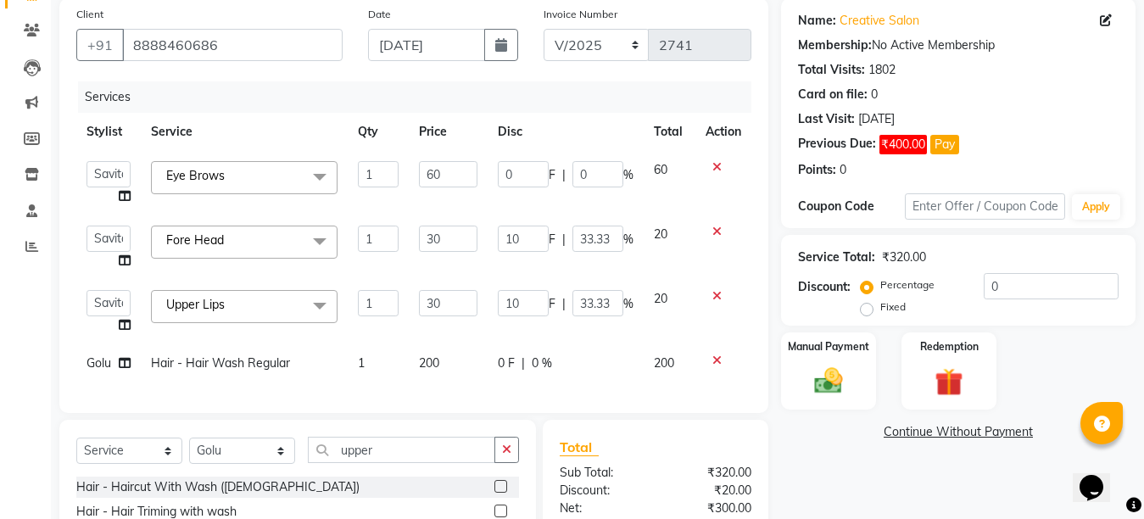
scroll to position [320, 0]
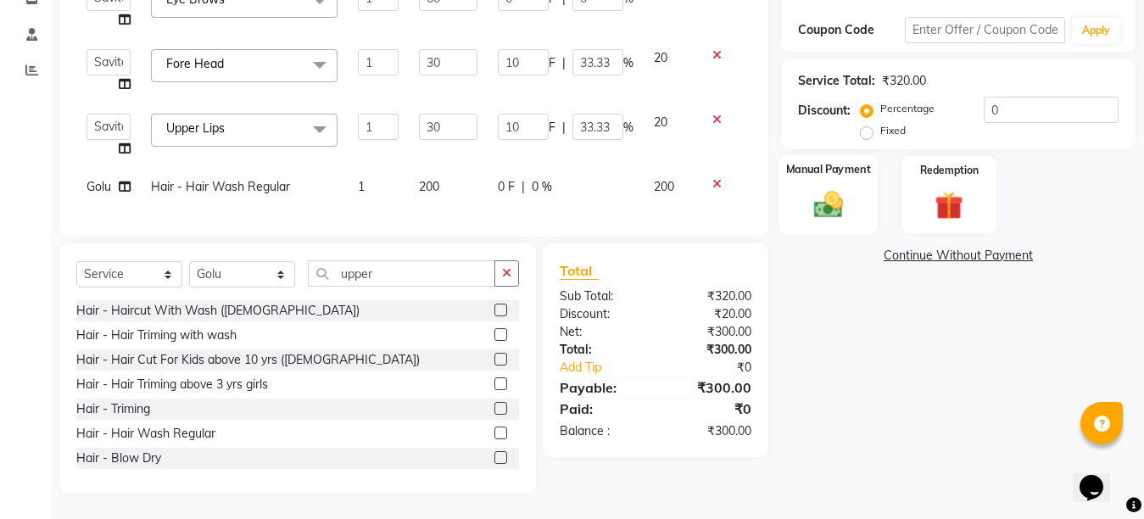
click at [824, 187] on img at bounding box center [829, 204] width 48 height 34
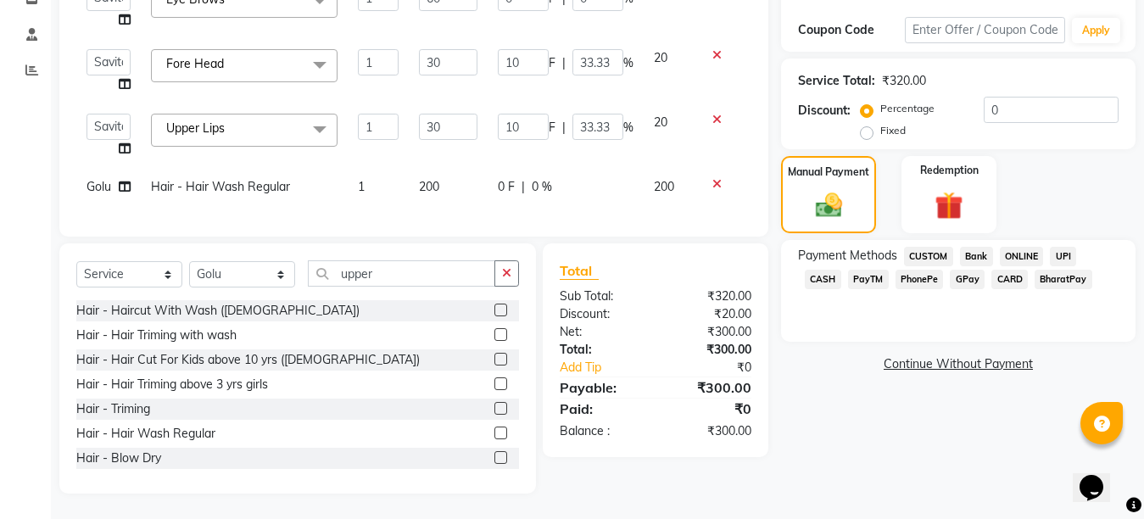
click at [950, 274] on span "GPay" at bounding box center [967, 280] width 35 height 20
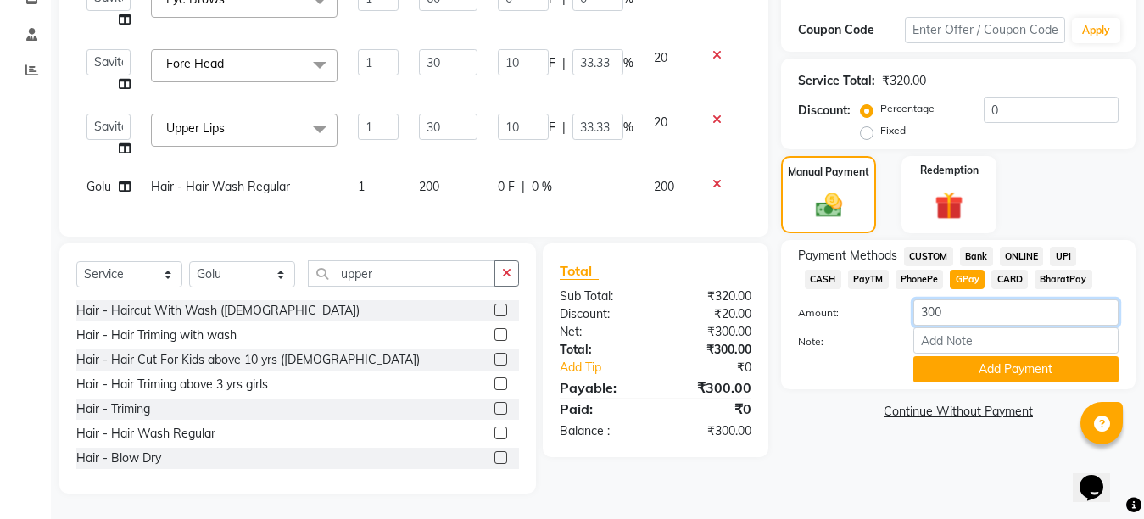
click at [928, 299] on input "300" at bounding box center [1016, 312] width 205 height 26
type input "200"
click at [984, 358] on button "Add Payment" at bounding box center [1016, 369] width 205 height 26
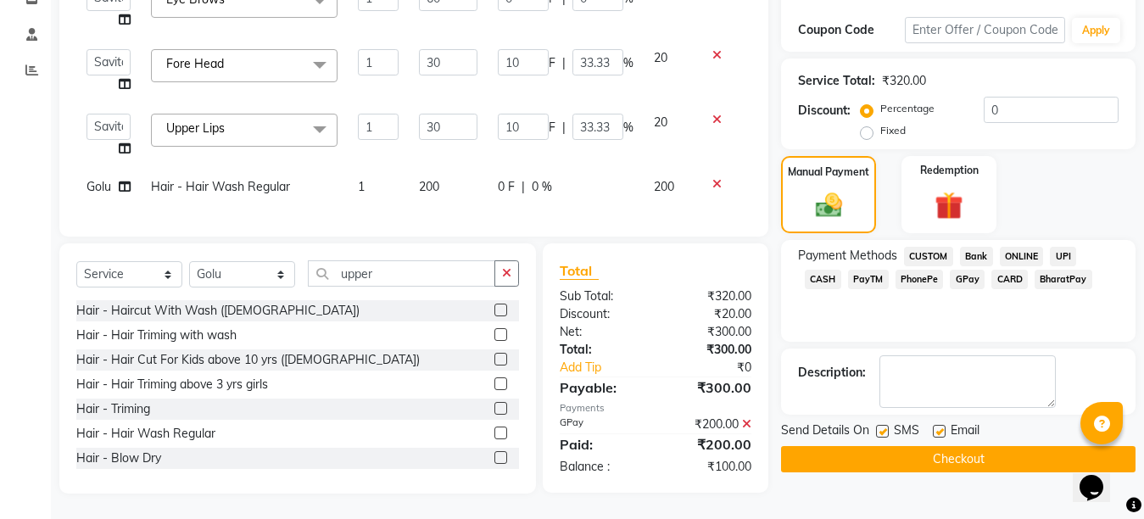
click at [842, 270] on span "CASH" at bounding box center [823, 280] width 36 height 20
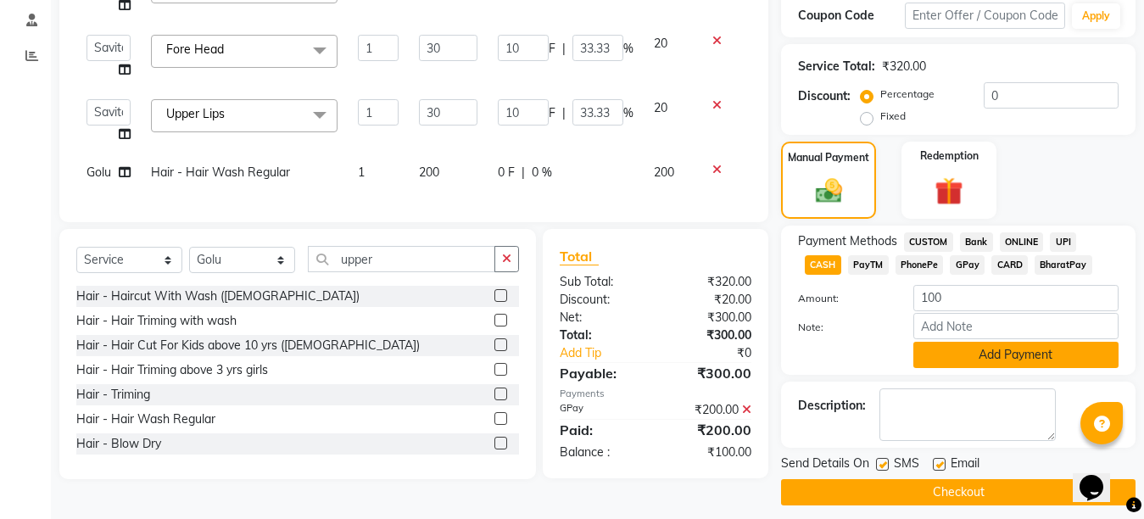
click at [1005, 356] on button "Add Payment" at bounding box center [1016, 355] width 205 height 26
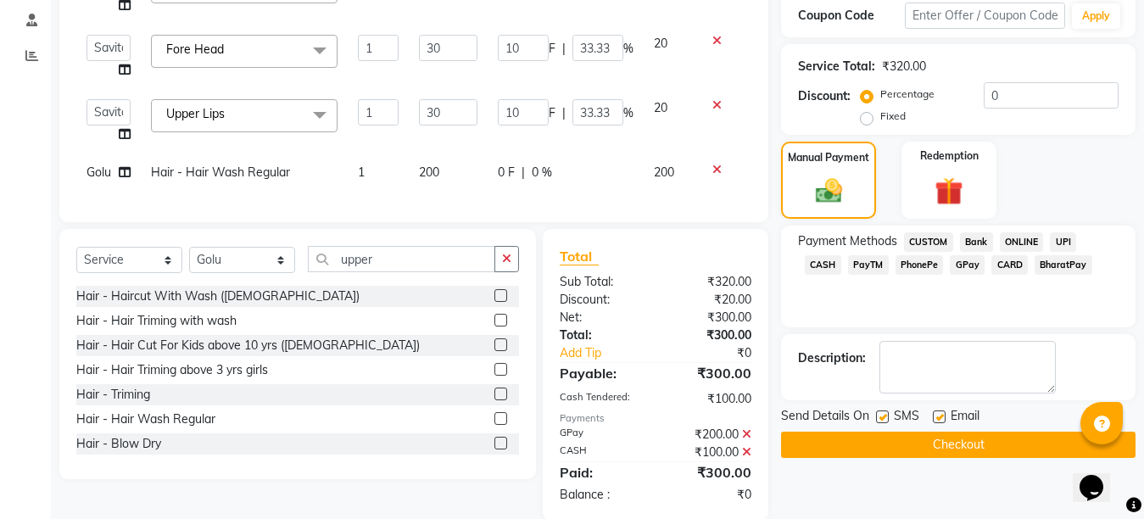
click at [940, 422] on label at bounding box center [939, 417] width 13 height 13
click at [940, 422] on input "checkbox" at bounding box center [938, 417] width 11 height 11
checkbox input "false"
click at [882, 417] on label at bounding box center [882, 417] width 13 height 13
click at [882, 417] on input "checkbox" at bounding box center [881, 417] width 11 height 11
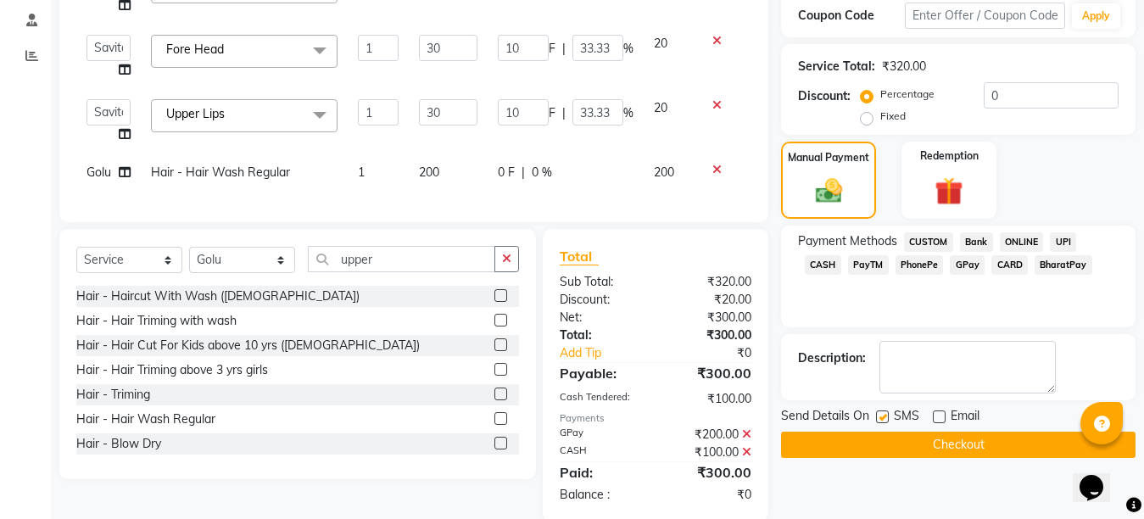
checkbox input "false"
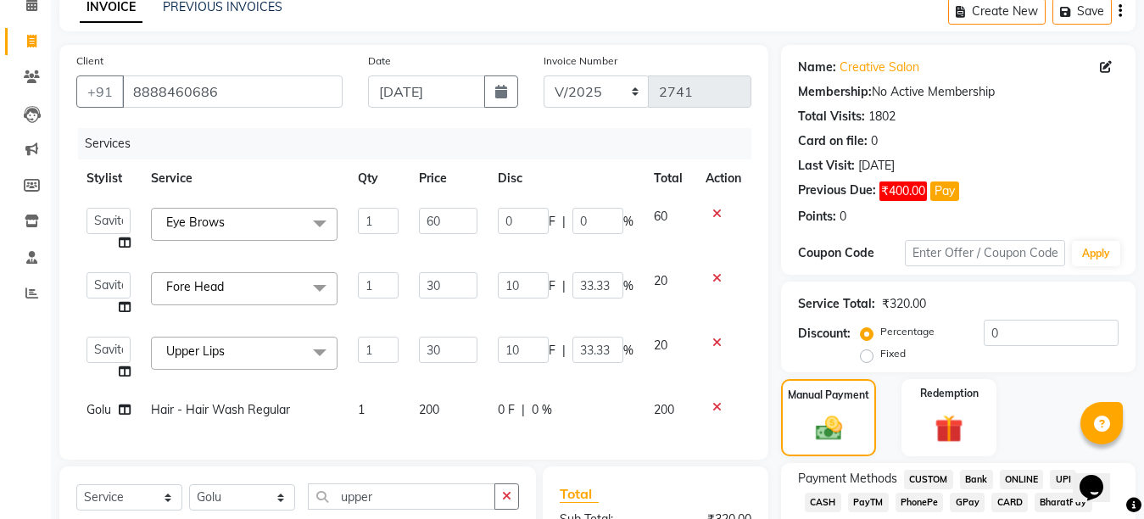
scroll to position [361, 0]
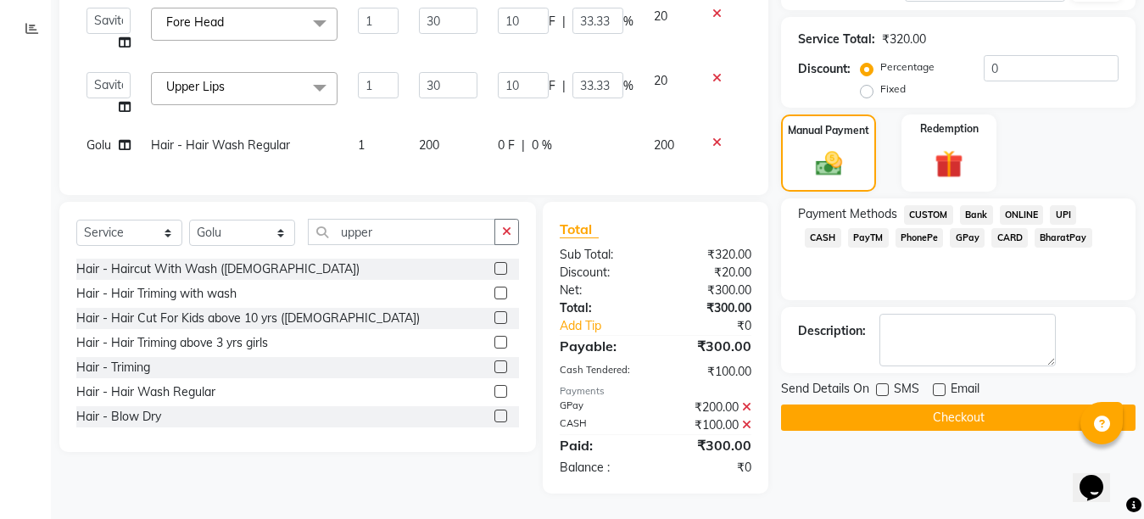
click at [964, 405] on button "Checkout" at bounding box center [958, 418] width 355 height 26
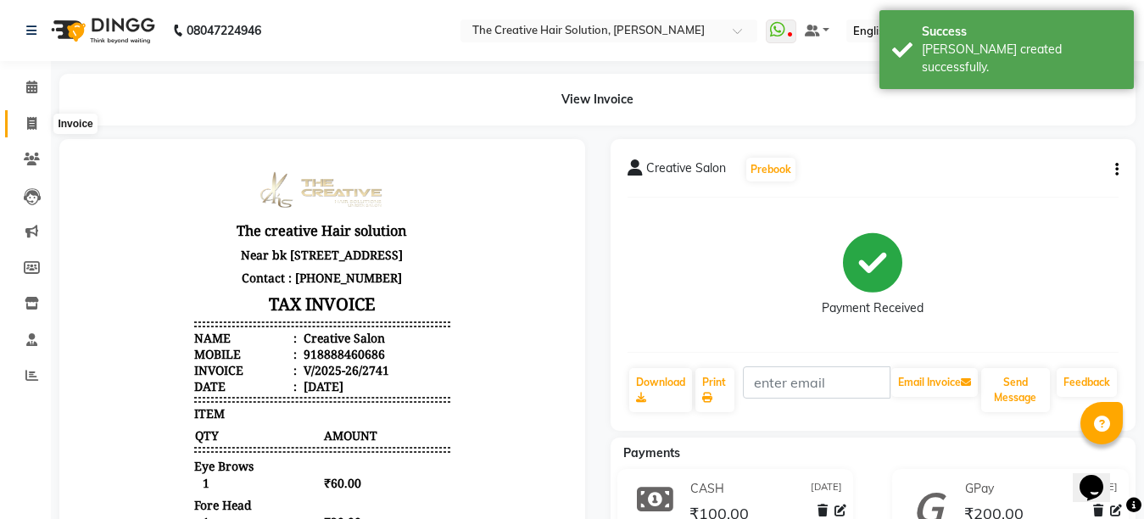
click at [31, 119] on icon at bounding box center [31, 123] width 9 height 13
select select "service"
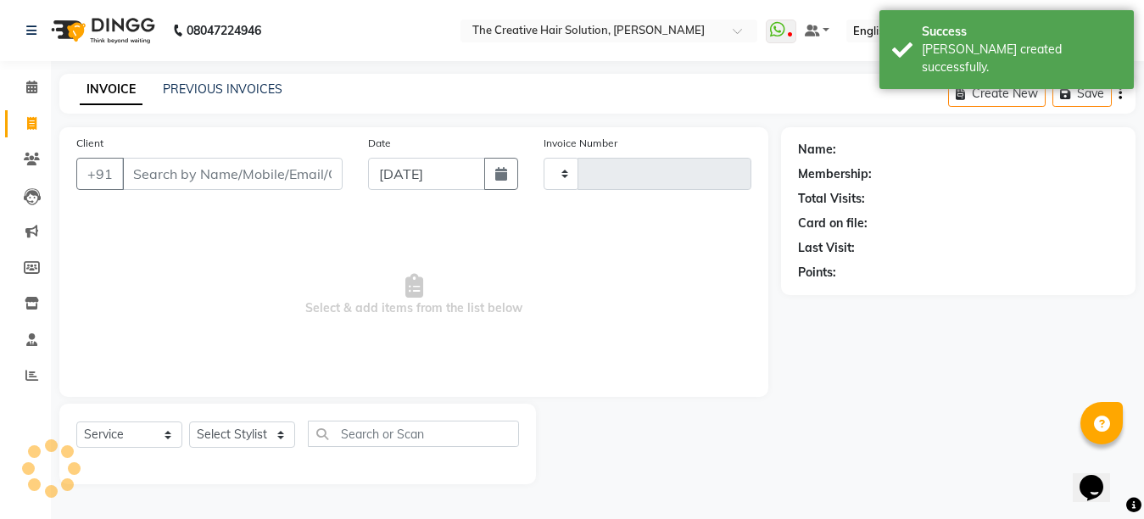
type input "2742"
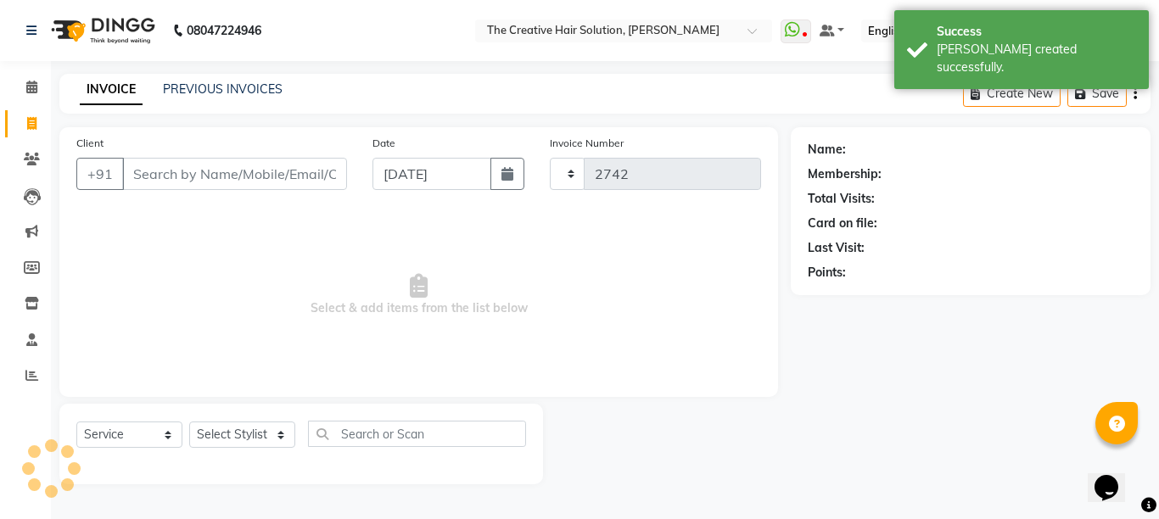
select select "146"
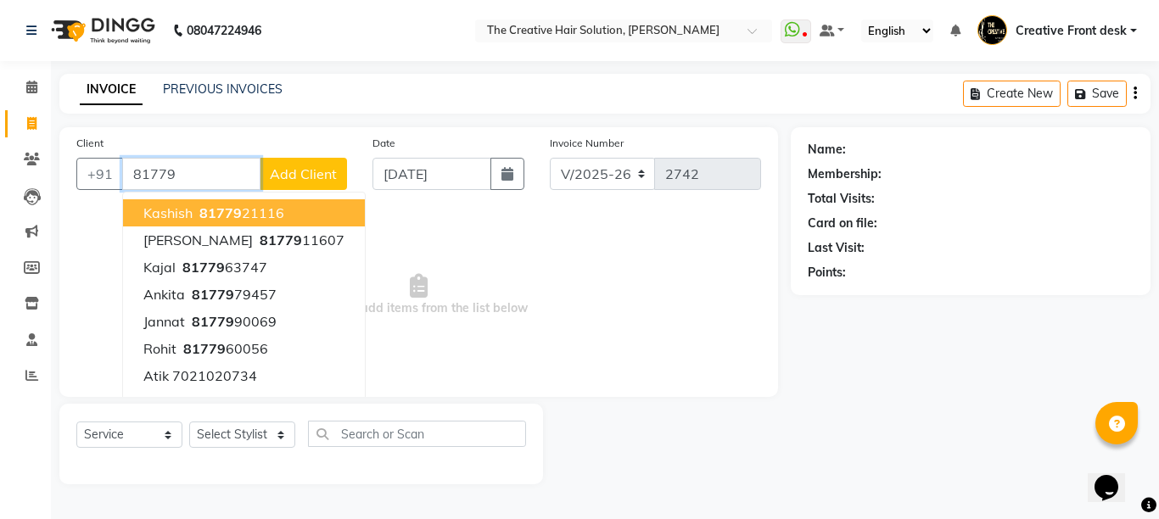
click at [278, 217] on ngb-highlight "81779 21116" at bounding box center [240, 212] width 88 height 17
type input "8177921116"
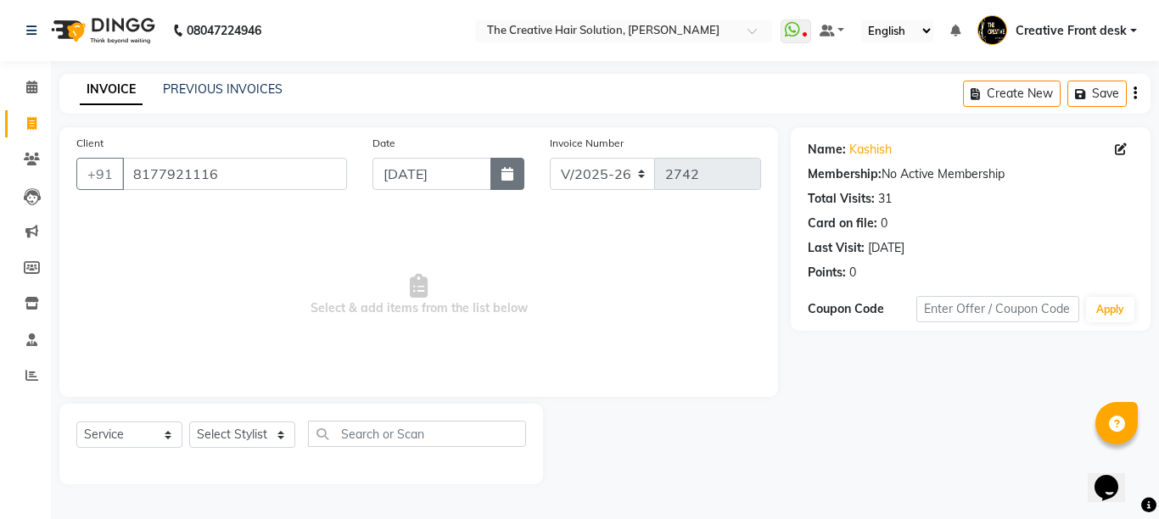
click at [506, 177] on icon "button" at bounding box center [507, 174] width 12 height 14
select select "9"
select select "2025"
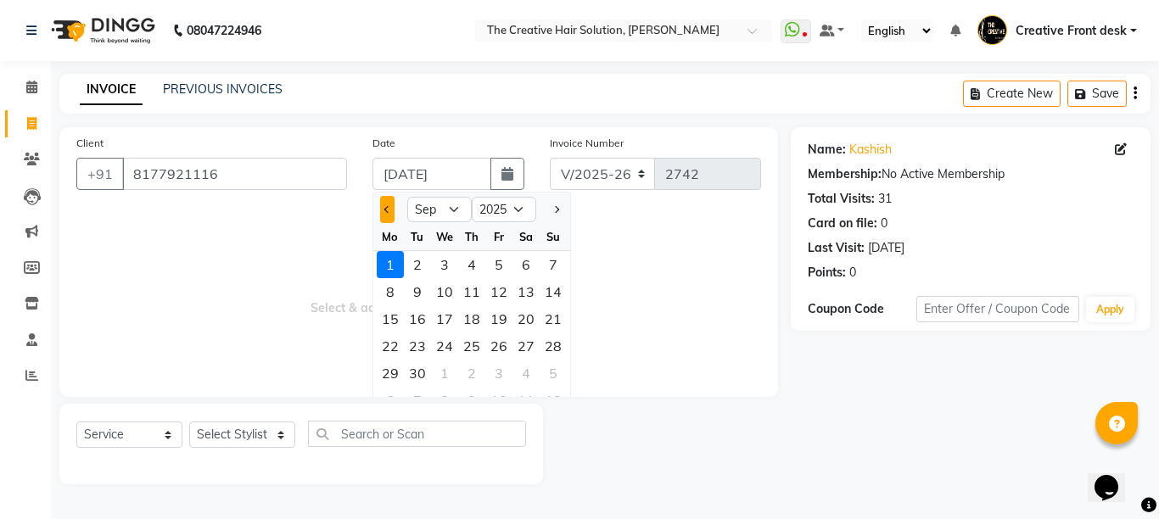
click at [391, 205] on button "Previous month" at bounding box center [387, 209] width 14 height 27
select select "8"
click at [533, 371] on div "30" at bounding box center [525, 373] width 27 height 27
type input "[DATE]"
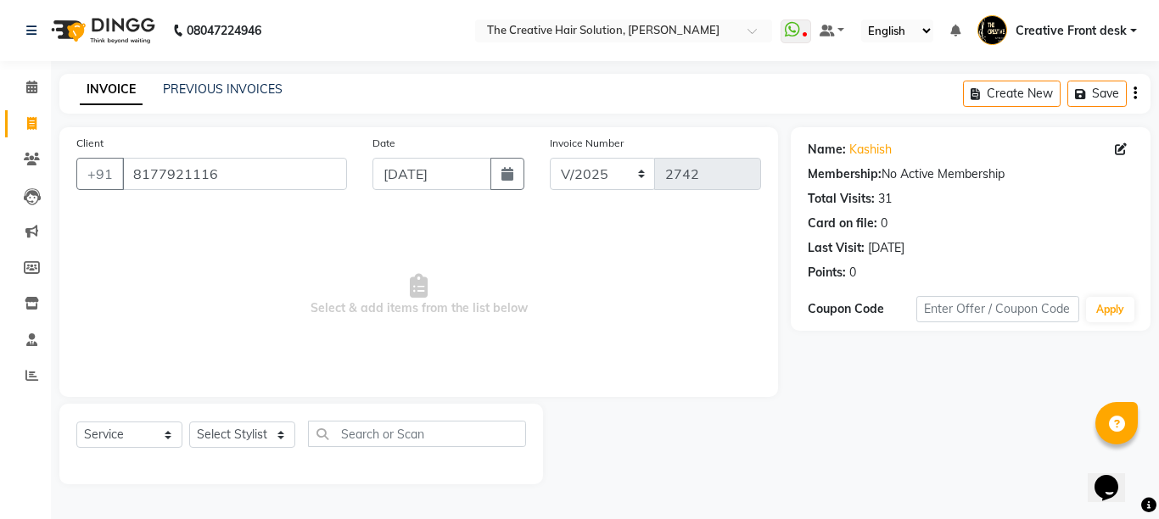
click at [488, 227] on span "Select & add items from the list below" at bounding box center [418, 295] width 685 height 170
click at [269, 439] on select "Select Stylist Ankit Arti Creative Front desk [PERSON_NAME] Geeta Golu [PERSON_…" at bounding box center [242, 435] width 106 height 26
select select "44369"
click at [189, 422] on select "Select Stylist Ankit Arti Creative Front desk [PERSON_NAME] Geeta Golu [PERSON_…" at bounding box center [242, 435] width 106 height 26
click at [361, 335] on span "Select & add items from the list below" at bounding box center [418, 295] width 685 height 170
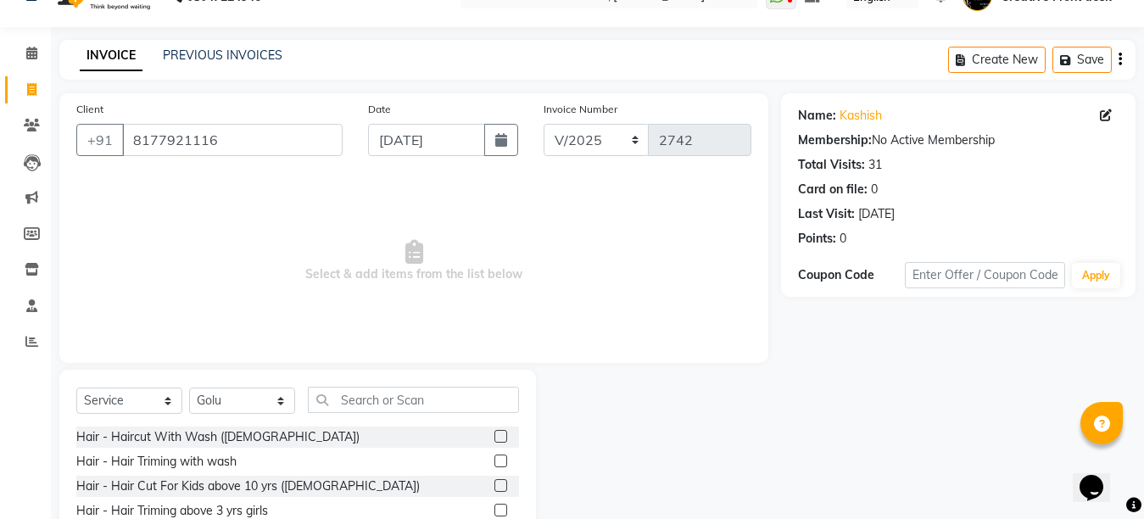
scroll to position [160, 0]
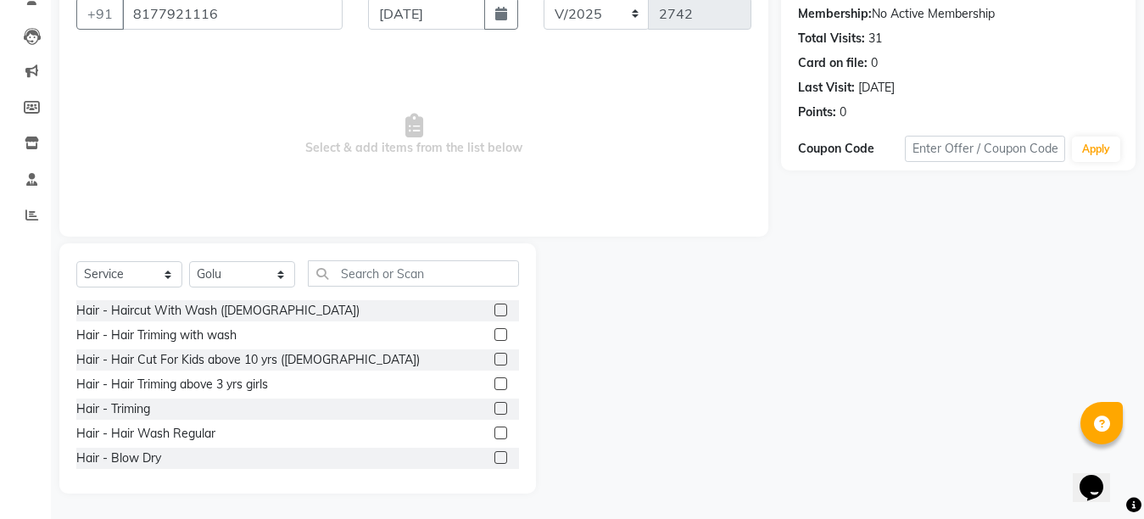
click at [495, 428] on label at bounding box center [501, 433] width 13 height 13
click at [495, 428] on input "checkbox" at bounding box center [500, 433] width 11 height 11
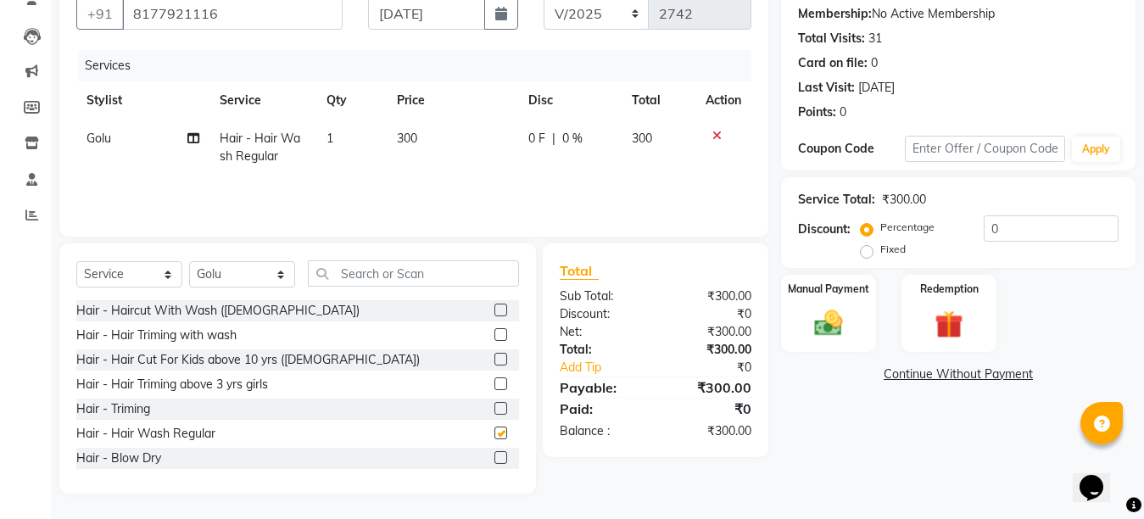
checkbox input "false"
click at [270, 271] on select "Select Stylist Ankit Arti Creative Front desk [PERSON_NAME] Geeta Golu [PERSON_…" at bounding box center [242, 274] width 106 height 26
select select "4199"
click at [189, 261] on select "Select Stylist Ankit Arti Creative Front desk [PERSON_NAME] Geeta Golu [PERSON_…" at bounding box center [242, 274] width 106 height 26
click at [495, 431] on label at bounding box center [501, 433] width 13 height 13
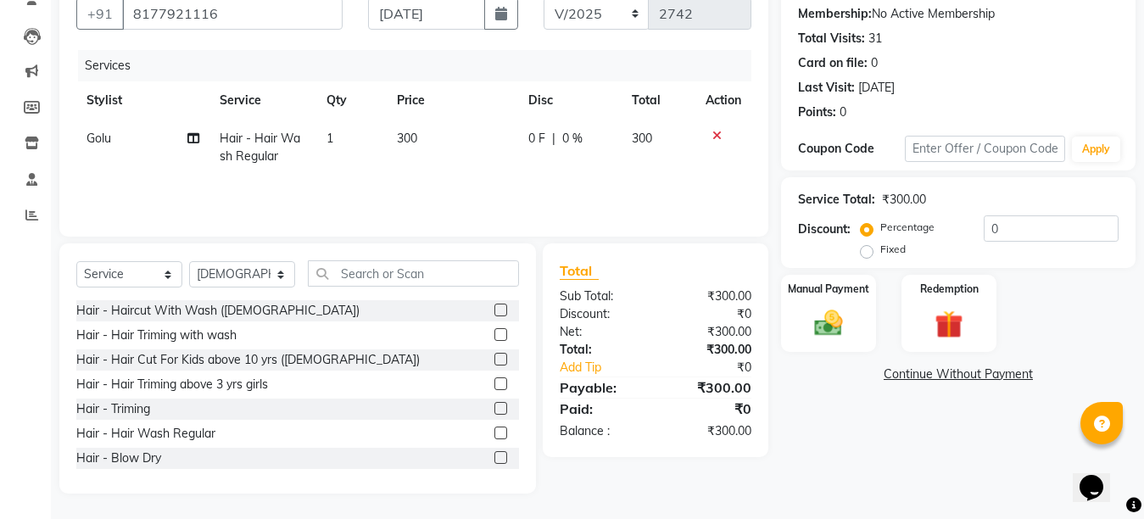
click at [495, 431] on input "checkbox" at bounding box center [500, 433] width 11 height 11
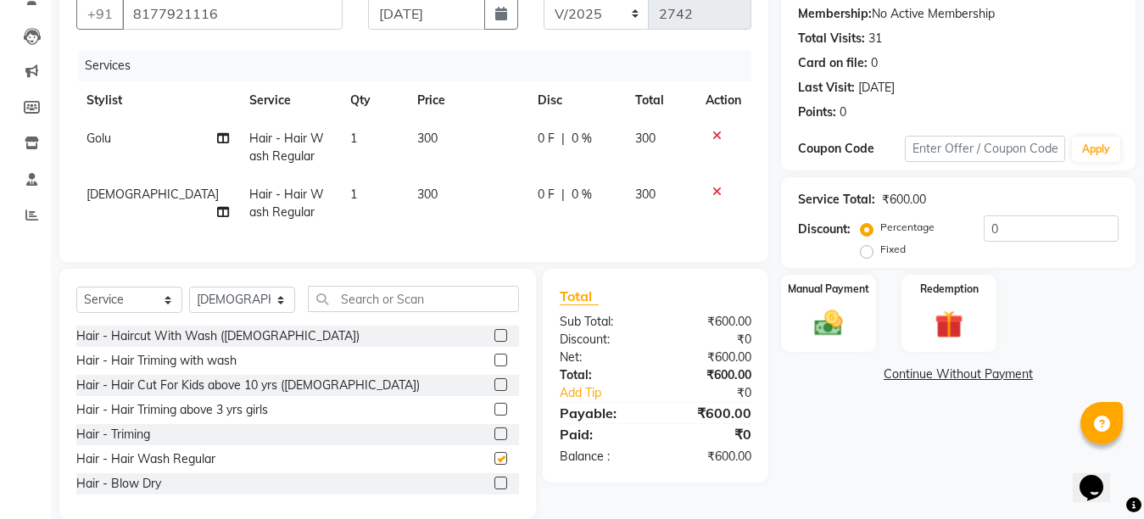
checkbox input "false"
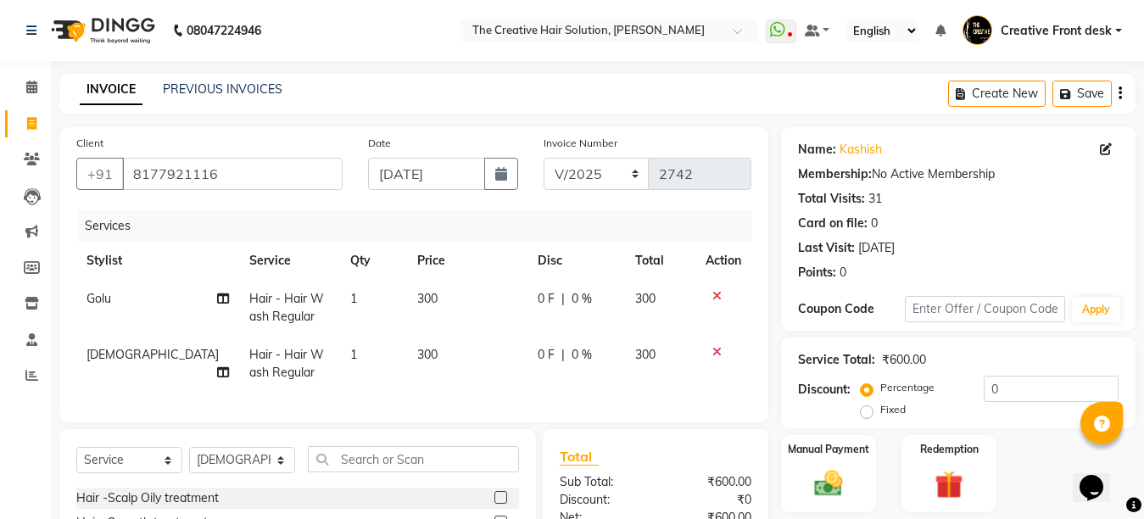
scroll to position [747, 0]
click at [473, 301] on td "300" at bounding box center [467, 308] width 120 height 56
select select "44369"
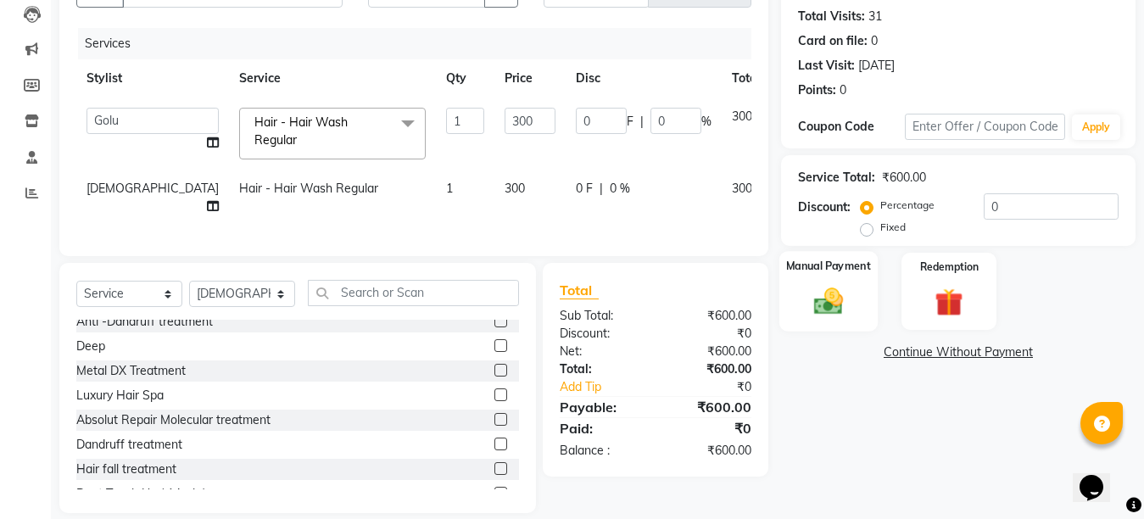
scroll to position [148, 0]
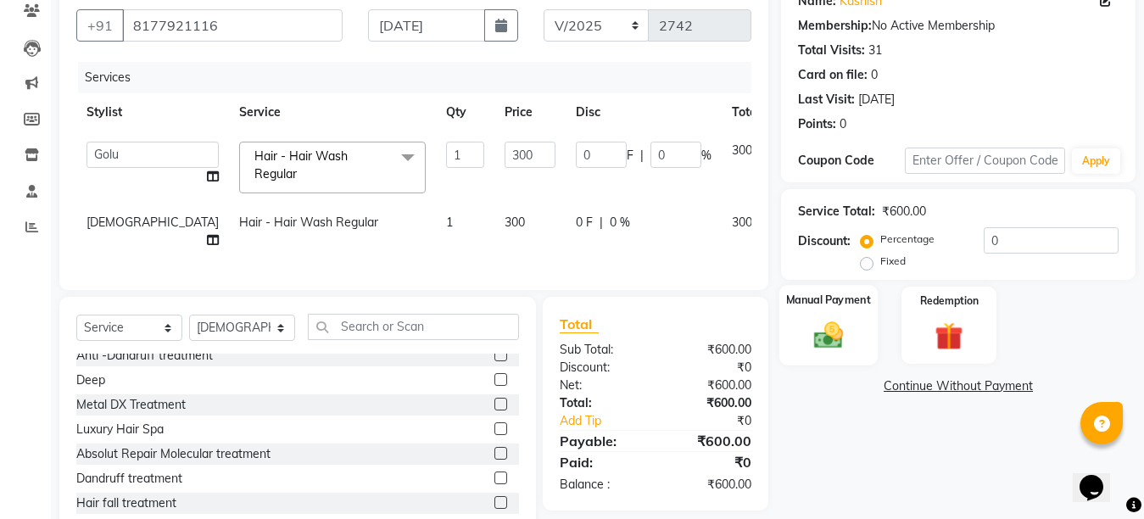
click at [835, 259] on div "Discount: Percentage Fixed 0" at bounding box center [958, 250] width 321 height 46
click at [836, 317] on div "Manual Payment" at bounding box center [829, 325] width 98 height 81
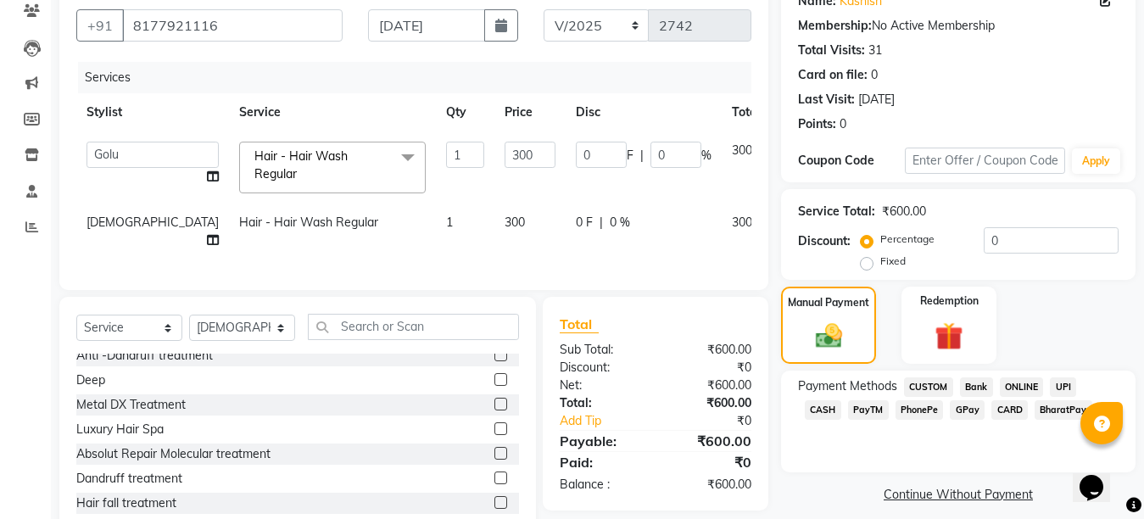
click at [992, 409] on span "CARD" at bounding box center [1010, 410] width 36 height 20
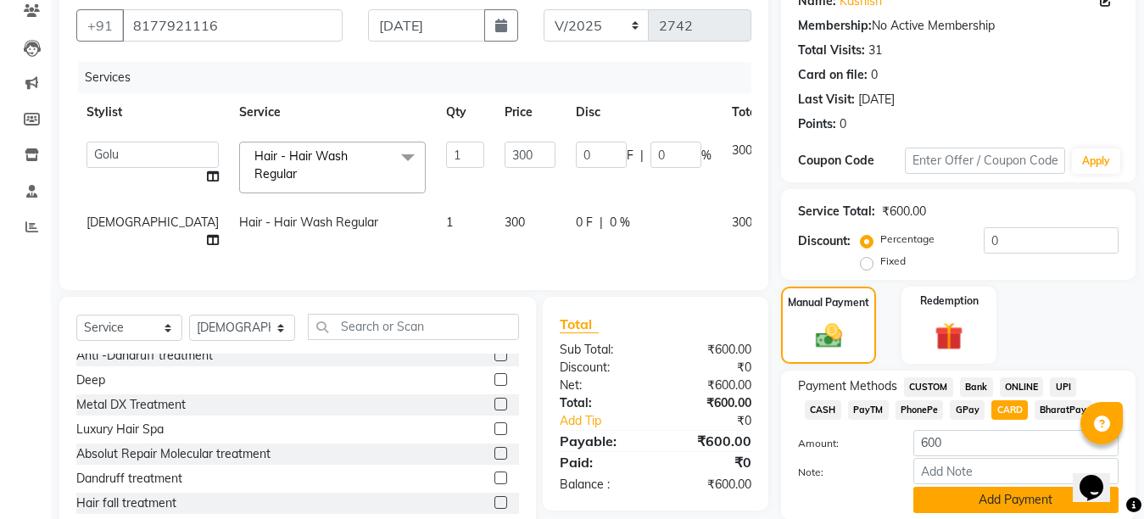
click at [967, 500] on button "Add Payment" at bounding box center [1016, 500] width 205 height 26
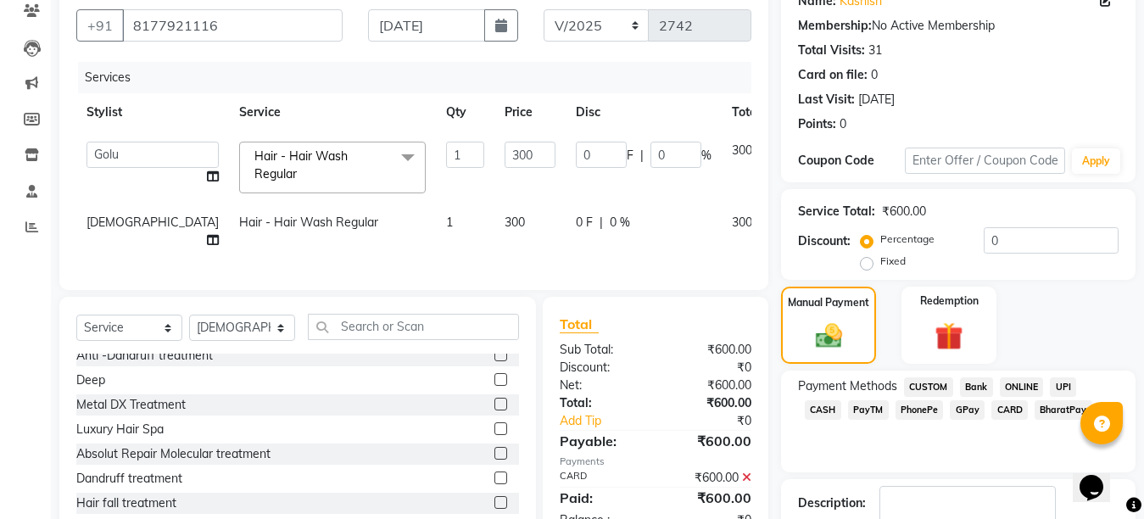
scroll to position [258, 0]
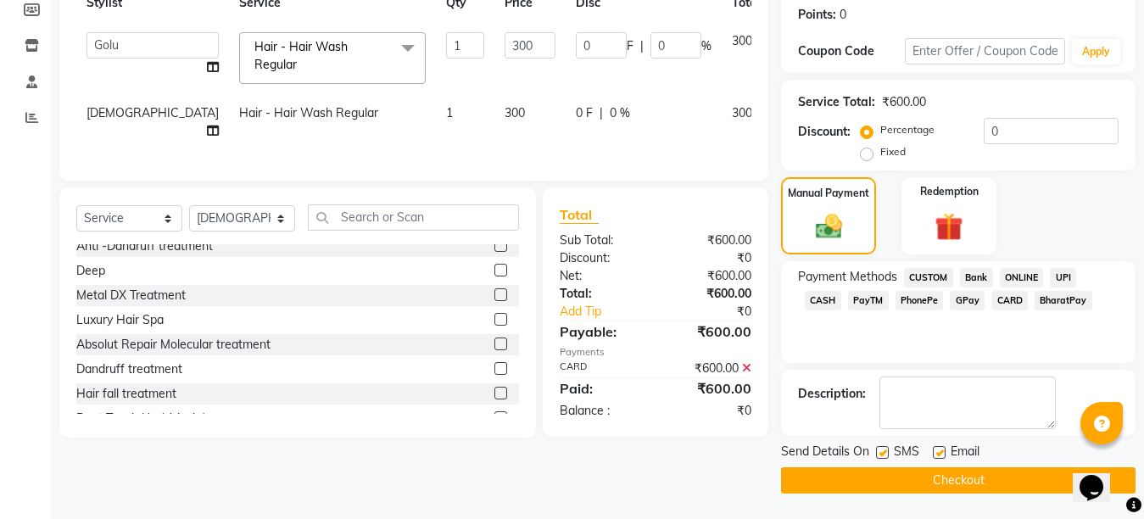
click at [945, 454] on label at bounding box center [939, 452] width 13 height 13
click at [944, 454] on input "checkbox" at bounding box center [938, 453] width 11 height 11
checkbox input "false"
click at [886, 453] on label at bounding box center [882, 452] width 13 height 13
click at [886, 453] on input "checkbox" at bounding box center [881, 453] width 11 height 11
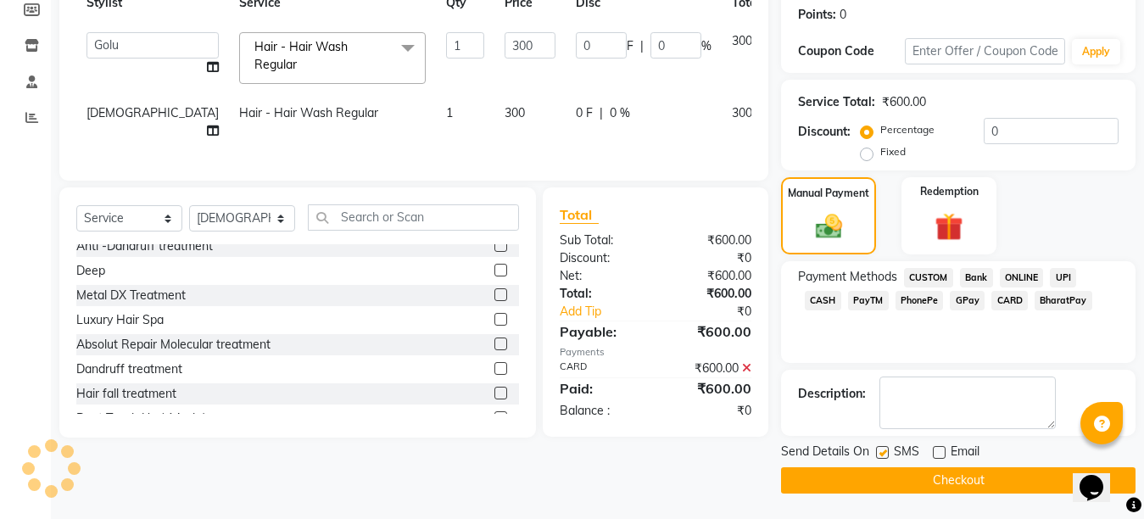
checkbox input "false"
click at [950, 490] on button "Checkout" at bounding box center [958, 480] width 355 height 26
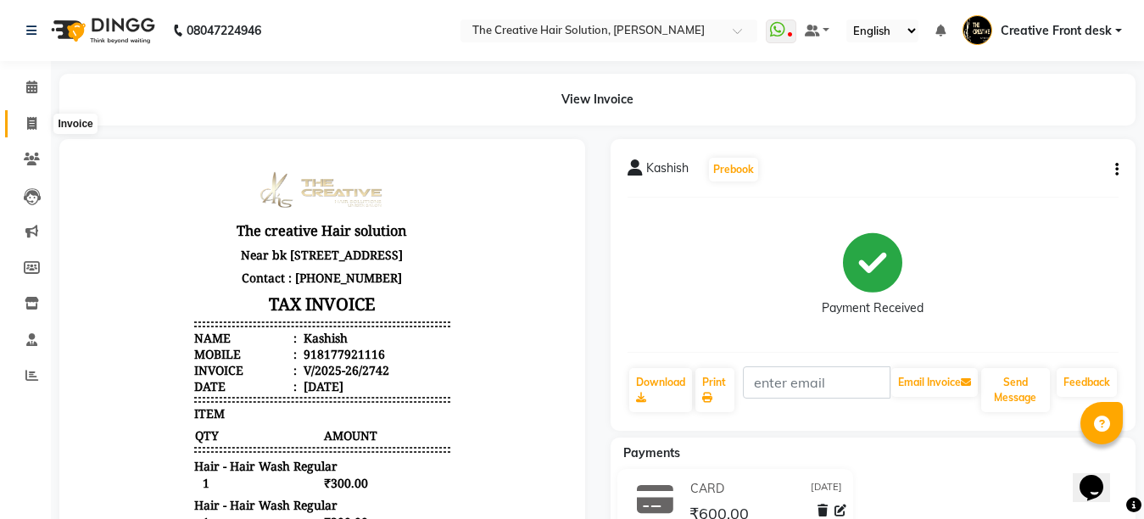
click at [30, 119] on icon at bounding box center [31, 123] width 9 height 13
select select "service"
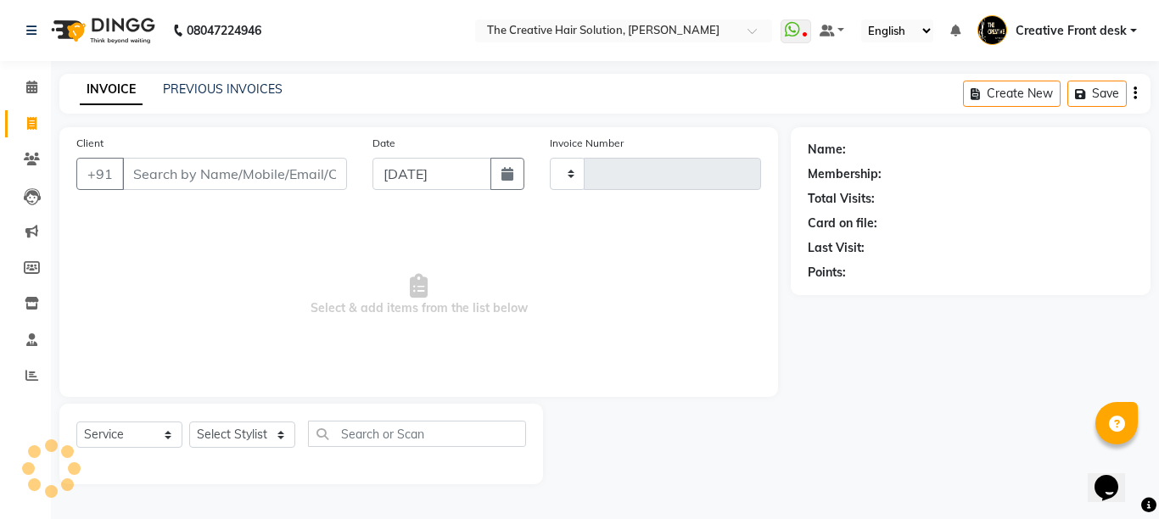
type input "2743"
select select "146"
click at [182, 170] on input "Client" at bounding box center [234, 174] width 225 height 32
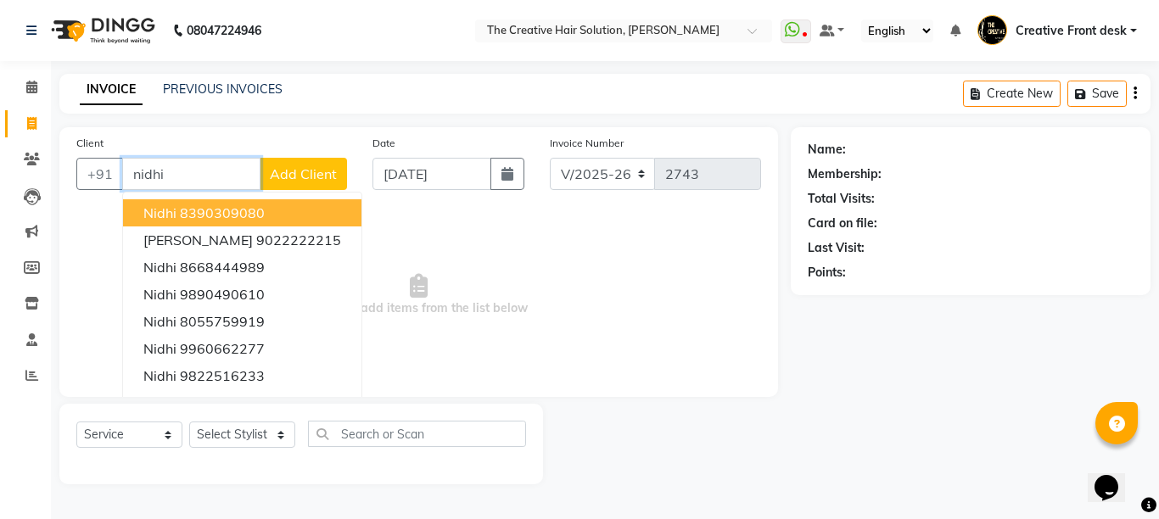
click at [274, 208] on button "[PERSON_NAME] 8390309080" at bounding box center [242, 212] width 238 height 27
type input "8390309080"
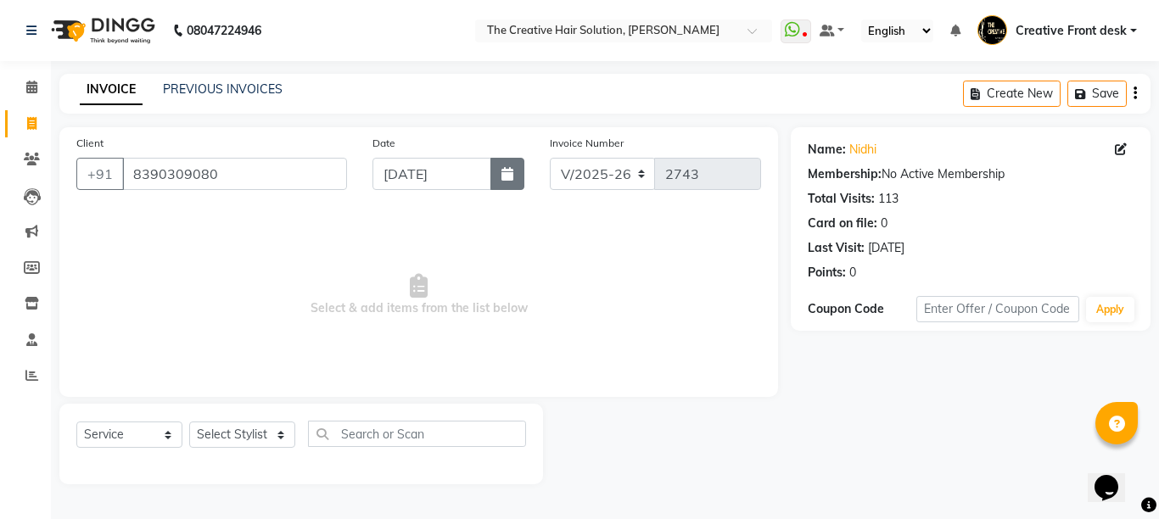
click at [497, 188] on button "button" at bounding box center [507, 174] width 34 height 32
select select "9"
select select "2025"
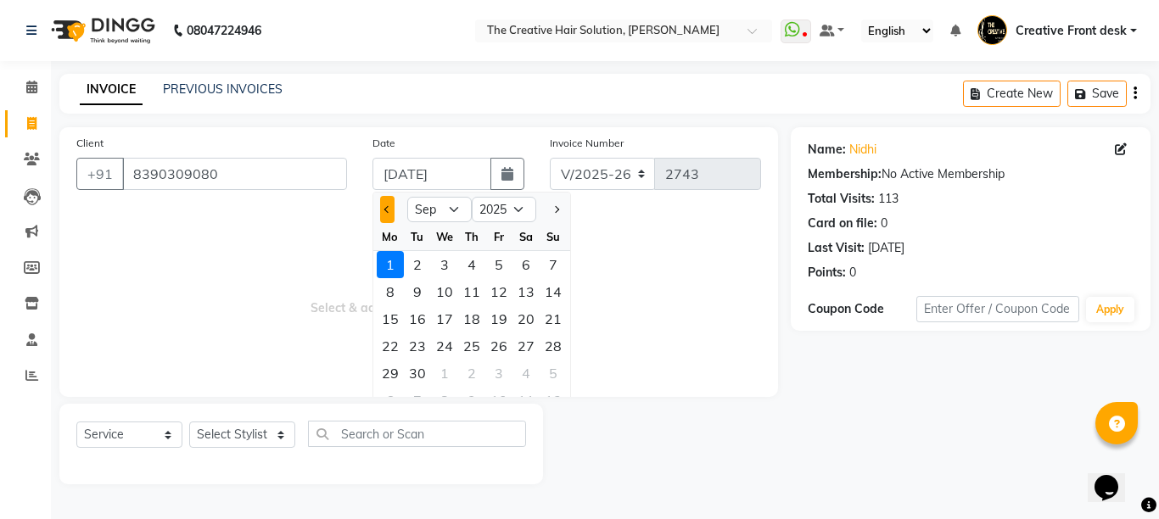
click at [389, 207] on span "Previous month" at bounding box center [387, 209] width 7 height 7
select select "8"
click at [527, 377] on div "30" at bounding box center [525, 373] width 27 height 27
type input "[DATE]"
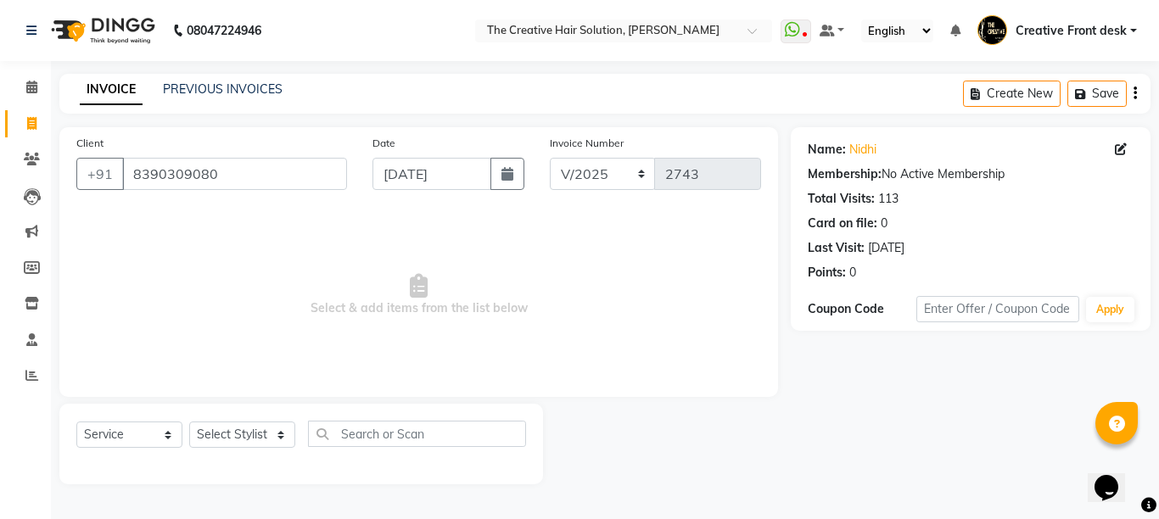
click at [527, 377] on span "Select & add items from the list below" at bounding box center [418, 295] width 685 height 170
click at [276, 429] on select "Select Stylist Ankit Arti Creative Front desk [PERSON_NAME] Geeta Golu [PERSON_…" at bounding box center [242, 435] width 106 height 26
select select "44369"
click at [189, 422] on select "Select Stylist Ankit Arti Creative Front desk [PERSON_NAME] Geeta Golu [PERSON_…" at bounding box center [242, 435] width 106 height 26
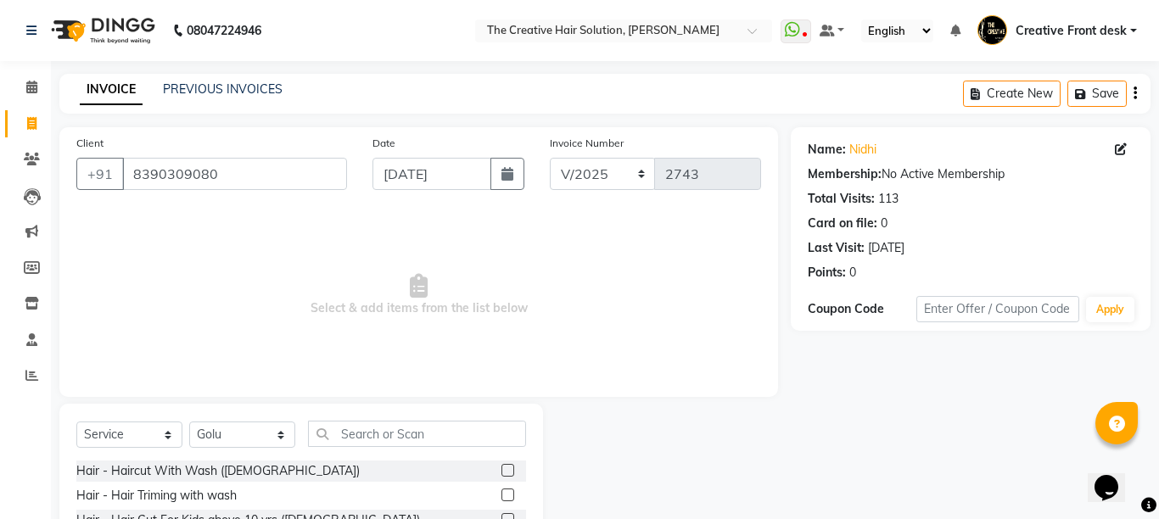
click at [237, 223] on span "Select & add items from the list below" at bounding box center [418, 295] width 685 height 170
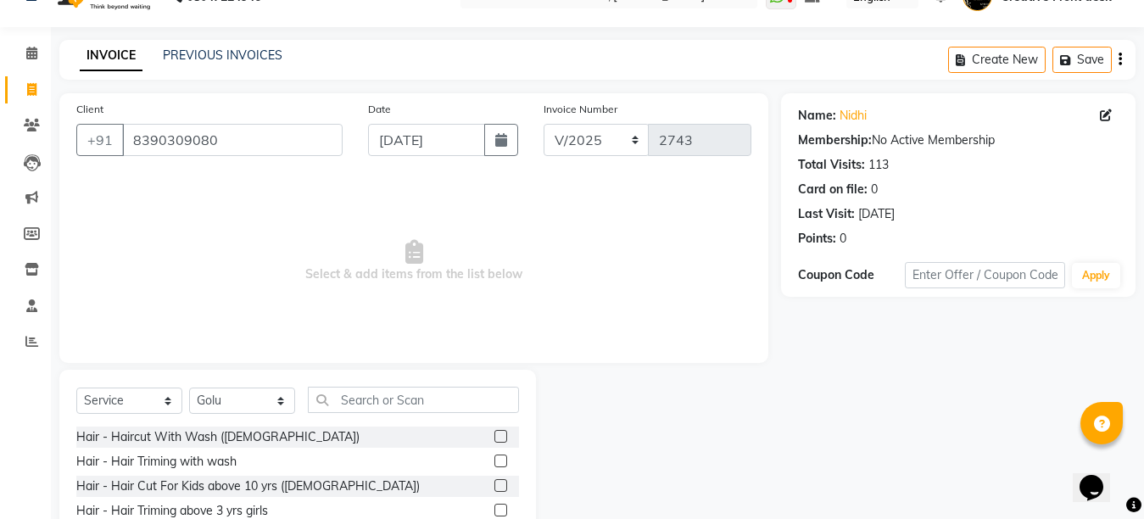
scroll to position [160, 0]
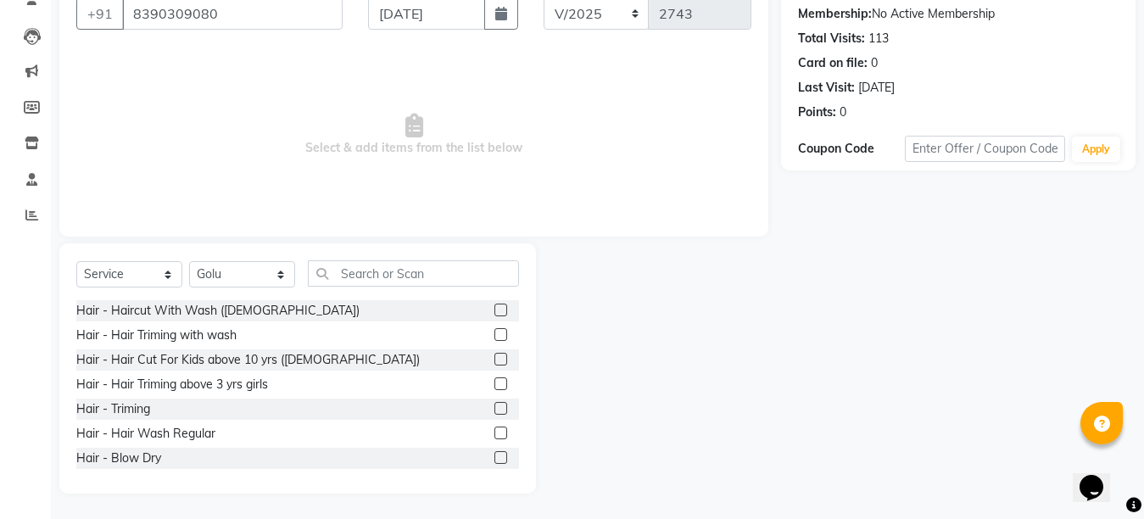
click at [495, 429] on label at bounding box center [501, 433] width 13 height 13
click at [495, 429] on input "checkbox" at bounding box center [500, 433] width 11 height 11
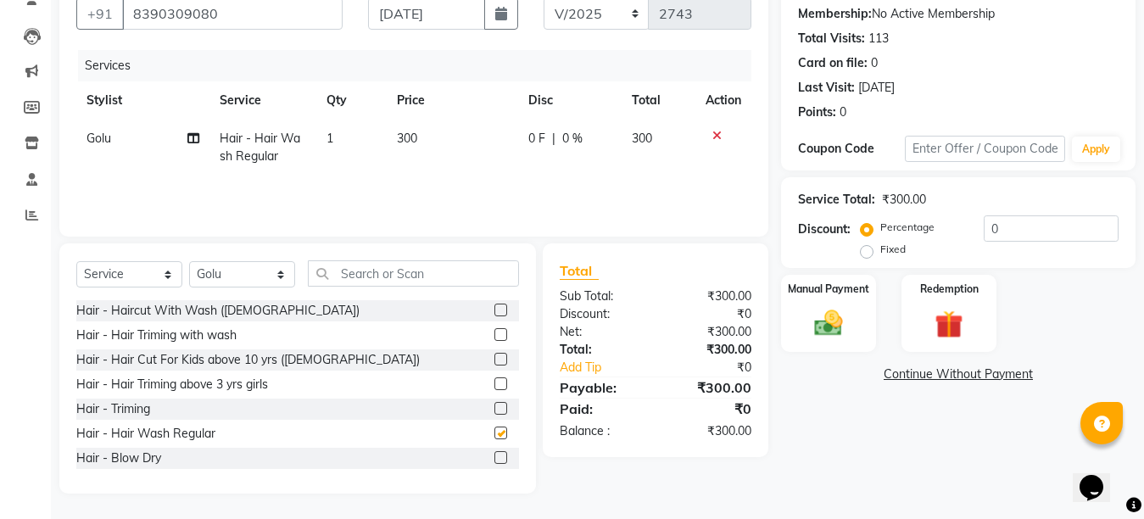
checkbox input "false"
click at [436, 143] on td "300" at bounding box center [452, 148] width 131 height 56
select select "44369"
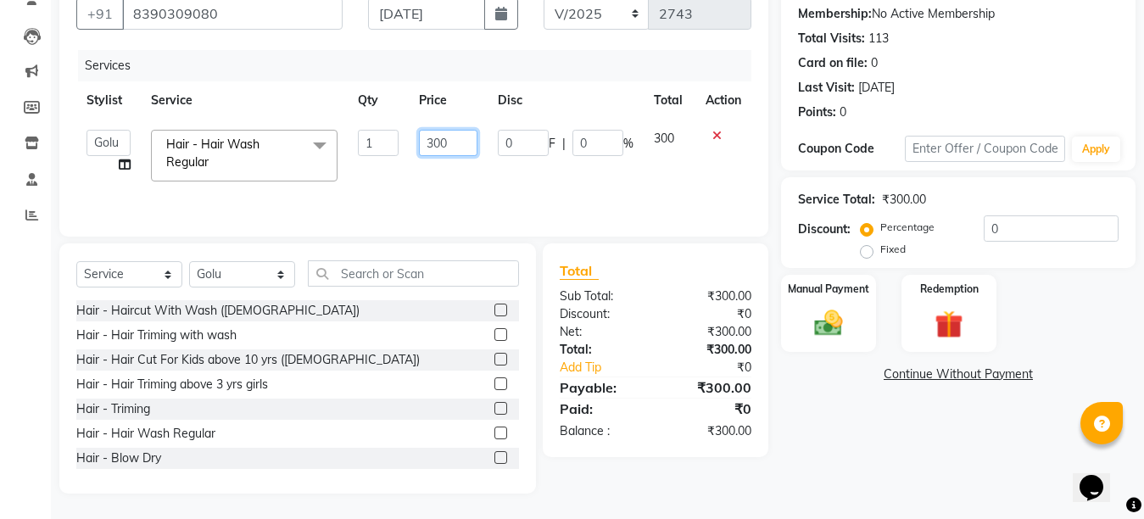
click at [432, 139] on input "300" at bounding box center [448, 143] width 59 height 26
type input "200"
click at [447, 193] on div "Services Stylist Service Qty Price Disc Total Action Ankit Arti Creative Front …" at bounding box center [413, 135] width 675 height 170
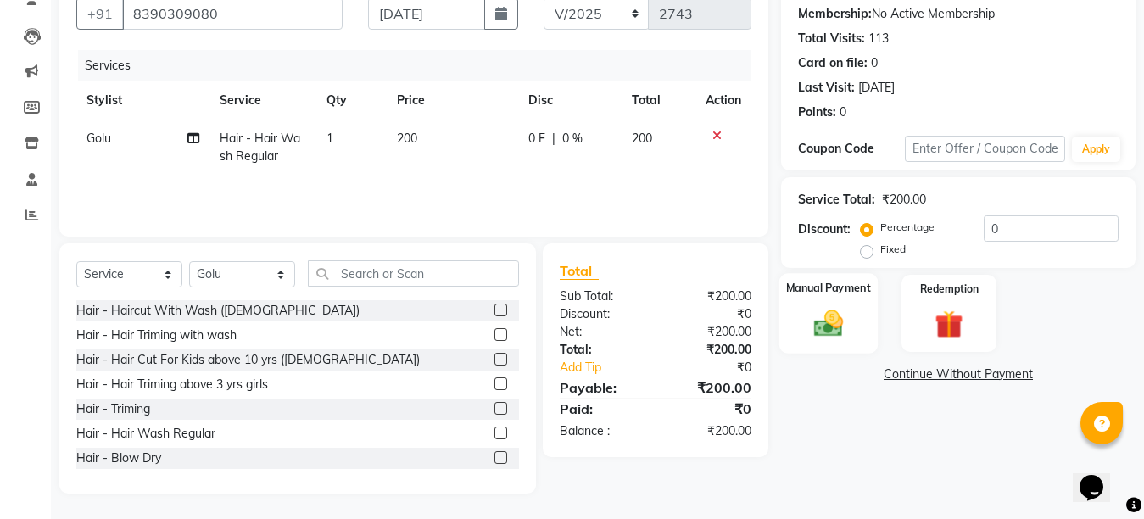
click at [812, 305] on div "Manual Payment" at bounding box center [829, 313] width 98 height 81
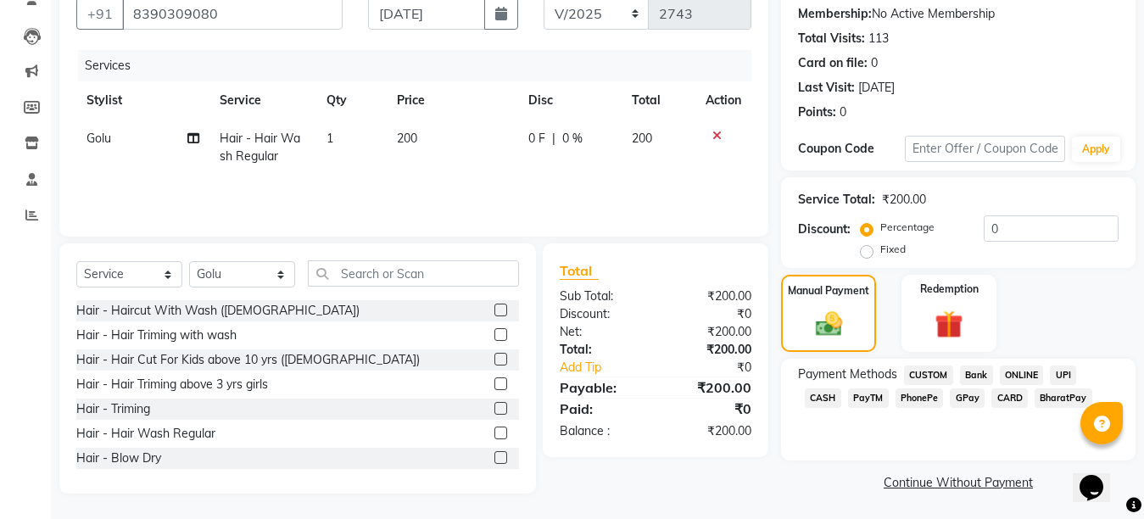
click at [950, 402] on span "GPay" at bounding box center [967, 399] width 35 height 20
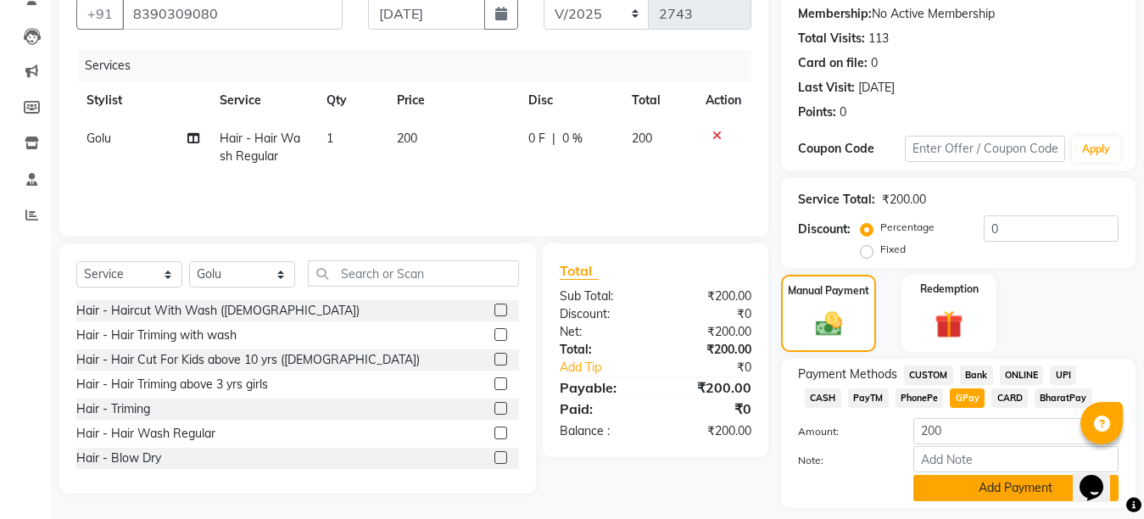
click at [1010, 478] on button "Add Payment" at bounding box center [1016, 488] width 205 height 26
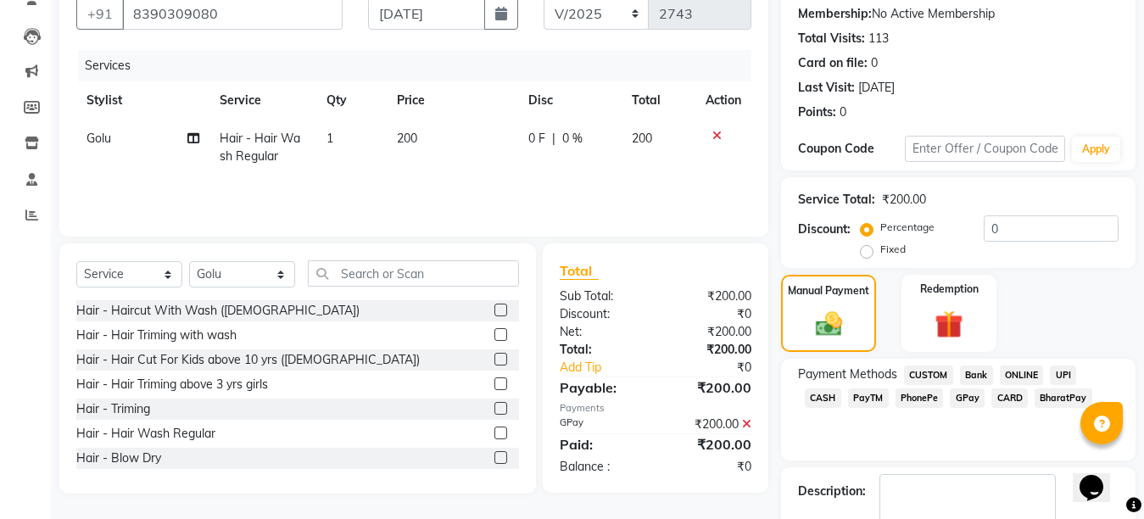
scroll to position [258, 0]
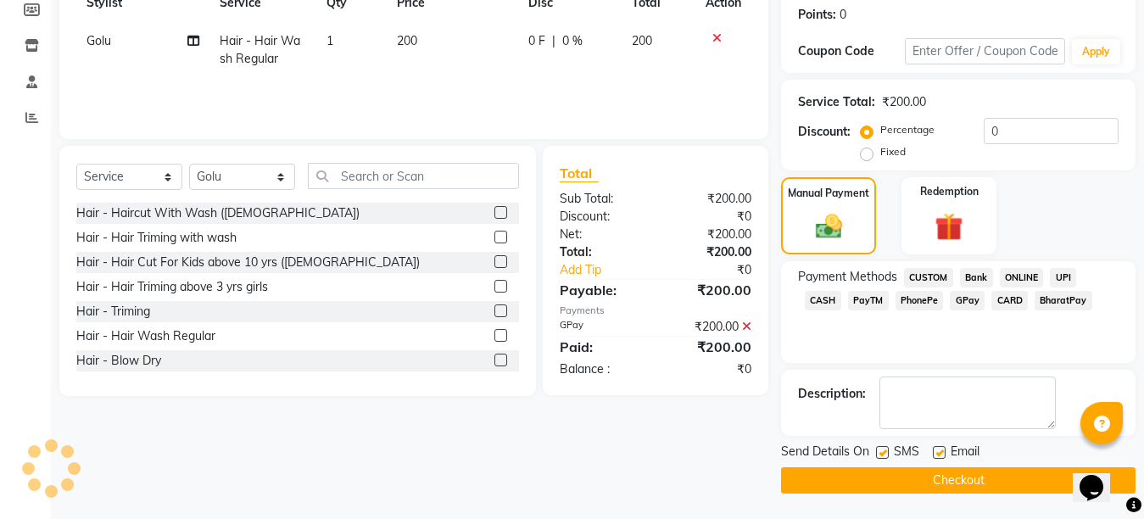
click at [943, 450] on label at bounding box center [939, 452] width 13 height 13
click at [943, 450] on input "checkbox" at bounding box center [938, 453] width 11 height 11
checkbox input "false"
click at [887, 454] on label at bounding box center [882, 452] width 13 height 13
click at [887, 454] on input "checkbox" at bounding box center [881, 453] width 11 height 11
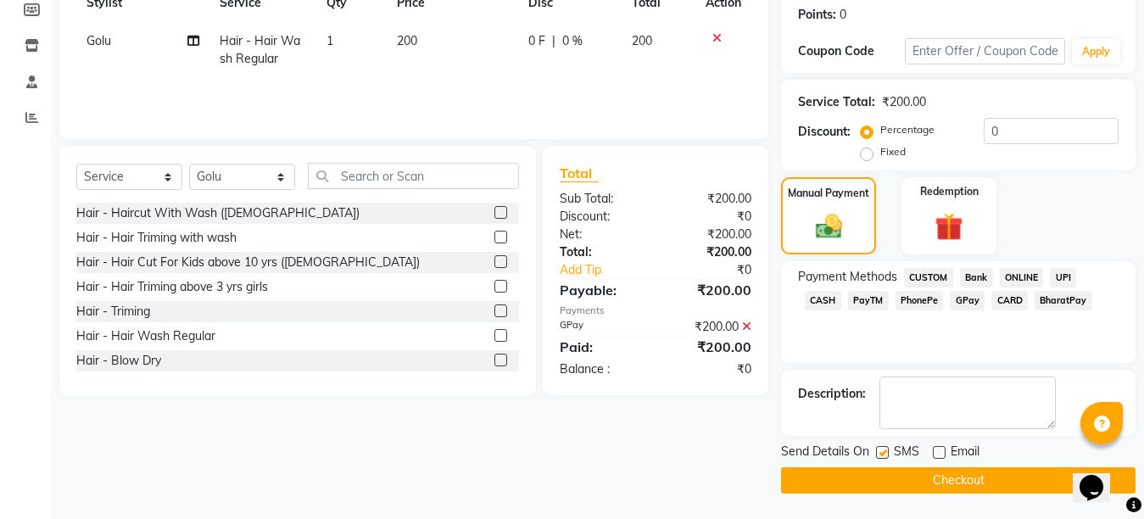
checkbox input "false"
click at [954, 490] on button "Checkout" at bounding box center [958, 480] width 355 height 26
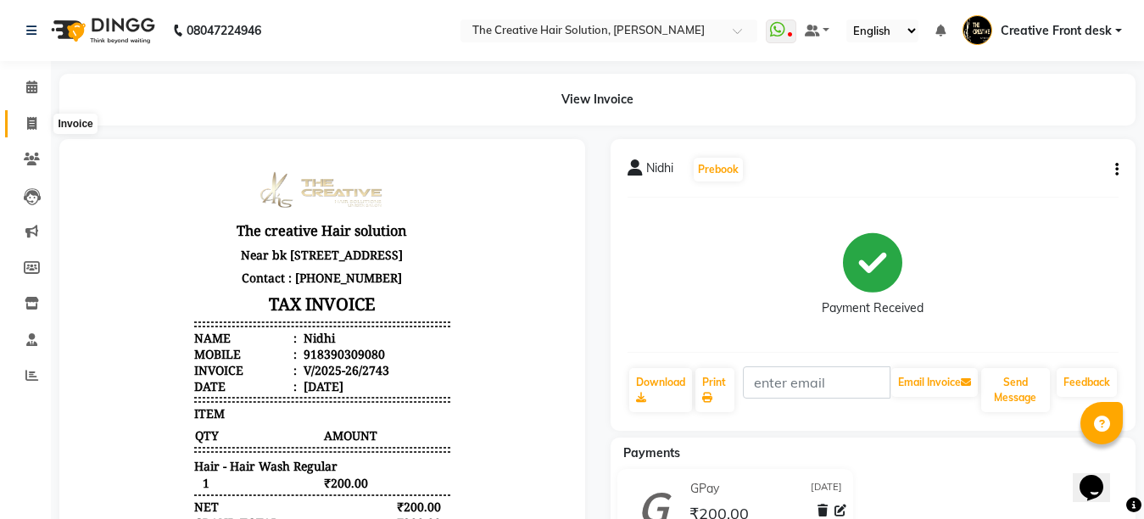
click at [31, 115] on span at bounding box center [32, 125] width 30 height 20
select select "service"
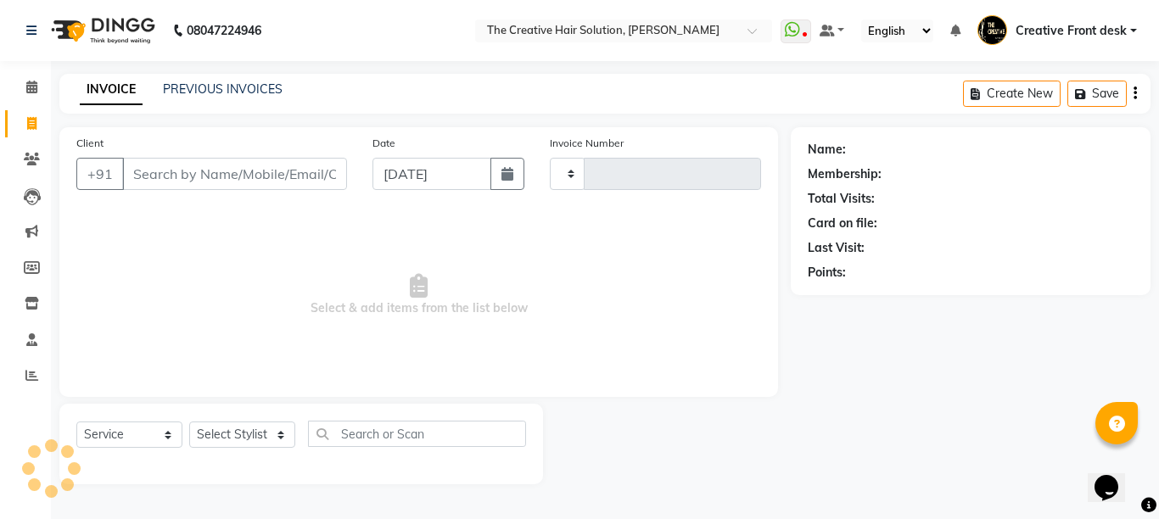
type input "2744"
select select "146"
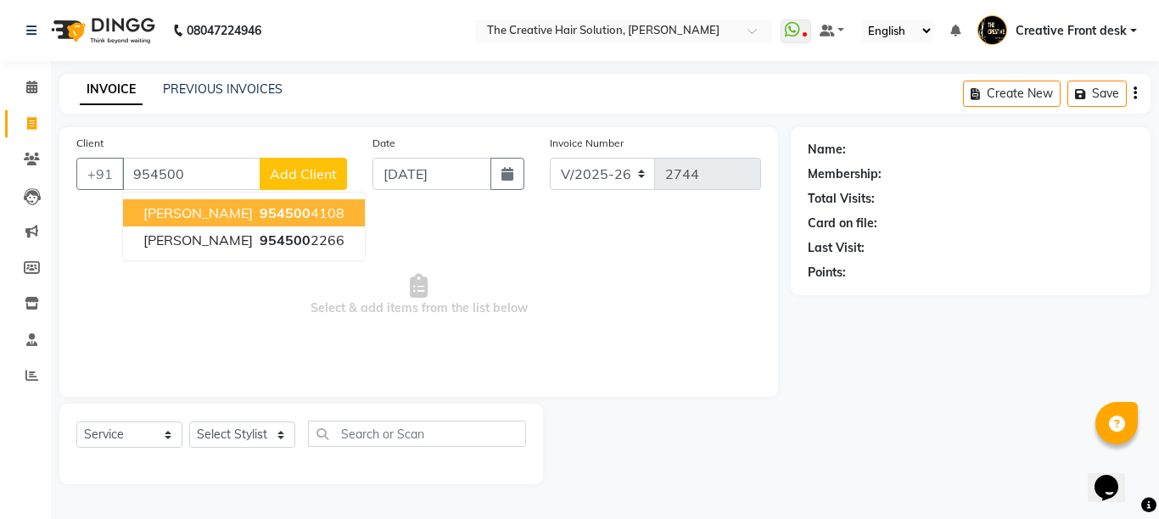
click at [277, 210] on button "[PERSON_NAME] 954500 4108" at bounding box center [244, 212] width 242 height 27
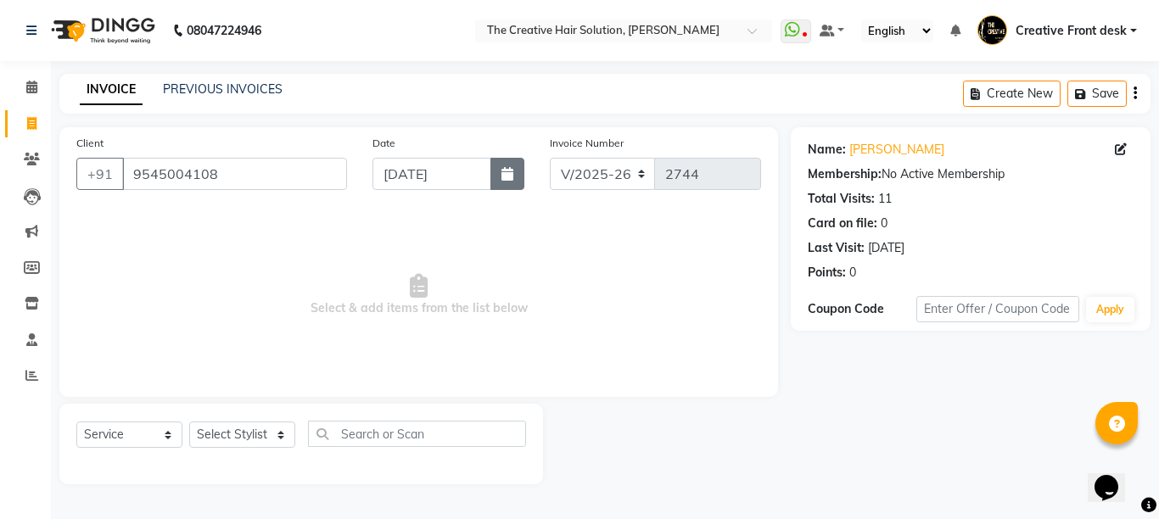
click at [510, 166] on button "button" at bounding box center [507, 174] width 34 height 32
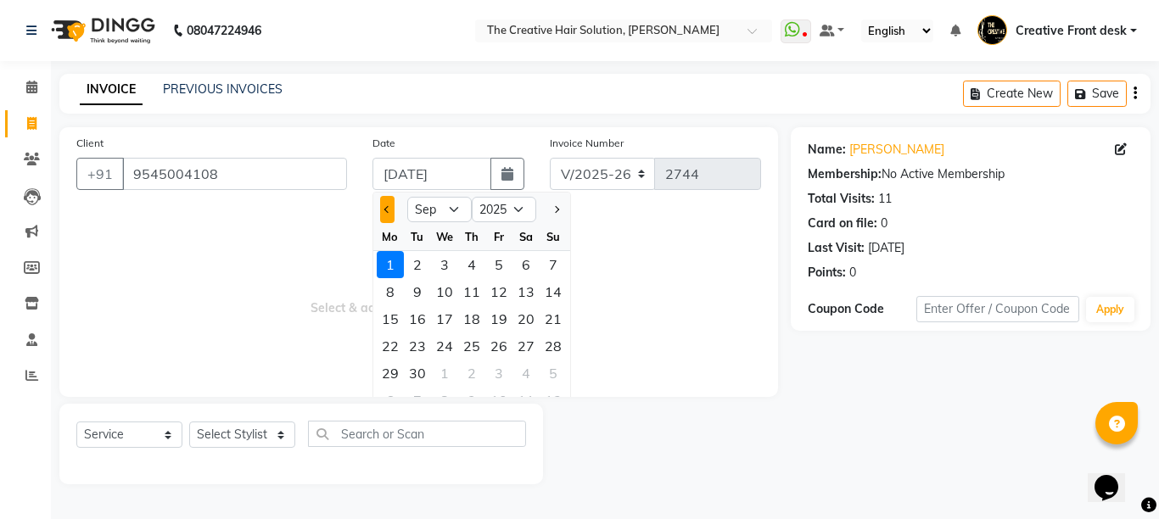
click at [393, 207] on button "Previous month" at bounding box center [387, 209] width 14 height 27
click at [519, 366] on div "30" at bounding box center [525, 373] width 27 height 27
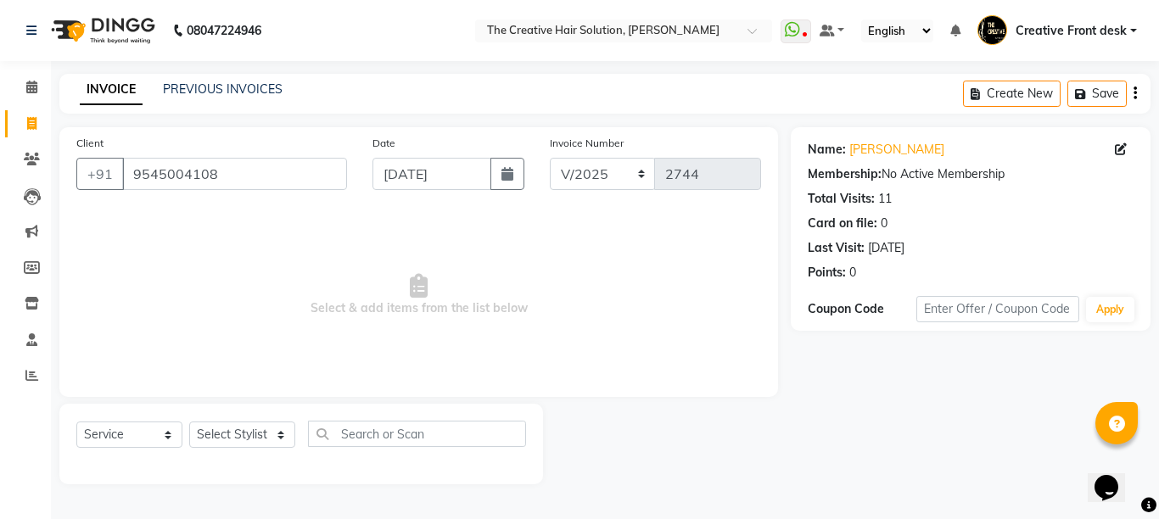
click at [519, 366] on span "Select & add items from the list below" at bounding box center [418, 295] width 685 height 170
click at [273, 428] on select "Select Stylist Ankit Arti Creative Front desk [PERSON_NAME] Geeta Golu [PERSON_…" at bounding box center [242, 435] width 106 height 26
click at [189, 422] on select "Select Stylist Ankit Arti Creative Front desk [PERSON_NAME] Geeta Golu [PERSON_…" at bounding box center [242, 435] width 106 height 26
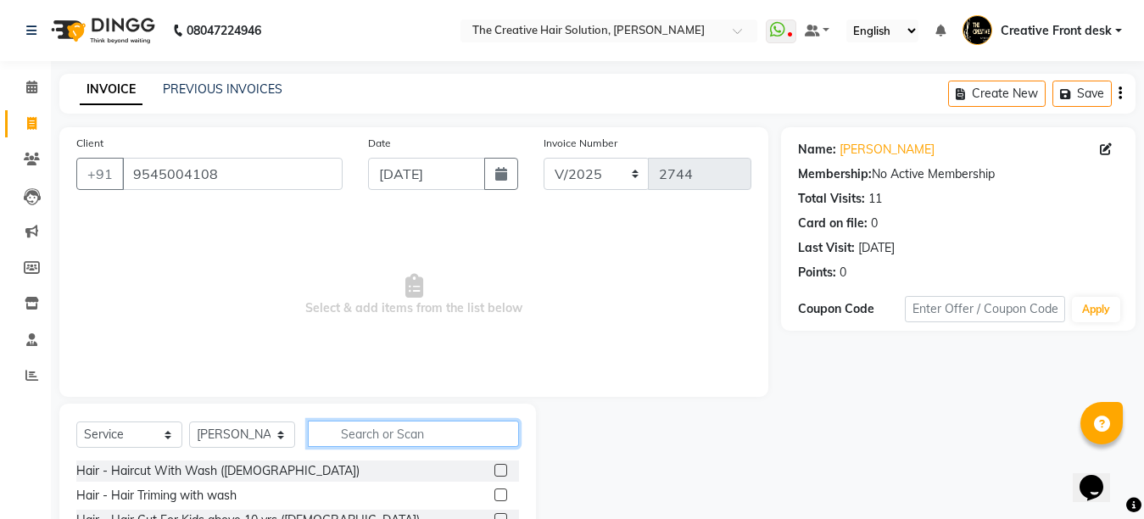
click at [386, 440] on input "text" at bounding box center [413, 434] width 211 height 26
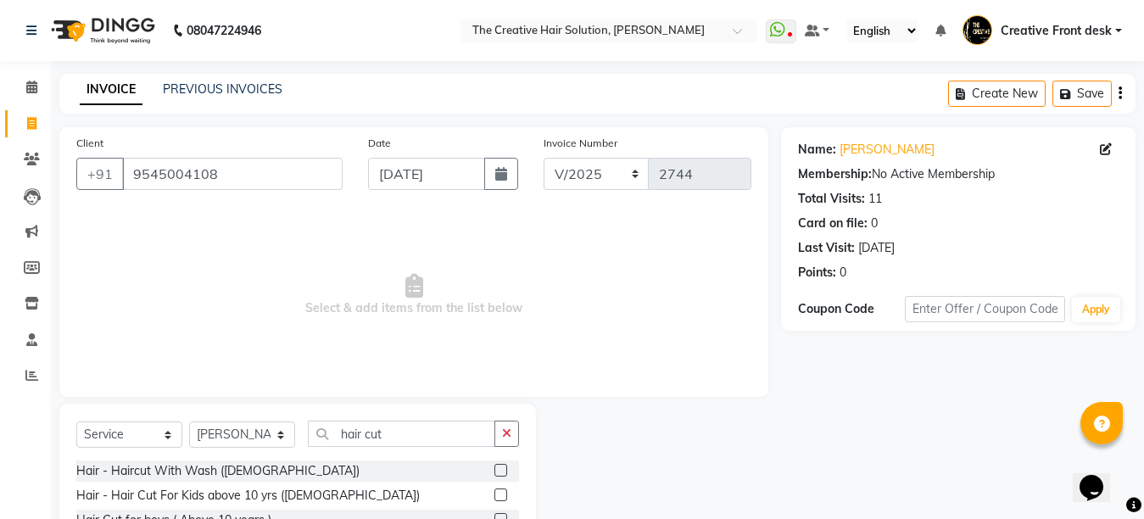
click at [539, 459] on div at bounding box center [658, 529] width 245 height 250
click at [447, 382] on div "Client [PHONE_NUMBER] Date [DATE] Invoice Number V/2025 V/[PHONE_NUMBER] Select…" at bounding box center [413, 262] width 709 height 270
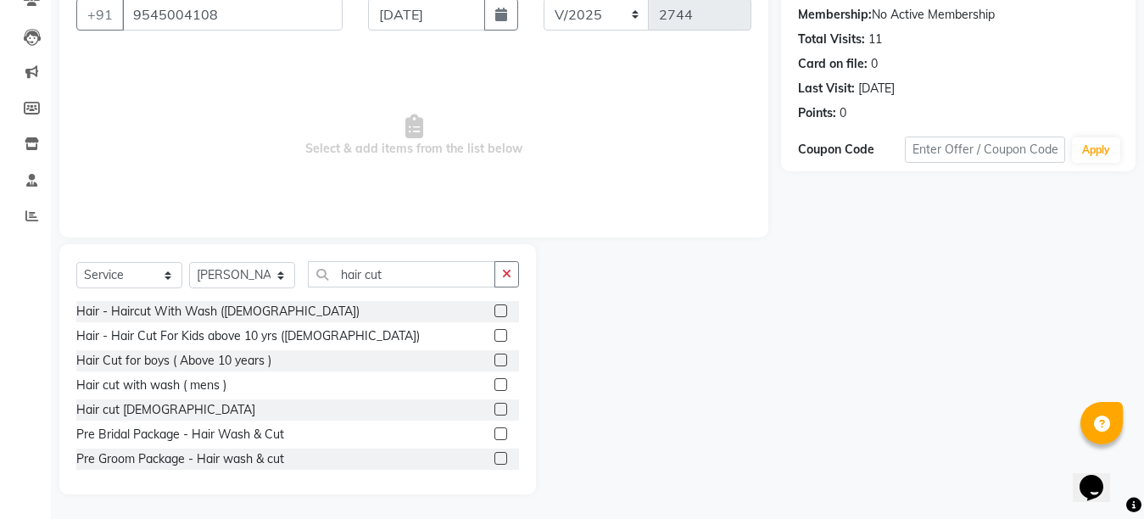
scroll to position [160, 0]
click at [495, 407] on label at bounding box center [501, 408] width 13 height 13
click at [495, 407] on input "checkbox" at bounding box center [500, 409] width 11 height 11
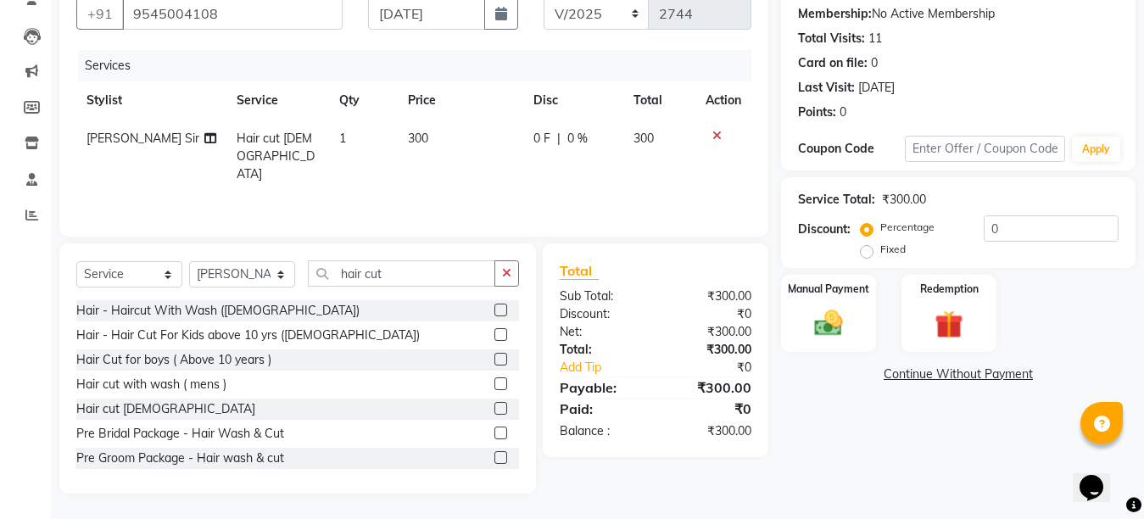
click at [430, 139] on td "300" at bounding box center [461, 157] width 126 height 74
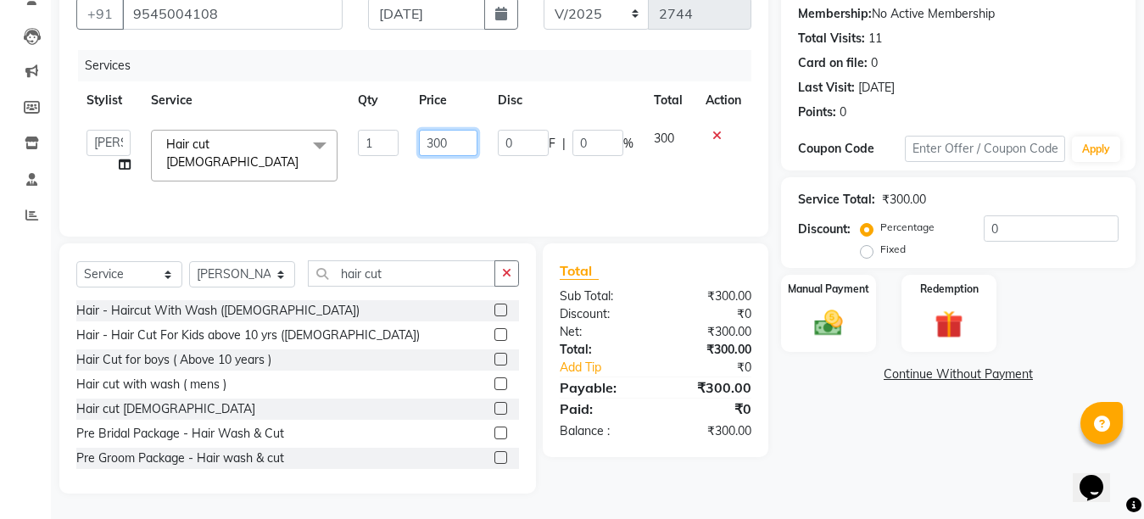
click at [430, 137] on input "300" at bounding box center [448, 143] width 59 height 26
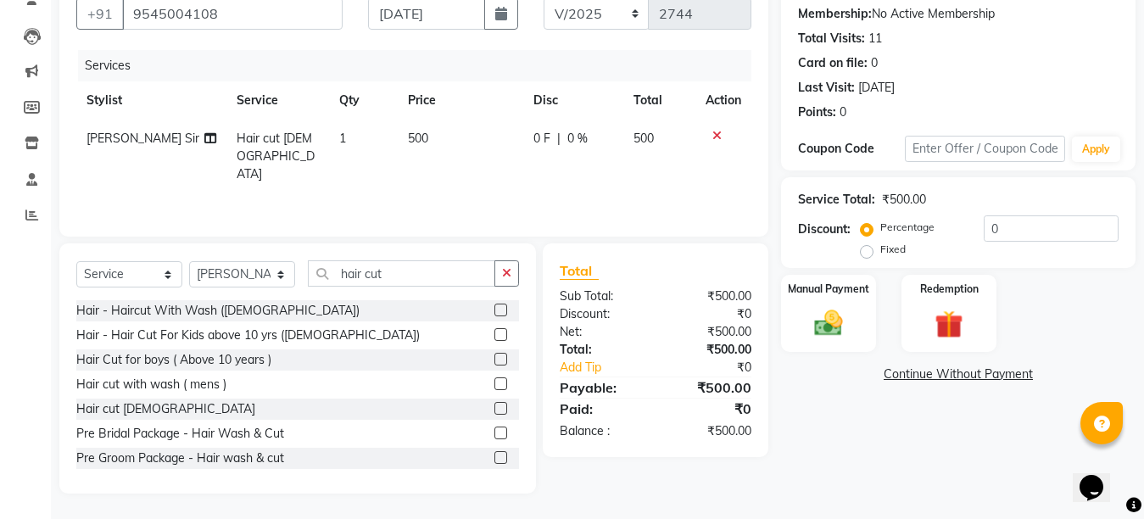
click at [437, 165] on td "500" at bounding box center [461, 157] width 126 height 74
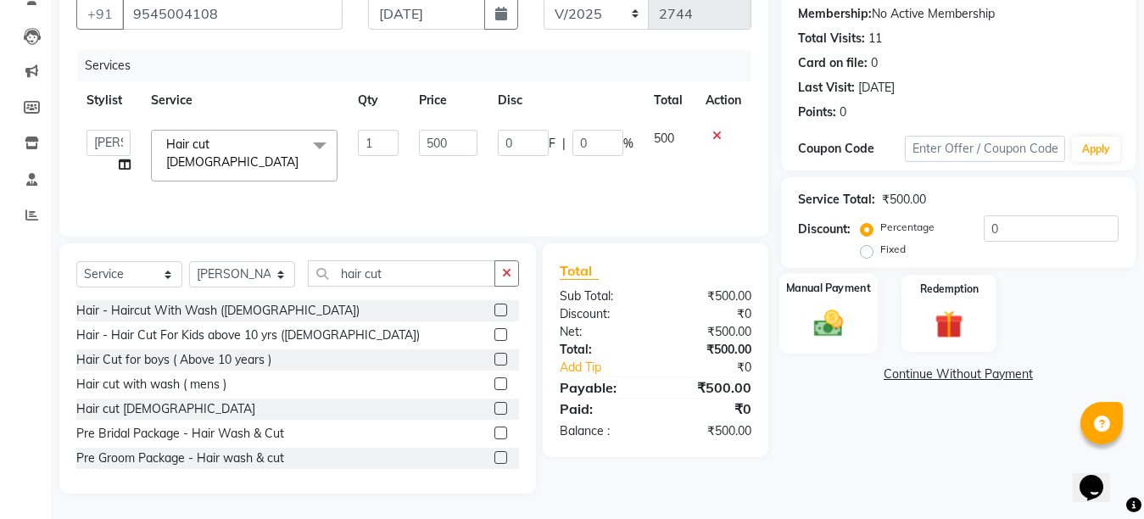
click at [844, 339] on img at bounding box center [829, 323] width 48 height 34
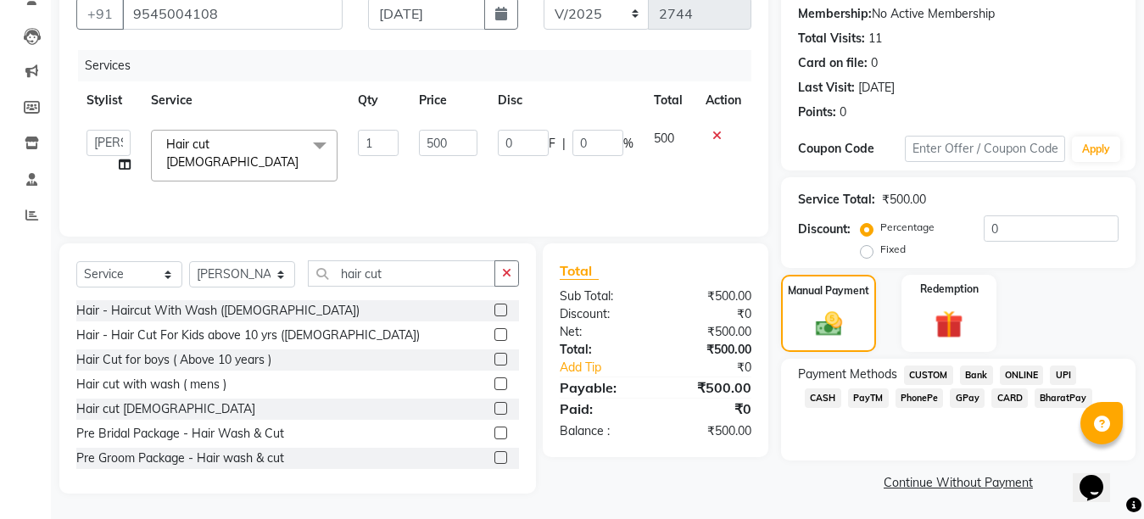
click at [842, 389] on span "CASH" at bounding box center [823, 399] width 36 height 20
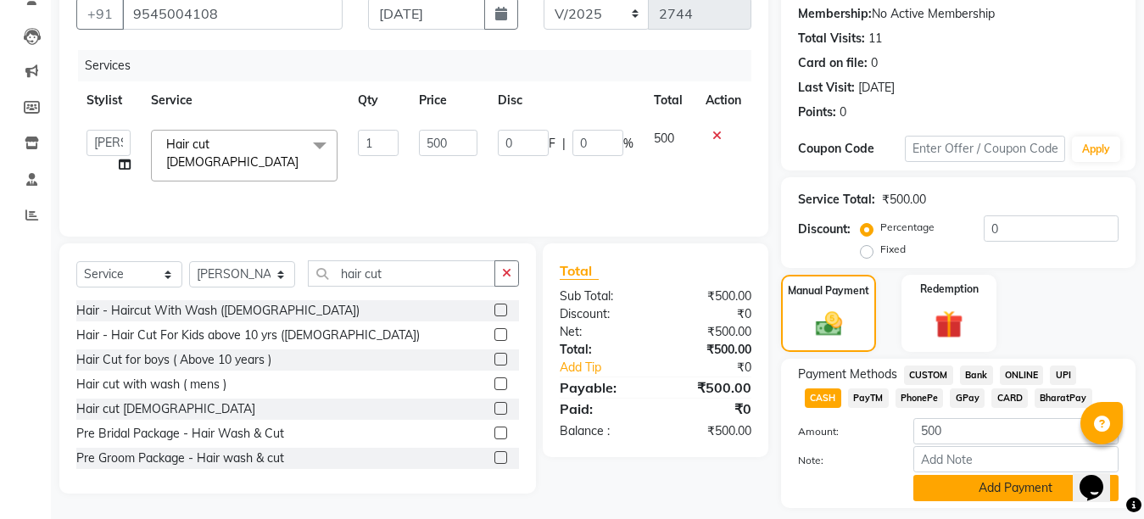
click at [1006, 487] on button "Add Payment" at bounding box center [1016, 488] width 205 height 26
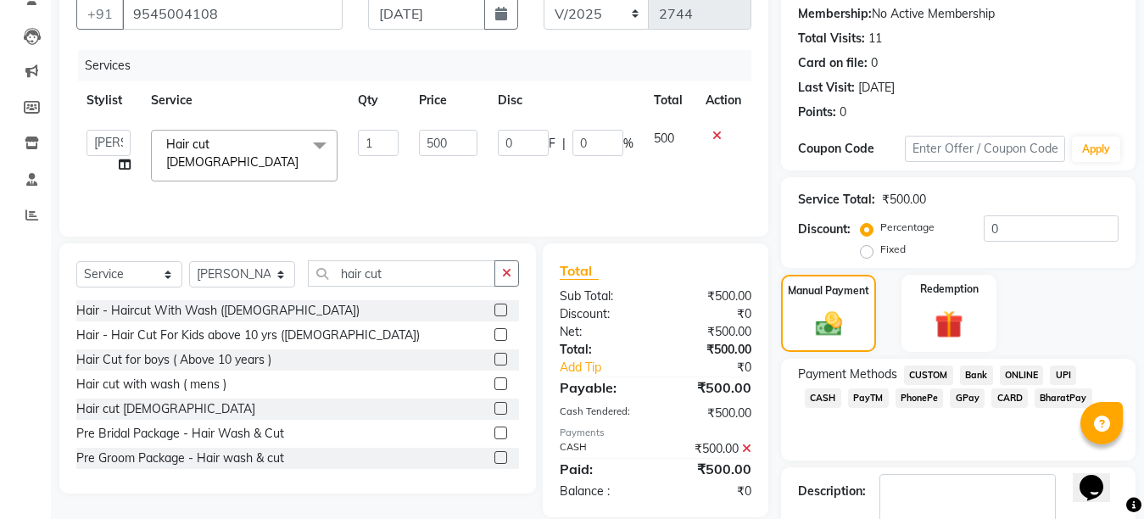
scroll to position [258, 0]
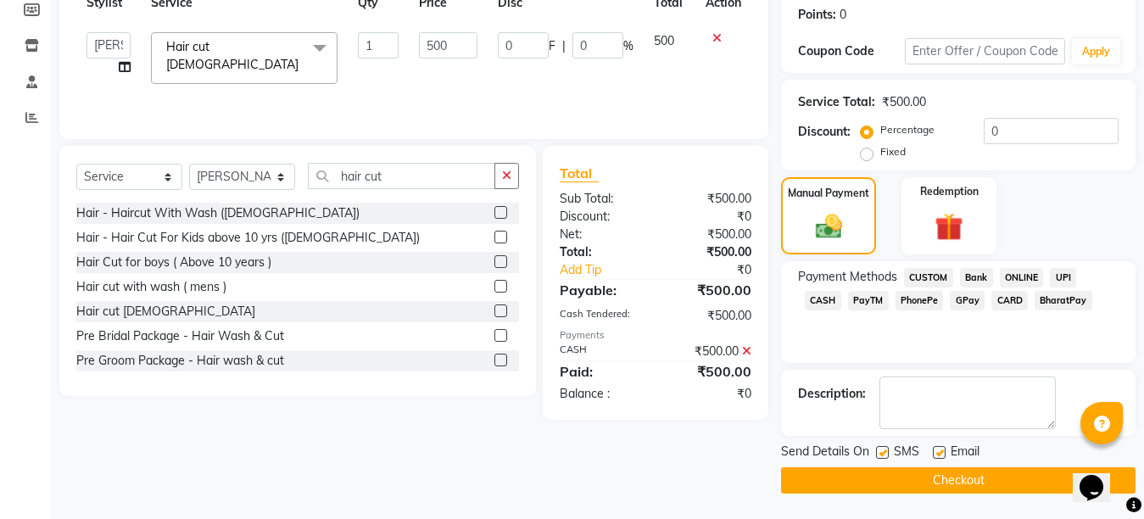
click at [941, 453] on label at bounding box center [939, 452] width 13 height 13
click at [941, 453] on input "checkbox" at bounding box center [938, 453] width 11 height 11
click at [885, 455] on label at bounding box center [882, 452] width 13 height 13
click at [885, 455] on input "checkbox" at bounding box center [881, 453] width 11 height 11
click at [922, 480] on button "Checkout" at bounding box center [958, 480] width 355 height 26
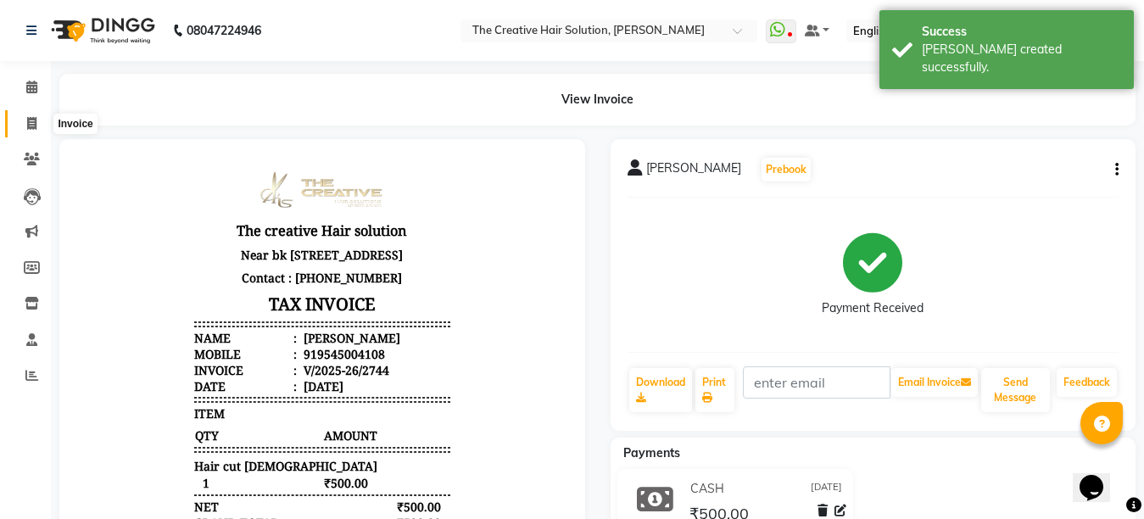
click at [31, 121] on icon at bounding box center [31, 123] width 9 height 13
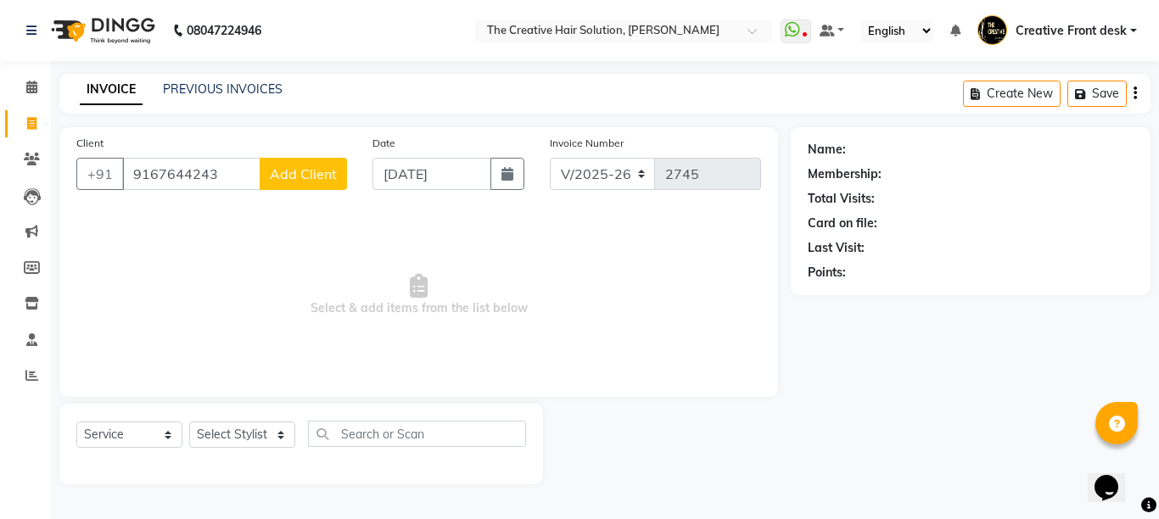
click at [31, 121] on icon at bounding box center [31, 123] width 9 height 13
drag, startPoint x: 713, startPoint y: 48, endPoint x: 274, endPoint y: 148, distance: 450.9
click at [274, 148] on div "Client [PHONE_NUMBER] Add Client" at bounding box center [212, 169] width 296 height 70
click at [157, 174] on input "9167644243" at bounding box center [191, 174] width 138 height 32
click at [229, 173] on input "91687644243" at bounding box center [191, 174] width 138 height 32
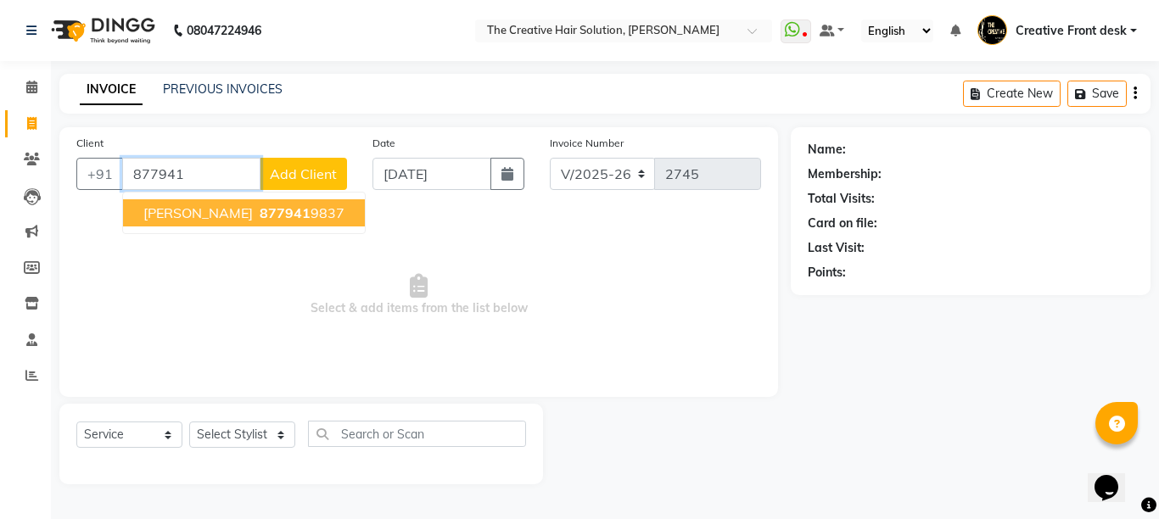
click at [266, 211] on ngb-highlight "877941 9837" at bounding box center [300, 212] width 88 height 17
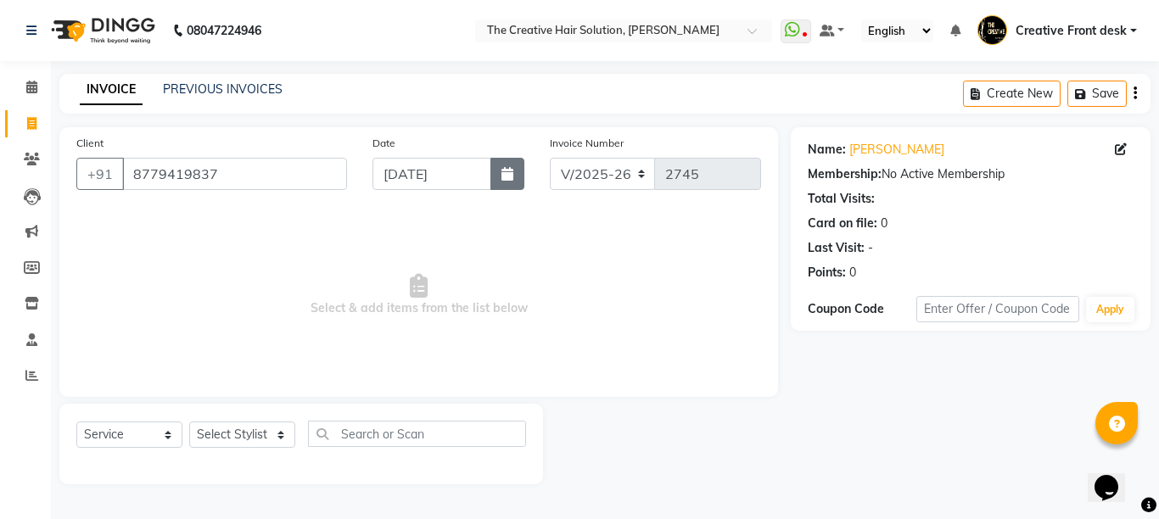
click at [502, 171] on icon "button" at bounding box center [507, 174] width 12 height 14
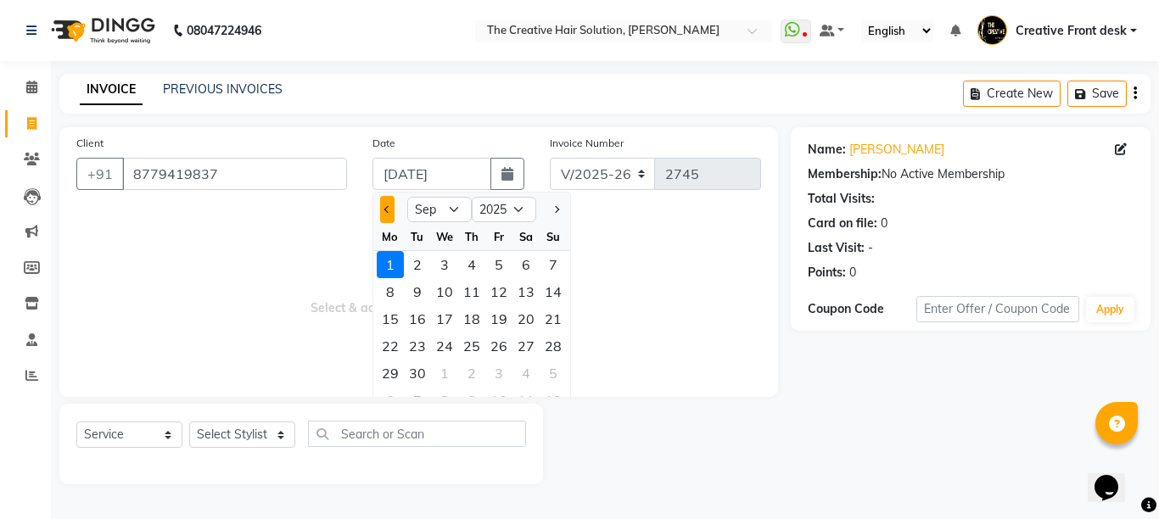
click at [386, 213] on button "Previous month" at bounding box center [387, 209] width 14 height 27
click at [521, 377] on div "30" at bounding box center [525, 373] width 27 height 27
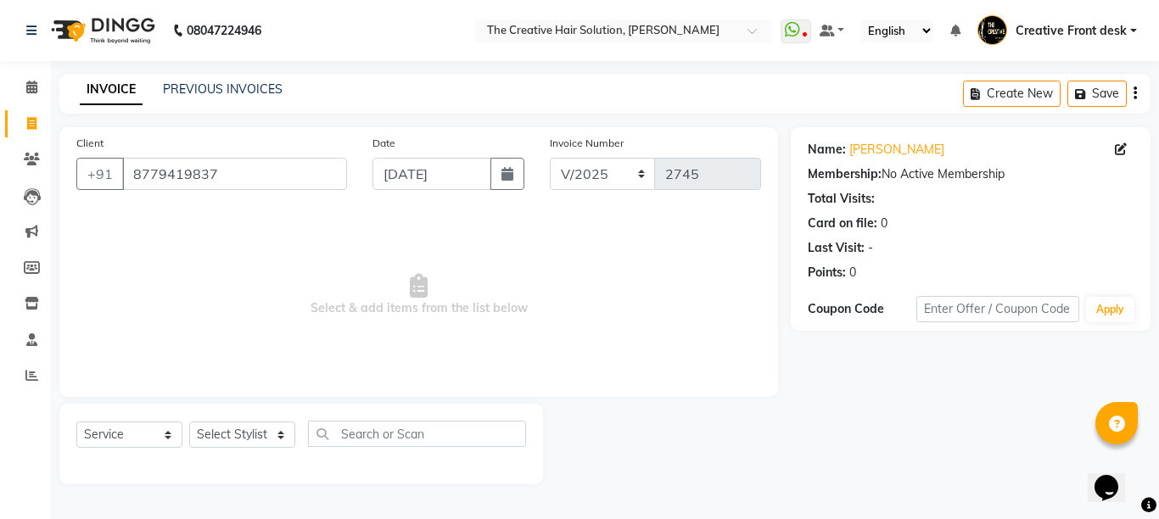
click at [462, 294] on span "Select & add items from the list below" at bounding box center [418, 295] width 685 height 170
click at [272, 435] on select "Select Stylist Ankit Arti Creative Front desk [PERSON_NAME] Geeta Golu [PERSON_…" at bounding box center [242, 435] width 106 height 26
click at [189, 422] on select "Select Stylist Ankit Arti Creative Front desk [PERSON_NAME] Geeta Golu [PERSON_…" at bounding box center [242, 435] width 106 height 26
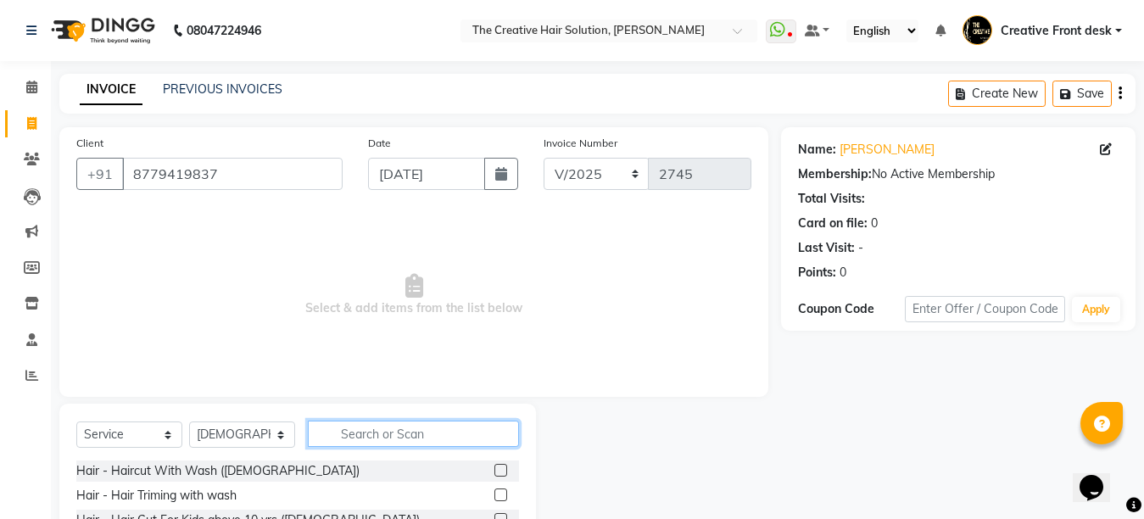
click at [400, 424] on input "text" at bounding box center [413, 434] width 211 height 26
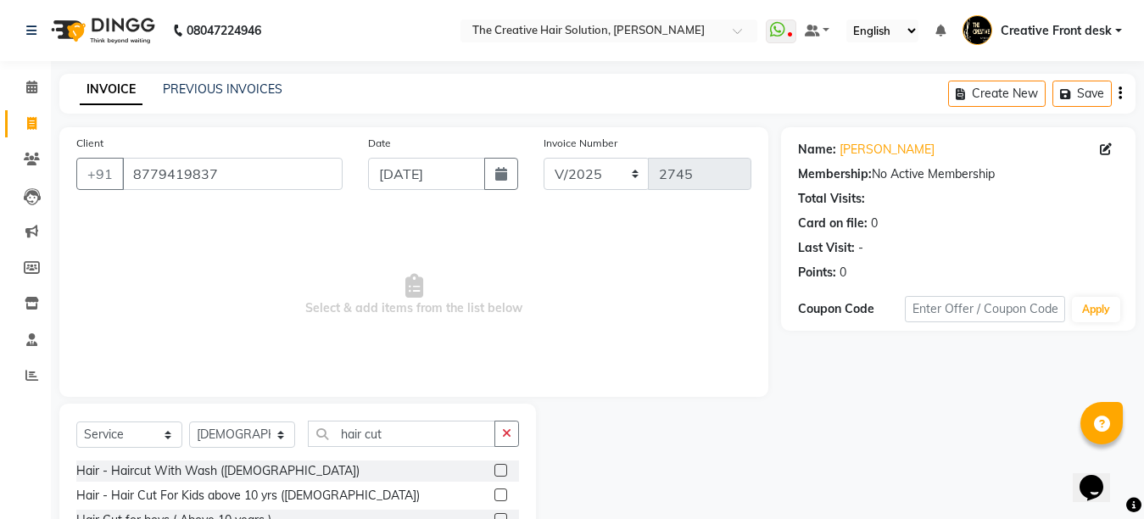
click at [374, 378] on span "Select & add items from the list below" at bounding box center [413, 295] width 675 height 170
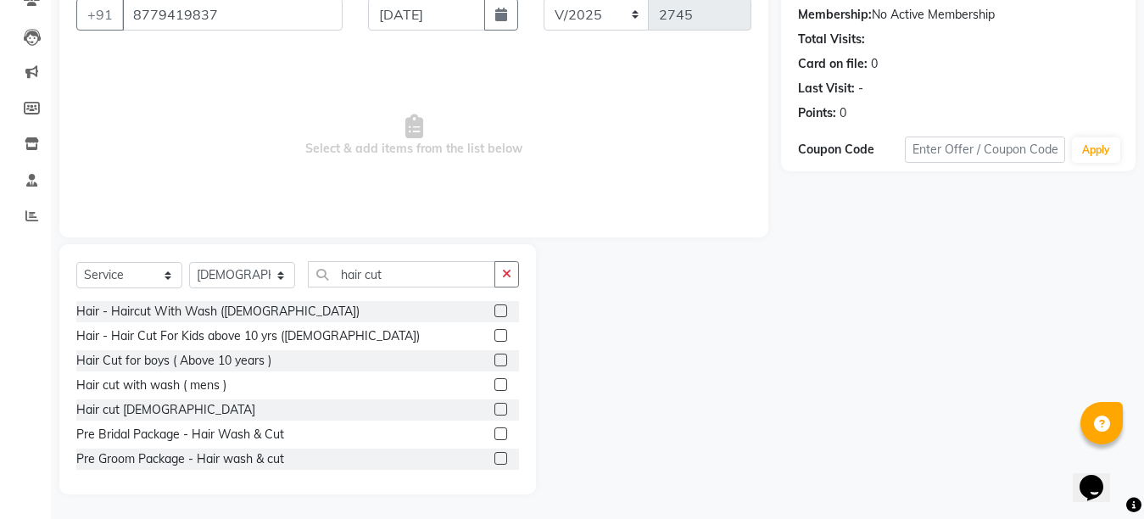
scroll to position [160, 0]
click at [495, 404] on label at bounding box center [501, 408] width 13 height 13
click at [495, 404] on input "checkbox" at bounding box center [500, 409] width 11 height 11
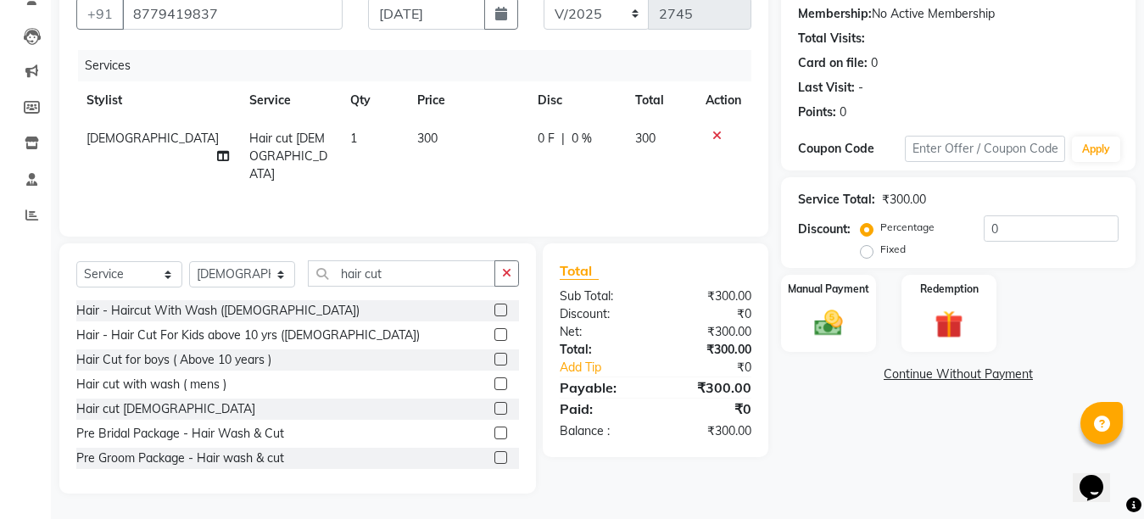
click at [436, 153] on td "300" at bounding box center [467, 157] width 120 height 74
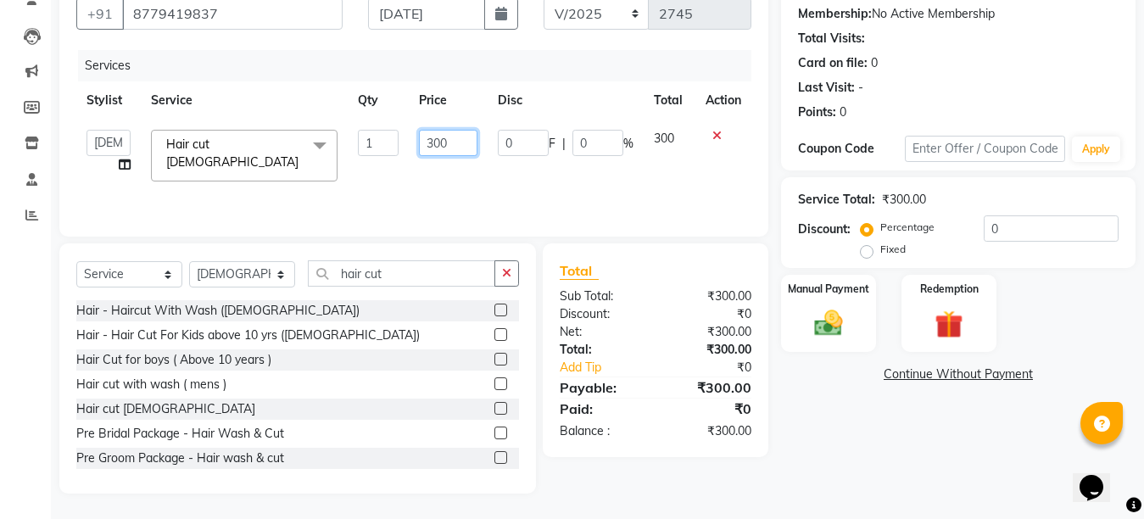
click at [434, 143] on input "300" at bounding box center [448, 143] width 59 height 26
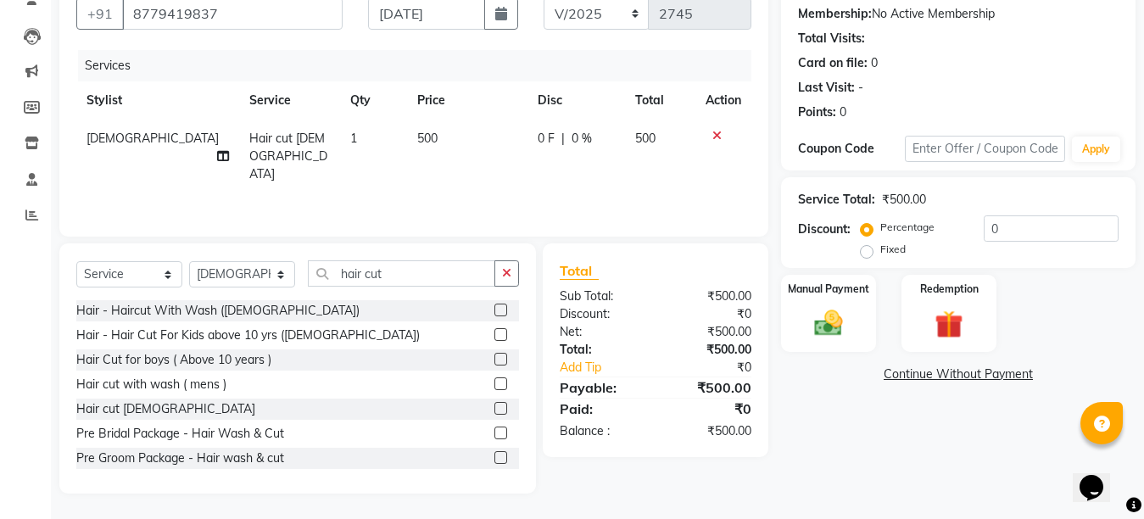
click at [490, 174] on tr "Umesh Hair cut [DEMOGRAPHIC_DATA] 1 500 0 F | 0 % 500" at bounding box center [413, 157] width 675 height 74
click at [828, 310] on img at bounding box center [829, 323] width 48 height 34
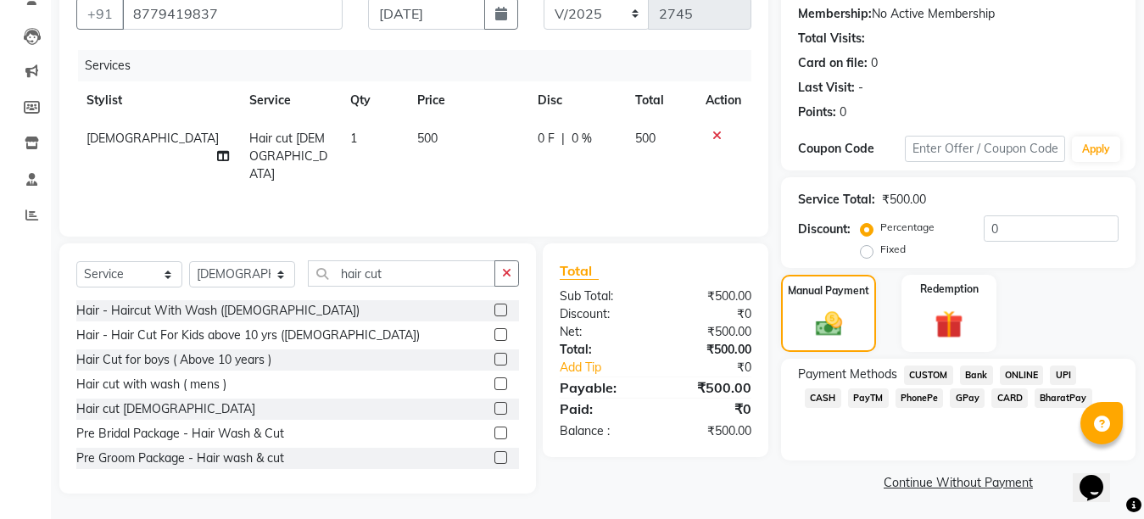
click at [842, 389] on span "CASH" at bounding box center [823, 399] width 36 height 20
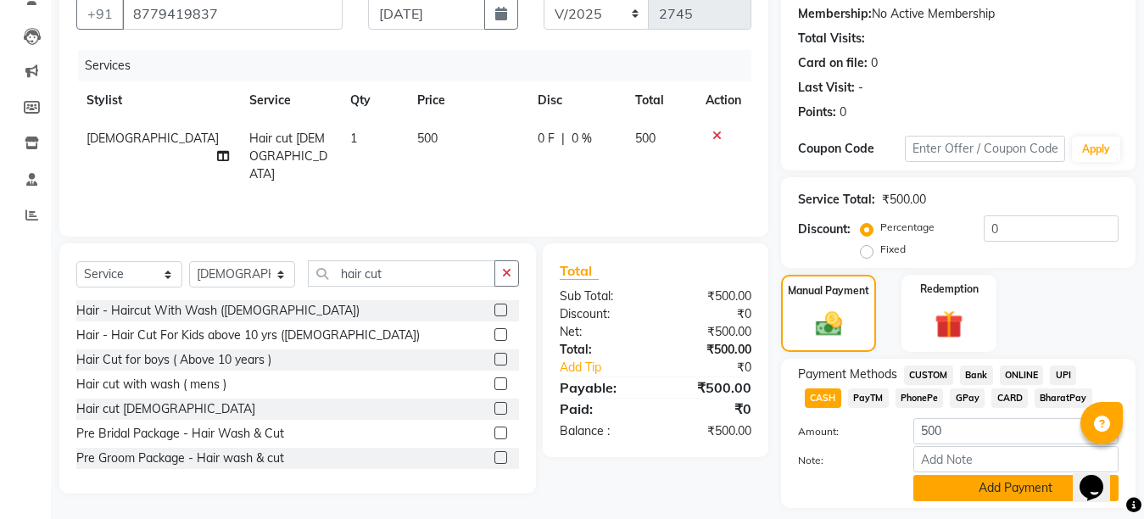
click at [997, 489] on button "Add Payment" at bounding box center [1016, 488] width 205 height 26
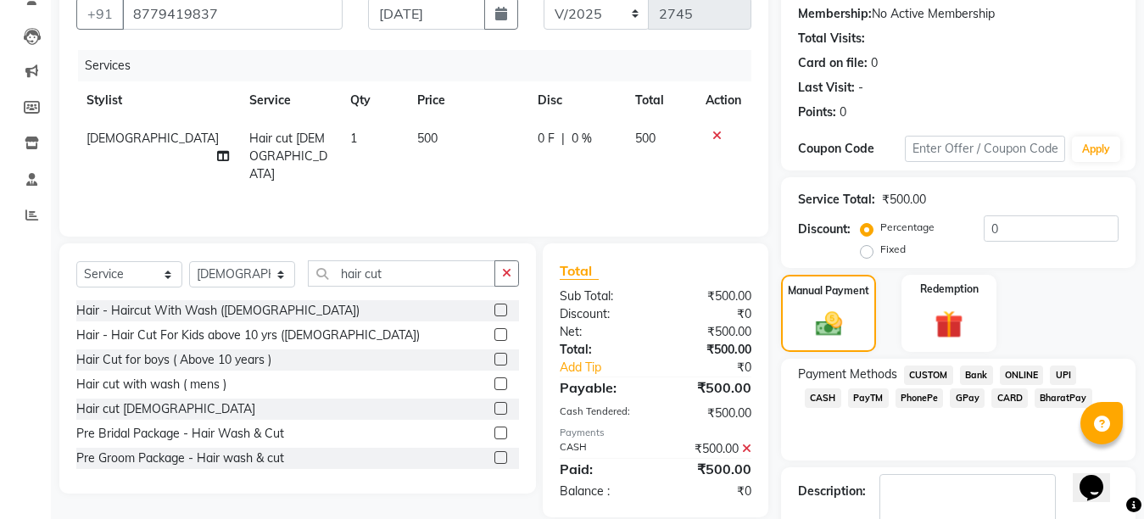
drag, startPoint x: 16, startPoint y: 21, endPoint x: 1, endPoint y: 9, distance: 19.3
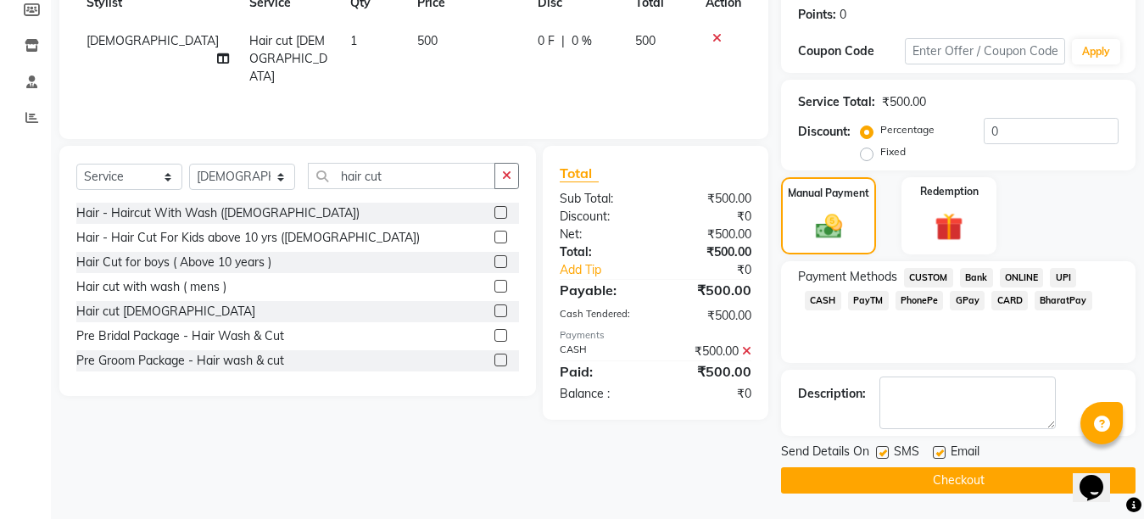
click at [939, 454] on label at bounding box center [939, 452] width 13 height 13
click at [939, 454] on input "checkbox" at bounding box center [938, 453] width 11 height 11
click at [887, 456] on label at bounding box center [882, 452] width 13 height 13
click at [887, 456] on input "checkbox" at bounding box center [881, 453] width 11 height 11
click at [908, 477] on button "Checkout" at bounding box center [958, 480] width 355 height 26
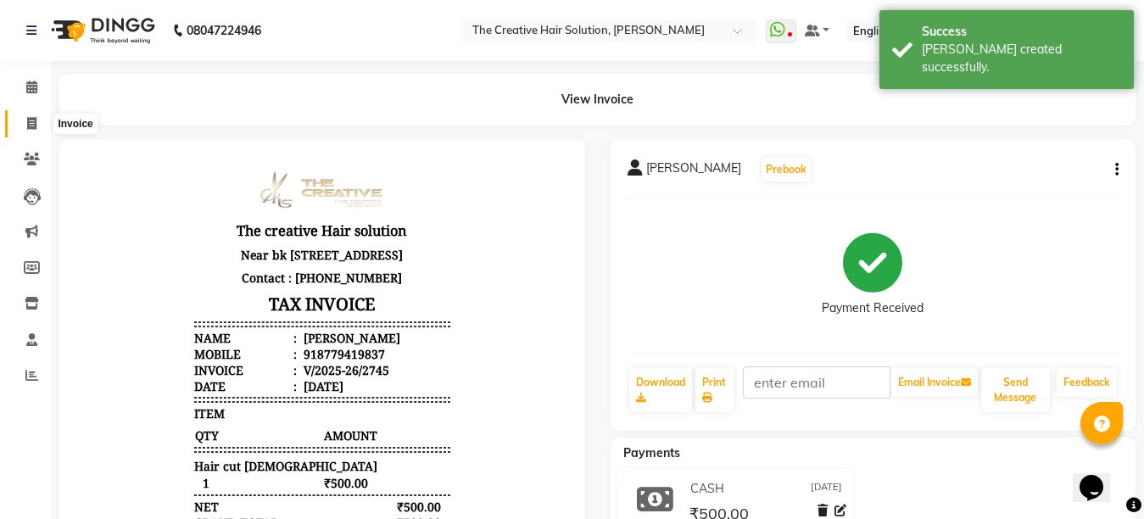
click at [42, 121] on span at bounding box center [32, 125] width 30 height 20
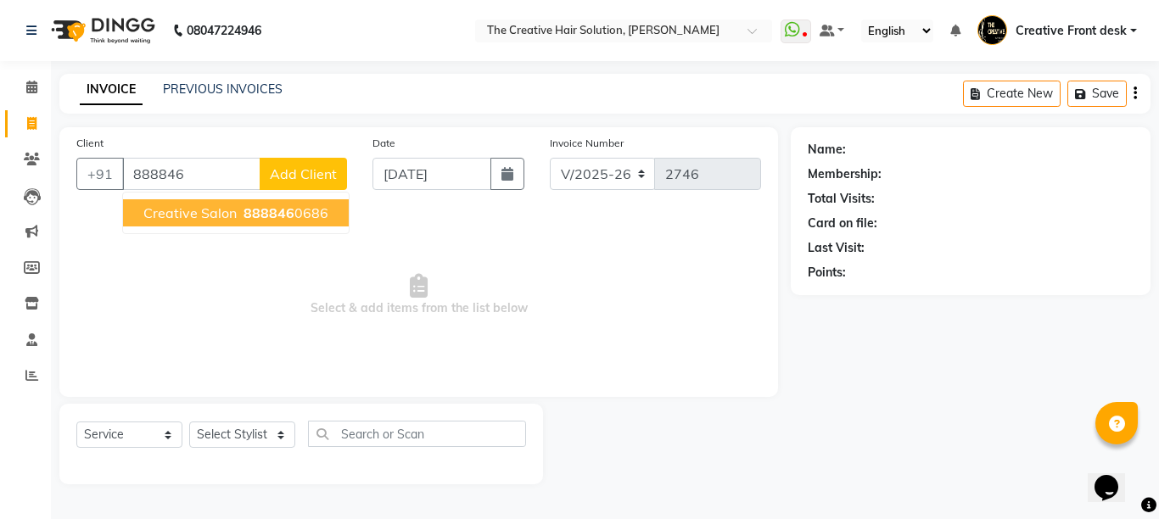
click at [166, 211] on span "Creative Salon" at bounding box center [189, 212] width 93 height 17
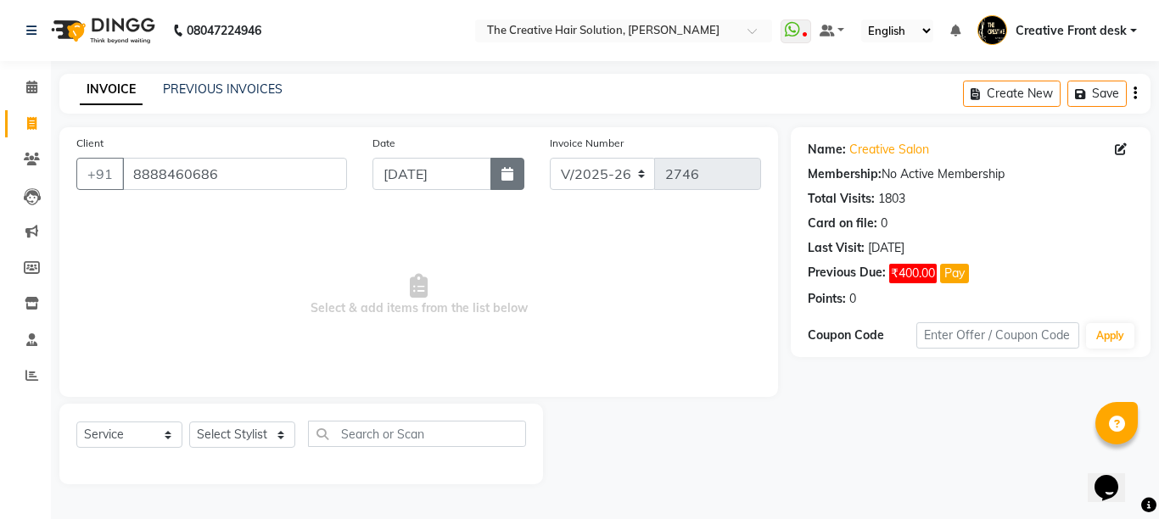
click at [516, 182] on button "button" at bounding box center [507, 174] width 34 height 32
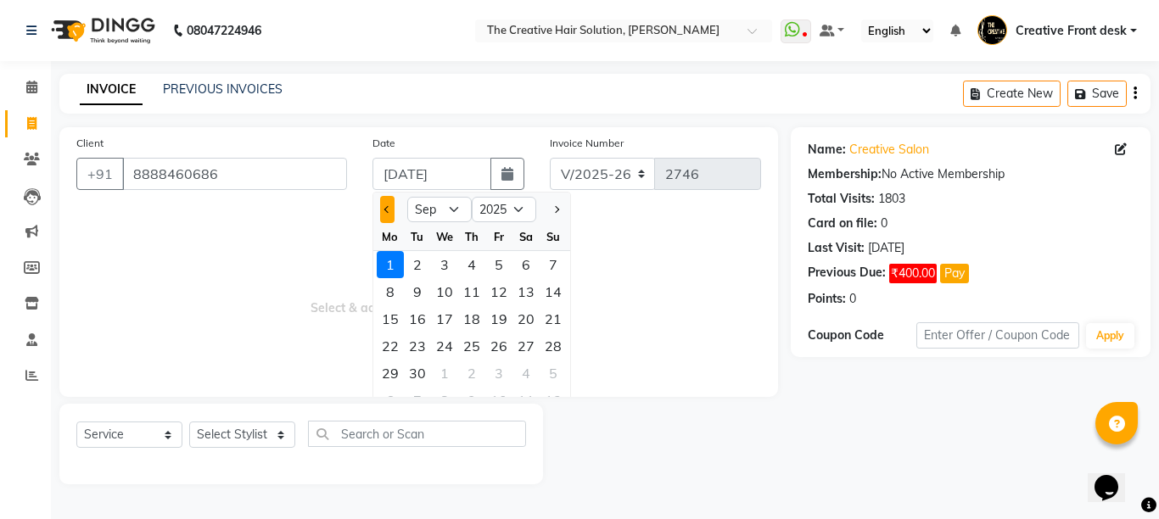
click at [386, 215] on button "Previous month" at bounding box center [387, 209] width 14 height 27
click at [523, 370] on div "30" at bounding box center [525, 373] width 27 height 27
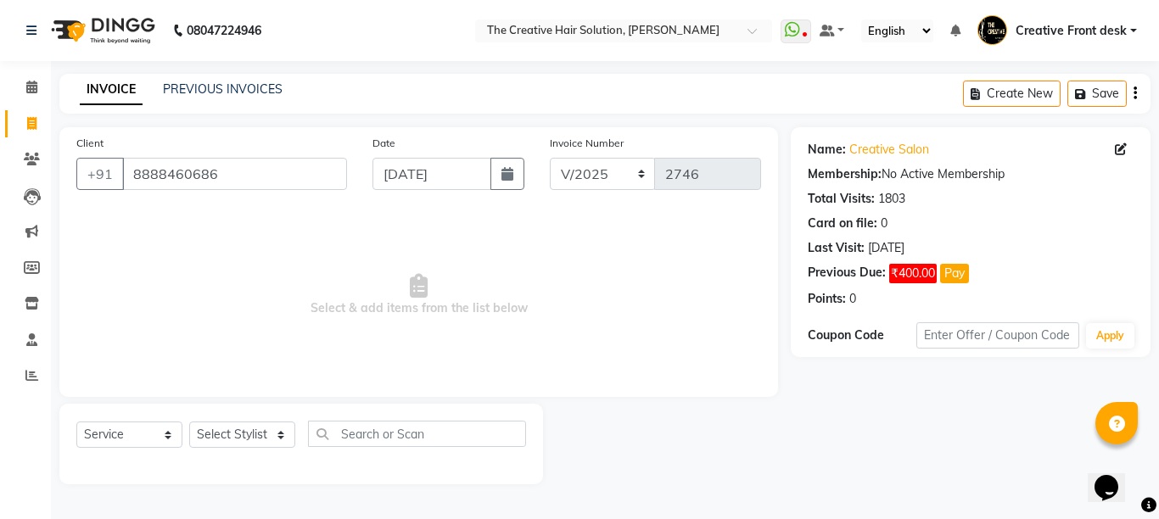
click at [475, 302] on span "Select & add items from the list below" at bounding box center [418, 295] width 685 height 170
click at [266, 445] on select "Select Stylist Ankit Arti Creative Front desk [PERSON_NAME] Geeta Golu [PERSON_…" at bounding box center [242, 435] width 106 height 26
click at [189, 422] on select "Select Stylist Ankit Arti Creative Front desk [PERSON_NAME] Geeta Golu [PERSON_…" at bounding box center [242, 435] width 106 height 26
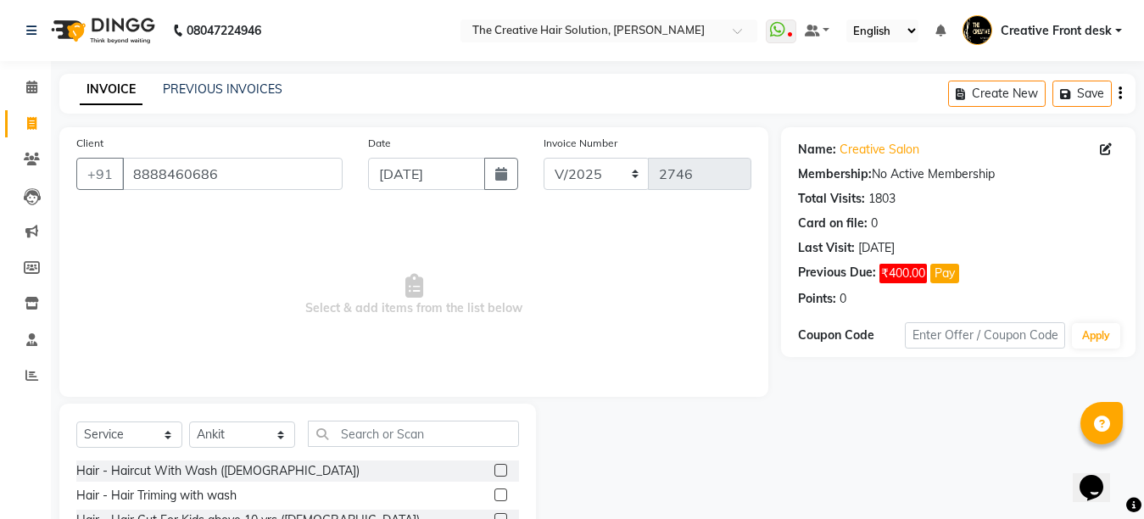
click at [424, 404] on div "Select Service Product Membership Package Voucher Prepaid Gift Card Select Styl…" at bounding box center [297, 529] width 477 height 250
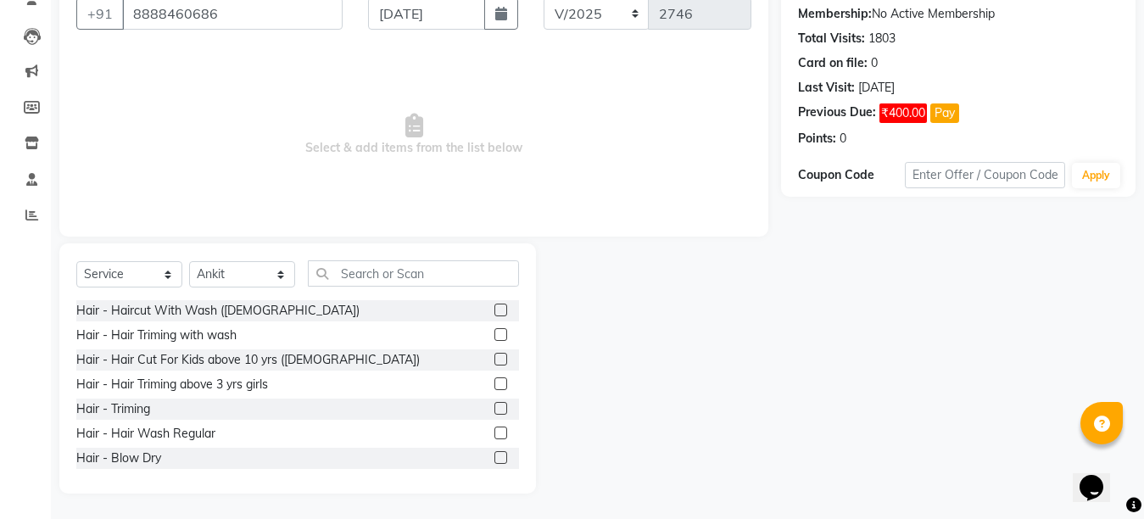
scroll to position [148, 0]
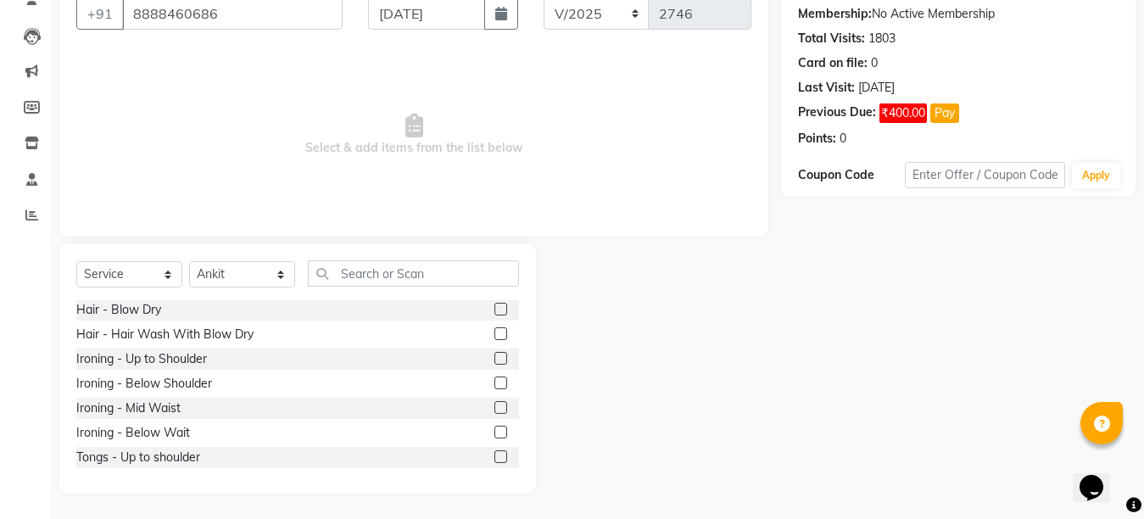
click at [495, 332] on label at bounding box center [501, 333] width 13 height 13
click at [495, 332] on input "checkbox" at bounding box center [500, 334] width 11 height 11
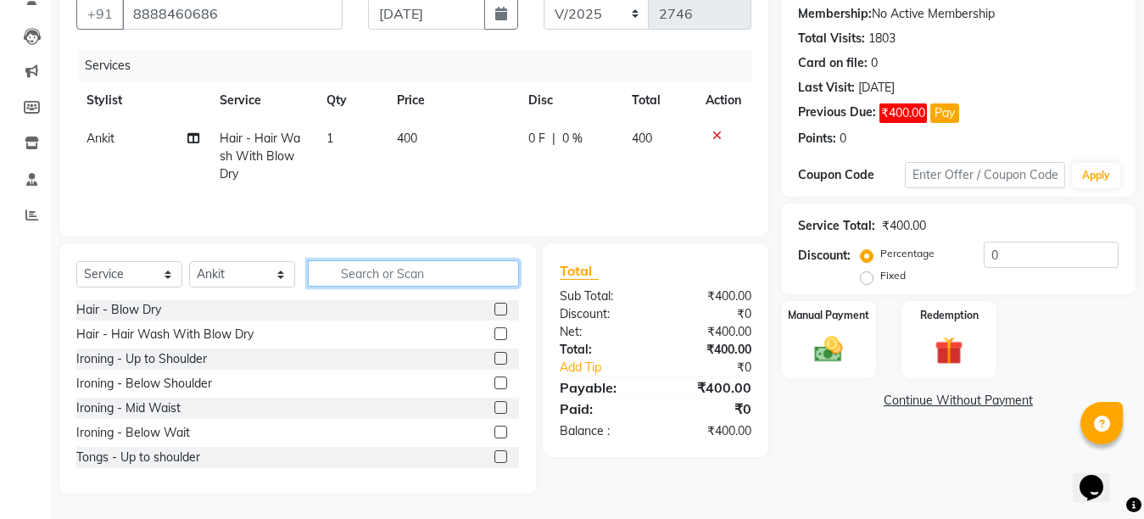
click at [398, 280] on input "text" at bounding box center [413, 273] width 211 height 26
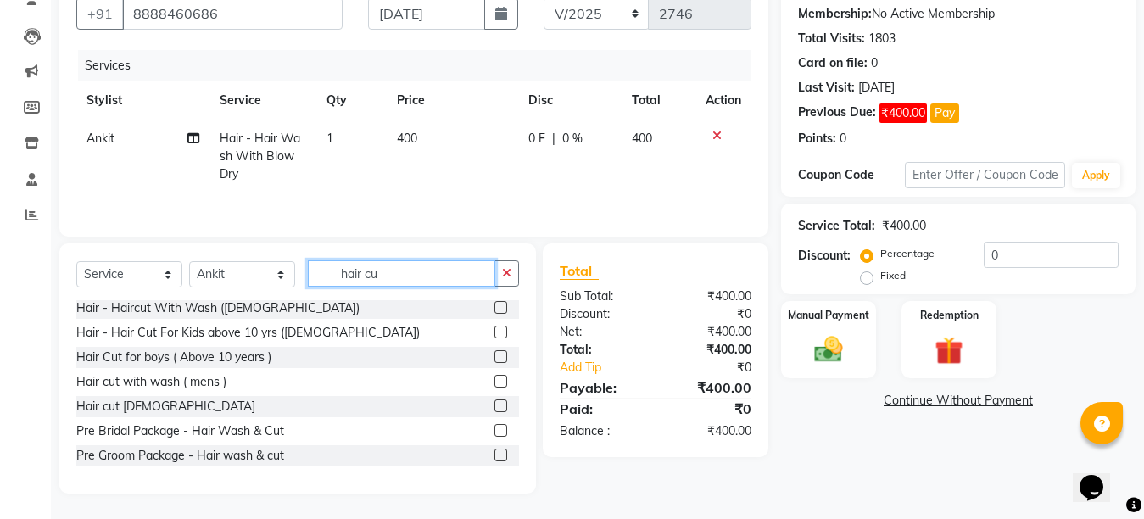
scroll to position [3, 0]
click at [495, 379] on label at bounding box center [501, 381] width 13 height 13
click at [495, 379] on input "checkbox" at bounding box center [500, 382] width 11 height 11
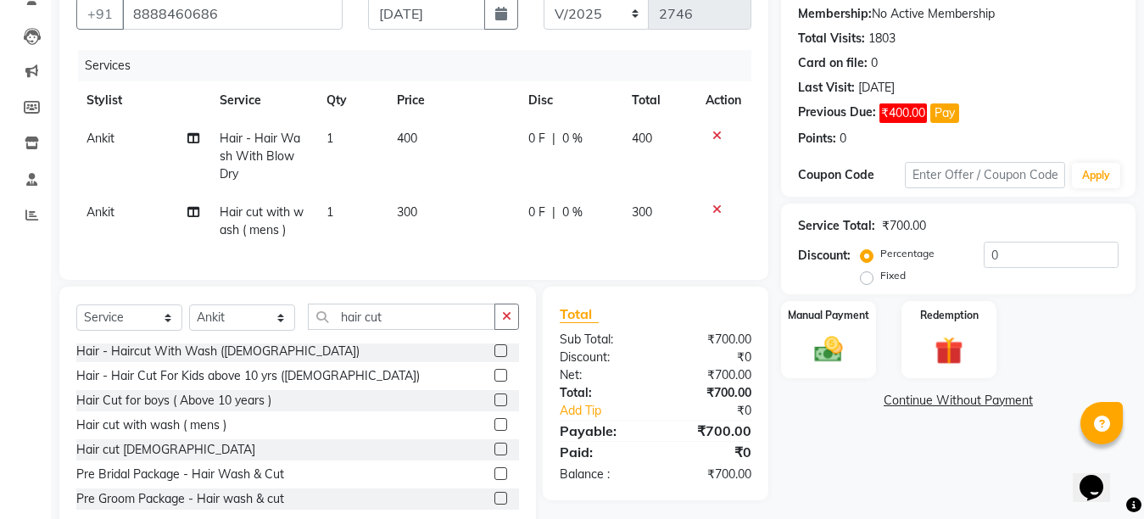
click at [411, 316] on div "Select Service Product Membership Package Voucher Prepaid Gift Card Select Styl…" at bounding box center [297, 412] width 477 height 250
click at [402, 329] on input "hair cut" at bounding box center [401, 317] width 187 height 26
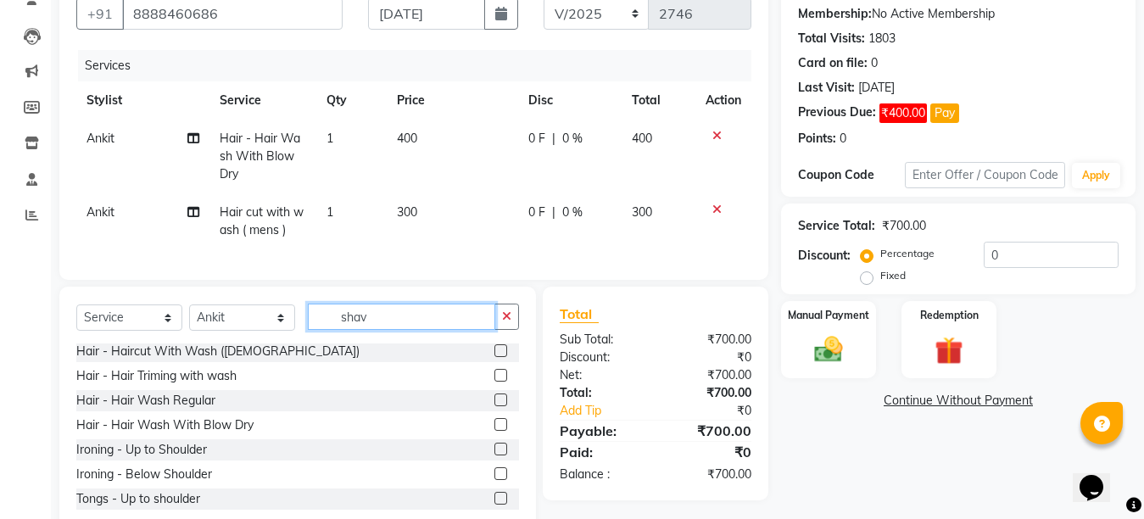
scroll to position [0, 0]
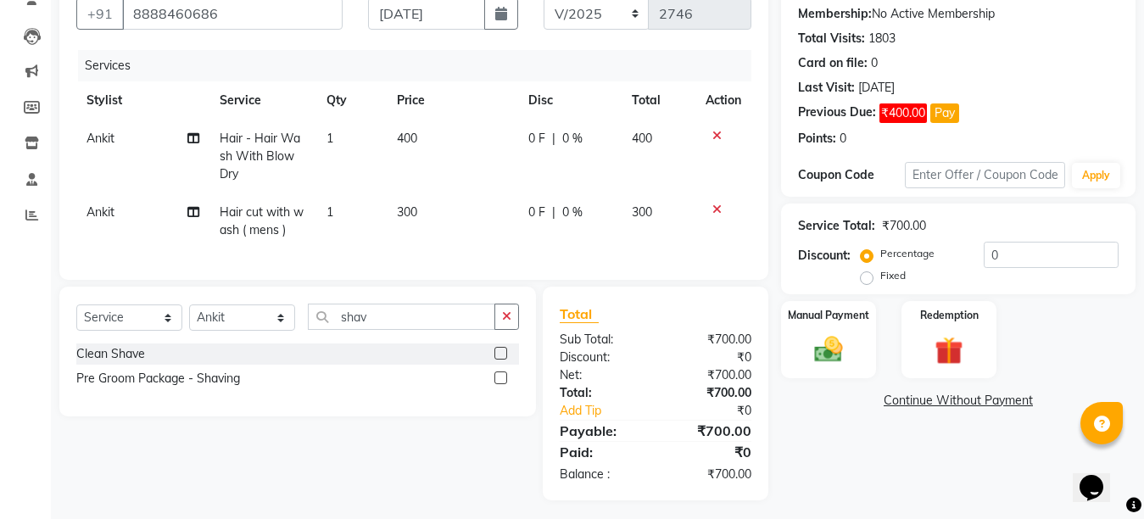
click at [503, 360] on label at bounding box center [501, 353] width 13 height 13
click at [503, 360] on input "checkbox" at bounding box center [500, 354] width 11 height 11
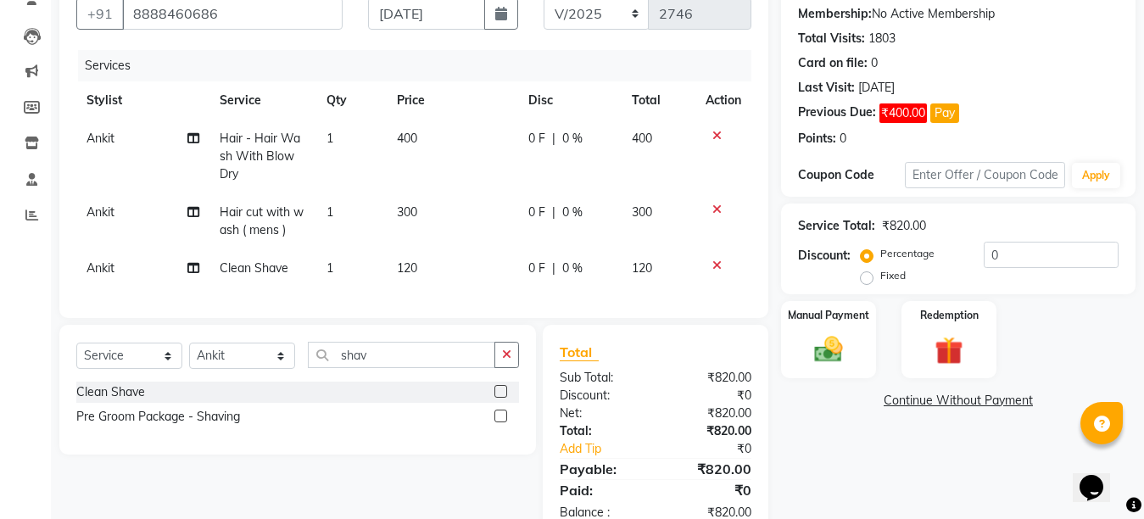
click at [441, 267] on td "120" at bounding box center [452, 268] width 131 height 38
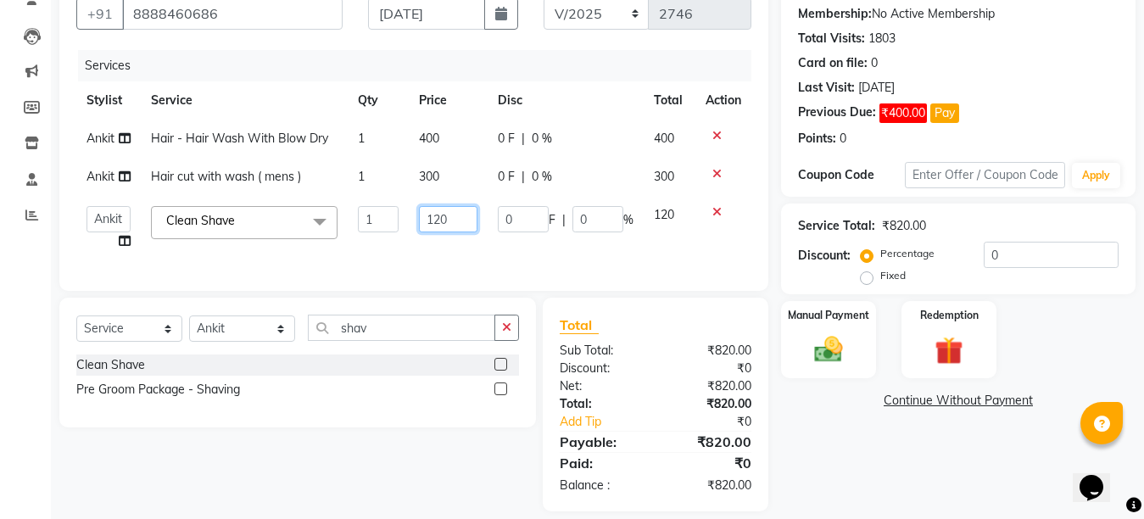
click at [440, 218] on input "120" at bounding box center [448, 219] width 59 height 26
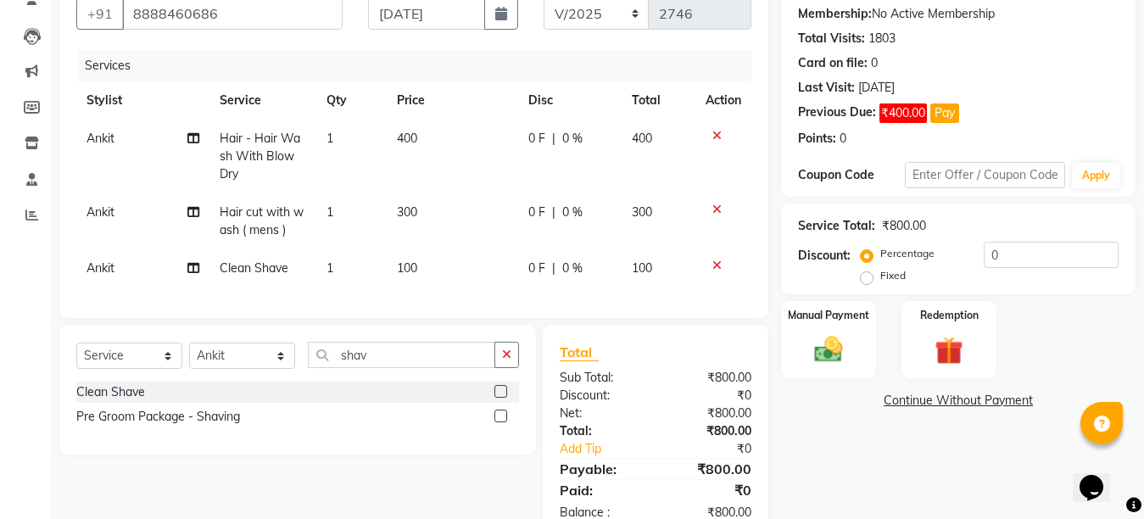
click at [455, 242] on tbody "Ankit Hair - Hair Wash With Blow Dry 1 400 0 F | 0 % 400 Ankit Hair cut with wa…" at bounding box center [413, 204] width 675 height 168
click at [839, 350] on img at bounding box center [829, 350] width 48 height 34
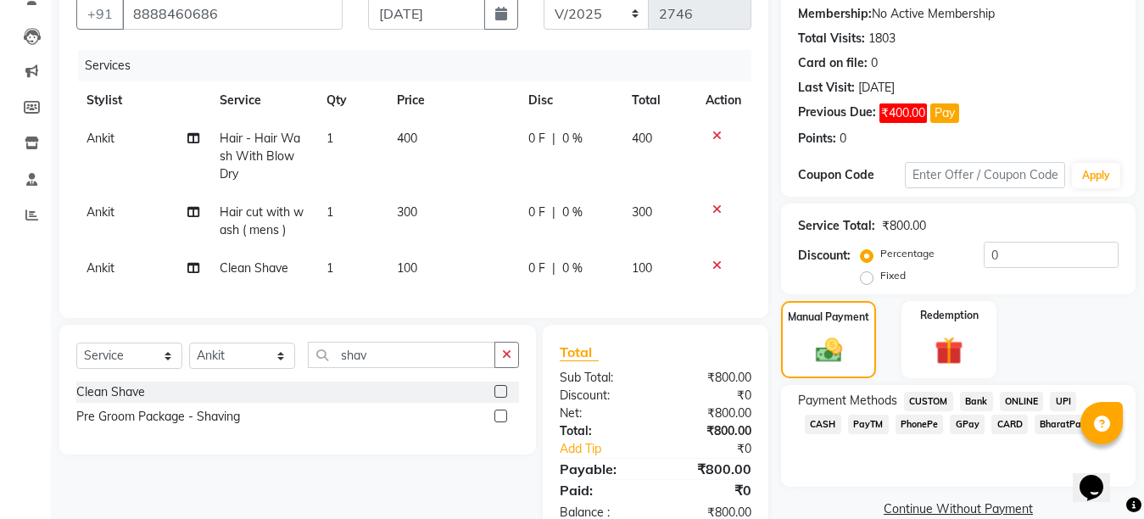
click at [842, 415] on span "CASH" at bounding box center [823, 425] width 36 height 20
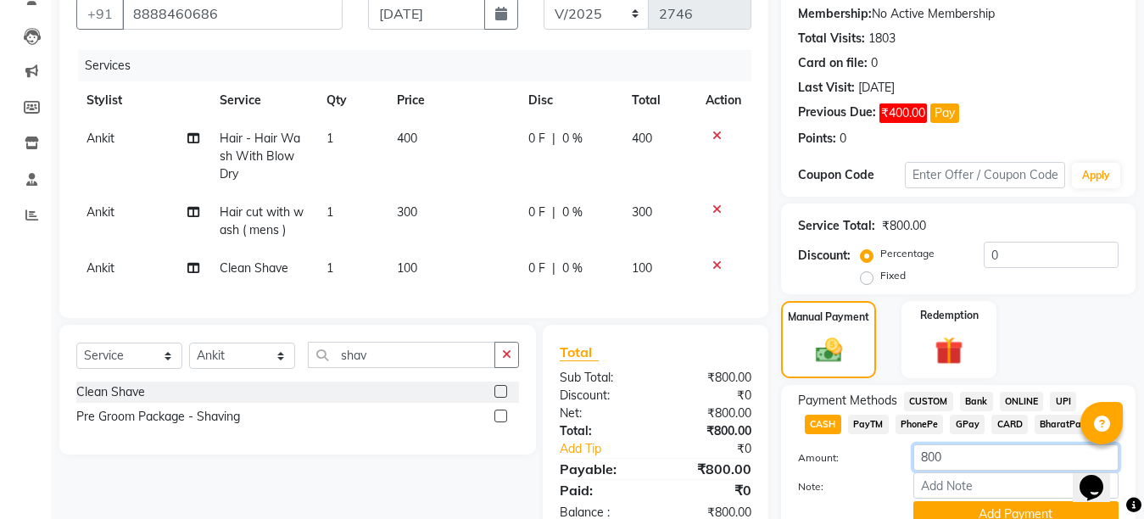
click at [926, 456] on input "800" at bounding box center [1016, 458] width 205 height 26
click at [972, 502] on button "Add Payment" at bounding box center [1016, 514] width 205 height 26
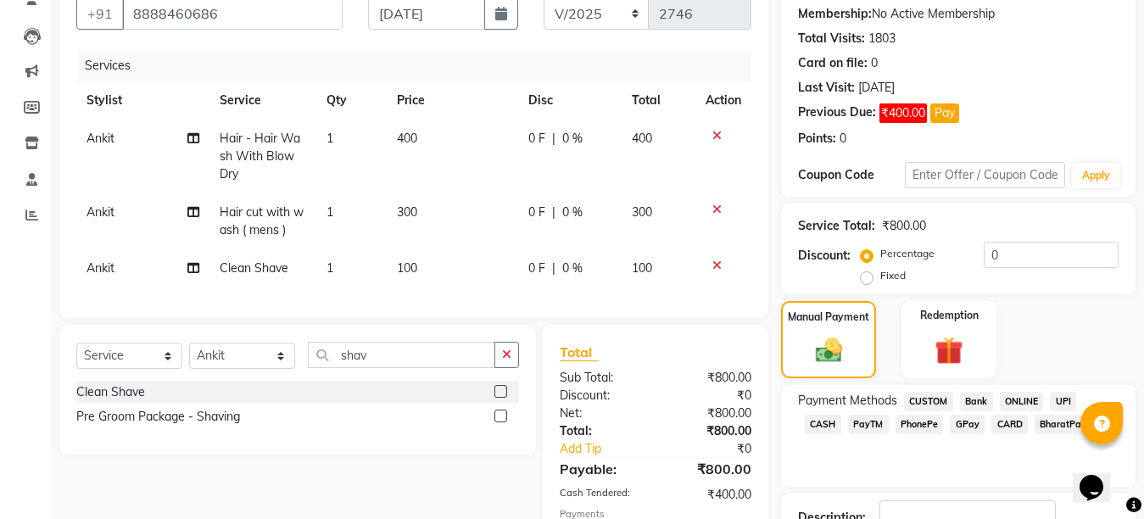
click at [950, 427] on span "GPay" at bounding box center [967, 425] width 35 height 20
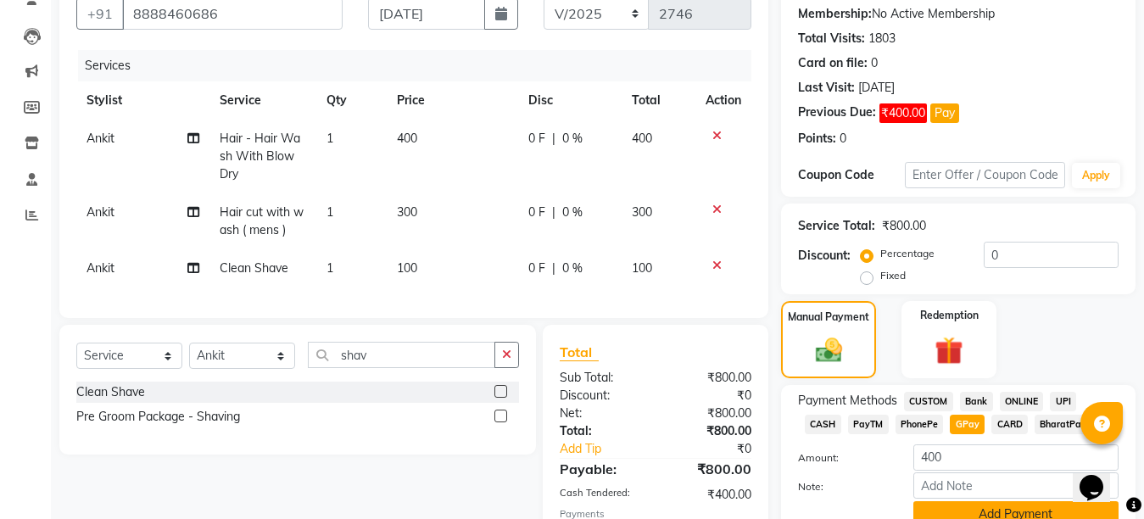
click at [993, 507] on button "Add Payment" at bounding box center [1016, 514] width 205 height 26
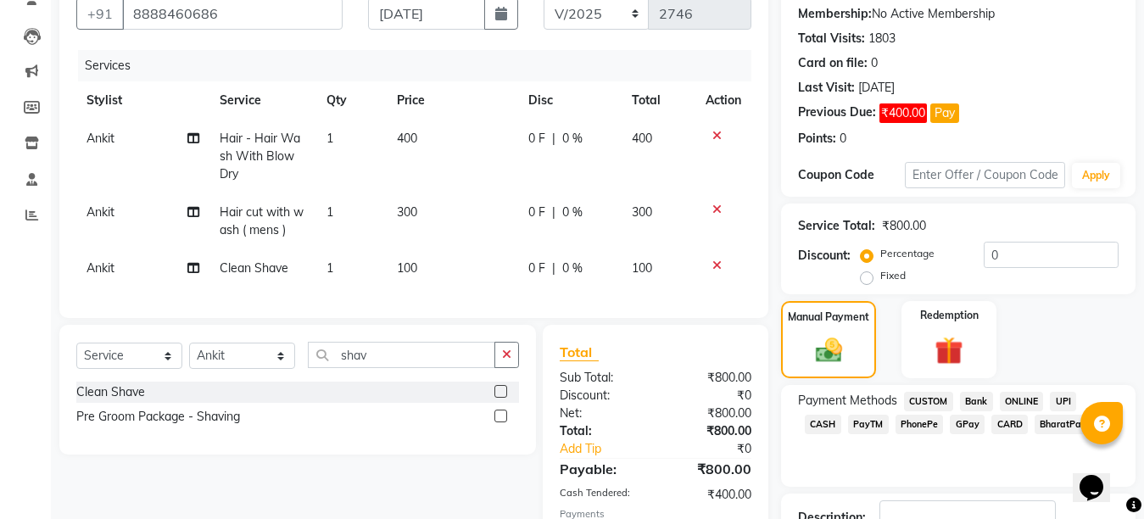
scroll to position [298, 0]
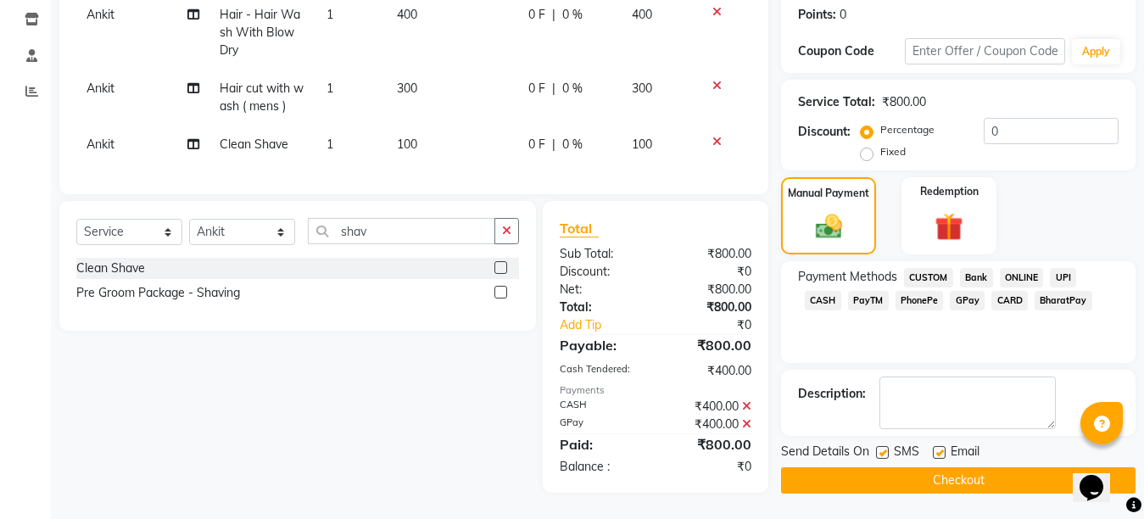
click at [943, 446] on label at bounding box center [939, 452] width 13 height 13
click at [943, 448] on input "checkbox" at bounding box center [938, 453] width 11 height 11
click at [885, 446] on label at bounding box center [882, 452] width 13 height 13
click at [885, 448] on input "checkbox" at bounding box center [881, 453] width 11 height 11
click at [966, 474] on button "Checkout" at bounding box center [958, 480] width 355 height 26
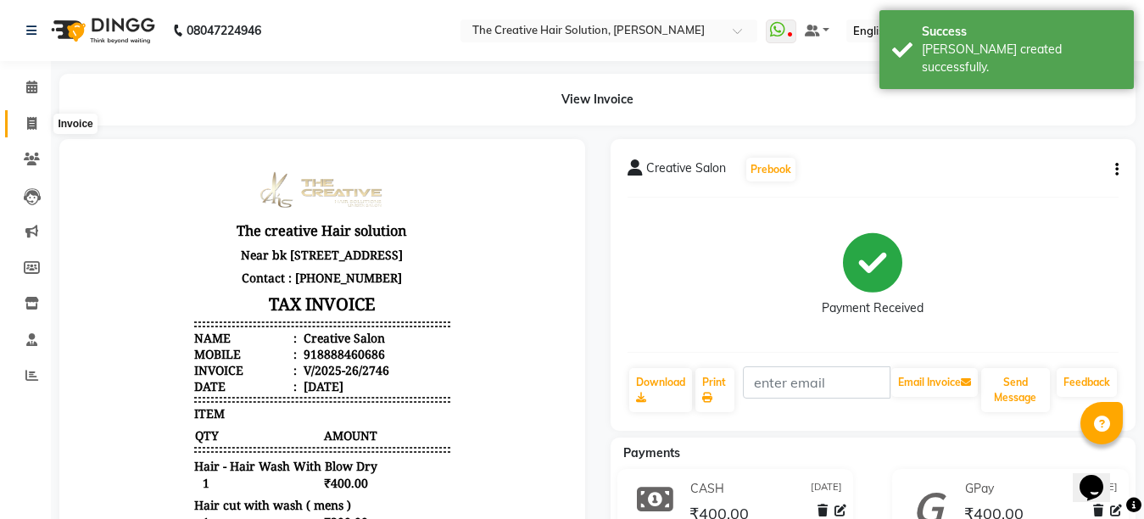
click at [41, 128] on span at bounding box center [32, 125] width 30 height 20
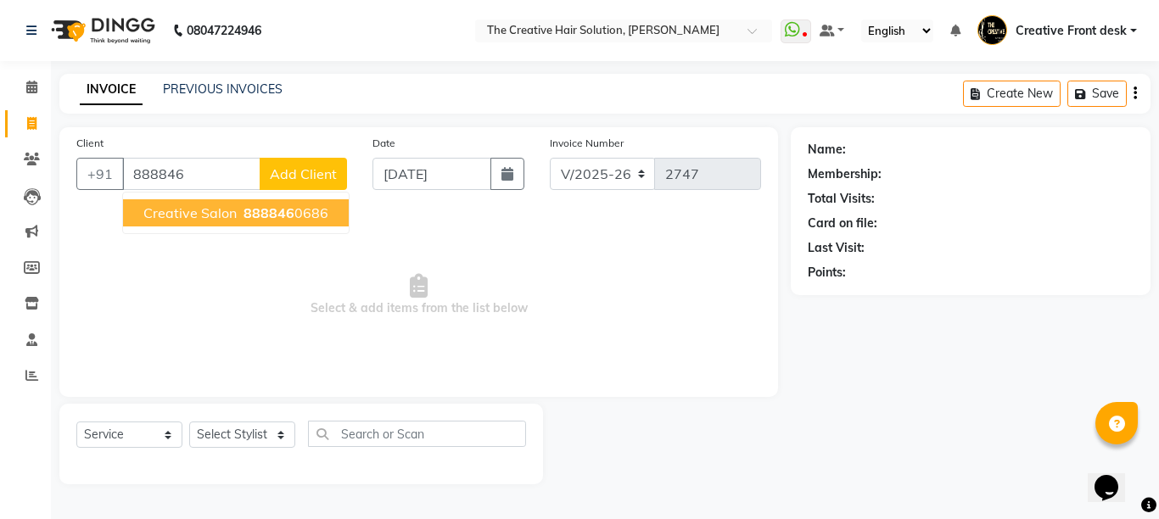
click at [229, 225] on button "Creative Salon 888846 0686" at bounding box center [236, 212] width 226 height 27
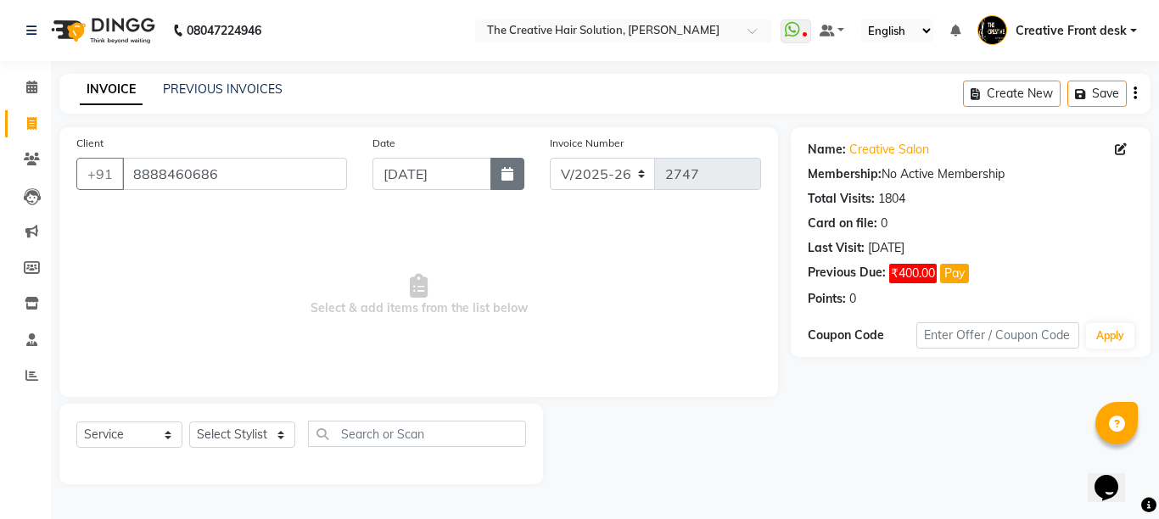
click at [501, 171] on icon "button" at bounding box center [507, 174] width 12 height 14
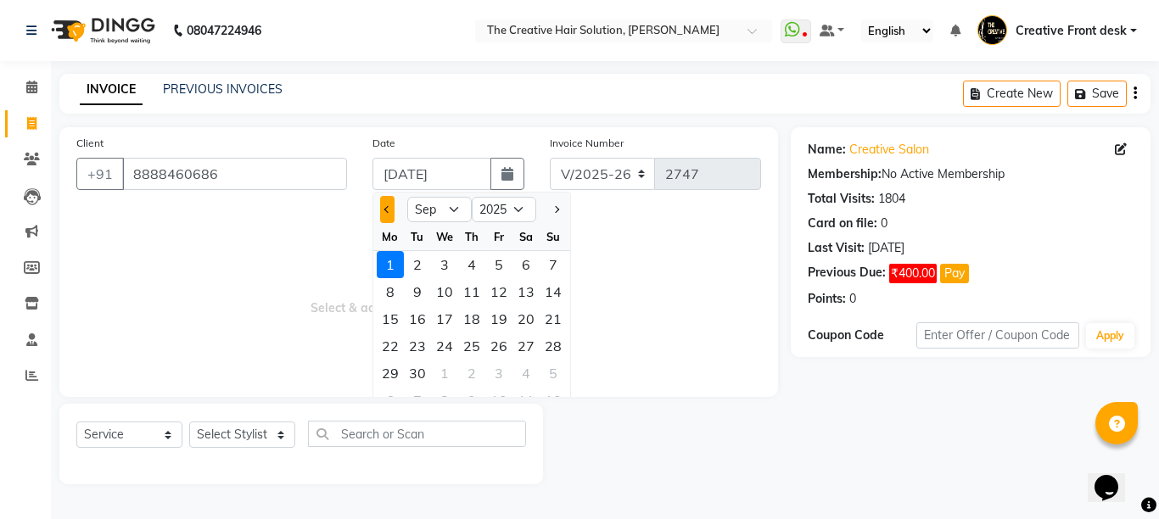
click at [389, 210] on span "Previous month" at bounding box center [387, 209] width 7 height 7
click at [525, 375] on div "30" at bounding box center [525, 373] width 27 height 27
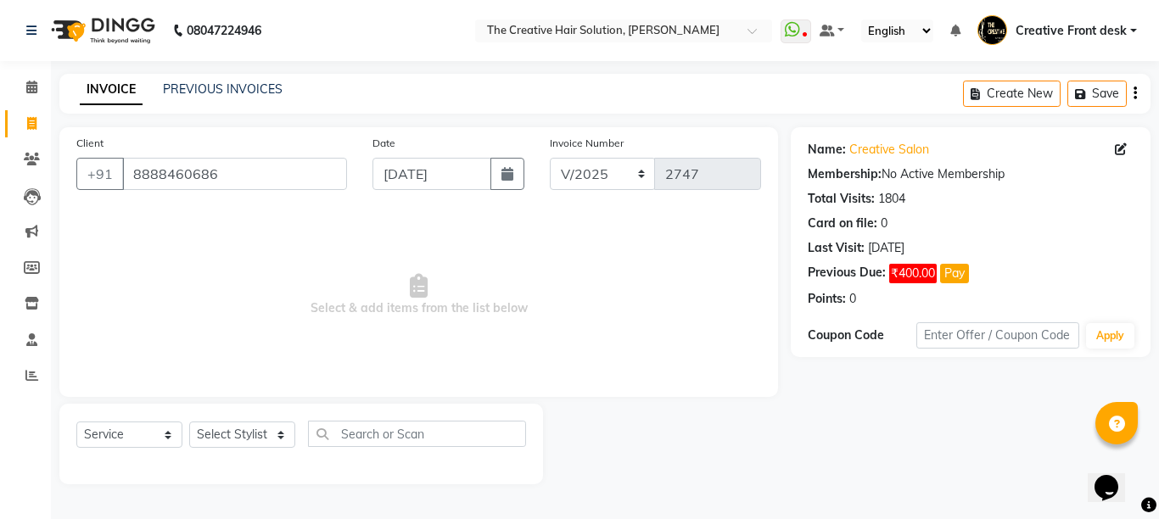
click at [525, 375] on span "Select & add items from the list below" at bounding box center [418, 295] width 685 height 170
click at [270, 435] on select "Select Stylist Ankit Arti Creative Front desk [PERSON_NAME] Geeta Golu [PERSON_…" at bounding box center [242, 435] width 106 height 26
click at [189, 422] on select "Select Stylist Ankit Arti Creative Front desk [PERSON_NAME] Geeta Golu [PERSON_…" at bounding box center [242, 435] width 106 height 26
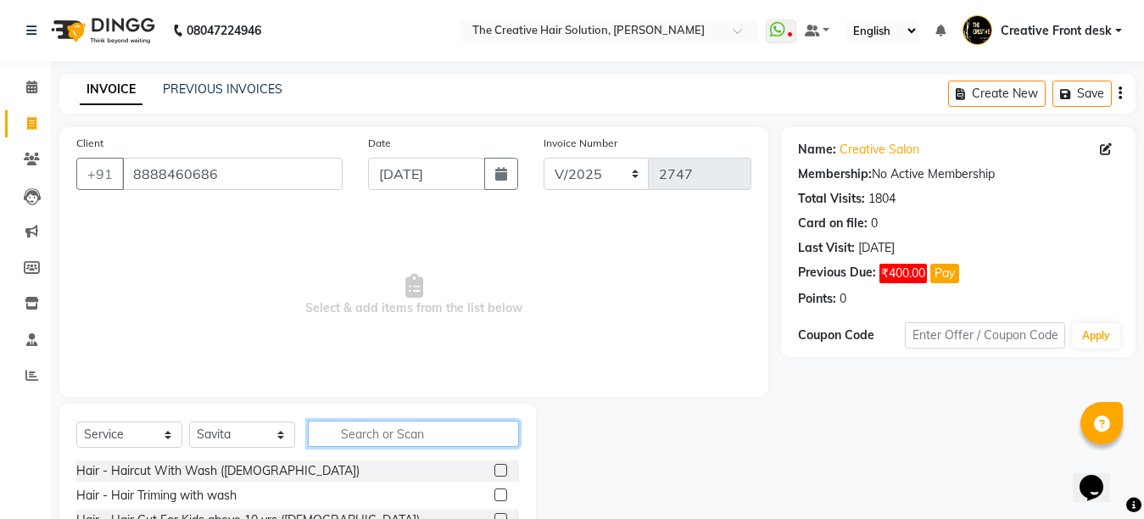
click at [357, 436] on input "text" at bounding box center [413, 434] width 211 height 26
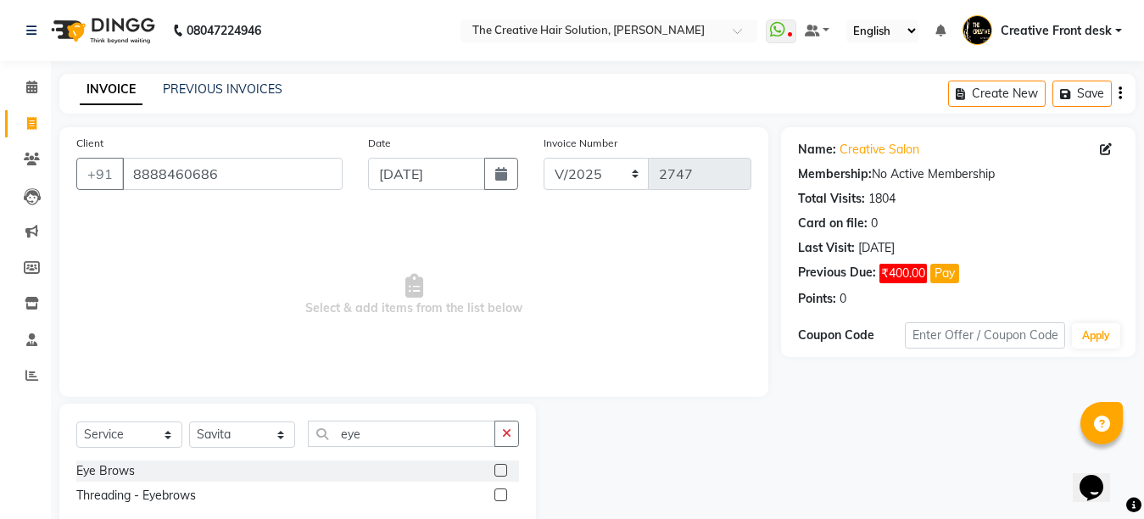
click at [500, 472] on label at bounding box center [501, 470] width 13 height 13
click at [500, 472] on input "checkbox" at bounding box center [500, 471] width 11 height 11
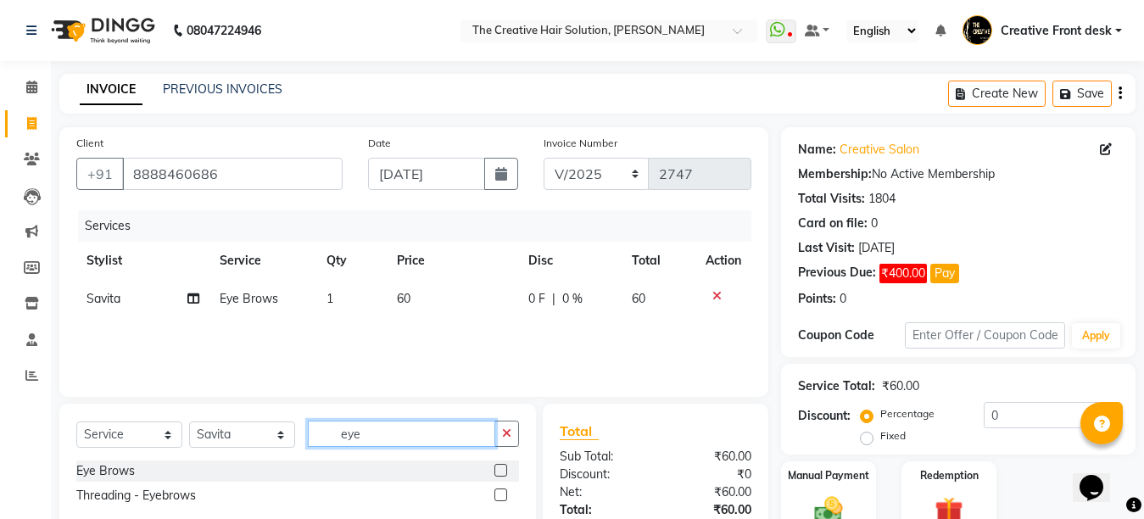
click at [367, 441] on input "eye" at bounding box center [401, 434] width 187 height 26
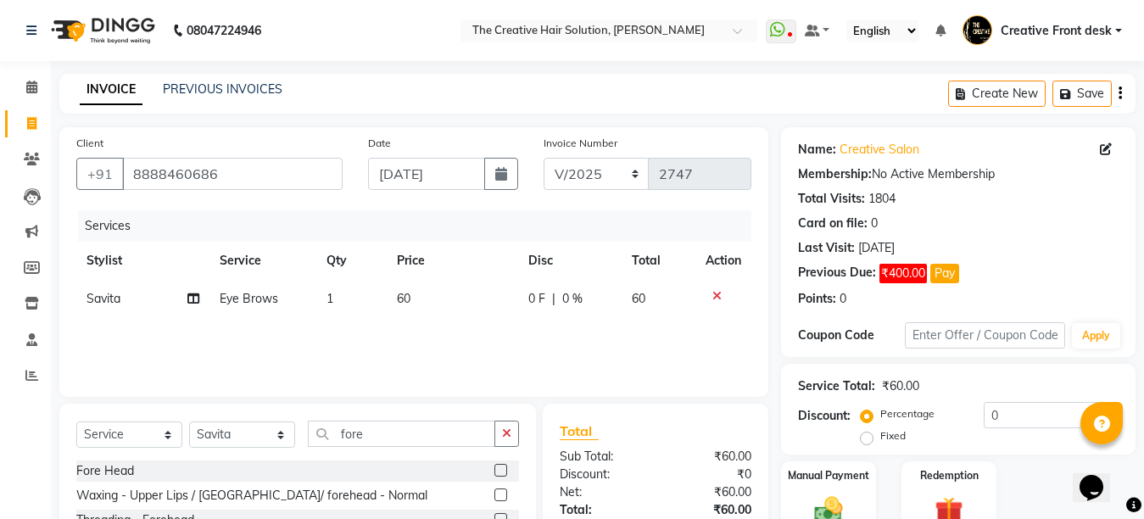
click at [501, 468] on label at bounding box center [501, 470] width 13 height 13
click at [501, 468] on input "checkbox" at bounding box center [500, 471] width 11 height 11
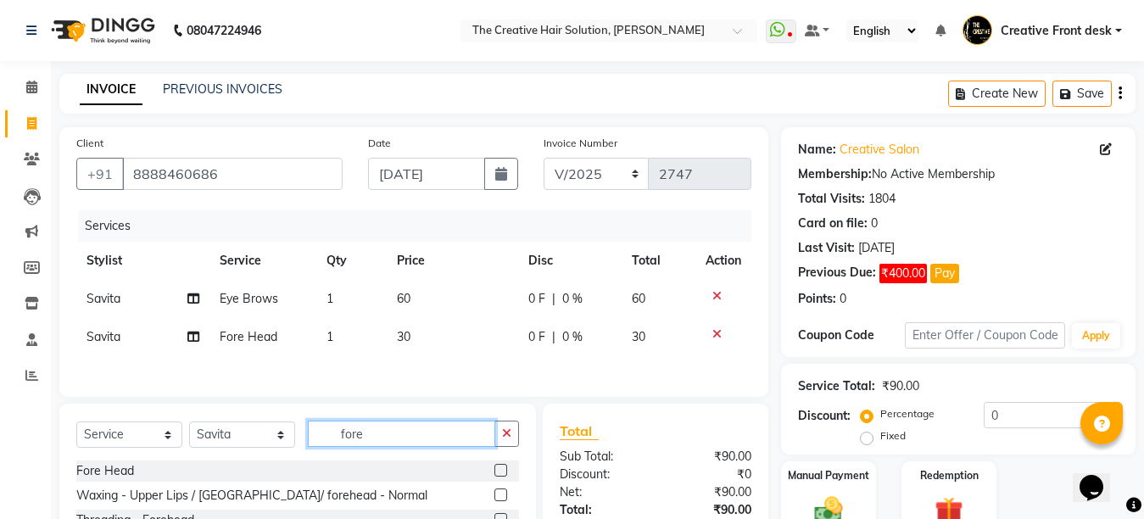
click at [403, 434] on input "fore" at bounding box center [401, 434] width 187 height 26
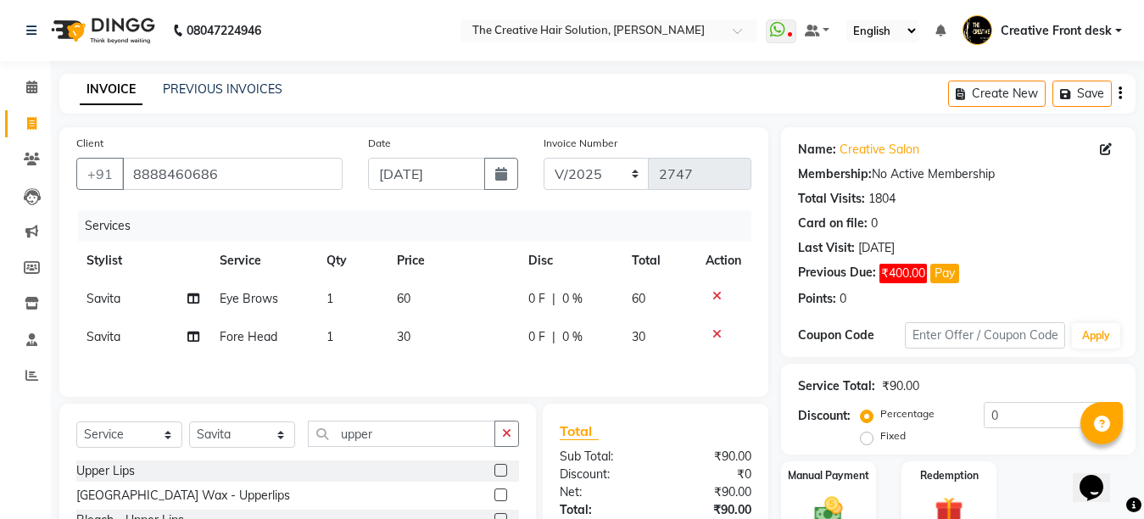
click at [495, 473] on label at bounding box center [501, 470] width 13 height 13
click at [495, 473] on input "checkbox" at bounding box center [500, 471] width 11 height 11
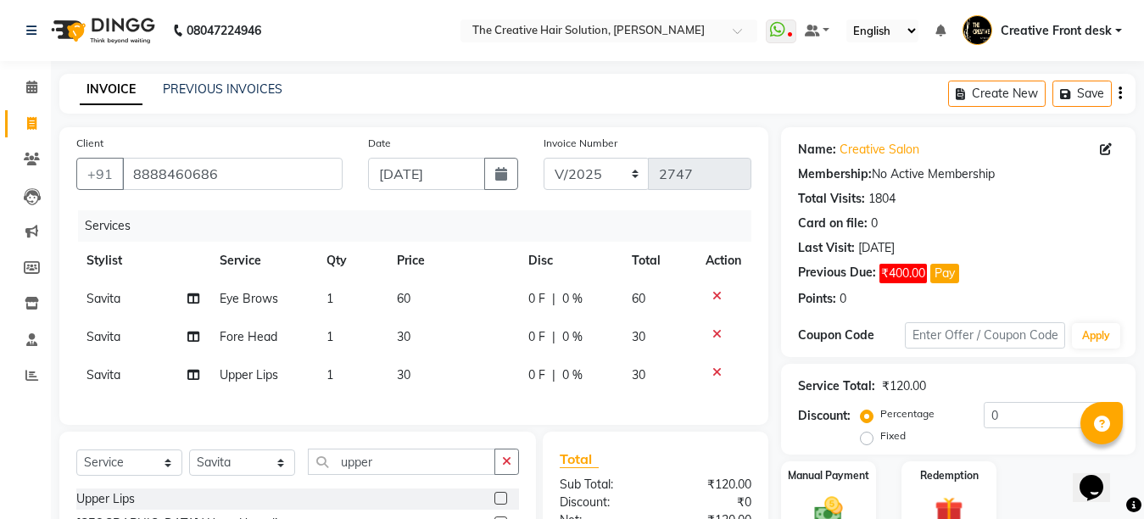
click at [460, 348] on td "30" at bounding box center [452, 337] width 131 height 38
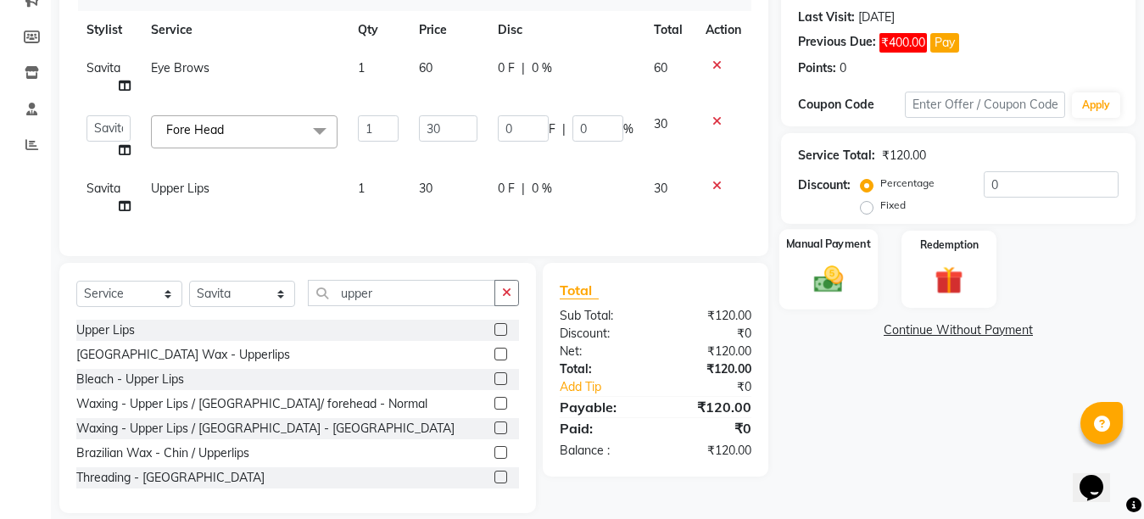
scroll to position [163, 0]
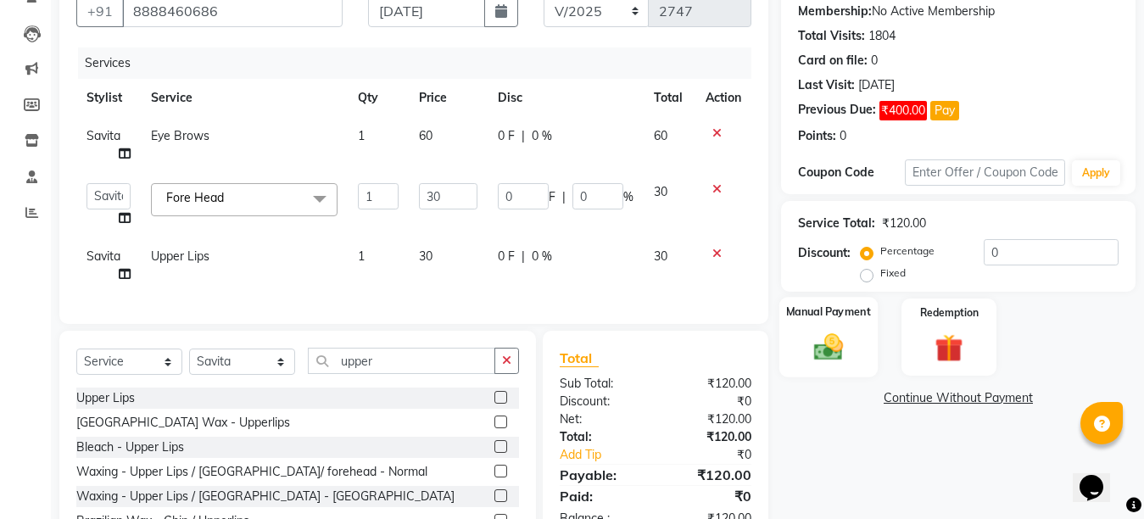
click at [851, 343] on img at bounding box center [829, 347] width 48 height 34
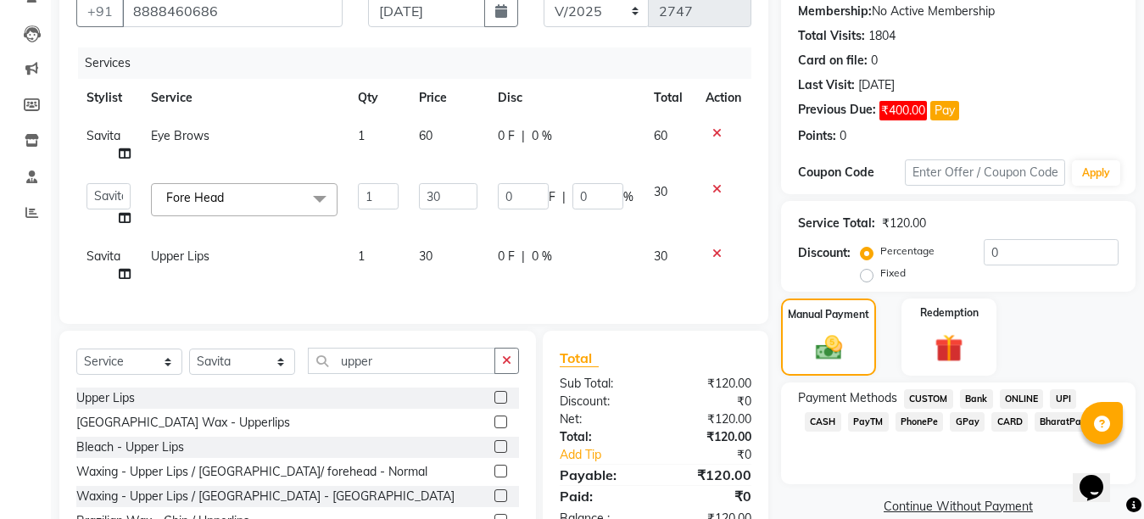
click at [842, 412] on span "CASH" at bounding box center [823, 422] width 36 height 20
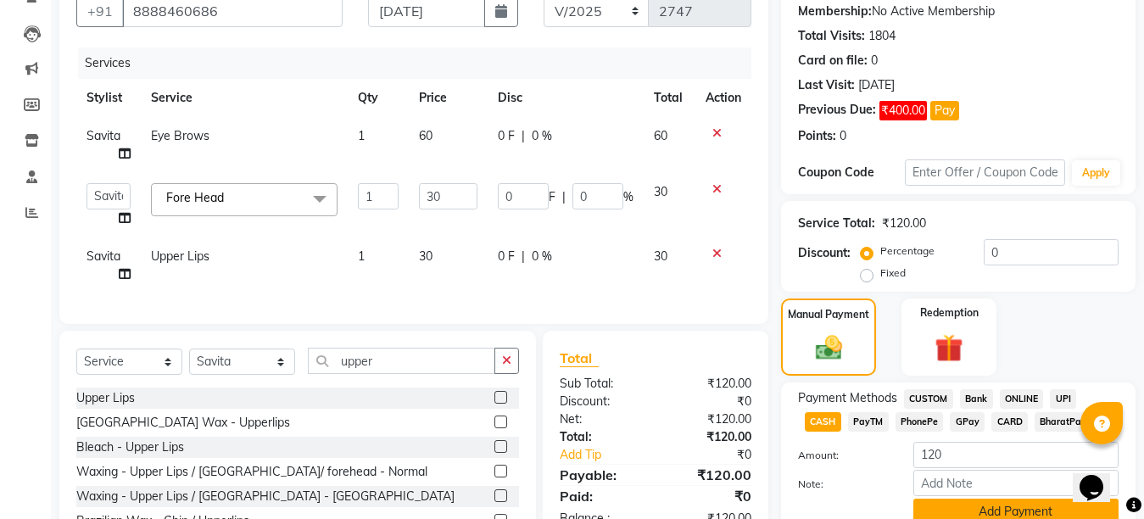
click at [1000, 506] on button "Add Payment" at bounding box center [1016, 512] width 205 height 26
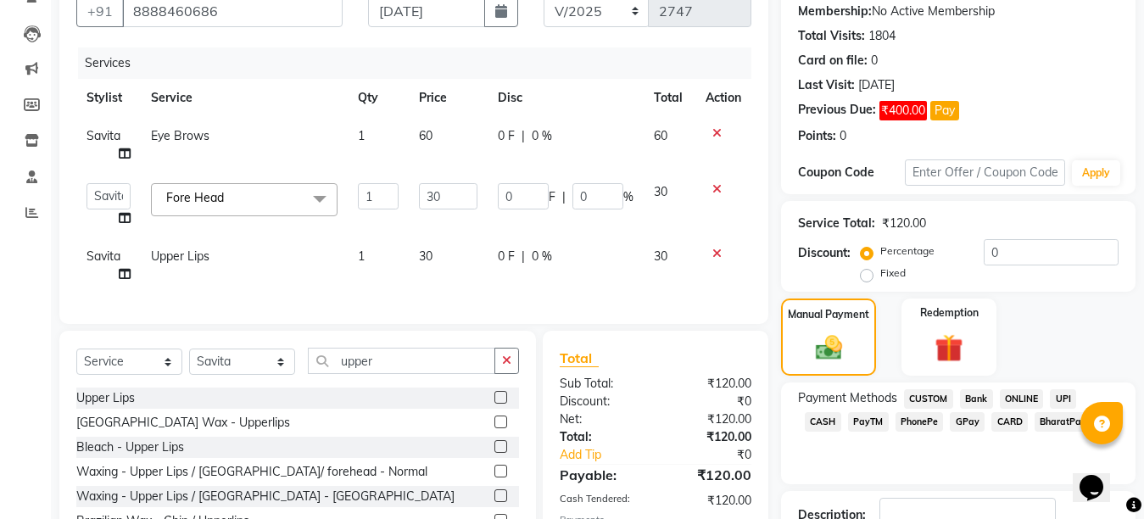
scroll to position [288, 0]
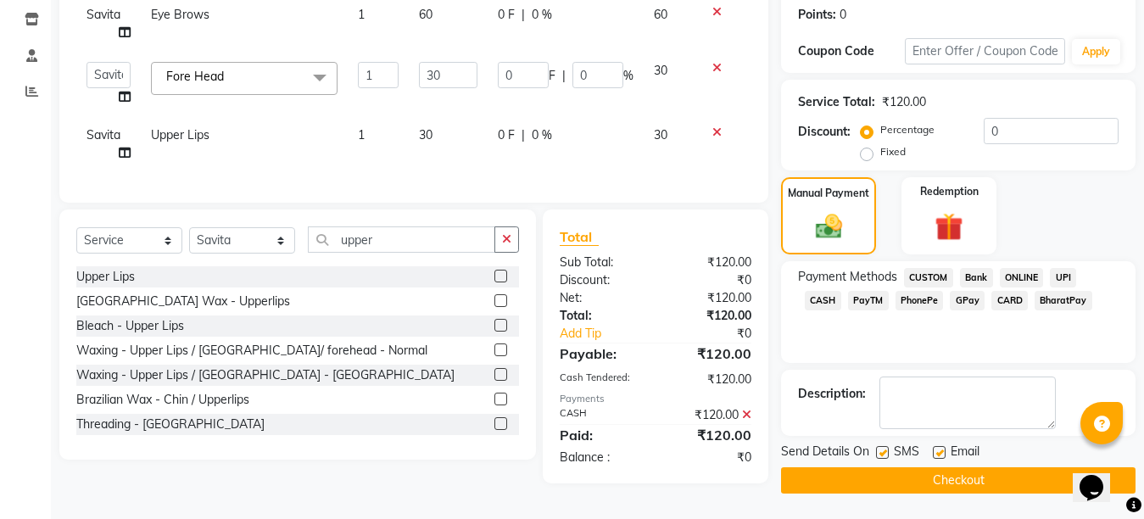
click at [943, 449] on label at bounding box center [939, 452] width 13 height 13
click at [943, 449] on input "checkbox" at bounding box center [938, 453] width 11 height 11
click at [878, 447] on label at bounding box center [882, 452] width 13 height 13
click at [878, 448] on input "checkbox" at bounding box center [881, 453] width 11 height 11
click at [956, 484] on button "Checkout" at bounding box center [958, 480] width 355 height 26
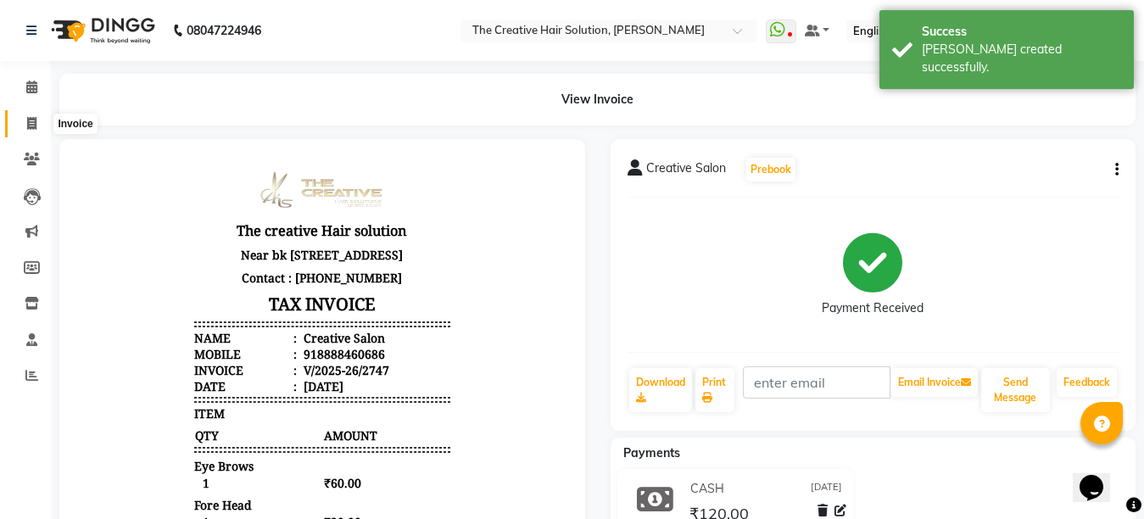
click at [38, 128] on span at bounding box center [32, 125] width 30 height 20
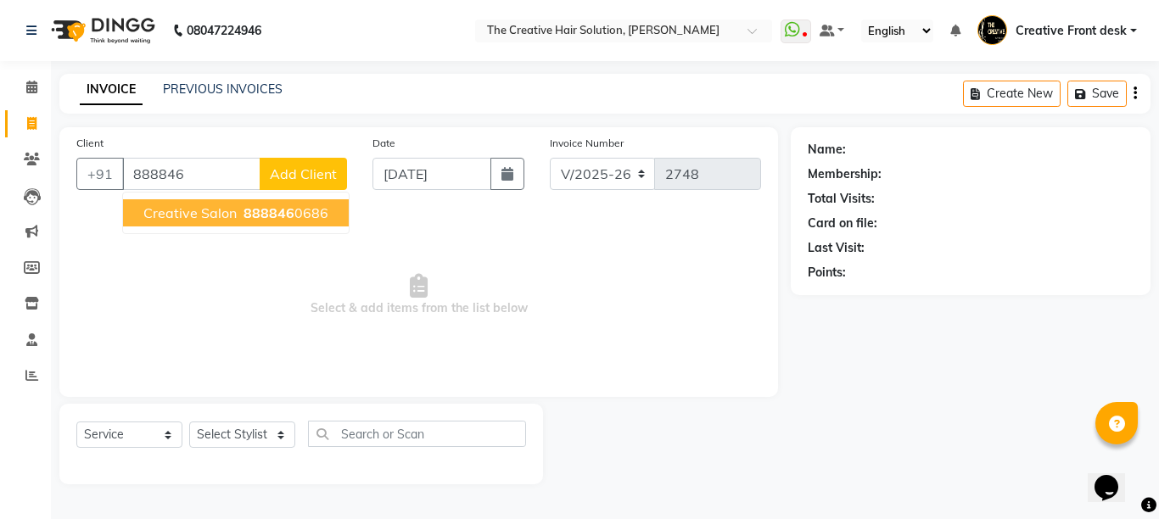
click at [255, 215] on span "888846" at bounding box center [268, 212] width 51 height 17
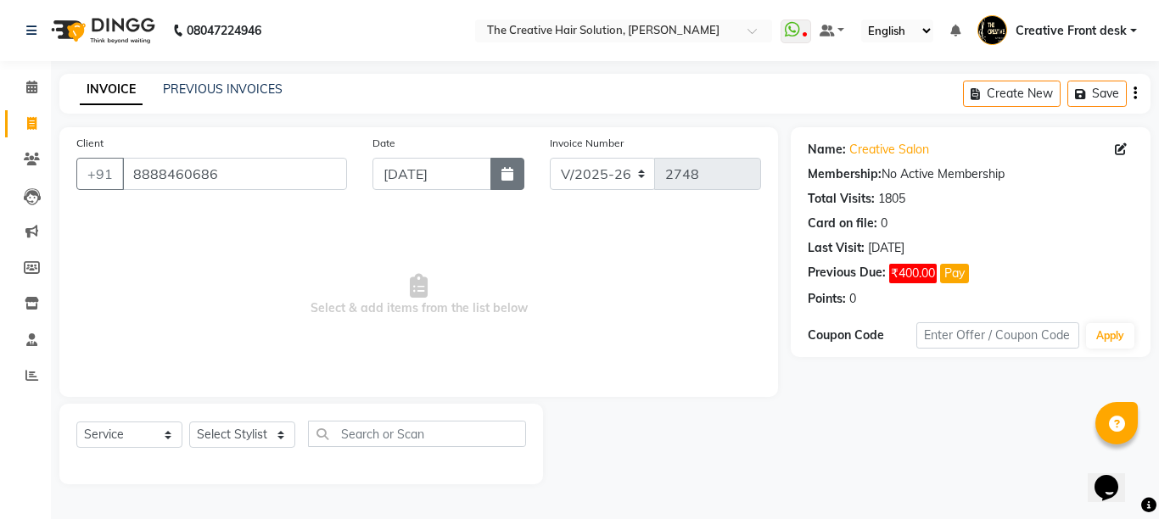
click at [516, 170] on button "button" at bounding box center [507, 174] width 34 height 32
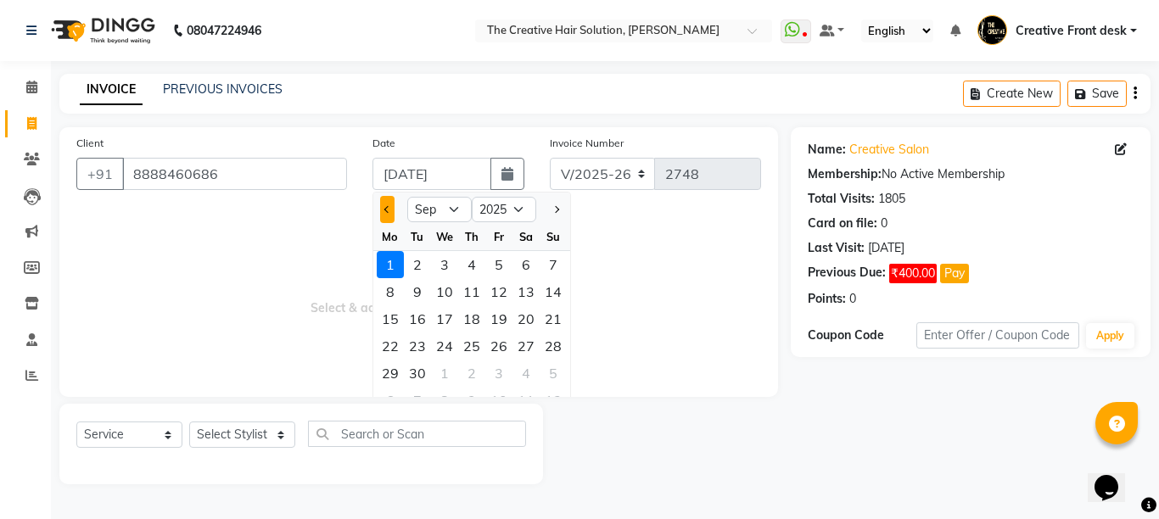
click at [393, 217] on button "Previous month" at bounding box center [387, 209] width 14 height 27
click at [528, 374] on div "30" at bounding box center [525, 373] width 27 height 27
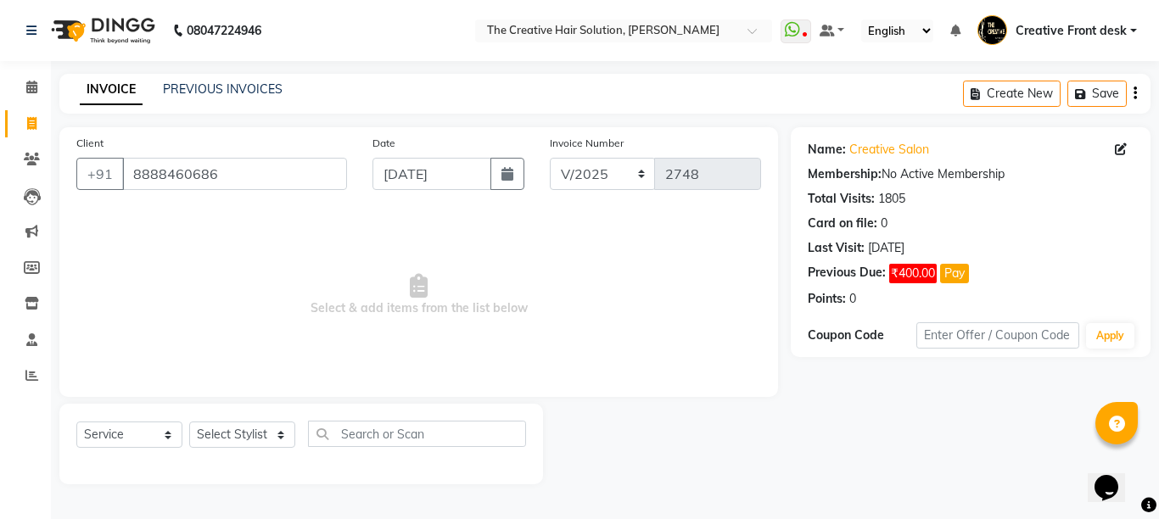
click at [528, 374] on span "Select & add items from the list below" at bounding box center [418, 295] width 685 height 170
click at [266, 440] on select "Select Stylist Ankit Arti Creative Front desk [PERSON_NAME] Geeta Golu [PERSON_…" at bounding box center [242, 435] width 106 height 26
click at [189, 422] on select "Select Stylist Ankit Arti Creative Front desk [PERSON_NAME] Geeta Golu [PERSON_…" at bounding box center [242, 435] width 106 height 26
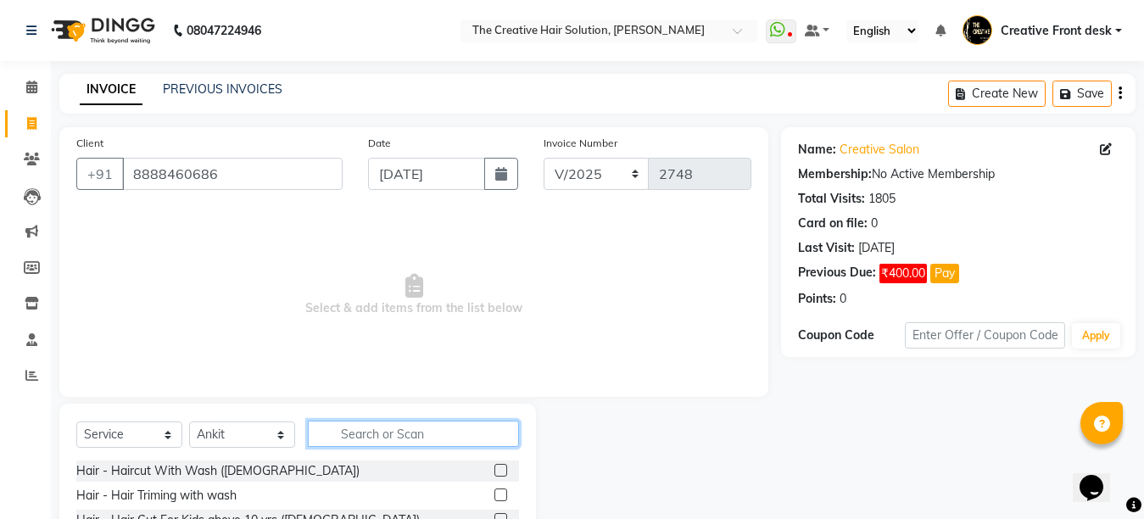
click at [355, 440] on input "text" at bounding box center [413, 434] width 211 height 26
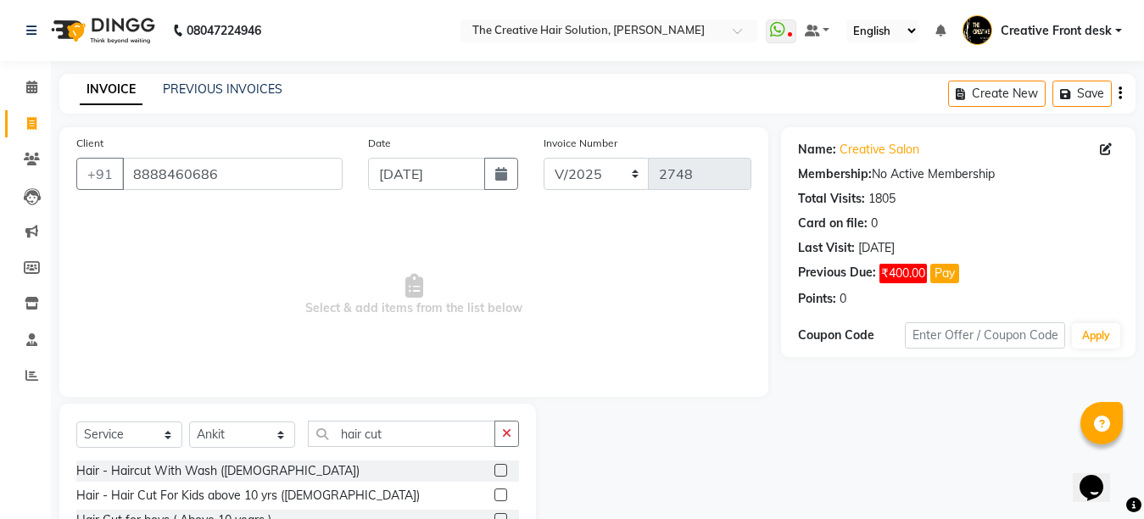
click at [361, 384] on div "Client [PHONE_NUMBER] Date [DATE] Invoice Number V/2025 V/[PHONE_NUMBER] Select…" at bounding box center [413, 262] width 709 height 270
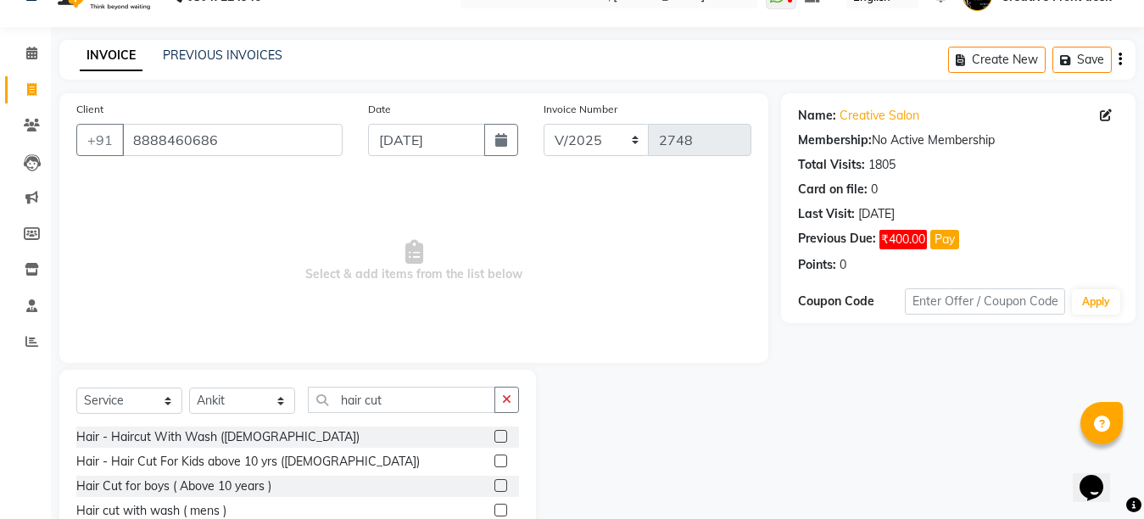
scroll to position [160, 0]
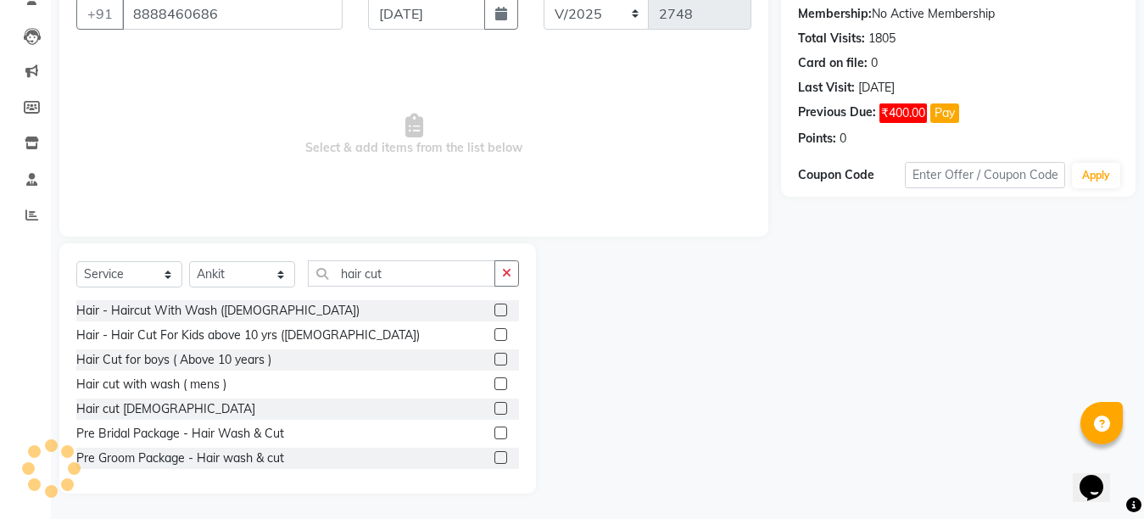
click at [495, 411] on label at bounding box center [501, 408] width 13 height 13
click at [495, 411] on input "checkbox" at bounding box center [500, 409] width 11 height 11
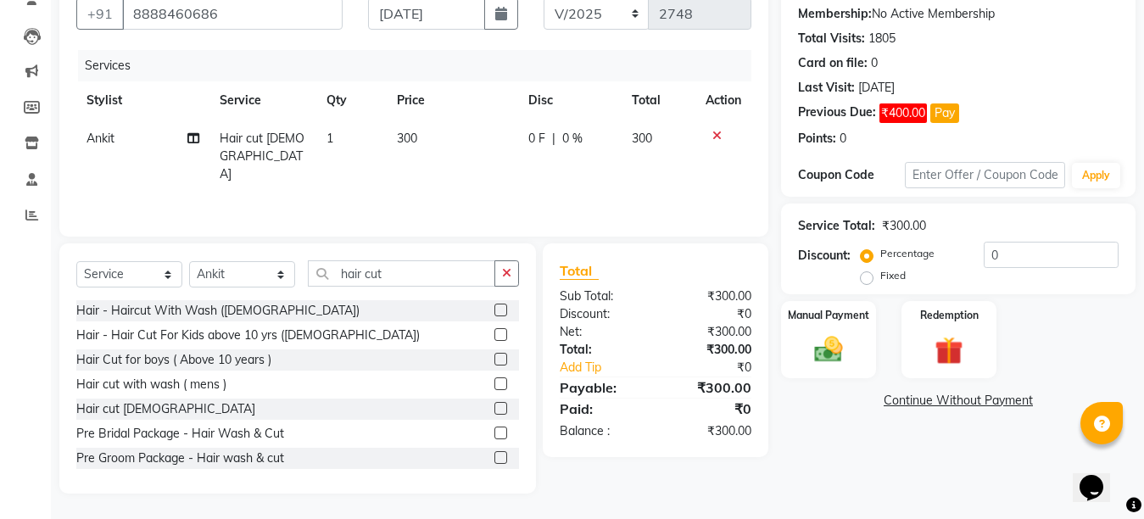
click at [445, 148] on td "300" at bounding box center [452, 157] width 131 height 74
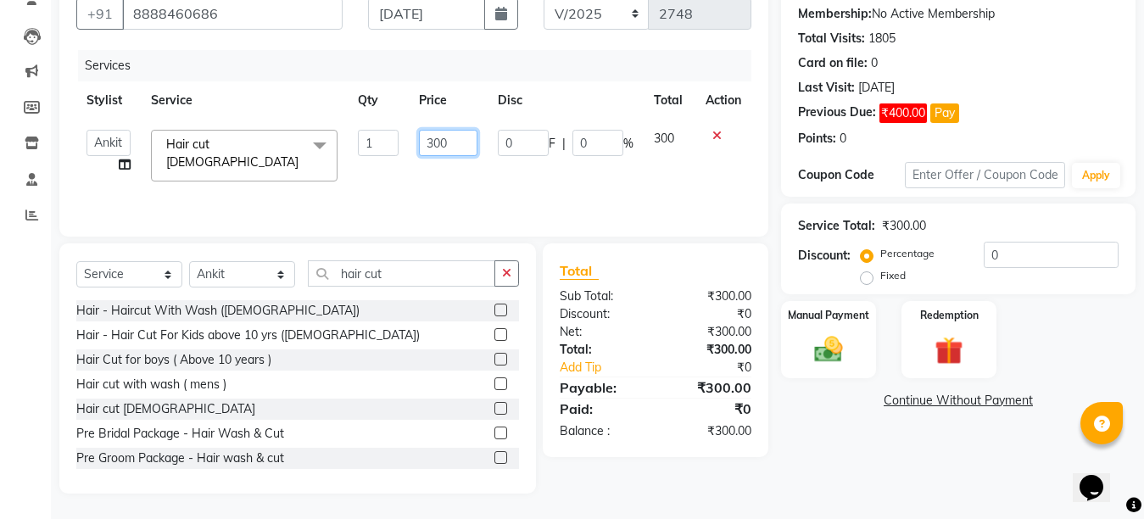
click at [432, 138] on input "300" at bounding box center [448, 143] width 59 height 26
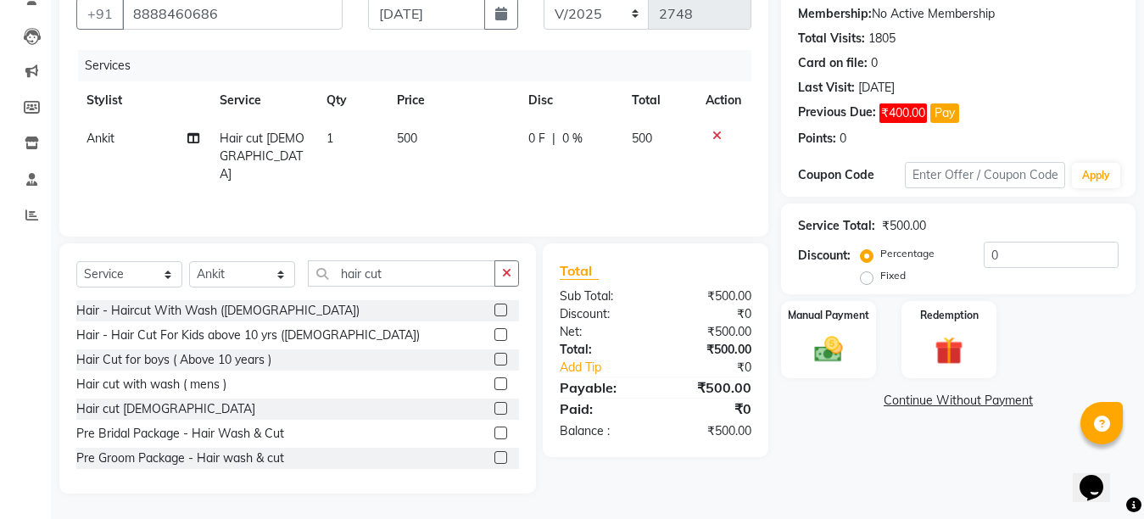
click at [448, 182] on div "Services Stylist Service Qty Price Disc Total Action Ankit Hair cut [DEMOGRAPHI…" at bounding box center [413, 135] width 675 height 170
click at [870, 349] on div "Manual Payment" at bounding box center [829, 339] width 98 height 81
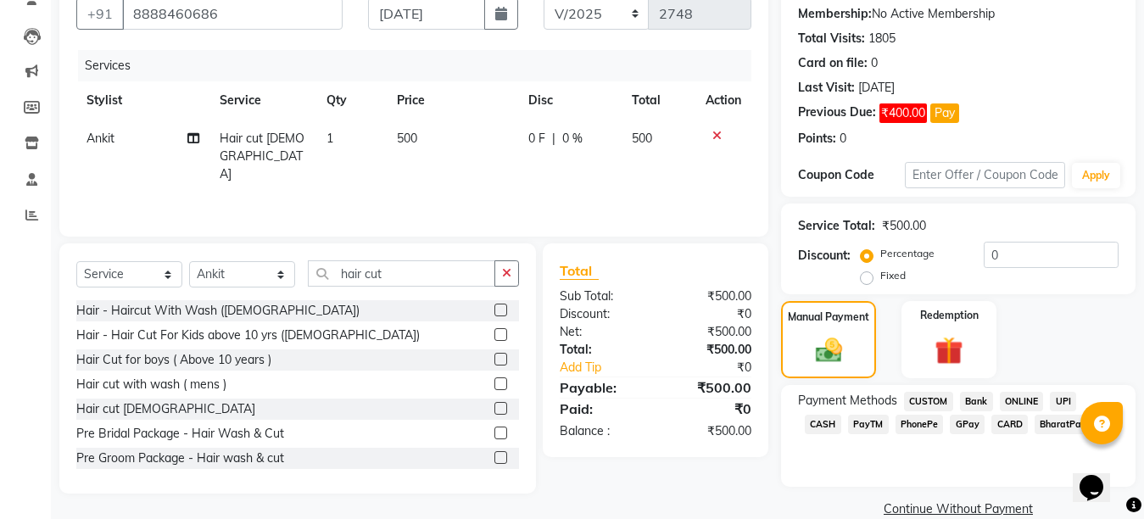
click at [950, 422] on span "GPay" at bounding box center [967, 425] width 35 height 20
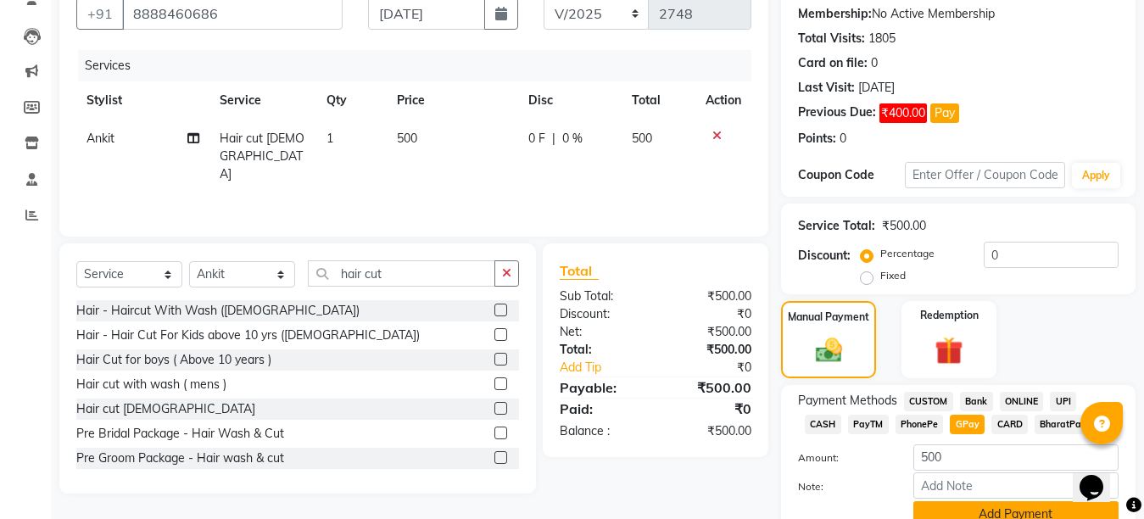
click at [1004, 512] on button "Add Payment" at bounding box center [1016, 514] width 205 height 26
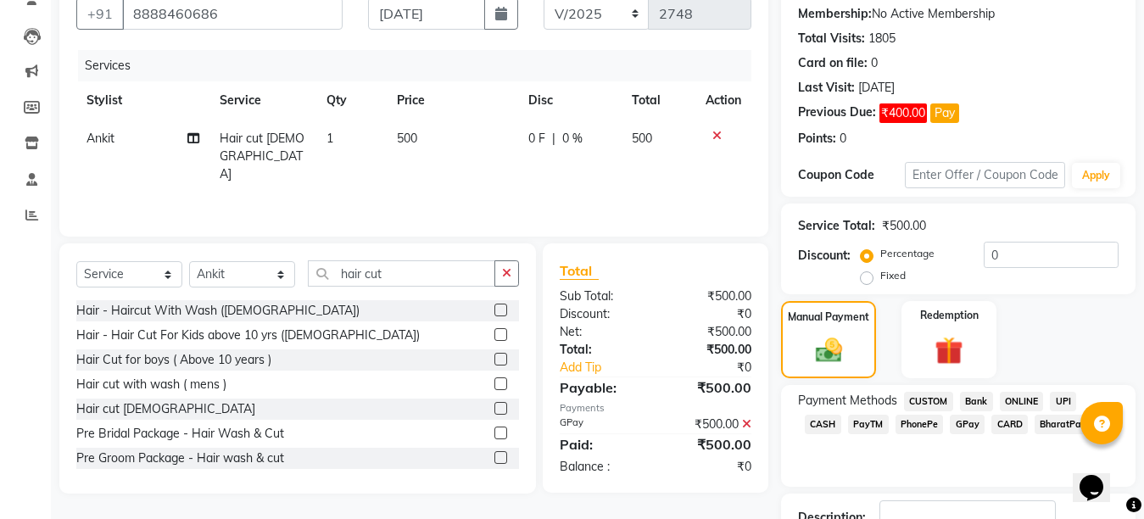
scroll to position [284, 0]
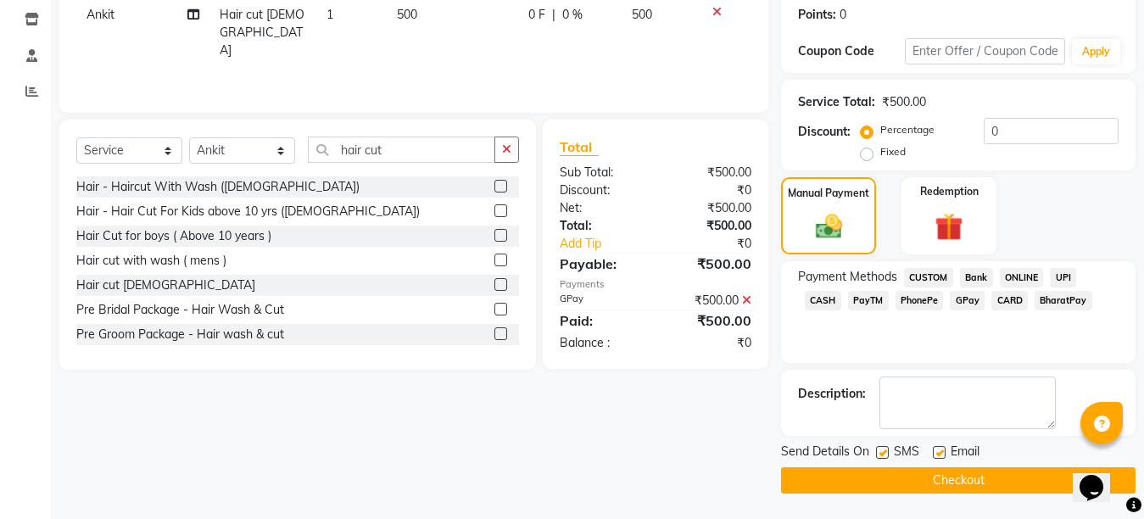
click at [940, 451] on label at bounding box center [939, 452] width 13 height 13
click at [940, 451] on input "checkbox" at bounding box center [938, 453] width 11 height 11
click at [880, 456] on label at bounding box center [882, 452] width 13 height 13
click at [880, 456] on input "checkbox" at bounding box center [881, 453] width 11 height 11
click at [935, 479] on button "Checkout" at bounding box center [958, 480] width 355 height 26
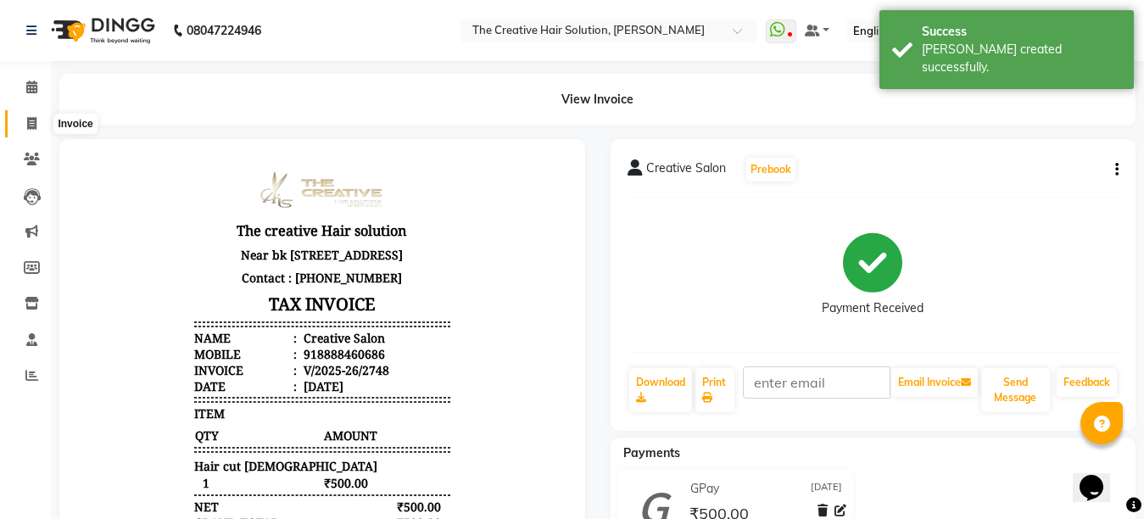
click at [36, 121] on icon at bounding box center [31, 123] width 9 height 13
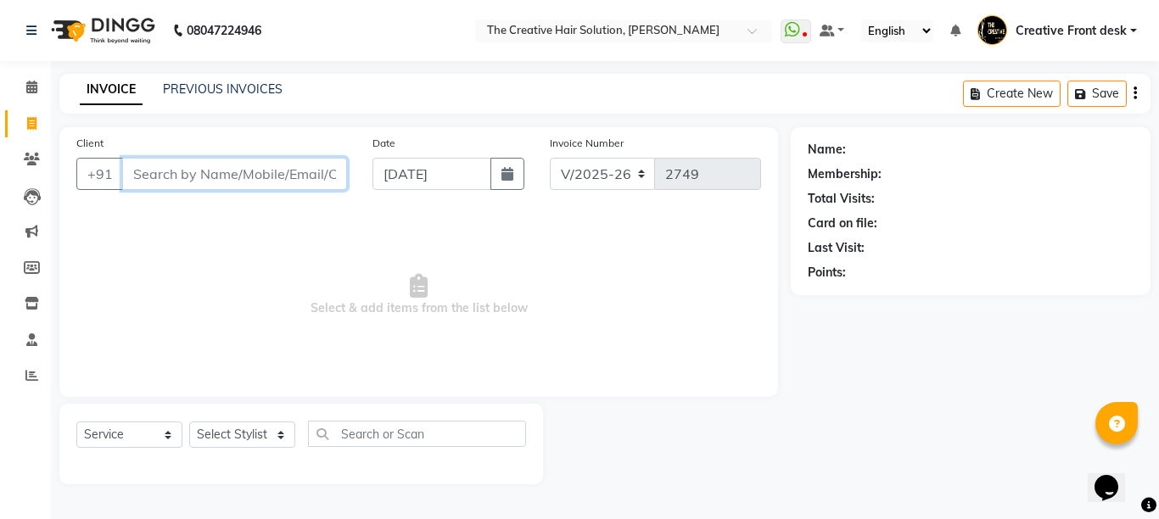
click at [215, 176] on input "Client" at bounding box center [234, 174] width 225 height 32
click at [148, 175] on input "Client" at bounding box center [234, 174] width 225 height 32
click at [151, 178] on input "Client" at bounding box center [234, 174] width 225 height 32
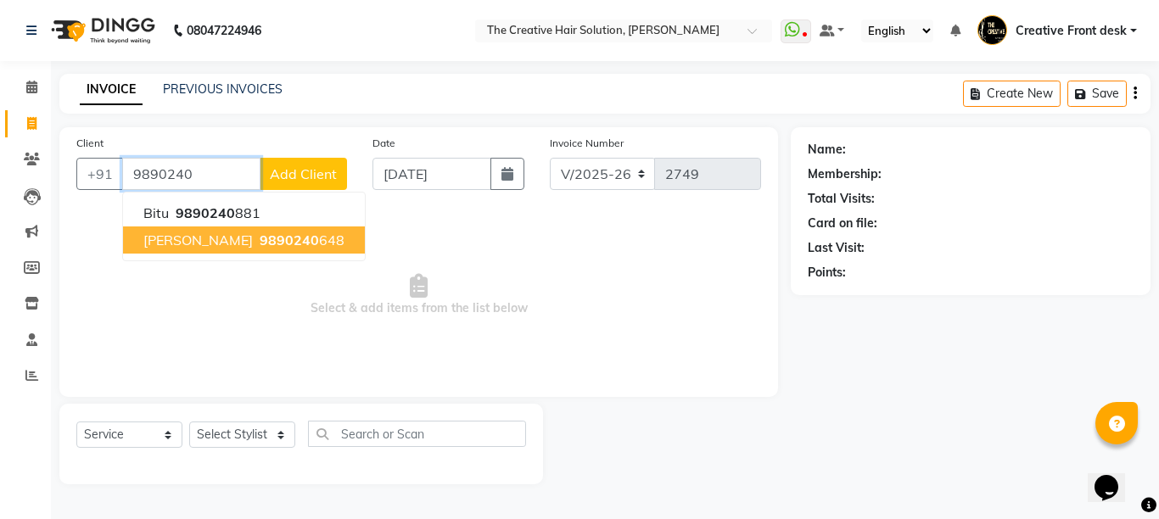
click at [256, 244] on ngb-highlight "9890240 648" at bounding box center [300, 240] width 88 height 17
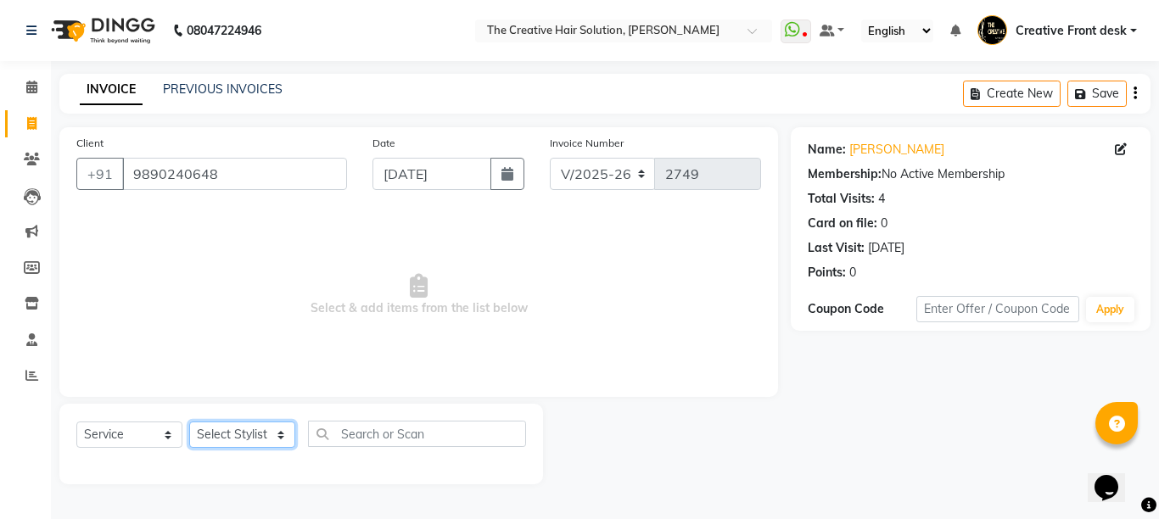
click at [270, 443] on select "Select Stylist Ankit Arti Creative Front desk [PERSON_NAME] Geeta Golu [PERSON_…" at bounding box center [242, 435] width 106 height 26
click at [189, 422] on select "Select Stylist Ankit Arti Creative Front desk [PERSON_NAME] Geeta Golu [PERSON_…" at bounding box center [242, 435] width 106 height 26
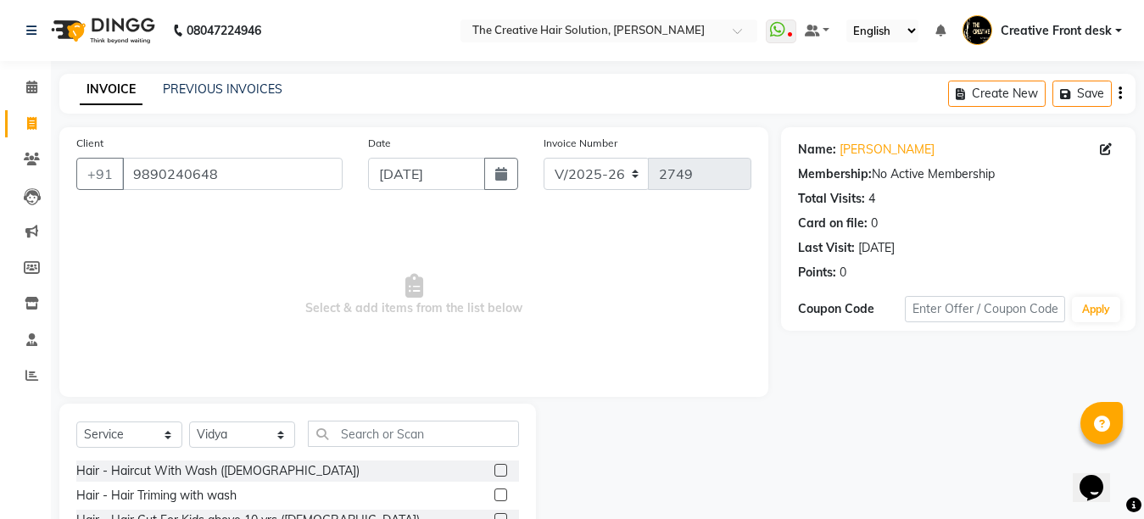
click at [398, 364] on span "Select & add items from the list below" at bounding box center [413, 295] width 675 height 170
click at [373, 425] on input "text" at bounding box center [413, 434] width 211 height 26
